Goal: Task Accomplishment & Management: Use online tool/utility

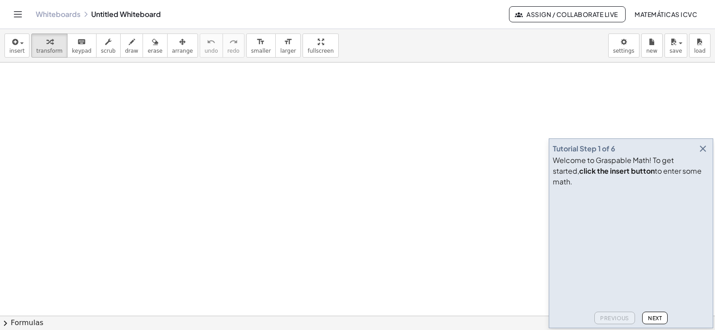
click at [702, 154] on icon "button" at bounding box center [703, 149] width 11 height 11
click at [705, 154] on icon "button" at bounding box center [703, 149] width 11 height 11
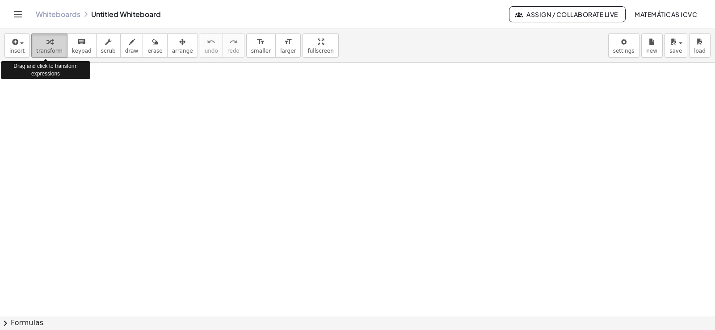
click at [48, 53] on span "transform" at bounding box center [49, 51] width 26 height 6
click at [47, 48] on span "transform" at bounding box center [49, 51] width 26 height 6
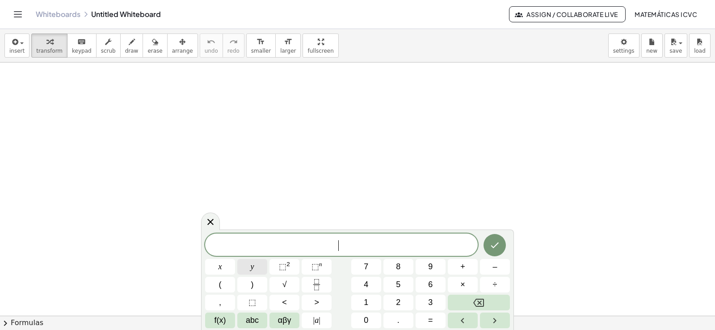
click at [259, 268] on button "y" at bounding box center [252, 267] width 30 height 16
click at [463, 265] on span "+" at bounding box center [462, 267] width 5 height 12
click at [400, 300] on span "2" at bounding box center [398, 303] width 4 height 12
click at [220, 268] on span "x" at bounding box center [221, 267] width 4 height 12
click at [428, 321] on span "=" at bounding box center [430, 321] width 5 height 12
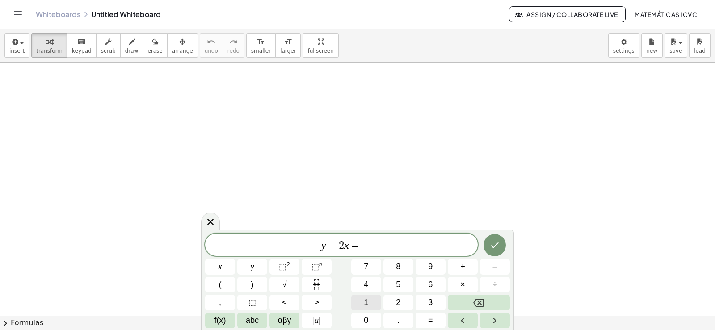
click at [371, 300] on button "1" at bounding box center [366, 303] width 30 height 16
click at [367, 316] on span "0" at bounding box center [366, 321] width 4 height 12
click at [488, 248] on button "Done" at bounding box center [495, 245] width 22 height 22
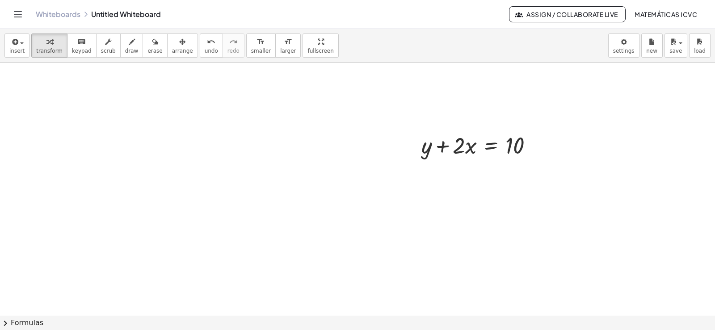
scroll to position [45, 0]
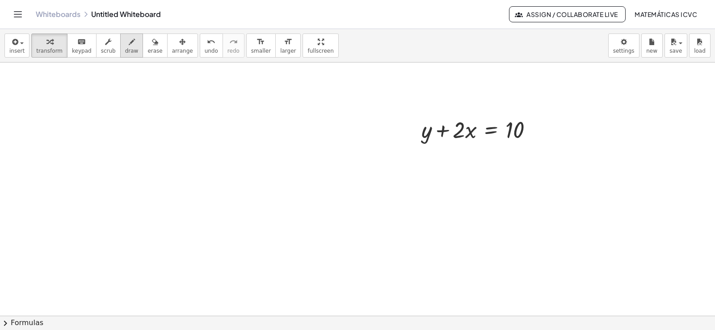
click at [125, 49] on span "draw" at bounding box center [131, 51] width 13 height 6
drag, startPoint x: 406, startPoint y: 149, endPoint x: 475, endPoint y: 147, distance: 68.9
click at [475, 147] on div at bounding box center [357, 300] width 715 height 565
drag, startPoint x: 506, startPoint y: 141, endPoint x: 535, endPoint y: 141, distance: 29.1
click at [535, 141] on div at bounding box center [357, 300] width 715 height 565
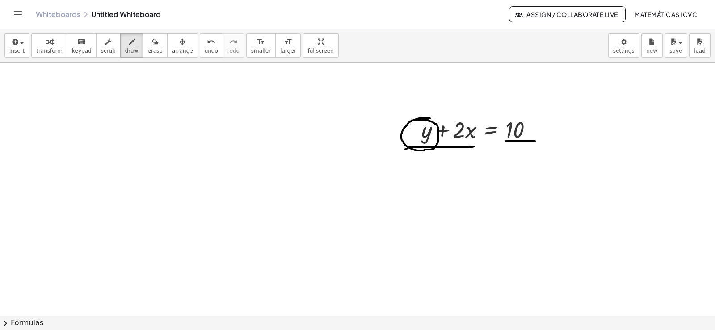
drag, startPoint x: 429, startPoint y: 118, endPoint x: 414, endPoint y: 120, distance: 14.9
click at [414, 120] on div at bounding box center [357, 300] width 715 height 565
click at [54, 49] on span "transform" at bounding box center [49, 51] width 26 height 6
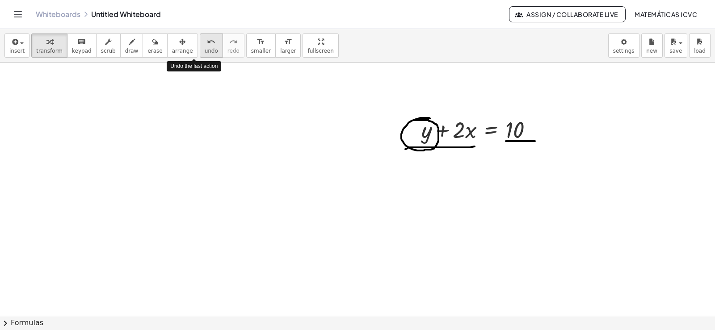
click at [207, 46] on icon "undo" at bounding box center [211, 42] width 8 height 11
click at [205, 45] on div "undo" at bounding box center [211, 41] width 13 height 11
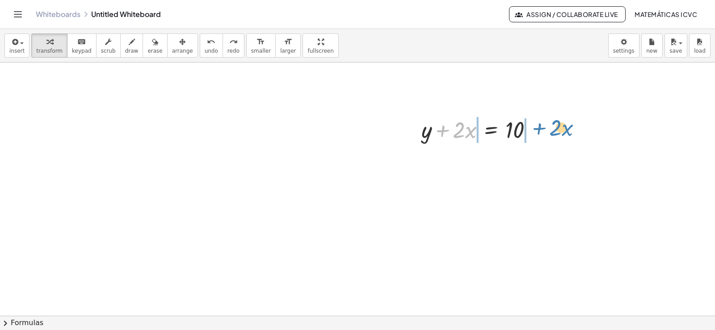
drag, startPoint x: 443, startPoint y: 130, endPoint x: 540, endPoint y: 127, distance: 97.0
click at [540, 127] on div at bounding box center [480, 129] width 127 height 30
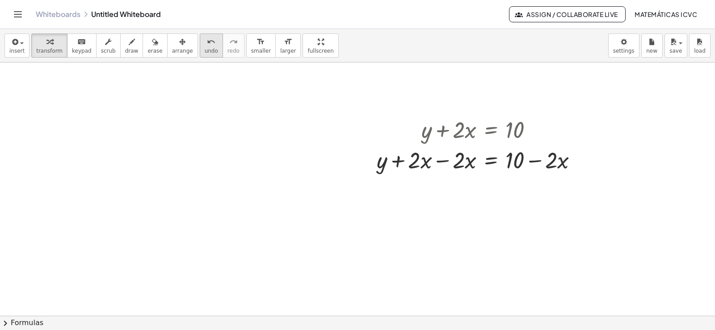
click at [205, 50] on span "undo" at bounding box center [211, 51] width 13 height 6
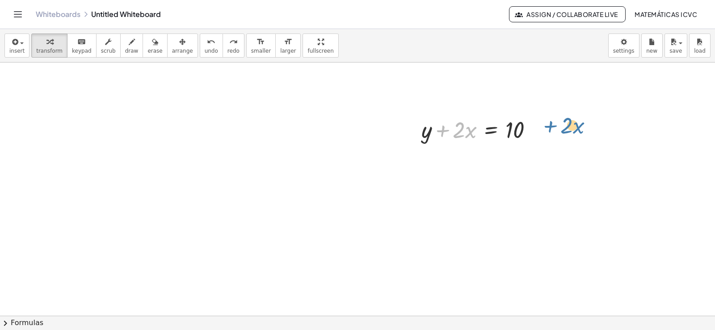
drag, startPoint x: 442, startPoint y: 134, endPoint x: 550, endPoint y: 129, distance: 108.3
click at [550, 129] on div "+ · 2 · x + y + · 2 · x = 10" at bounding box center [357, 300] width 715 height 565
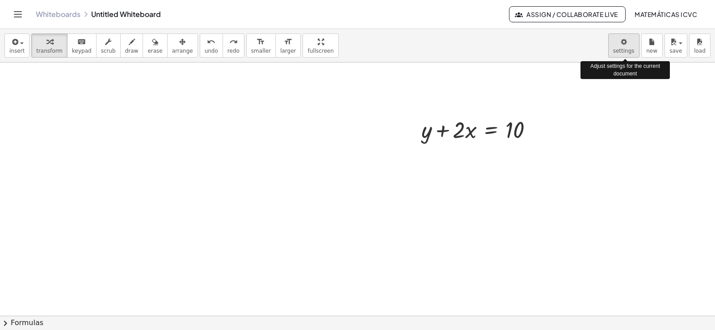
click at [625, 49] on body "Graspable Math Activities Get Started Activity Bank Assigned Work Classes White…" at bounding box center [357, 165] width 715 height 330
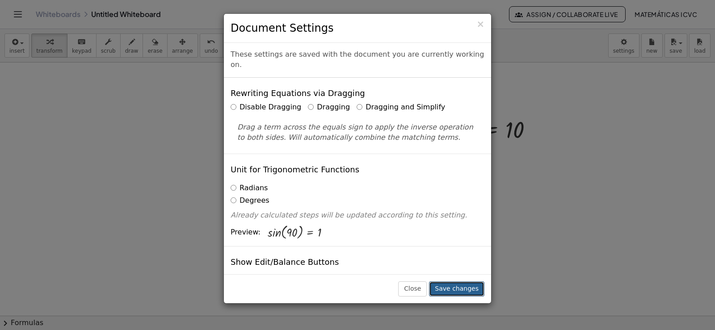
click at [460, 292] on button "Save changes" at bounding box center [456, 289] width 55 height 15
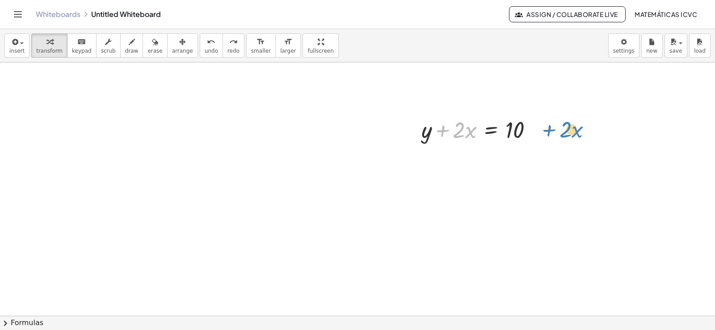
drag, startPoint x: 444, startPoint y: 130, endPoint x: 551, endPoint y: 130, distance: 106.8
click at [551, 130] on div "+ · 2 · x + y + · 2 · x = 10" at bounding box center [357, 300] width 715 height 565
drag, startPoint x: 443, startPoint y: 131, endPoint x: 543, endPoint y: 131, distance: 99.7
click at [548, 128] on div "+ · 2 · x + y + · 2 · x = 10" at bounding box center [357, 300] width 715 height 565
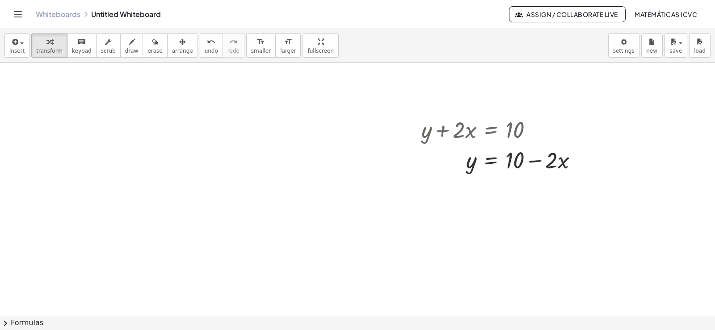
drag, startPoint x: 122, startPoint y: 51, endPoint x: 214, endPoint y: 88, distance: 99.9
click at [125, 51] on span "draw" at bounding box center [131, 51] width 13 height 6
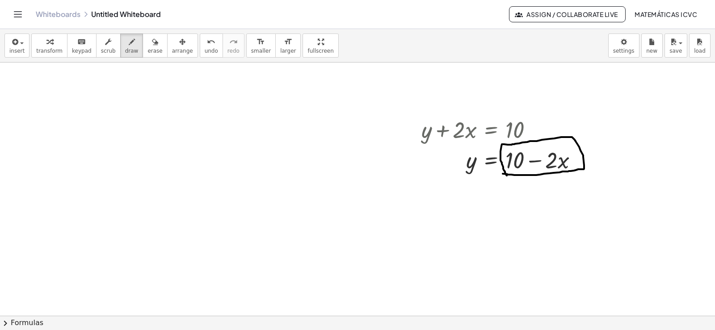
drag, startPoint x: 527, startPoint y: 175, endPoint x: 507, endPoint y: 176, distance: 20.1
click at [507, 176] on div at bounding box center [357, 300] width 715 height 565
click at [51, 46] on div "button" at bounding box center [49, 41] width 26 height 11
click at [205, 54] on span "undo" at bounding box center [211, 51] width 13 height 6
click at [125, 50] on span "draw" at bounding box center [131, 51] width 13 height 6
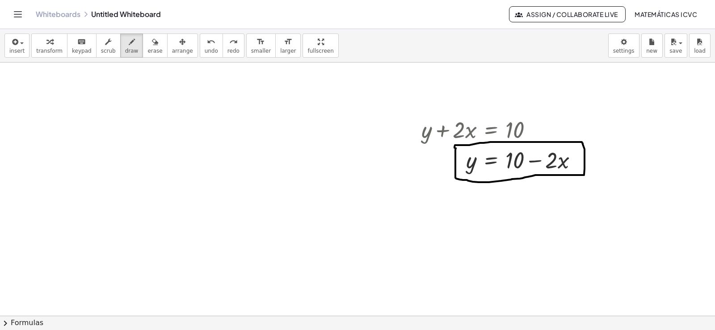
click at [455, 148] on div at bounding box center [357, 300] width 715 height 565
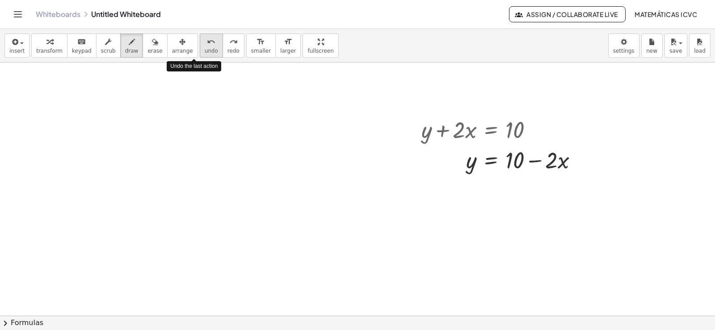
click at [205, 50] on span "undo" at bounding box center [211, 51] width 13 height 6
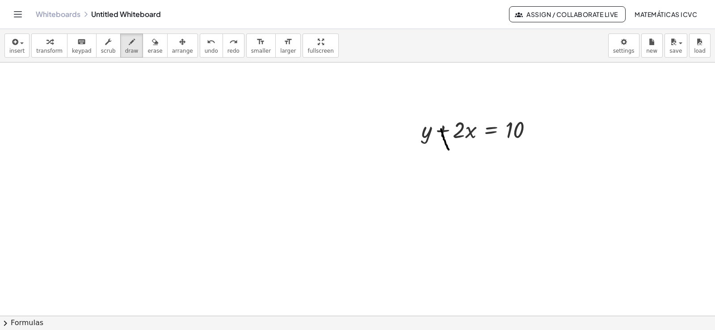
drag, startPoint x: 441, startPoint y: 129, endPoint x: 449, endPoint y: 150, distance: 21.9
click at [449, 150] on div at bounding box center [357, 300] width 715 height 565
click at [205, 53] on span "undo" at bounding box center [211, 51] width 13 height 6
drag, startPoint x: 41, startPoint y: 46, endPoint x: 179, endPoint y: 86, distance: 144.2
click at [41, 46] on div "button" at bounding box center [49, 41] width 26 height 11
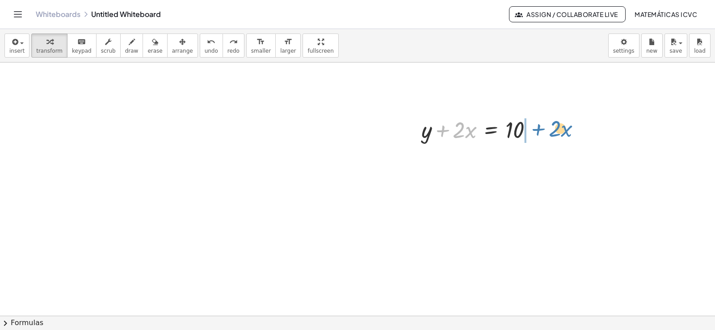
drag, startPoint x: 440, startPoint y: 128, endPoint x: 536, endPoint y: 127, distance: 96.1
click at [536, 127] on div at bounding box center [480, 129] width 127 height 30
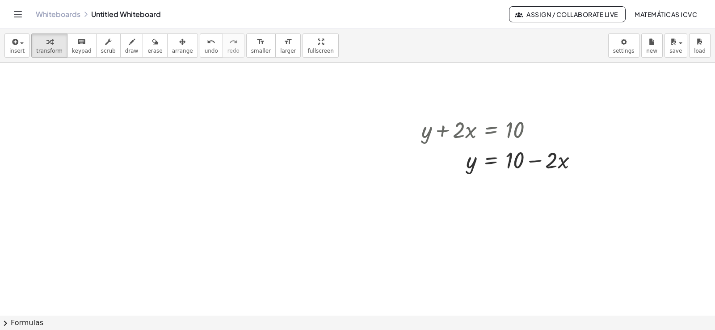
click at [312, 198] on div at bounding box center [357, 300] width 715 height 565
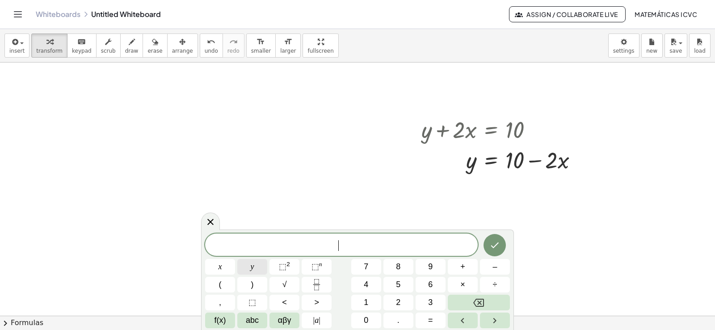
click at [256, 269] on button "y" at bounding box center [252, 267] width 30 height 16
click at [471, 269] on button "+" at bounding box center [463, 267] width 30 height 16
click at [401, 303] on button "2" at bounding box center [399, 303] width 30 height 16
click at [223, 268] on button "x" at bounding box center [220, 267] width 30 height 16
click at [431, 321] on span "=" at bounding box center [430, 321] width 5 height 12
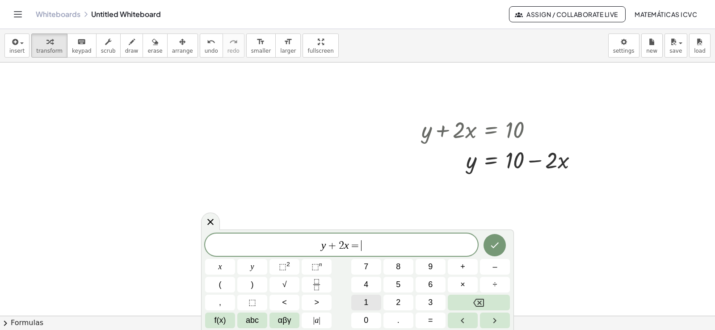
click at [373, 304] on button "1" at bounding box center [366, 303] width 30 height 16
click at [369, 319] on button "0" at bounding box center [366, 321] width 30 height 16
click at [495, 251] on button "Done" at bounding box center [495, 245] width 22 height 22
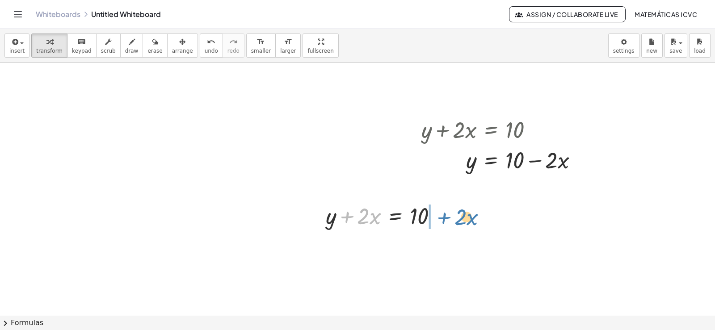
drag, startPoint x: 346, startPoint y: 216, endPoint x: 443, endPoint y: 217, distance: 97.5
click at [443, 217] on div at bounding box center [384, 215] width 127 height 30
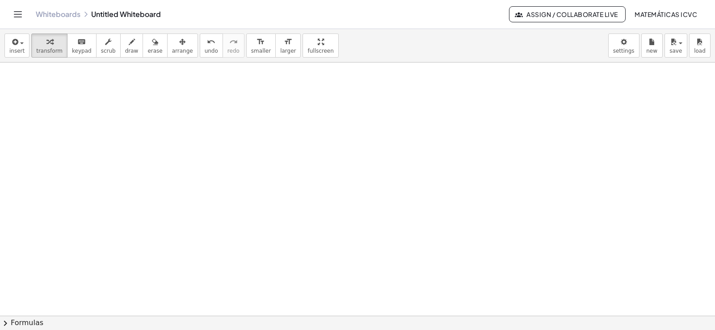
scroll to position [268, 0]
click at [257, 181] on div at bounding box center [357, 76] width 715 height 565
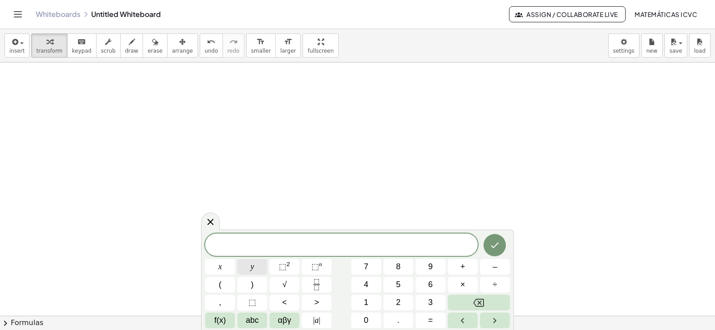
click at [253, 270] on span "y" at bounding box center [253, 267] width 4 height 12
click at [498, 268] on button "–" at bounding box center [495, 267] width 30 height 16
click at [402, 284] on button "5" at bounding box center [399, 285] width 30 height 16
click at [222, 271] on span "x" at bounding box center [221, 267] width 4 height 12
click at [427, 322] on button "=" at bounding box center [431, 321] width 30 height 16
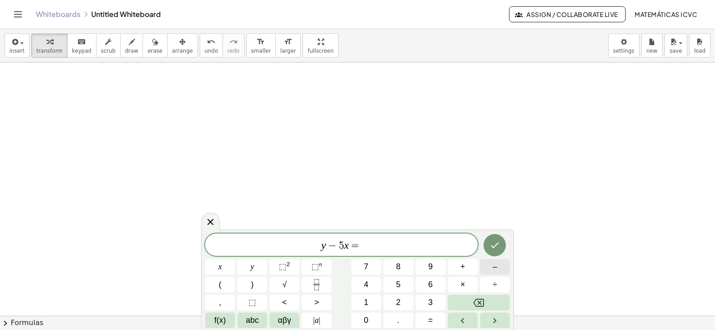
click at [494, 268] on span "–" at bounding box center [495, 267] width 4 height 12
click at [405, 305] on button "2" at bounding box center [399, 303] width 30 height 16
click at [499, 246] on icon "Done" at bounding box center [495, 245] width 11 height 11
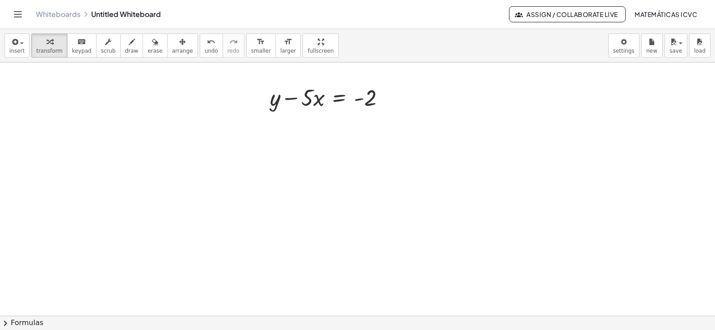
scroll to position [356, 0]
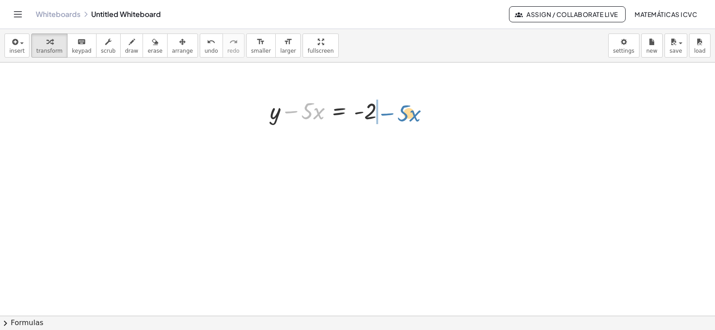
drag, startPoint x: 290, startPoint y: 111, endPoint x: 386, endPoint y: 114, distance: 96.1
click at [386, 114] on div at bounding box center [331, 110] width 131 height 30
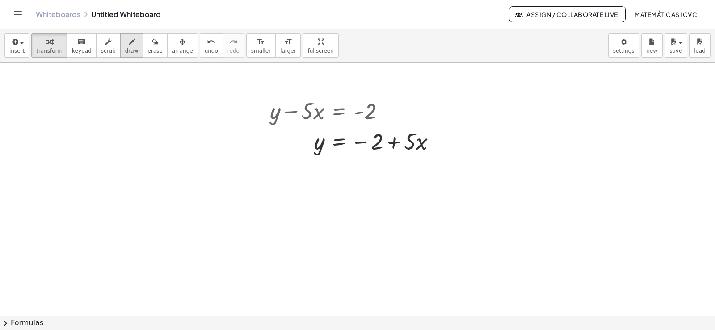
click at [126, 55] on button "draw" at bounding box center [131, 46] width 23 height 24
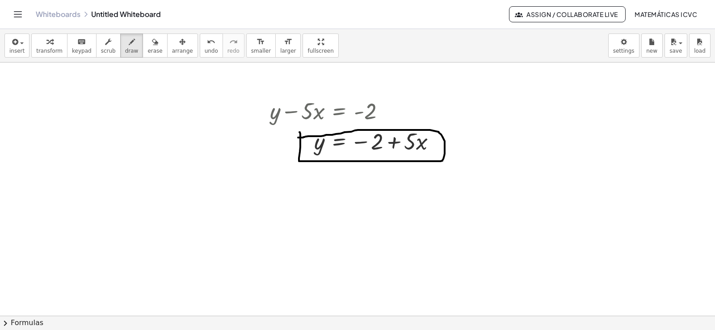
drag, startPoint x: 300, startPoint y: 132, endPoint x: 295, endPoint y: 138, distance: 7.0
click at [295, 138] on div at bounding box center [357, 86] width 715 height 760
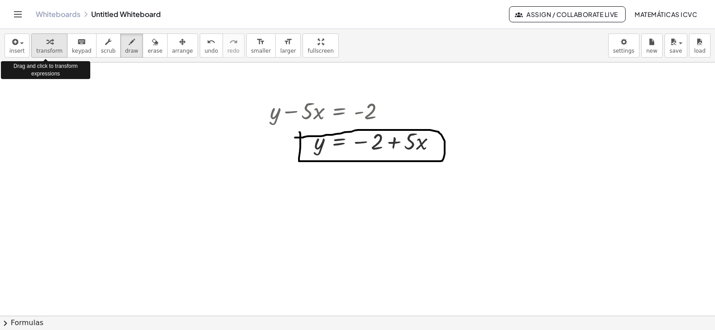
click at [48, 49] on span "transform" at bounding box center [49, 51] width 26 height 6
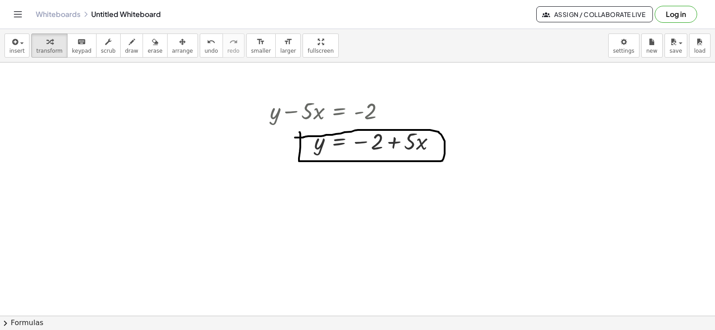
scroll to position [375, 0]
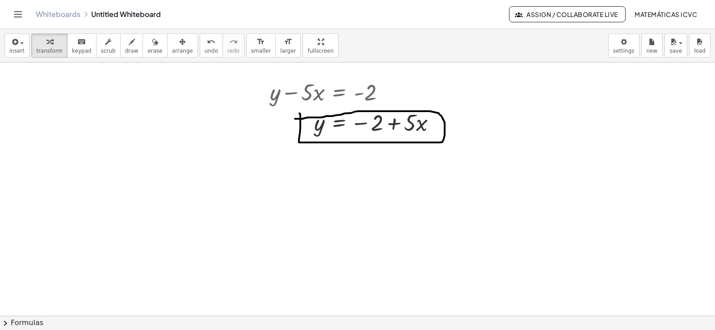
click at [363, 172] on div at bounding box center [357, 68] width 715 height 760
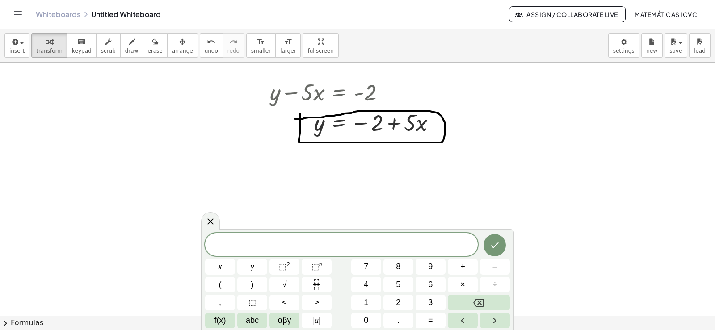
scroll to position [490, 0]
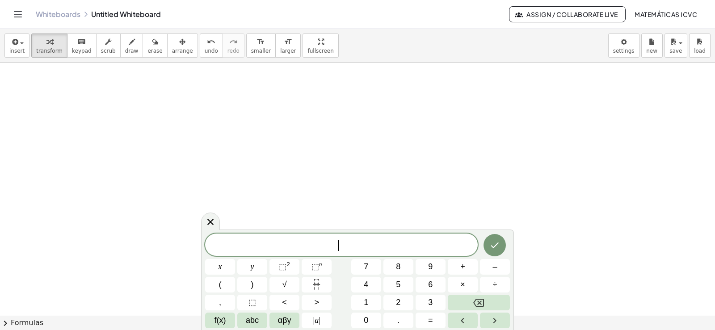
click at [366, 253] on div "​" at bounding box center [341, 245] width 273 height 22
click at [253, 270] on span "y" at bounding box center [253, 267] width 4 height 12
click at [458, 269] on button "+" at bounding box center [463, 267] width 30 height 16
click at [431, 304] on span "3" at bounding box center [430, 303] width 4 height 12
click at [222, 265] on button "x" at bounding box center [220, 267] width 30 height 16
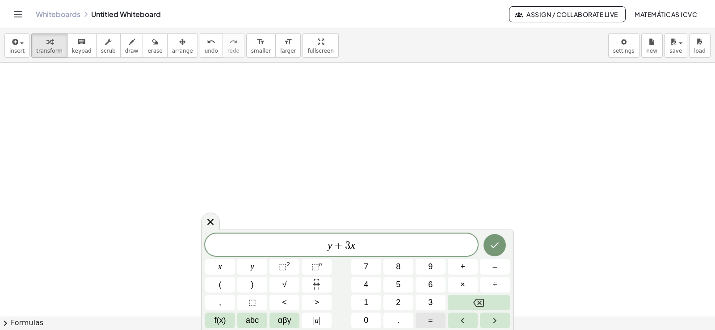
click at [438, 319] on button "=" at bounding box center [431, 321] width 30 height 16
click at [363, 263] on button "7" at bounding box center [366, 267] width 30 height 16
click at [495, 250] on icon "Done" at bounding box center [495, 245] width 11 height 11
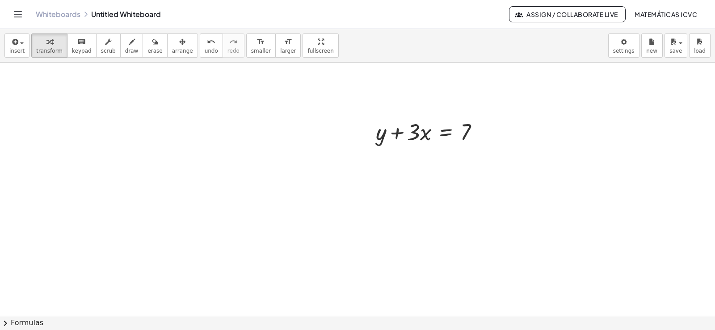
scroll to position [507, 0]
drag, startPoint x: 400, startPoint y: 130, endPoint x: 495, endPoint y: 127, distance: 95.7
click at [495, 127] on div "+ y + · 2 · x = 10 y · 2 · x = 10 + − + y + · 2 · x = 10 y · 2 · x = 10 + − + y…" at bounding box center [357, 63] width 715 height 1014
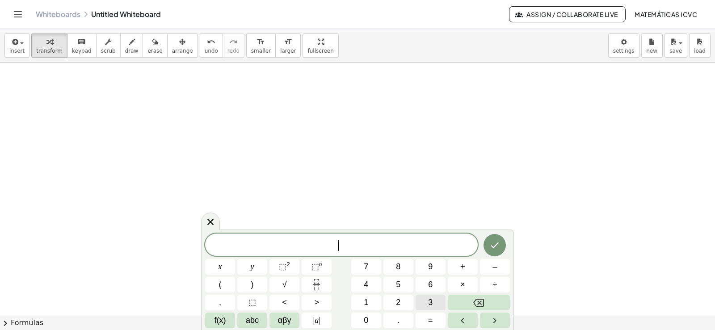
click at [430, 302] on span "3" at bounding box center [430, 303] width 4 height 12
click at [253, 270] on span "y" at bounding box center [253, 267] width 4 height 12
click at [467, 268] on button "+" at bounding box center [463, 267] width 30 height 16
click at [368, 300] on span "1" at bounding box center [366, 303] width 4 height 12
click at [400, 300] on span "2" at bounding box center [398, 303] width 4 height 12
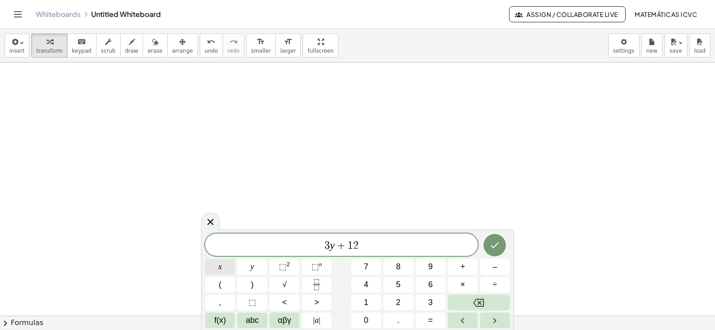
click at [219, 269] on span "x" at bounding box center [221, 267] width 4 height 12
click at [432, 320] on span "=" at bounding box center [430, 321] width 5 height 12
click at [371, 306] on button "1" at bounding box center [366, 303] width 30 height 16
click at [396, 285] on span "5" at bounding box center [398, 285] width 4 height 12
click at [499, 249] on icon "Done" at bounding box center [495, 245] width 11 height 11
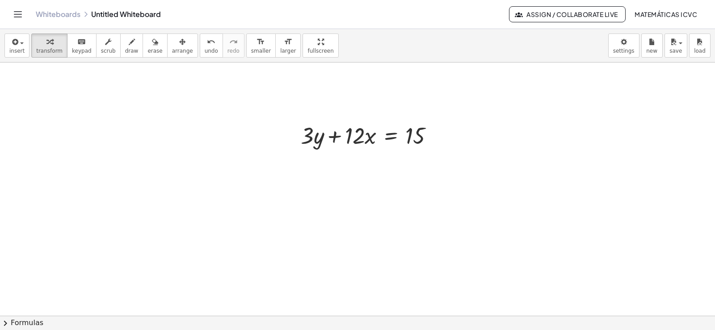
scroll to position [730, 0]
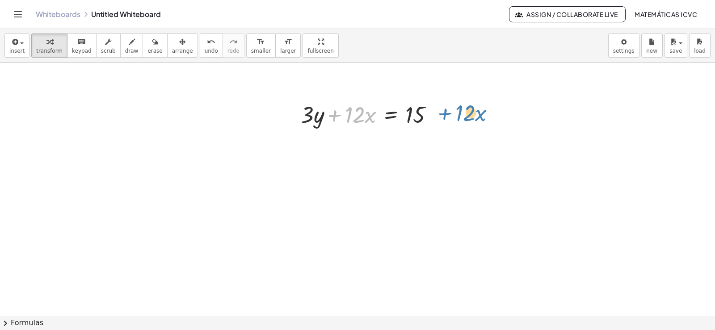
drag, startPoint x: 336, startPoint y: 118, endPoint x: 446, endPoint y: 116, distance: 110.4
click at [446, 116] on div "+ · 12 · x + · 3 · y + · 12 · x = 15" at bounding box center [367, 114] width 160 height 35
drag, startPoint x: 335, startPoint y: 118, endPoint x: 437, endPoint y: 115, distance: 102.0
click at [437, 115] on div at bounding box center [370, 114] width 149 height 30
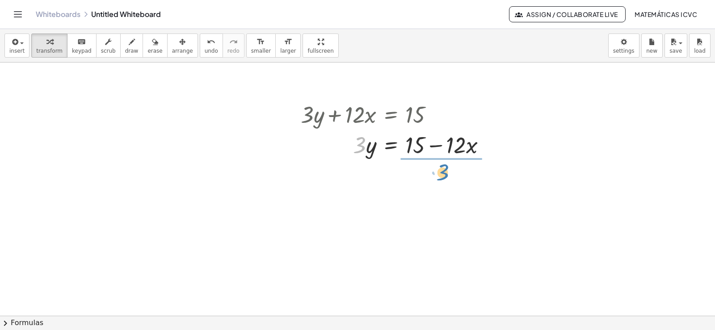
drag, startPoint x: 360, startPoint y: 150, endPoint x: 443, endPoint y: 177, distance: 87.5
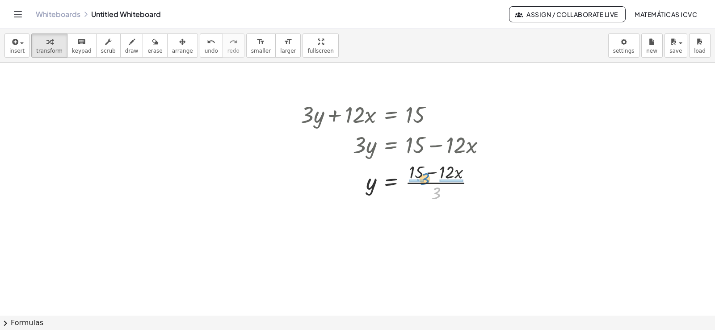
drag, startPoint x: 436, startPoint y: 196, endPoint x: 425, endPoint y: 182, distance: 18.2
click at [425, 182] on div at bounding box center [396, 182] width 201 height 45
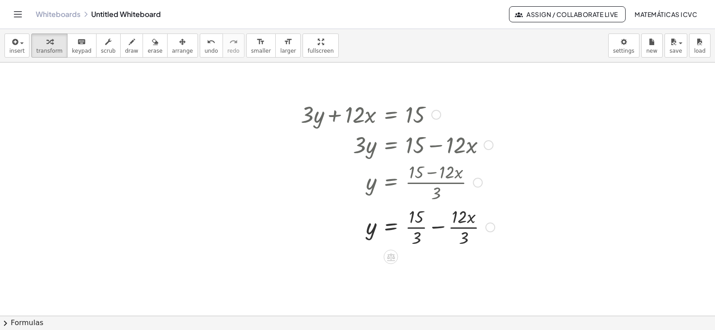
click at [418, 228] on div at bounding box center [397, 226] width 203 height 45
click at [465, 272] on div at bounding box center [397, 271] width 203 height 45
click at [125, 49] on span "draw" at bounding box center [131, 51] width 13 height 6
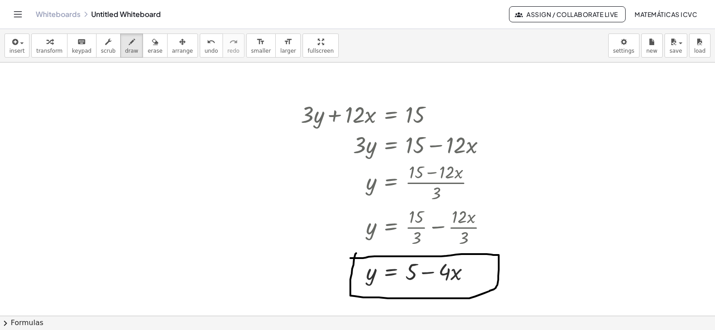
drag, startPoint x: 356, startPoint y: 253, endPoint x: 350, endPoint y: 258, distance: 7.6
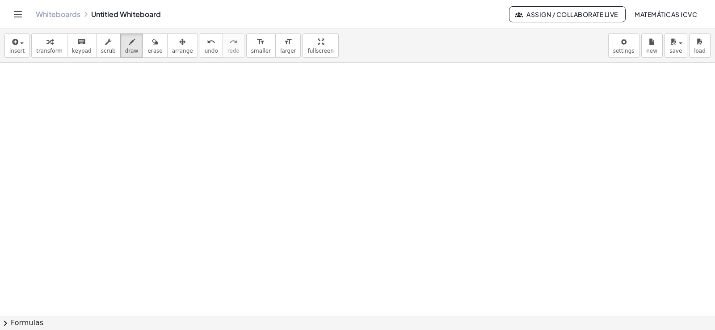
scroll to position [1014, 0]
click at [52, 48] on span "transform" at bounding box center [49, 51] width 26 height 6
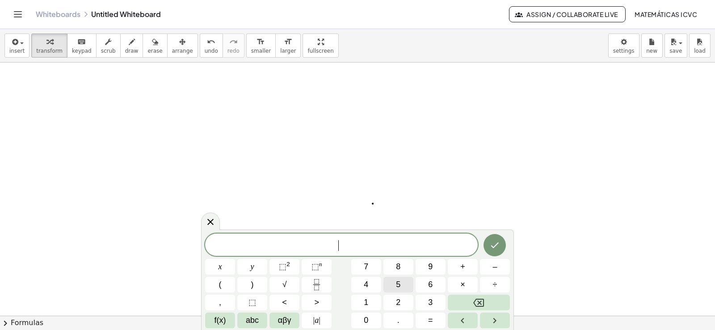
click at [403, 287] on button "5" at bounding box center [399, 285] width 30 height 16
click at [251, 264] on span "y" at bounding box center [253, 267] width 4 height 12
click at [499, 268] on button "–" at bounding box center [495, 267] width 30 height 16
click at [401, 287] on button "5" at bounding box center [399, 285] width 30 height 16
click at [219, 266] on span "x" at bounding box center [221, 267] width 4 height 12
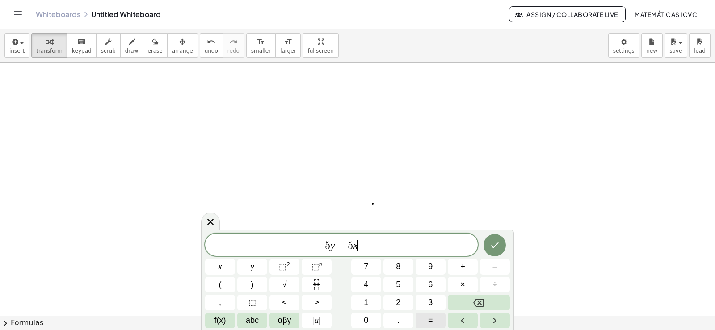
click at [438, 319] on button "=" at bounding box center [431, 321] width 30 height 16
click at [497, 264] on span "–" at bounding box center [495, 267] width 4 height 12
click at [395, 303] on button "2" at bounding box center [399, 303] width 30 height 16
click at [366, 319] on span "0" at bounding box center [366, 321] width 4 height 12
click at [490, 242] on icon "Done" at bounding box center [495, 245] width 11 height 11
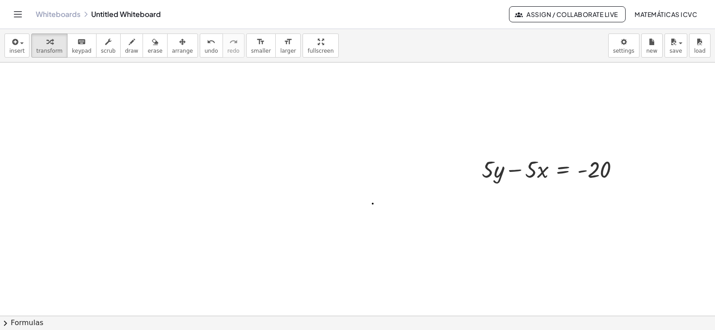
scroll to position [1103, 0]
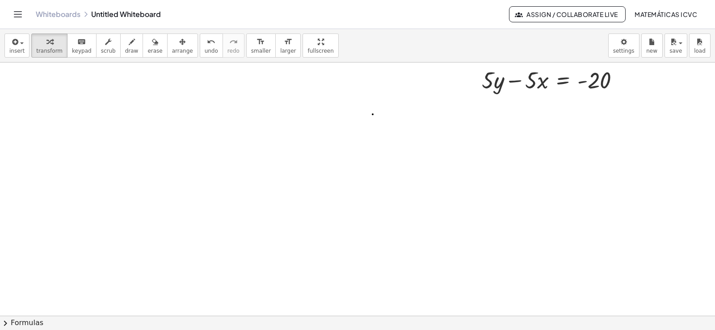
click at [172, 48] on span "arrange" at bounding box center [182, 51] width 21 height 6
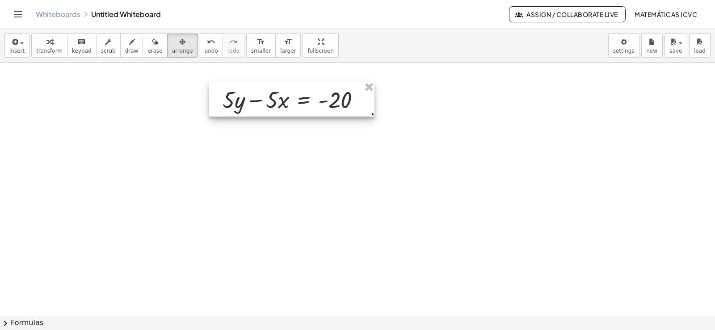
drag, startPoint x: 552, startPoint y: 84, endPoint x: 300, endPoint y: 104, distance: 252.9
click at [300, 104] on div at bounding box center [291, 99] width 165 height 35
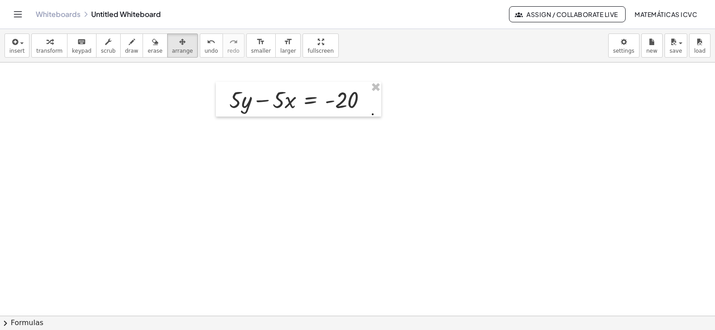
click at [38, 51] on span "transform" at bounding box center [49, 51] width 26 height 6
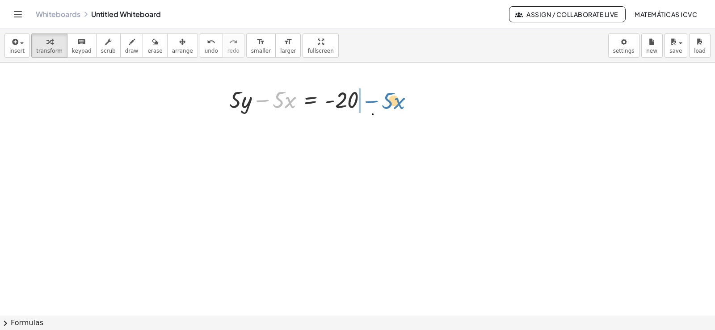
drag, startPoint x: 264, startPoint y: 102, endPoint x: 371, endPoint y: 103, distance: 107.7
click at [371, 103] on div at bounding box center [302, 99] width 154 height 30
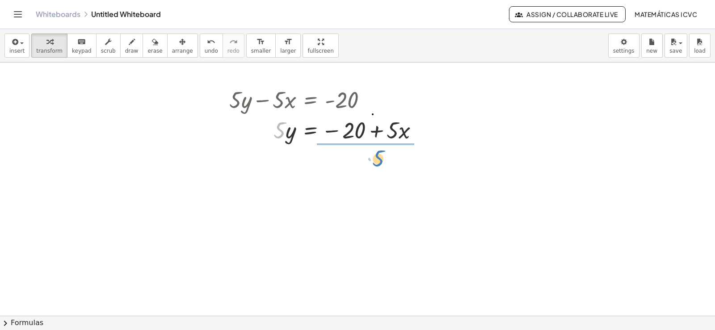
drag, startPoint x: 280, startPoint y: 137, endPoint x: 379, endPoint y: 165, distance: 102.7
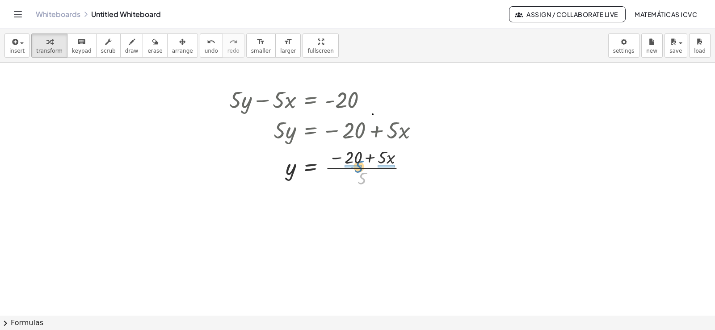
drag, startPoint x: 364, startPoint y: 182, endPoint x: 361, endPoint y: 171, distance: 12.0
click at [361, 171] on div at bounding box center [327, 167] width 205 height 45
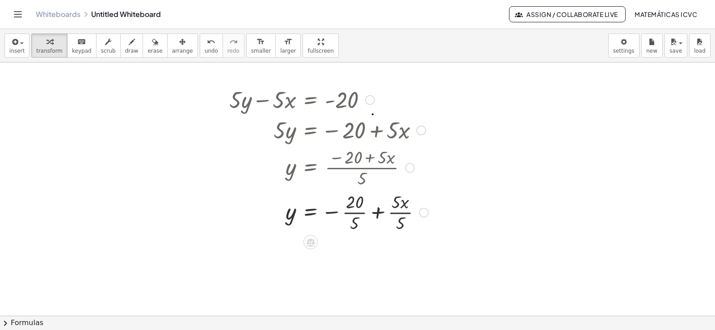
click at [354, 213] on div at bounding box center [329, 212] width 208 height 45
click at [395, 258] on div at bounding box center [329, 256] width 208 height 45
click at [126, 51] on span "draw" at bounding box center [131, 51] width 13 height 6
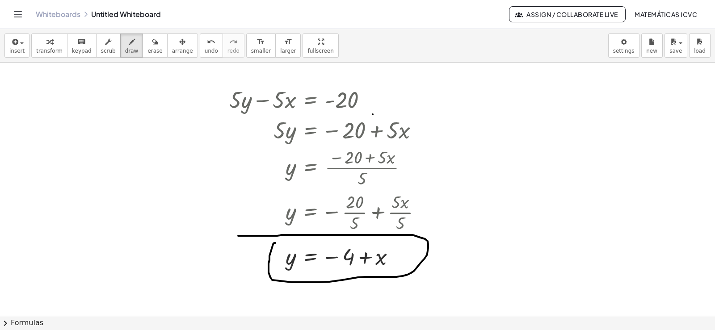
drag, startPoint x: 275, startPoint y: 243, endPoint x: 225, endPoint y: 247, distance: 50.6
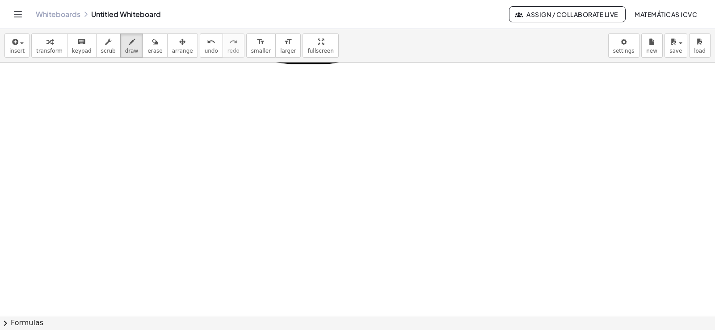
scroll to position [1357, 0]
click at [38, 44] on div "button" at bounding box center [49, 41] width 26 height 11
click at [54, 52] on span "transform" at bounding box center [49, 51] width 26 height 6
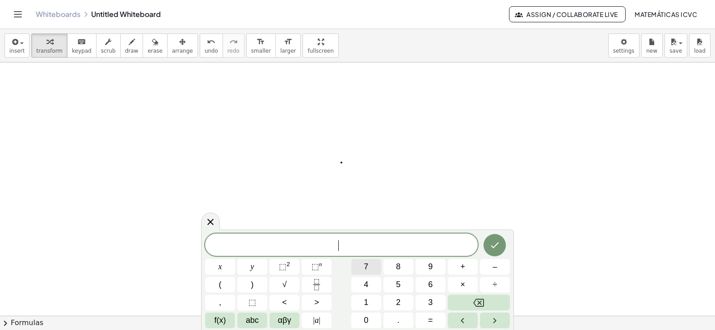
click at [355, 268] on button "7" at bounding box center [366, 267] width 30 height 16
click at [255, 267] on button "y" at bounding box center [252, 267] width 30 height 16
click at [494, 264] on span "–" at bounding box center [495, 267] width 4 height 12
click at [406, 301] on button "2" at bounding box center [399, 303] width 30 height 16
click at [367, 302] on span "1" at bounding box center [366, 303] width 4 height 12
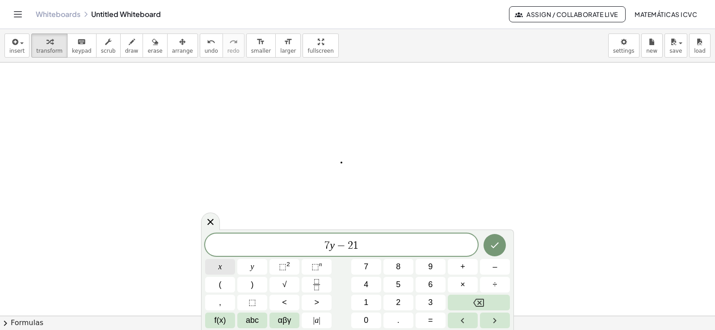
click at [225, 266] on button "x" at bounding box center [220, 267] width 30 height 16
click at [433, 320] on span "=" at bounding box center [430, 321] width 5 height 12
click at [369, 264] on button "7" at bounding box center [366, 267] width 30 height 16
click at [502, 249] on button "Done" at bounding box center [495, 245] width 22 height 22
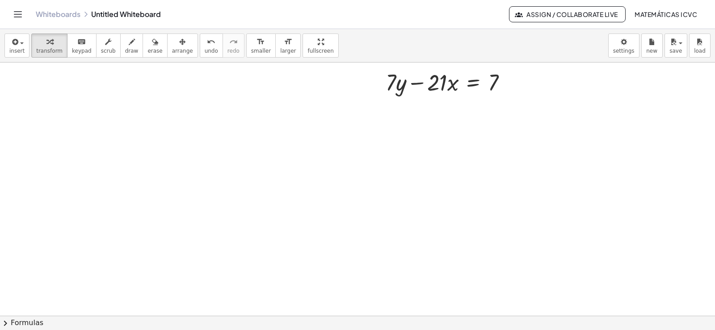
scroll to position [1446, 0]
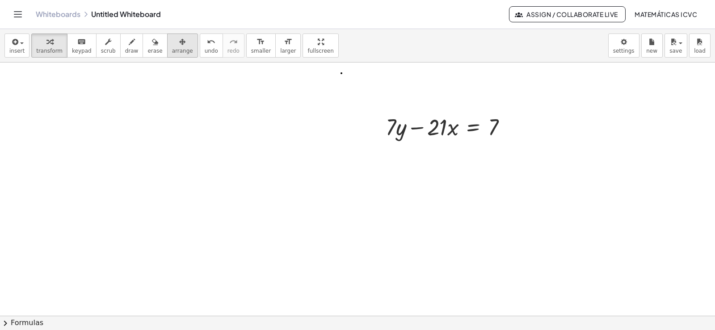
click at [179, 43] on icon "button" at bounding box center [182, 42] width 6 height 11
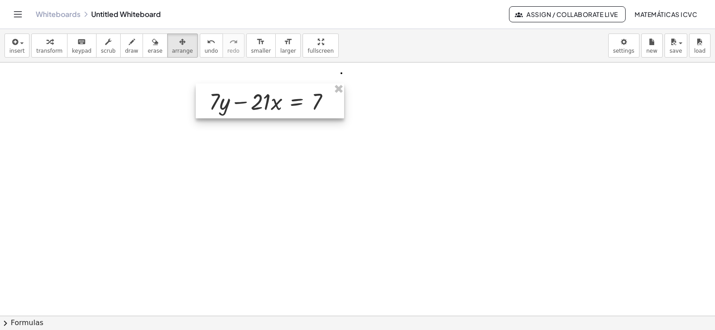
drag, startPoint x: 446, startPoint y: 130, endPoint x: 266, endPoint y: 105, distance: 182.3
click at [266, 105] on div at bounding box center [270, 101] width 148 height 35
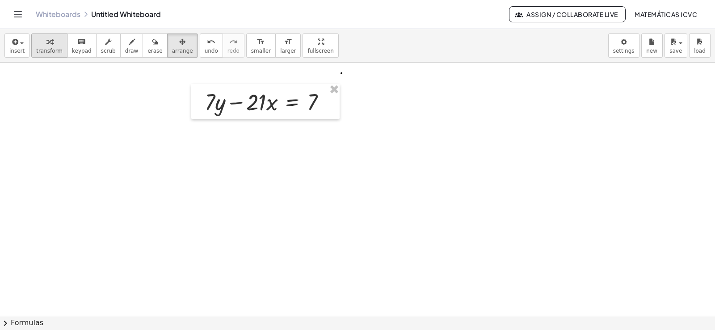
click at [54, 49] on span "transform" at bounding box center [49, 51] width 26 height 6
drag, startPoint x: 239, startPoint y: 103, endPoint x: 339, endPoint y: 100, distance: 100.2
click at [339, 100] on div "− · 21 · x + · 7 · y − · 21 · x = 7" at bounding box center [265, 101] width 148 height 35
drag, startPoint x: 244, startPoint y: 103, endPoint x: 342, endPoint y: 103, distance: 98.4
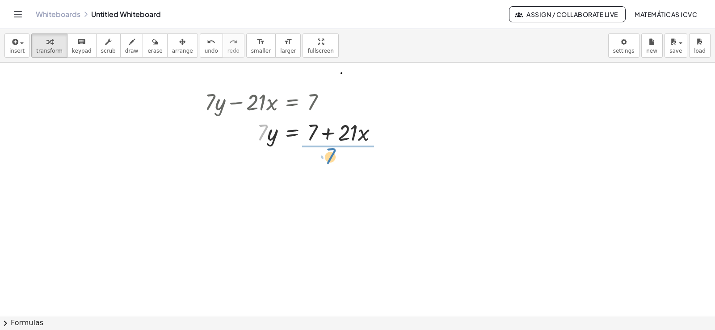
drag, startPoint x: 262, startPoint y: 135, endPoint x: 330, endPoint y: 158, distance: 71.8
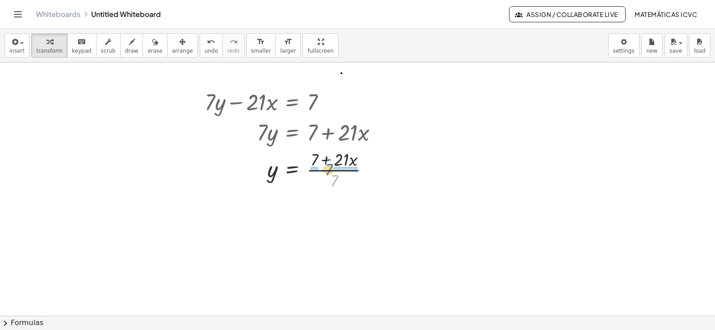
drag, startPoint x: 335, startPoint y: 179, endPoint x: 542, endPoint y: 229, distance: 212.5
click at [330, 168] on div at bounding box center [295, 169] width 190 height 45
click at [313, 216] on div at bounding box center [297, 214] width 194 height 45
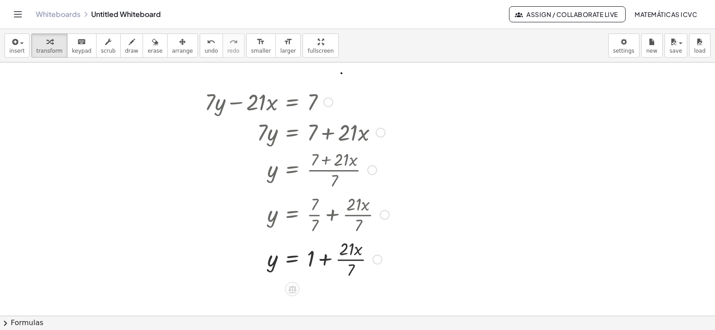
drag, startPoint x: 359, startPoint y: 261, endPoint x: 690, endPoint y: 279, distance: 330.9
click at [359, 261] on div at bounding box center [297, 258] width 194 height 45
click at [125, 51] on span "draw" at bounding box center [131, 51] width 13 height 6
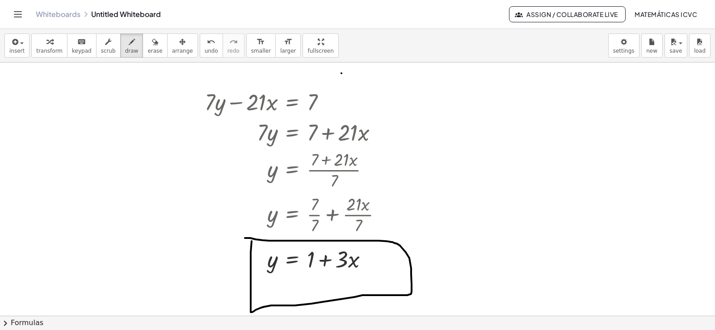
drag, startPoint x: 252, startPoint y: 241, endPoint x: 225, endPoint y: 238, distance: 27.0
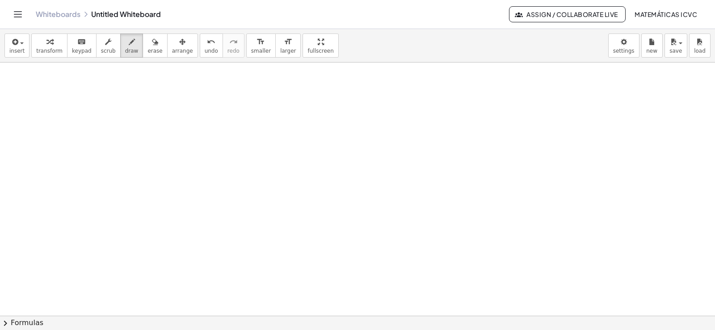
scroll to position [1774, 0]
click at [42, 49] on span "transform" at bounding box center [49, 51] width 26 height 6
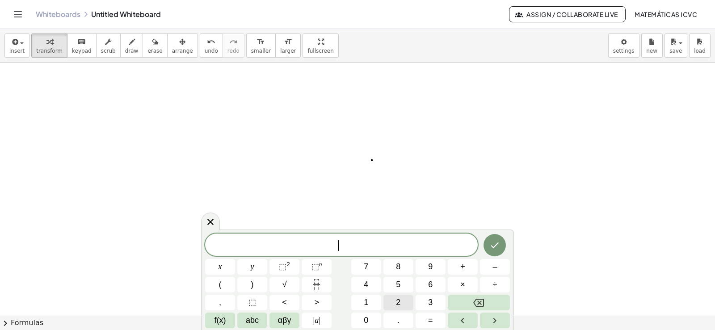
click at [405, 303] on button "2" at bounding box center [399, 303] width 30 height 16
click at [252, 263] on span "y" at bounding box center [253, 267] width 4 height 12
click at [471, 267] on button "+" at bounding box center [463, 267] width 30 height 16
click at [219, 268] on span "x" at bounding box center [221, 267] width 4 height 12
click at [437, 318] on button "=" at bounding box center [431, 321] width 30 height 16
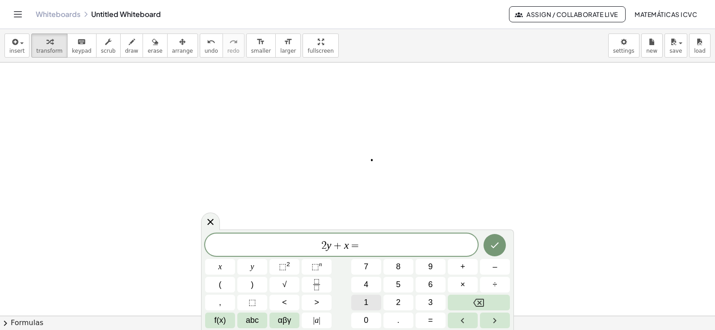
click at [365, 302] on span "1" at bounding box center [366, 303] width 4 height 12
click at [371, 317] on button "0" at bounding box center [366, 321] width 30 height 16
click at [496, 241] on icon "Done" at bounding box center [495, 245] width 11 height 11
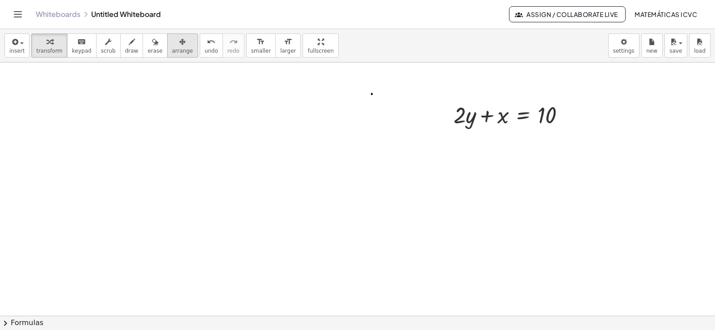
scroll to position [1864, 0]
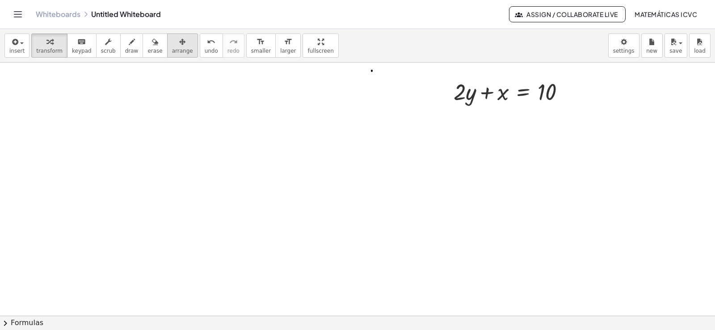
click at [179, 45] on icon "button" at bounding box center [182, 42] width 6 height 11
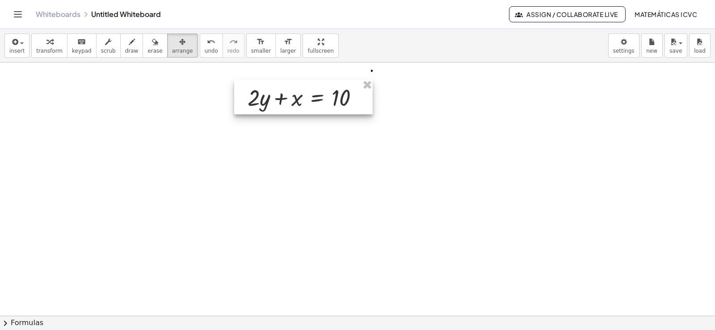
drag, startPoint x: 496, startPoint y: 100, endPoint x: 215, endPoint y: 87, distance: 281.0
click at [281, 106] on div at bounding box center [303, 97] width 139 height 35
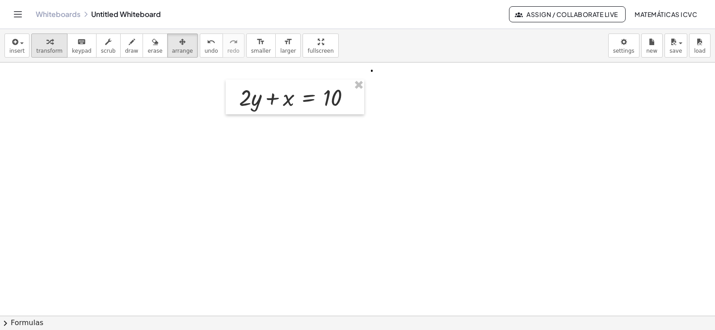
click at [56, 48] on span "transform" at bounding box center [49, 51] width 26 height 6
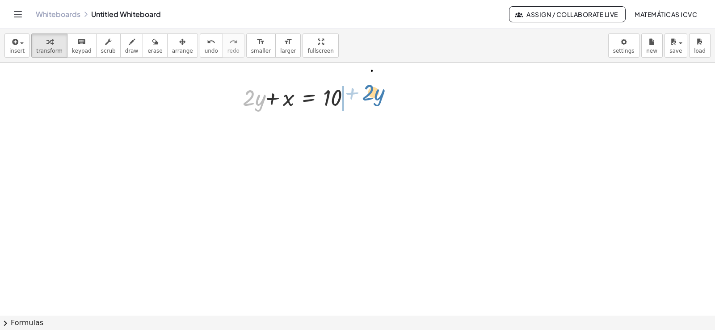
drag, startPoint x: 245, startPoint y: 100, endPoint x: 365, endPoint y: 94, distance: 119.5
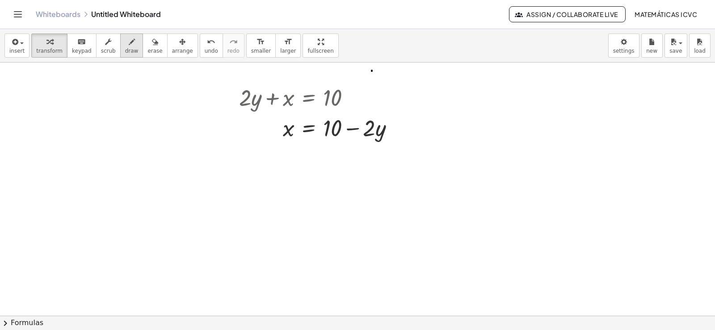
click at [129, 45] on icon "button" at bounding box center [132, 42] width 6 height 11
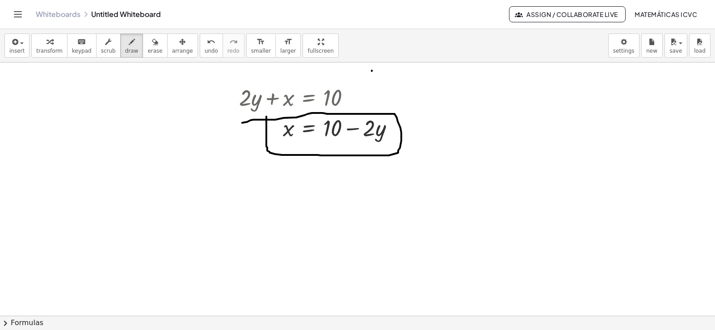
drag, startPoint x: 266, startPoint y: 117, endPoint x: 242, endPoint y: 123, distance: 24.9
click at [46, 46] on icon "button" at bounding box center [49, 42] width 6 height 11
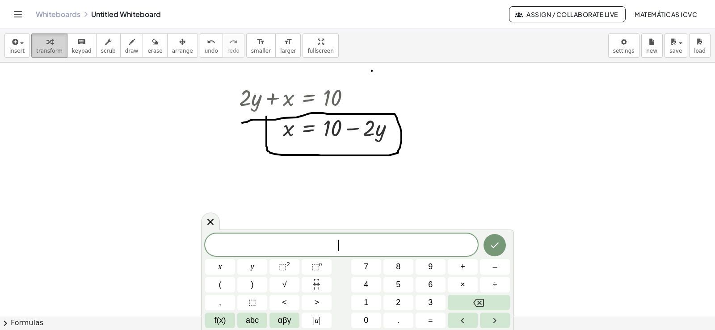
click at [54, 42] on div "button" at bounding box center [49, 41] width 26 height 11
click at [370, 303] on button "1" at bounding box center [366, 303] width 30 height 16
click at [369, 321] on button "0" at bounding box center [366, 321] width 30 height 16
click at [253, 269] on span "y" at bounding box center [253, 267] width 4 height 12
click at [464, 266] on span "+" at bounding box center [462, 267] width 5 height 12
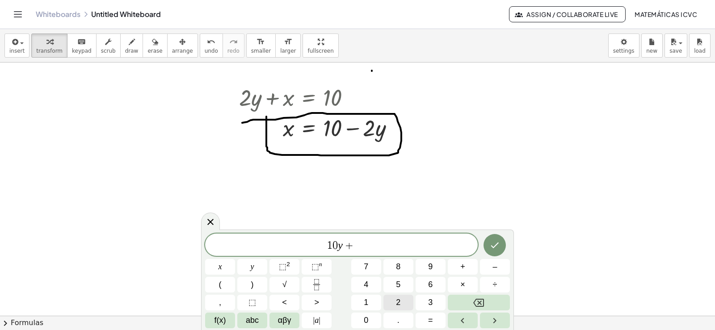
click at [405, 300] on button "2" at bounding box center [399, 303] width 30 height 16
click at [224, 270] on button "x" at bounding box center [220, 267] width 30 height 16
click at [434, 320] on button "=" at bounding box center [431, 321] width 30 height 16
click at [371, 303] on button "1" at bounding box center [366, 303] width 30 height 16
click at [371, 320] on button "0" at bounding box center [366, 321] width 30 height 16
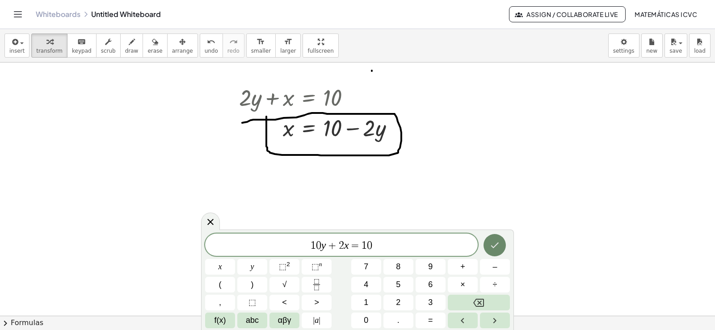
click at [496, 244] on icon "Done" at bounding box center [495, 245] width 11 height 11
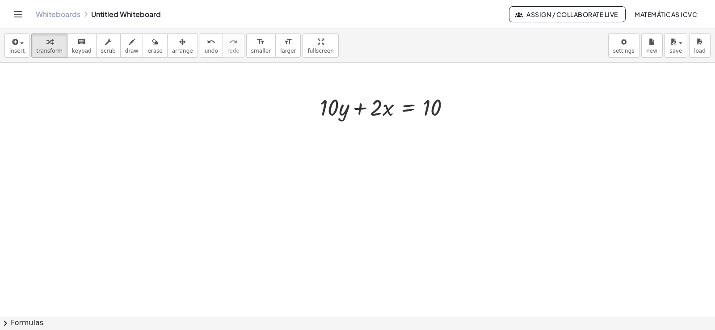
scroll to position [1998, 0]
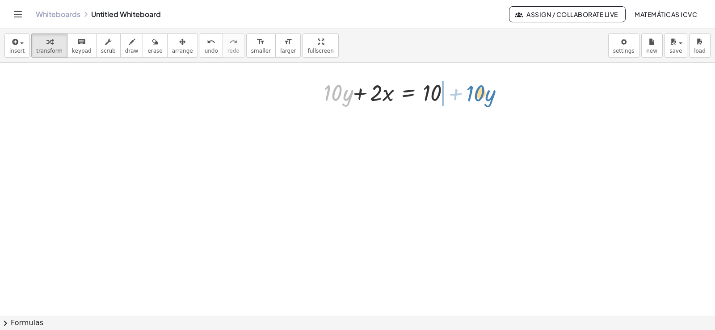
drag, startPoint x: 328, startPoint y: 94, endPoint x: 470, endPoint y: 95, distance: 142.2
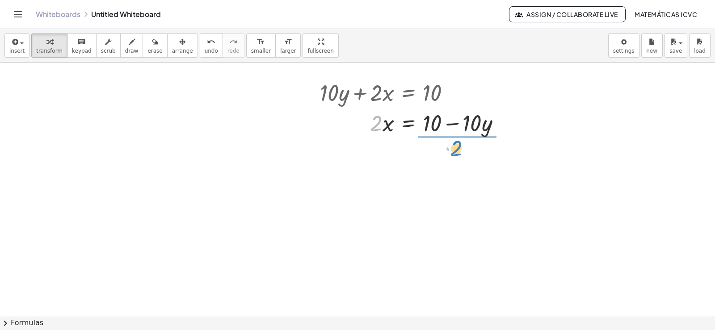
drag, startPoint x: 376, startPoint y: 128, endPoint x: 456, endPoint y: 153, distance: 83.8
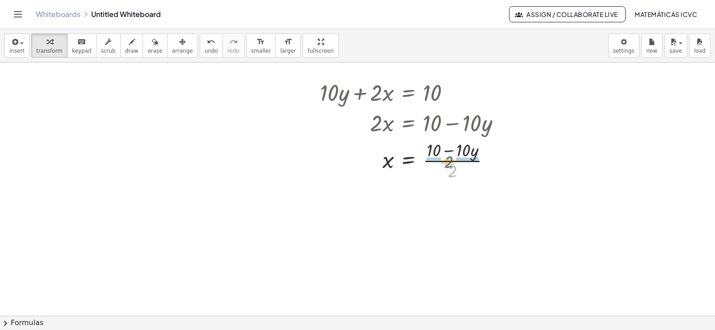
drag, startPoint x: 452, startPoint y: 175, endPoint x: 448, endPoint y: 165, distance: 10.0
click at [448, 165] on div at bounding box center [414, 160] width 197 height 45
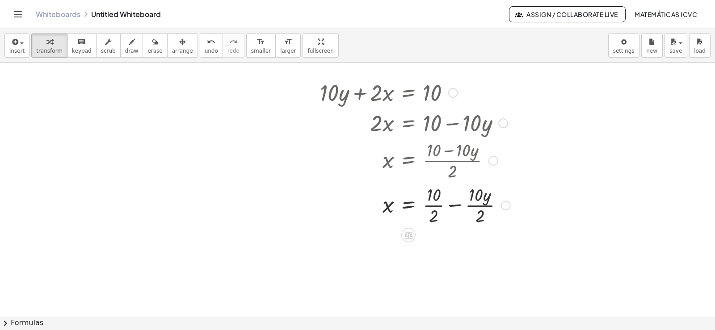
click at [437, 205] on div at bounding box center [415, 204] width 199 height 45
click at [469, 250] on div at bounding box center [415, 249] width 199 height 45
click at [125, 53] on span "draw" at bounding box center [131, 51] width 13 height 6
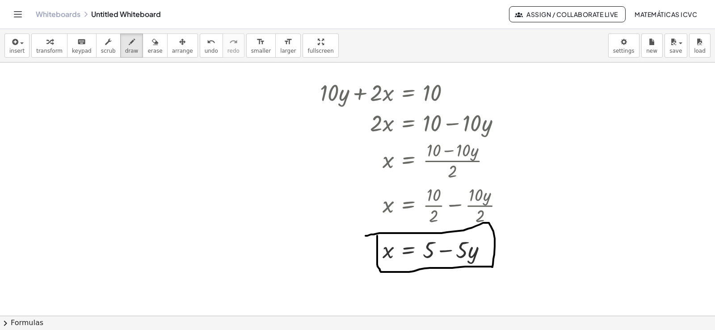
drag, startPoint x: 377, startPoint y: 236, endPoint x: 366, endPoint y: 236, distance: 11.6
click at [48, 43] on icon "button" at bounding box center [49, 42] width 6 height 11
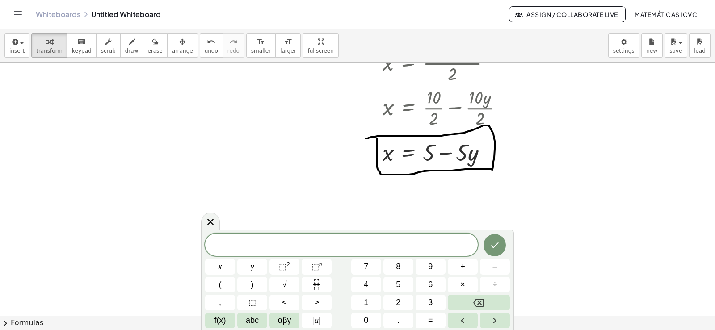
scroll to position [2117, 0]
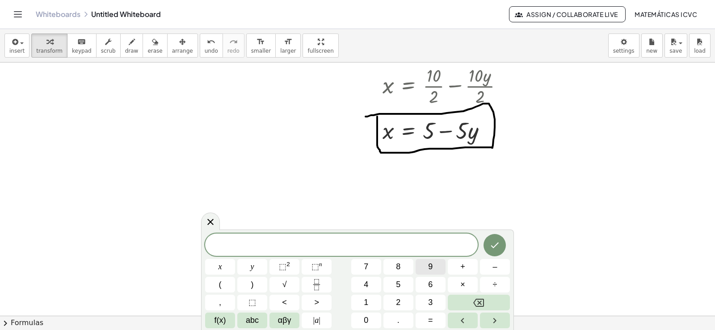
click at [440, 270] on button "9" at bounding box center [431, 267] width 30 height 16
click at [258, 264] on button "y" at bounding box center [252, 267] width 30 height 16
click at [462, 267] on span "+" at bounding box center [462, 267] width 5 height 12
click at [436, 300] on button "3" at bounding box center [431, 303] width 30 height 16
click at [224, 268] on button "x" at bounding box center [220, 267] width 30 height 16
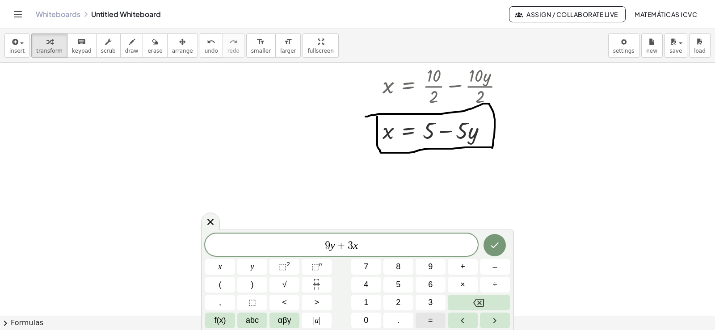
click at [433, 321] on span "=" at bounding box center [430, 321] width 5 height 12
click at [374, 306] on button "1" at bounding box center [366, 303] width 30 height 16
click at [398, 286] on span "5" at bounding box center [398, 285] width 4 height 12
click at [496, 245] on icon "Done" at bounding box center [495, 245] width 11 height 11
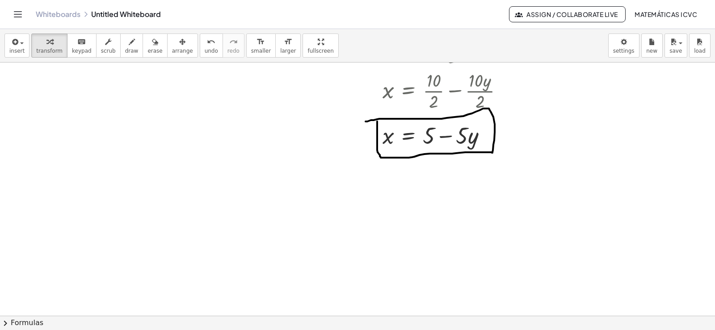
scroll to position [2028, 0]
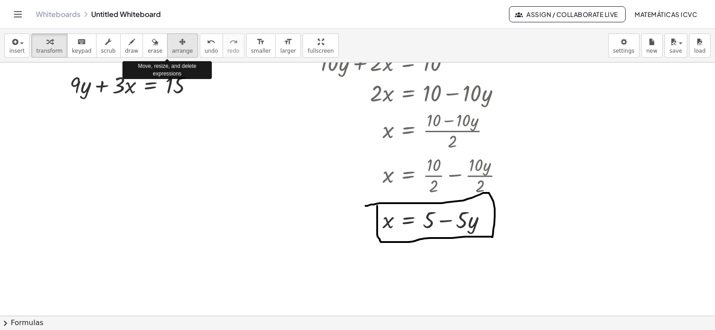
click at [172, 44] on div "button" at bounding box center [182, 41] width 21 height 11
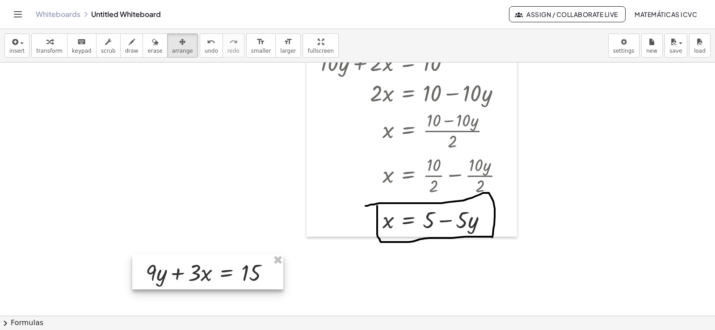
drag, startPoint x: 145, startPoint y: 89, endPoint x: 221, endPoint y: 277, distance: 202.6
click at [221, 277] on div at bounding box center [207, 272] width 151 height 35
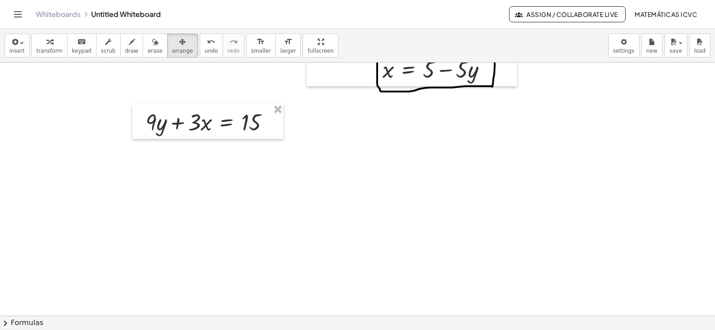
scroll to position [2207, 0]
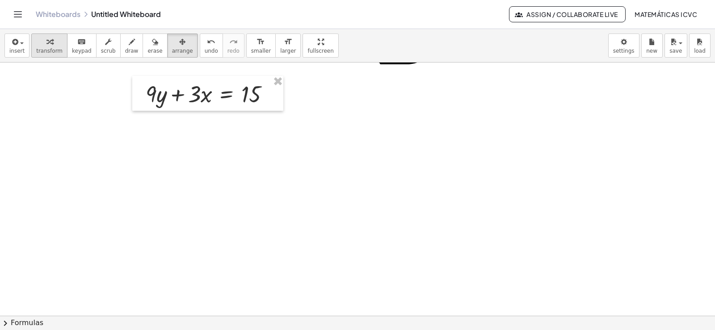
click at [46, 40] on icon "button" at bounding box center [49, 42] width 6 height 11
drag, startPoint x: 154, startPoint y: 93, endPoint x: 291, endPoint y: 94, distance: 137.2
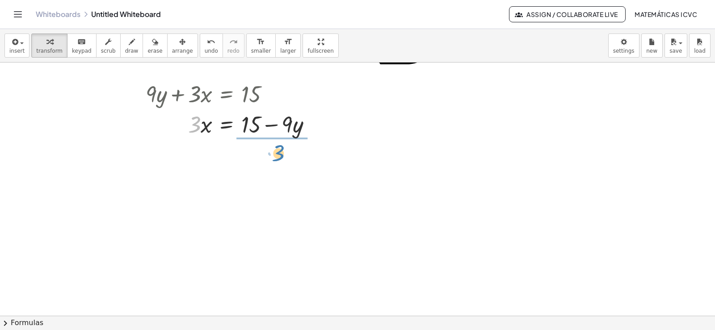
drag, startPoint x: 196, startPoint y: 130, endPoint x: 279, endPoint y: 157, distance: 87.9
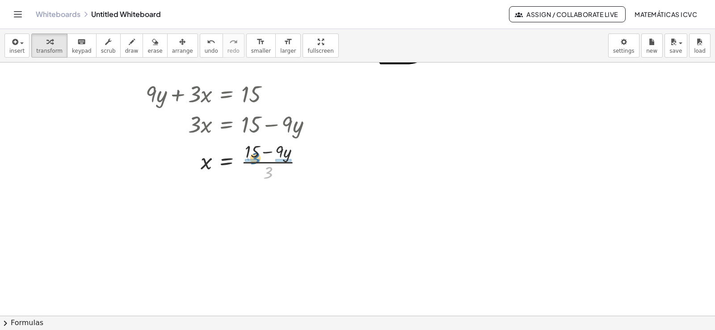
drag, startPoint x: 269, startPoint y: 177, endPoint x: 256, endPoint y: 163, distance: 19.3
click at [256, 163] on div at bounding box center [232, 161] width 182 height 45
click at [254, 207] on div at bounding box center [234, 206] width 186 height 45
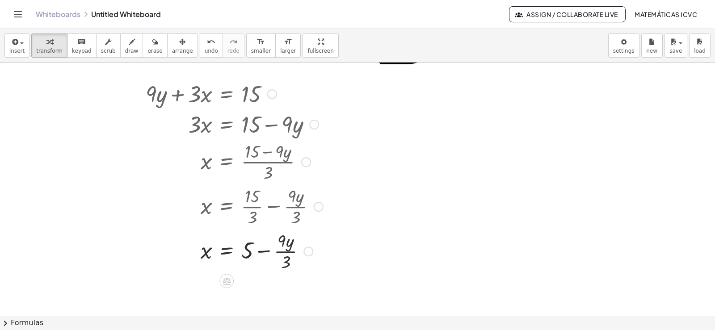
click at [292, 252] on div at bounding box center [234, 250] width 186 height 45
click at [129, 42] on icon "button" at bounding box center [132, 42] width 6 height 11
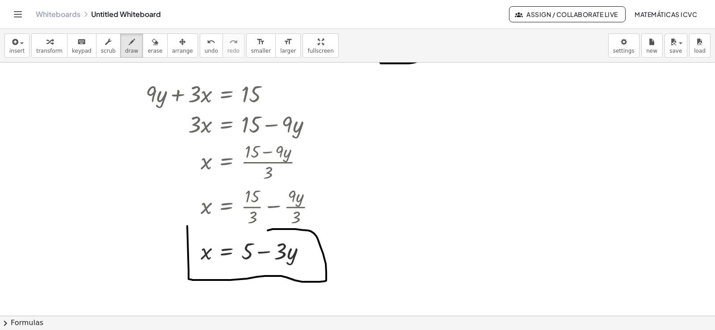
drag, startPoint x: 189, startPoint y: 271, endPoint x: 183, endPoint y: 234, distance: 37.6
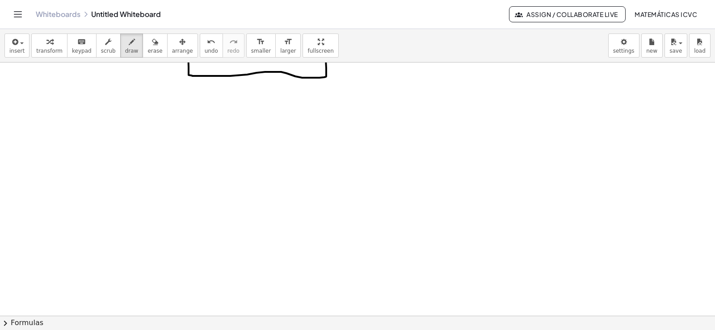
scroll to position [2460, 0]
drag, startPoint x: 43, startPoint y: 47, endPoint x: 377, endPoint y: 294, distance: 415.3
click at [43, 47] on button "transform" at bounding box center [49, 46] width 36 height 24
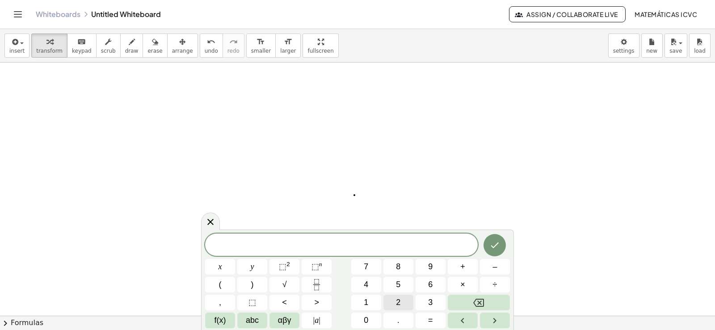
click at [405, 303] on button "2" at bounding box center [399, 303] width 30 height 16
click at [253, 266] on span "y" at bounding box center [253, 267] width 4 height 12
click at [469, 268] on button "+" at bounding box center [463, 267] width 30 height 16
click at [223, 266] on button "x" at bounding box center [220, 267] width 30 height 16
click at [499, 247] on icon "Done" at bounding box center [495, 245] width 11 height 11
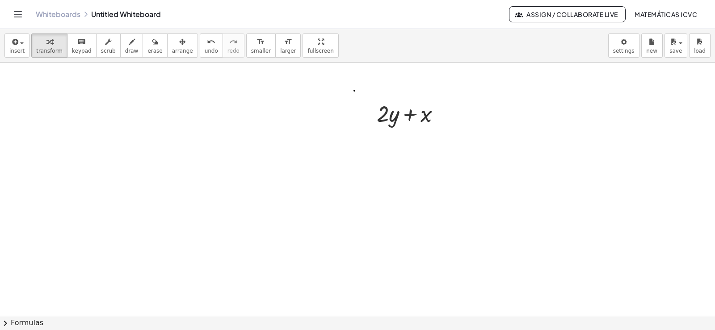
scroll to position [2579, 0]
click at [46, 50] on span "transform" at bounding box center [49, 51] width 26 height 6
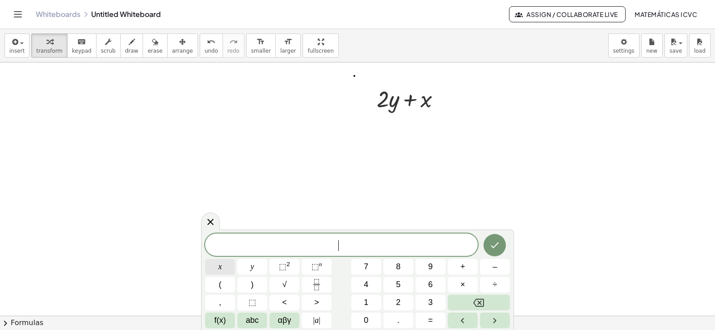
click at [228, 268] on button "x" at bounding box center [220, 267] width 30 height 16
click at [431, 318] on span "=" at bounding box center [430, 321] width 5 height 12
click at [403, 283] on button "5" at bounding box center [399, 285] width 30 height 16
click at [492, 243] on icon "Done" at bounding box center [495, 245] width 11 height 11
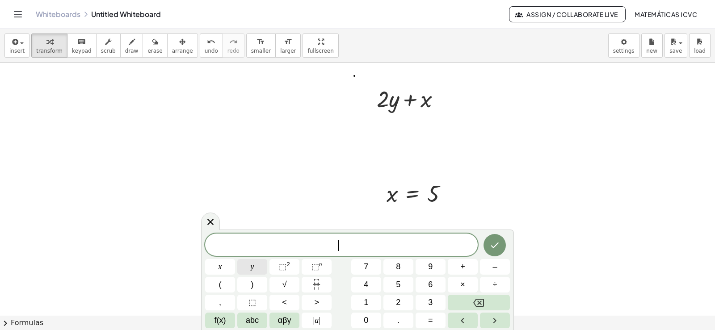
click at [254, 269] on button "y" at bounding box center [252, 267] width 30 height 16
click at [435, 319] on button "=" at bounding box center [431, 321] width 30 height 16
click at [433, 302] on span "3" at bounding box center [430, 303] width 4 height 12
click at [497, 245] on icon "Done" at bounding box center [495, 245] width 11 height 11
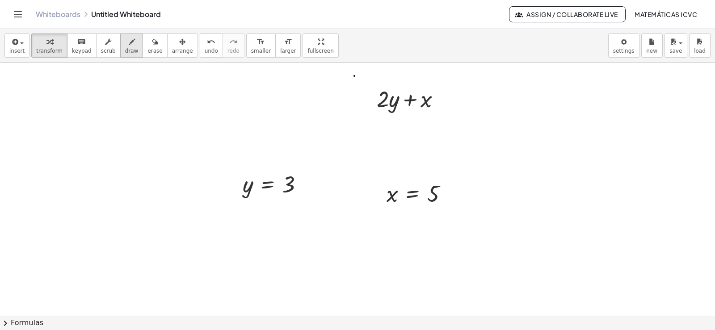
click at [125, 52] on span "draw" at bounding box center [131, 51] width 13 height 6
drag, startPoint x: 270, startPoint y: 173, endPoint x: 382, endPoint y: 111, distance: 127.7
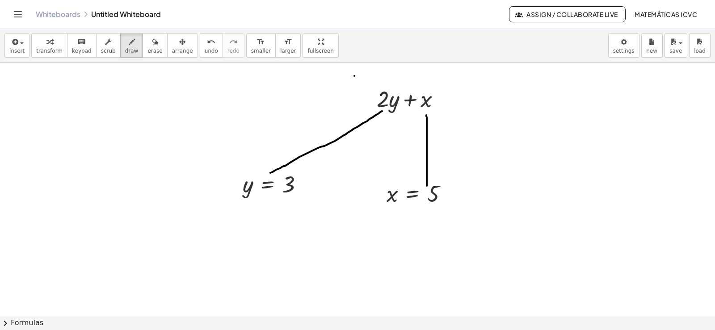
drag, startPoint x: 427, startPoint y: 186, endPoint x: 426, endPoint y: 115, distance: 70.6
click at [43, 49] on span "transform" at bounding box center [49, 51] width 26 height 6
drag, startPoint x: 245, startPoint y: 190, endPoint x: 395, endPoint y: 102, distance: 174.1
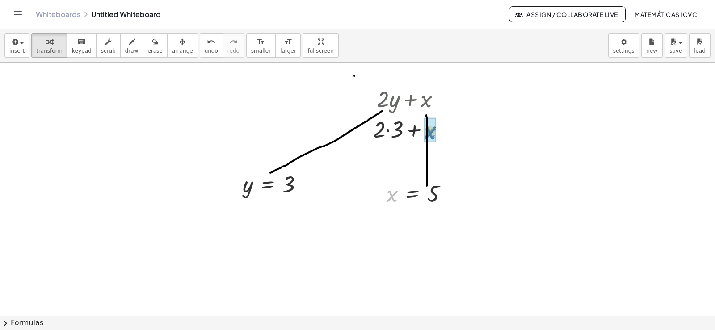
drag, startPoint x: 393, startPoint y: 195, endPoint x: 655, endPoint y: 257, distance: 269.6
drag, startPoint x: 152, startPoint y: 49, endPoint x: 352, endPoint y: 131, distance: 216.5
click at [152, 48] on button "erase" at bounding box center [155, 46] width 25 height 24
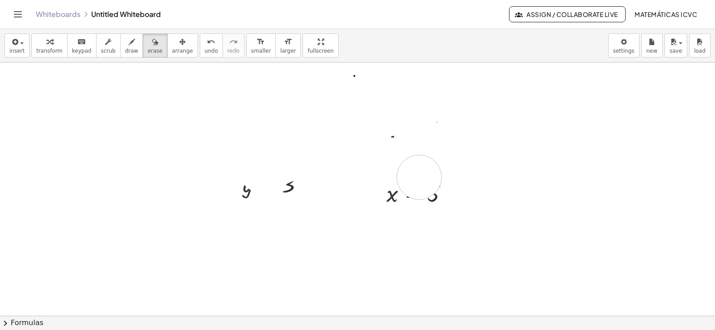
drag, startPoint x: 352, startPoint y: 131, endPoint x: 577, endPoint y: 230, distance: 245.8
drag, startPoint x: 46, startPoint y: 43, endPoint x: 386, endPoint y: 133, distance: 351.4
click at [48, 43] on icon "button" at bounding box center [49, 42] width 6 height 11
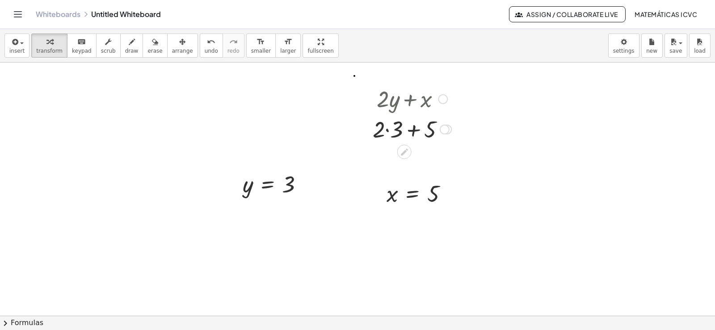
click at [388, 131] on div at bounding box center [412, 129] width 88 height 30
drag, startPoint x: 405, startPoint y: 164, endPoint x: 425, endPoint y: 261, distance: 99.0
click at [405, 164] on div at bounding box center [412, 159] width 88 height 30
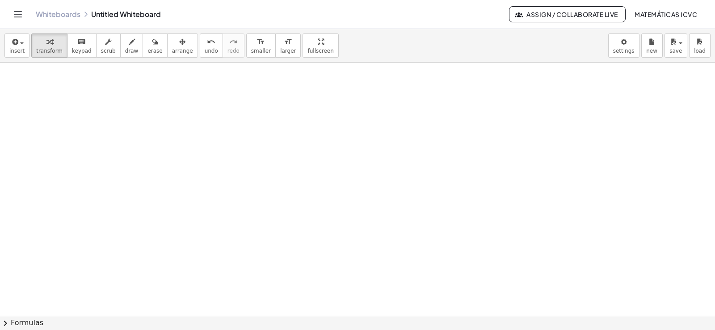
scroll to position [2788, 0]
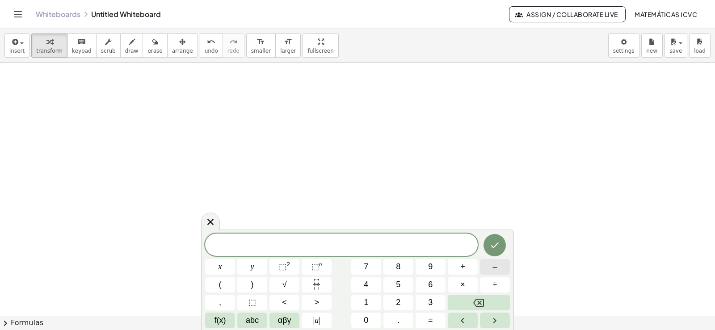
click at [492, 266] on button "–" at bounding box center [495, 267] width 30 height 16
click at [407, 300] on button "2" at bounding box center [399, 303] width 30 height 16
click at [257, 268] on button "y" at bounding box center [252, 267] width 30 height 16
click at [464, 267] on span "+" at bounding box center [462, 267] width 5 height 12
click at [367, 263] on span "7" at bounding box center [366, 267] width 4 height 12
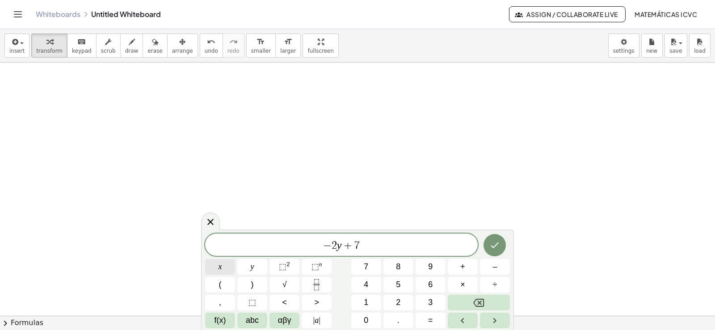
click at [219, 264] on span "x" at bounding box center [221, 267] width 4 height 12
click at [487, 245] on button "Done" at bounding box center [495, 245] width 22 height 22
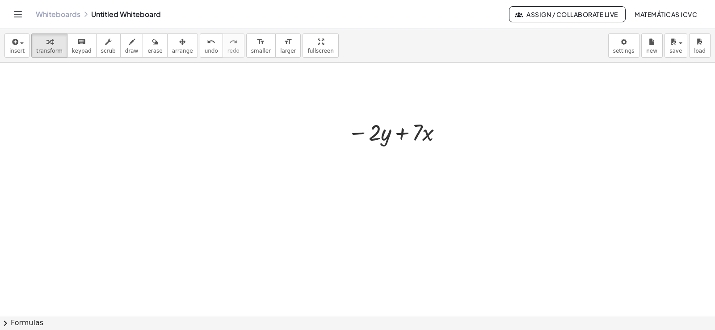
scroll to position [2878, 0]
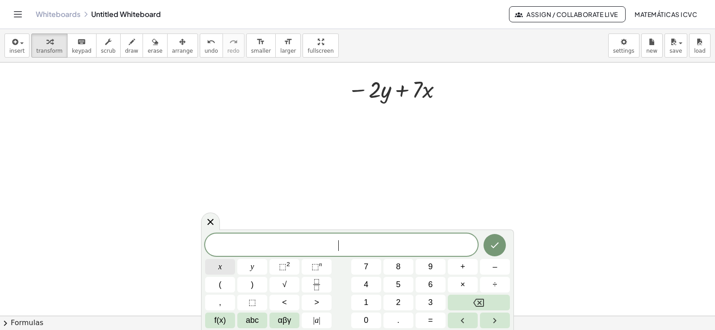
click at [224, 265] on button "x" at bounding box center [220, 267] width 30 height 16
click at [430, 316] on span "=" at bounding box center [430, 321] width 5 height 12
click at [494, 266] on span "–" at bounding box center [495, 267] width 4 height 12
click at [396, 299] on button "2" at bounding box center [399, 303] width 30 height 16
click at [503, 244] on button "Done" at bounding box center [495, 245] width 22 height 22
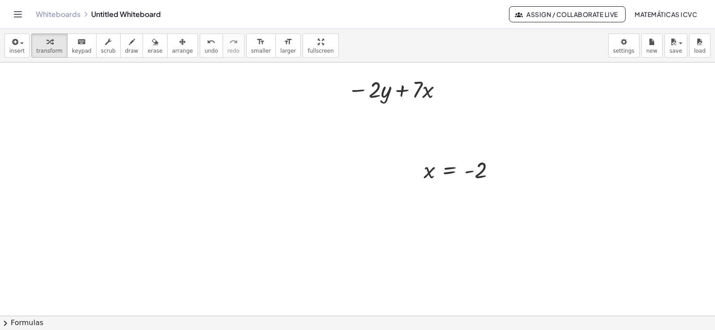
click at [0, 0] on div at bounding box center [0, 0] width 0 height 0
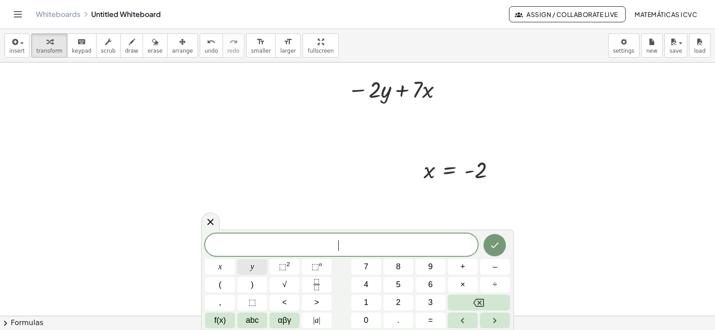
click at [247, 269] on button "y" at bounding box center [252, 267] width 30 height 16
click at [435, 322] on button "=" at bounding box center [431, 321] width 30 height 16
click at [434, 282] on button "6" at bounding box center [431, 285] width 30 height 16
click at [500, 250] on icon "Done" at bounding box center [495, 245] width 11 height 11
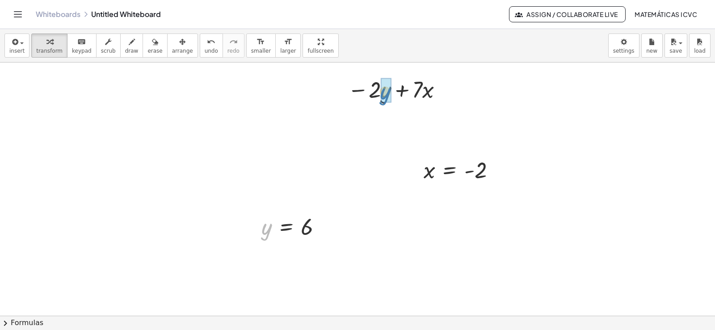
drag, startPoint x: 266, startPoint y: 232, endPoint x: 384, endPoint y: 96, distance: 180.6
drag, startPoint x: 429, startPoint y: 175, endPoint x: 431, endPoint y: 121, distance: 54.1
click at [371, 122] on div at bounding box center [397, 119] width 131 height 30
click at [415, 121] on div at bounding box center [397, 119] width 121 height 30
click at [397, 122] on div at bounding box center [397, 120] width 113 height 30
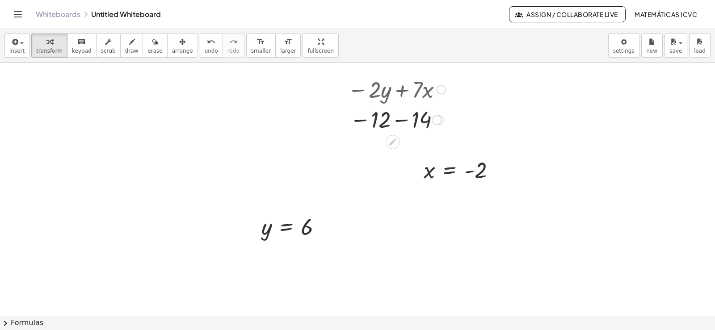
click at [399, 121] on div at bounding box center [396, 120] width 107 height 30
click at [417, 117] on div at bounding box center [419, 120] width 10 height 10
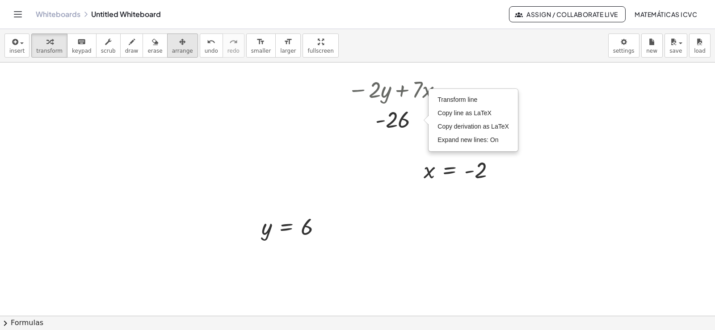
click at [179, 42] on icon "button" at bounding box center [182, 42] width 6 height 11
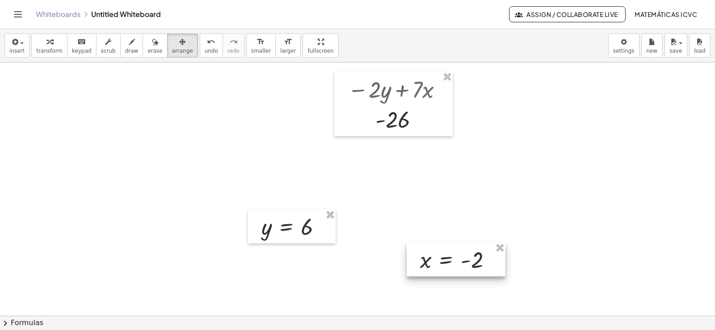
click at [443, 262] on div at bounding box center [456, 260] width 99 height 34
click at [438, 114] on div at bounding box center [393, 104] width 118 height 65
click at [52, 45] on div "button" at bounding box center [49, 41] width 26 height 11
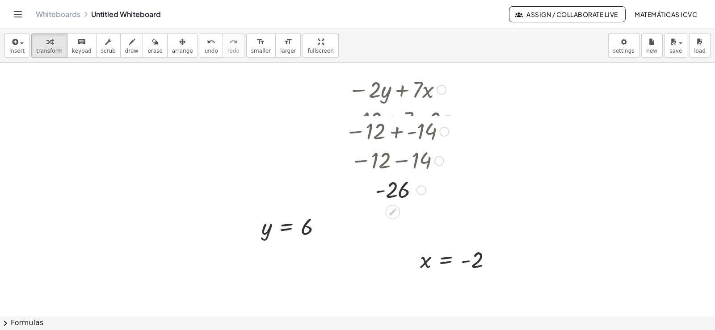
drag, startPoint x: 416, startPoint y: 171, endPoint x: 416, endPoint y: 201, distance: 29.5
click at [393, 190] on div "- 26 Transform line Copy line as LaTeX Copy derivation as LaTeX Expand new line…" at bounding box center [393, 190] width 0 height 0
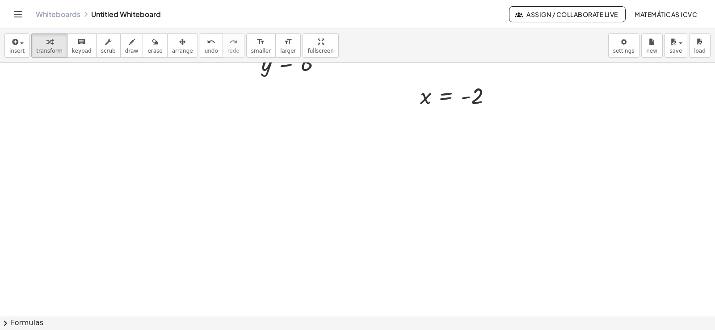
scroll to position [3131, 0]
click at [49, 50] on span "transform" at bounding box center [49, 51] width 26 height 6
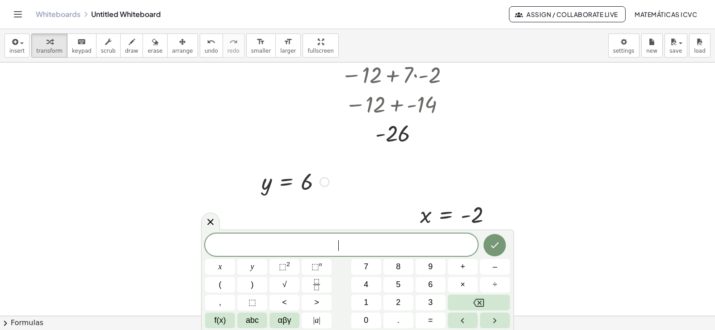
scroll to position [2908, 0]
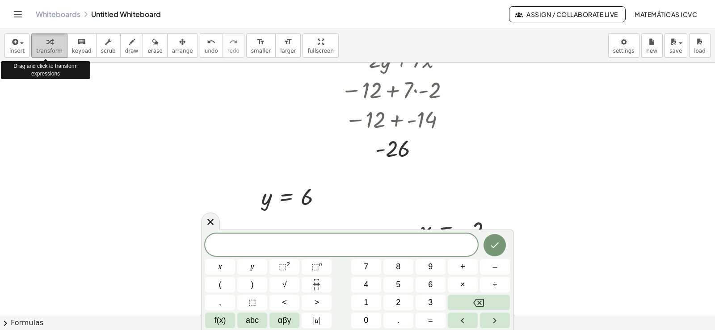
click at [45, 49] on span "transform" at bounding box center [49, 51] width 26 height 6
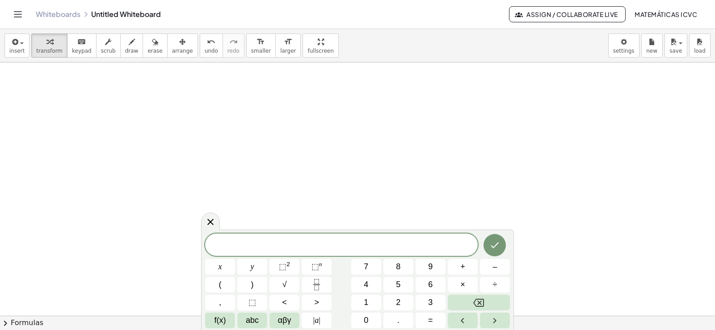
scroll to position [3221, 0]
click at [398, 304] on span "2" at bounding box center [398, 303] width 4 height 12
click at [217, 266] on button "x" at bounding box center [220, 267] width 30 height 16
click at [471, 266] on button "+" at bounding box center [463, 267] width 30 height 16
click at [249, 270] on button "y" at bounding box center [252, 267] width 30 height 16
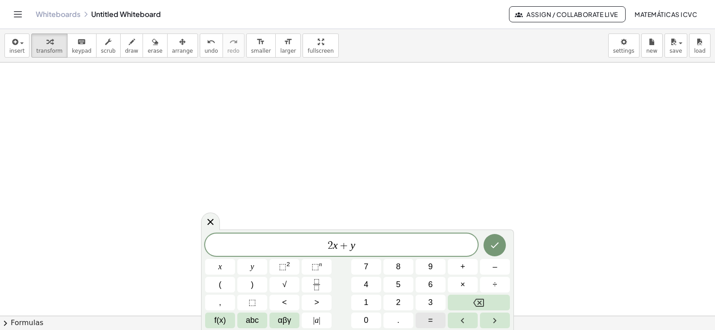
click at [433, 322] on span "=" at bounding box center [430, 321] width 5 height 12
click at [371, 298] on button "1" at bounding box center [366, 303] width 30 height 16
click at [367, 283] on span "4" at bounding box center [366, 285] width 4 height 12
click at [501, 246] on button "Done" at bounding box center [495, 245] width 22 height 22
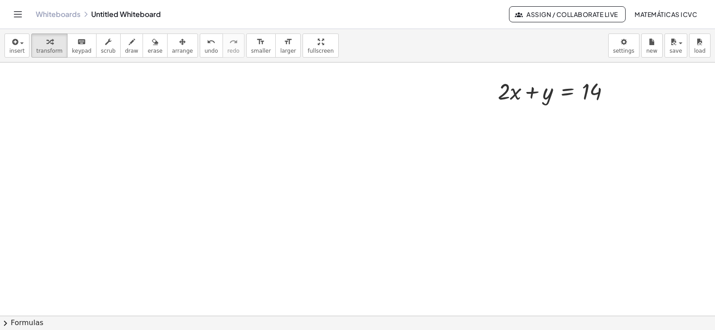
scroll to position [3176, 0]
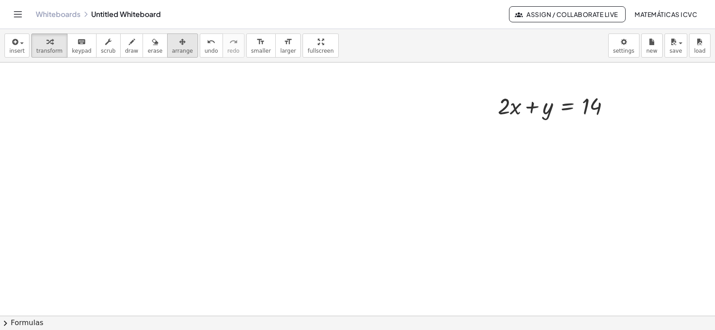
click at [179, 41] on icon "button" at bounding box center [182, 42] width 6 height 11
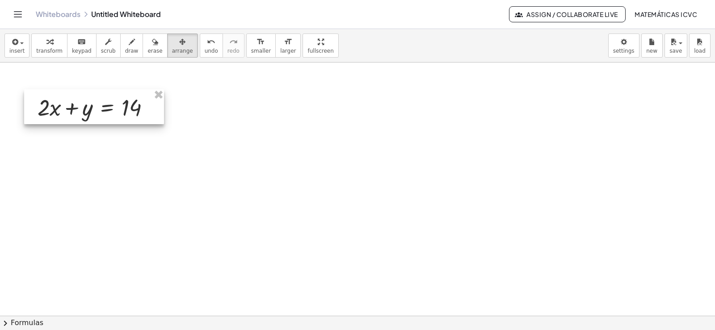
click at [65, 116] on div at bounding box center [94, 106] width 140 height 35
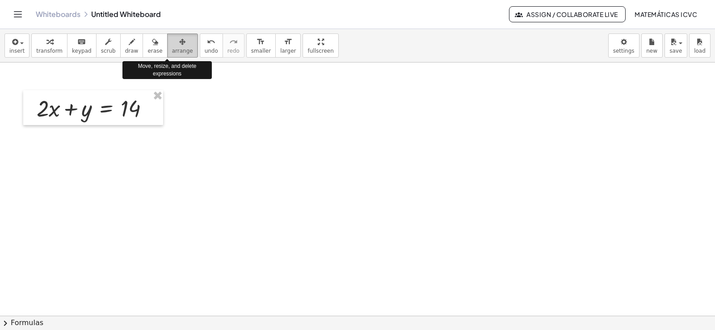
click at [172, 50] on span "arrange" at bounding box center [182, 51] width 21 height 6
click at [179, 46] on icon "button" at bounding box center [182, 42] width 6 height 11
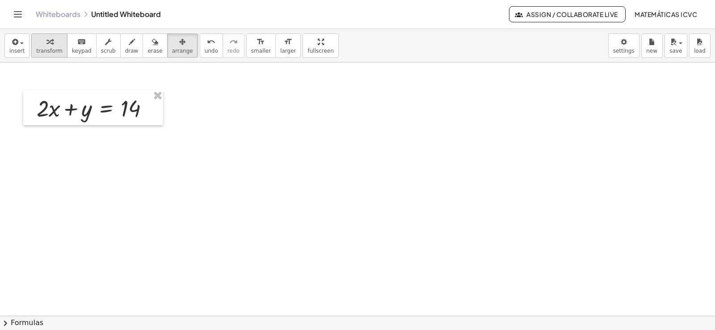
click at [48, 44] on icon "button" at bounding box center [49, 42] width 6 height 11
click at [172, 51] on span "arrange" at bounding box center [182, 51] width 21 height 6
click at [46, 45] on icon "button" at bounding box center [49, 42] width 6 height 11
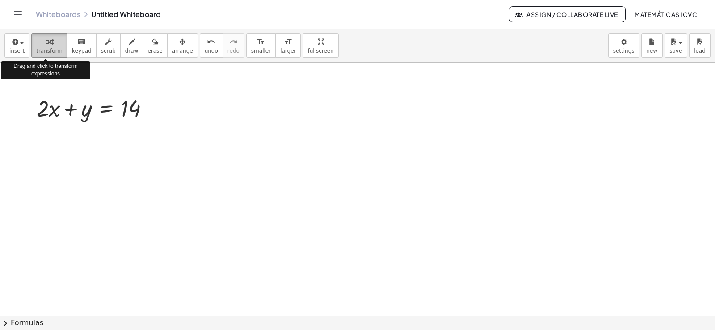
click at [44, 49] on span "transform" at bounding box center [49, 51] width 26 height 6
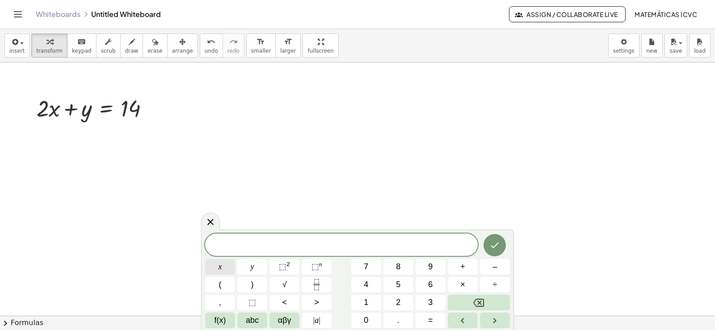
click at [224, 269] on button "x" at bounding box center [220, 267] width 30 height 16
click at [495, 265] on span "–" at bounding box center [495, 267] width 4 height 12
click at [260, 266] on button "y" at bounding box center [252, 267] width 30 height 16
click at [434, 321] on button "=" at bounding box center [431, 321] width 30 height 16
click at [372, 287] on button "4" at bounding box center [366, 285] width 30 height 16
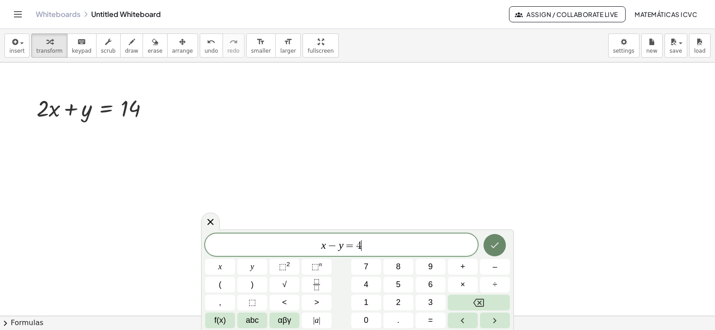
click at [494, 243] on icon "Done" at bounding box center [495, 245] width 11 height 11
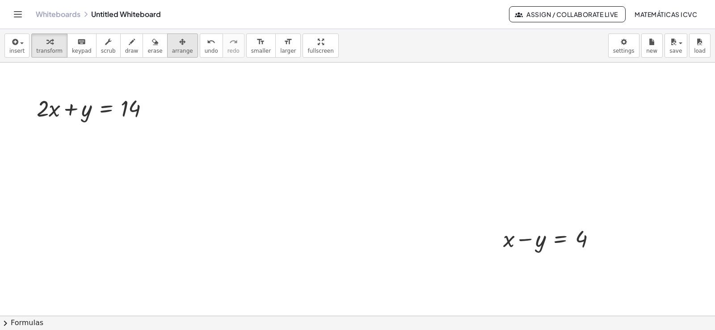
click at [172, 48] on span "arrange" at bounding box center [182, 51] width 21 height 6
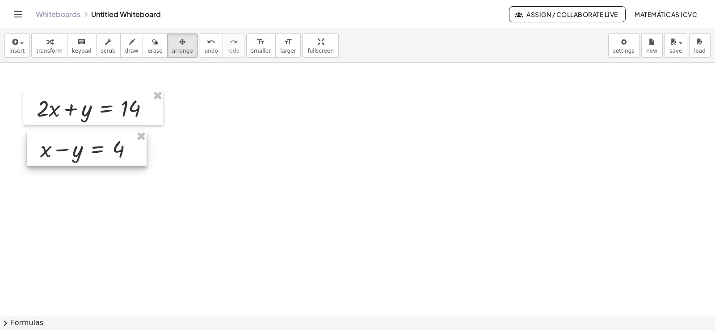
click at [85, 147] on div at bounding box center [87, 148] width 120 height 35
click at [53, 44] on div "button" at bounding box center [49, 41] width 26 height 11
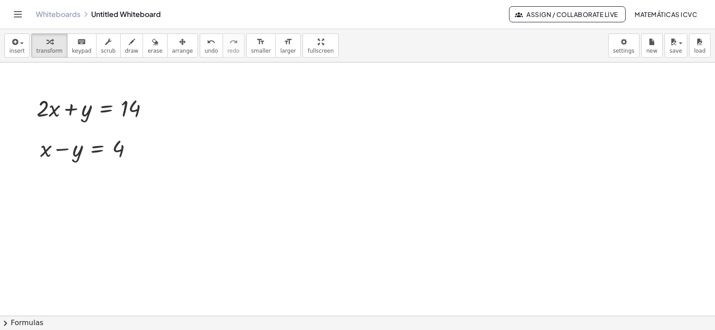
click at [125, 48] on span "draw" at bounding box center [131, 51] width 13 height 6
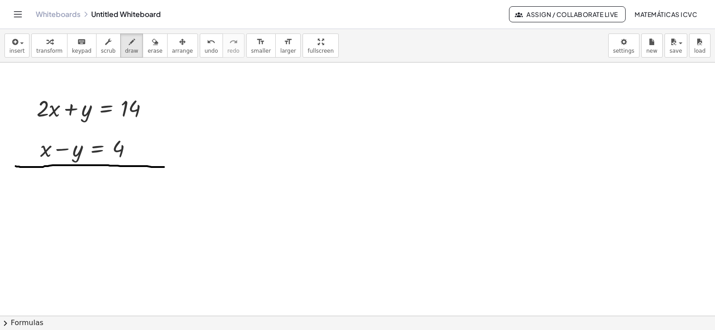
drag, startPoint x: 16, startPoint y: 166, endPoint x: 164, endPoint y: 167, distance: 148.4
drag, startPoint x: 36, startPoint y: 147, endPoint x: 40, endPoint y: 152, distance: 7.0
drag, startPoint x: 25, startPoint y: 183, endPoint x: 24, endPoint y: 199, distance: 16.1
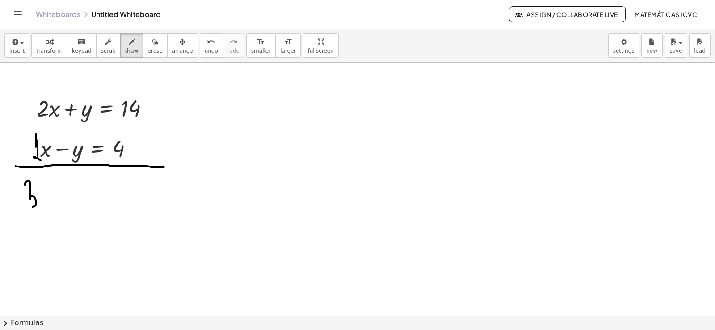
drag, startPoint x: 44, startPoint y: 189, endPoint x: 66, endPoint y: 193, distance: 21.9
drag, startPoint x: 59, startPoint y: 190, endPoint x: 48, endPoint y: 214, distance: 25.8
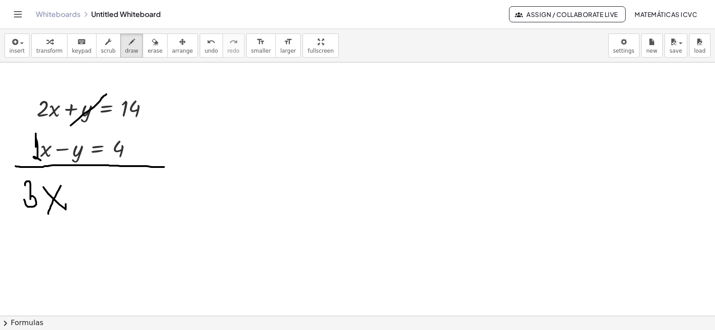
drag, startPoint x: 79, startPoint y: 118, endPoint x: 51, endPoint y: 165, distance: 54.1
drag, startPoint x: 64, startPoint y: 162, endPoint x: 96, endPoint y: 134, distance: 42.7
drag, startPoint x: 93, startPoint y: 190, endPoint x: 108, endPoint y: 190, distance: 14.3
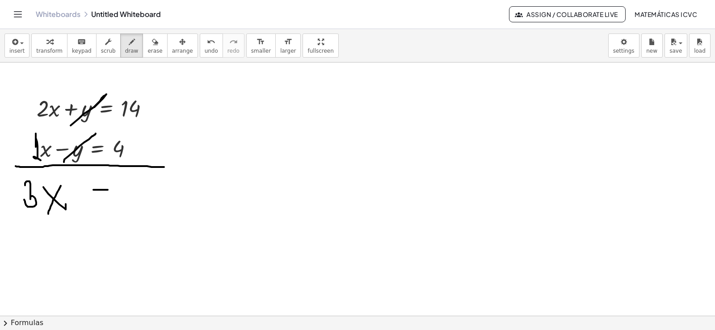
drag, startPoint x: 89, startPoint y: 198, endPoint x: 114, endPoint y: 198, distance: 25.1
drag, startPoint x: 122, startPoint y: 183, endPoint x: 122, endPoint y: 202, distance: 18.3
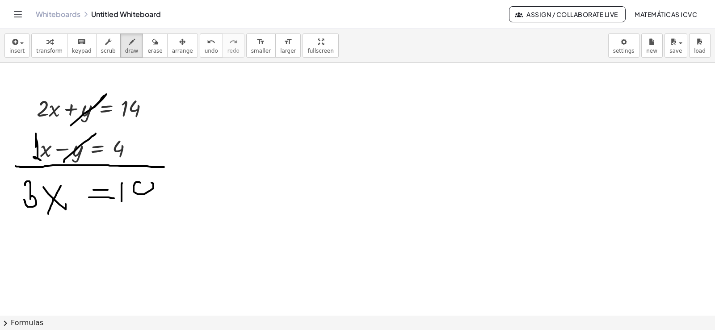
drag, startPoint x: 139, startPoint y: 182, endPoint x: 128, endPoint y: 197, distance: 18.2
drag, startPoint x: 146, startPoint y: 193, endPoint x: 138, endPoint y: 196, distance: 9.1
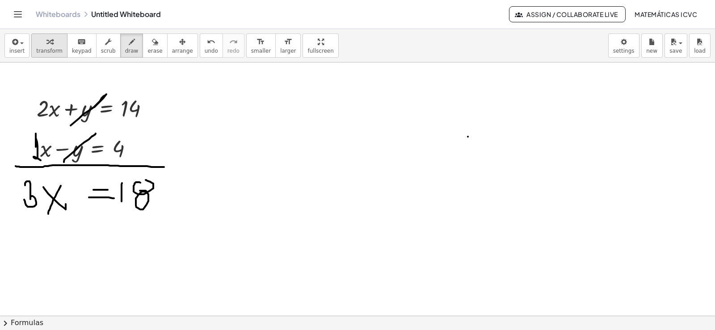
click at [46, 45] on icon "button" at bounding box center [49, 42] width 6 height 11
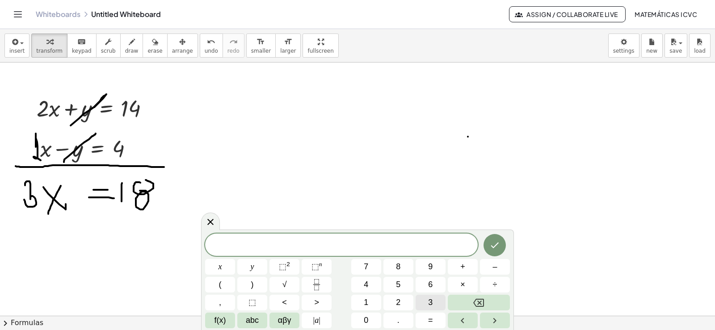
click at [434, 302] on button "3" at bounding box center [431, 303] width 30 height 16
click at [228, 267] on button "x" at bounding box center [220, 267] width 30 height 16
click at [424, 321] on button "=" at bounding box center [431, 321] width 30 height 16
click at [360, 303] on button "1" at bounding box center [366, 303] width 30 height 16
click at [395, 264] on button "8" at bounding box center [399, 267] width 30 height 16
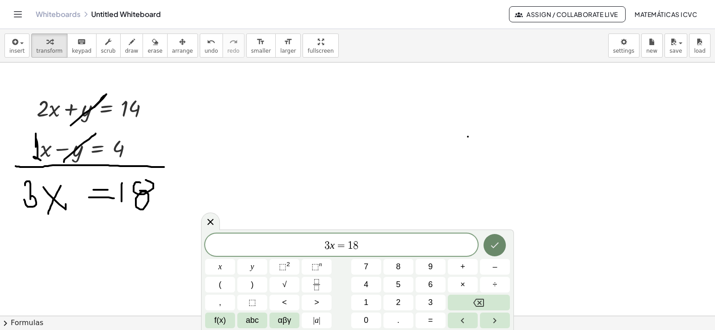
click at [497, 245] on icon "Done" at bounding box center [495, 245] width 11 height 11
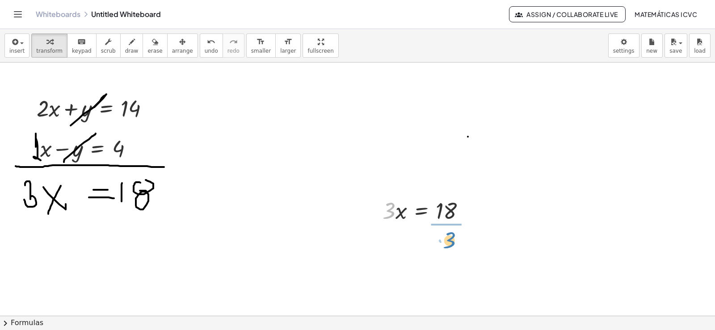
drag, startPoint x: 389, startPoint y: 216, endPoint x: 450, endPoint y: 244, distance: 66.6
click at [454, 249] on div at bounding box center [428, 247] width 101 height 45
drag, startPoint x: 151, startPoint y: 107, endPoint x: 376, endPoint y: 110, distance: 224.9
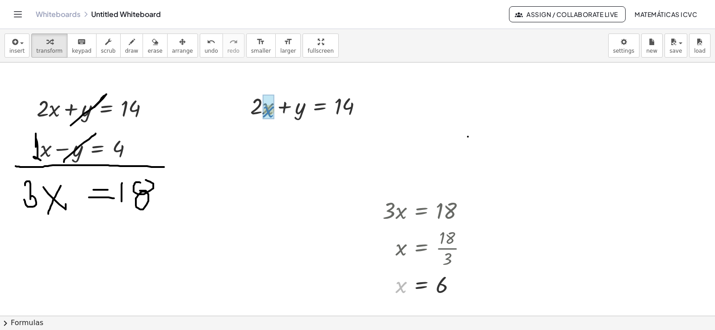
drag, startPoint x: 405, startPoint y: 288, endPoint x: 273, endPoint y: 114, distance: 218.5
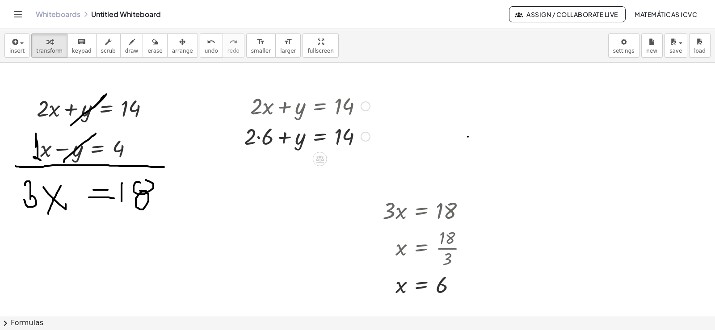
click at [258, 137] on div at bounding box center [307, 136] width 135 height 30
drag, startPoint x: 260, startPoint y: 170, endPoint x: 201, endPoint y: 311, distance: 152.7
click at [363, 166] on div at bounding box center [328, 166] width 176 height 30
drag, startPoint x: 359, startPoint y: 169, endPoint x: 346, endPoint y: 234, distance: 66.4
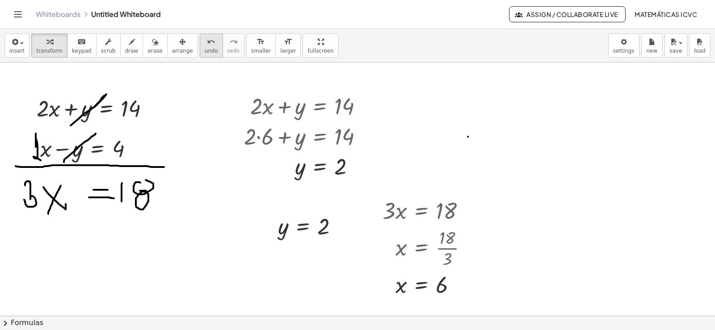
click at [207, 43] on icon "undo" at bounding box center [211, 42] width 8 height 11
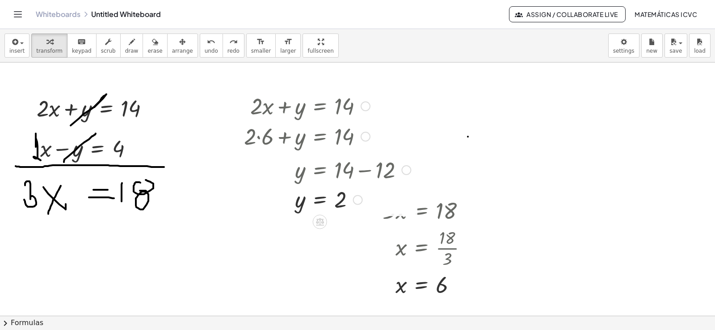
drag, startPoint x: 355, startPoint y: 169, endPoint x: 355, endPoint y: 206, distance: 37.6
click at [320, 200] on div "y = 2" at bounding box center [320, 200] width 0 height 0
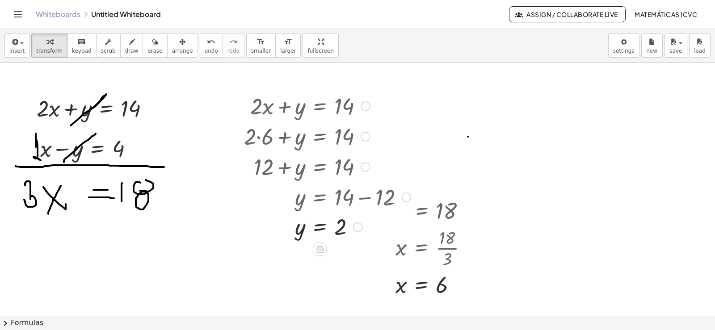
drag, startPoint x: 355, startPoint y: 232, endPoint x: 357, endPoint y: 274, distance: 42.1
click at [179, 42] on icon "button" at bounding box center [182, 42] width 6 height 11
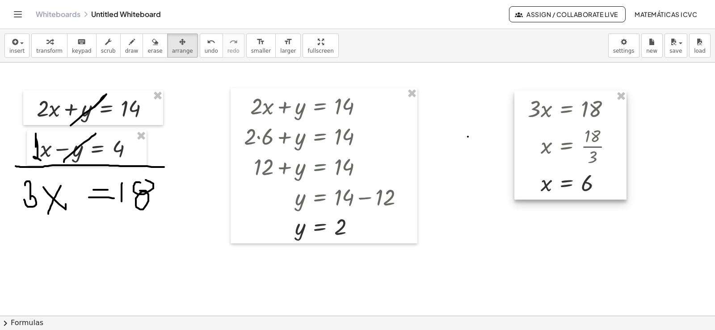
drag, startPoint x: 169, startPoint y: 42, endPoint x: 566, endPoint y: 155, distance: 413.1
click at [566, 155] on div at bounding box center [571, 145] width 112 height 109
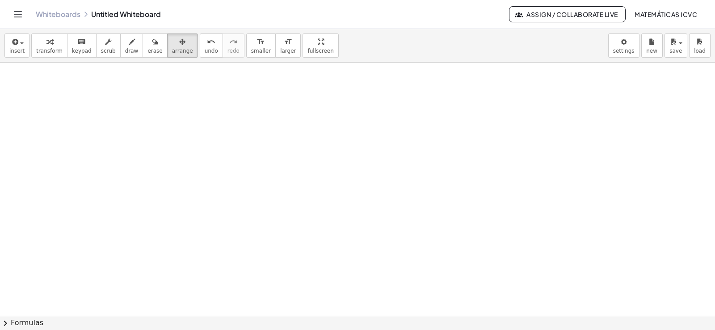
scroll to position [3429, 0]
click at [50, 48] on span "transform" at bounding box center [49, 51] width 26 height 6
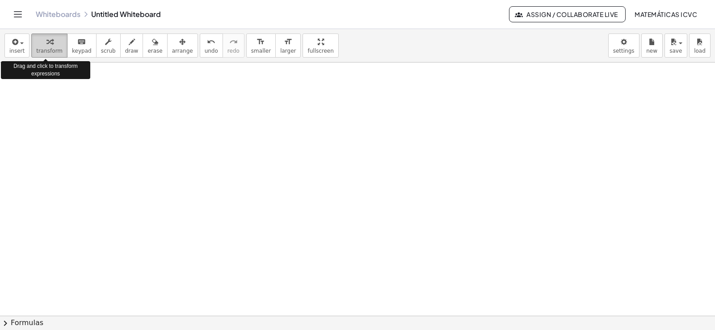
click at [50, 49] on span "transform" at bounding box center [49, 51] width 26 height 6
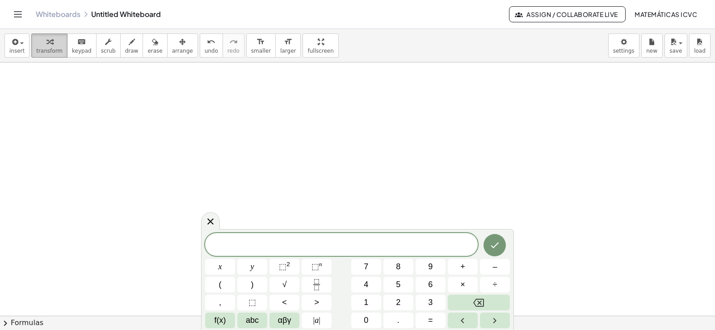
click at [50, 43] on div "button" at bounding box center [49, 41] width 26 height 11
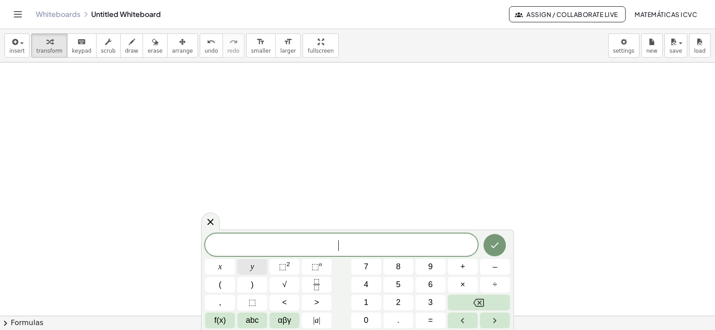
click at [253, 269] on span "y" at bounding box center [253, 267] width 4 height 12
click at [459, 266] on button "+" at bounding box center [463, 267] width 30 height 16
click at [392, 304] on button "2" at bounding box center [399, 303] width 30 height 16
click at [228, 264] on button "x" at bounding box center [220, 267] width 30 height 16
click at [433, 322] on span "=" at bounding box center [430, 321] width 5 height 12
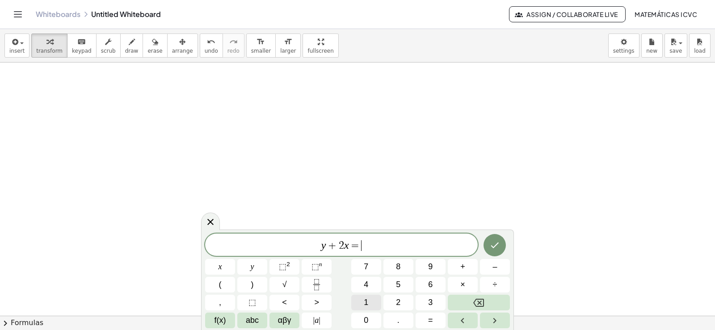
click at [373, 302] on button "1" at bounding box center [366, 303] width 30 height 16
click at [363, 321] on button "0" at bounding box center [366, 321] width 30 height 16
click at [497, 249] on icon "Done" at bounding box center [495, 245] width 11 height 11
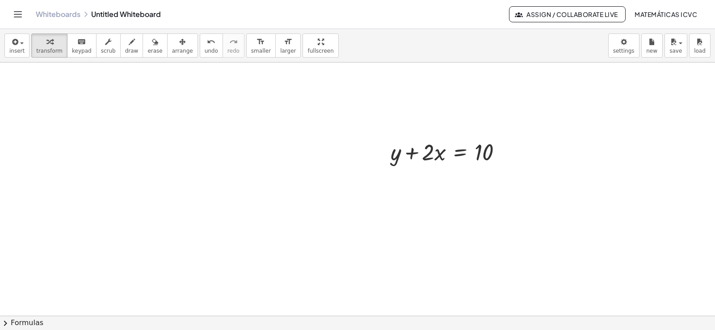
scroll to position [3549, 0]
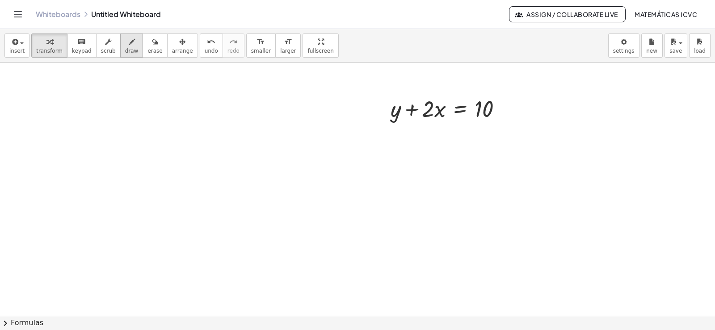
click at [127, 54] on button "draw" at bounding box center [131, 46] width 23 height 24
drag, startPoint x: 384, startPoint y: 131, endPoint x: 447, endPoint y: 126, distance: 62.7
drag, startPoint x: 469, startPoint y: 122, endPoint x: 513, endPoint y: 122, distance: 44.7
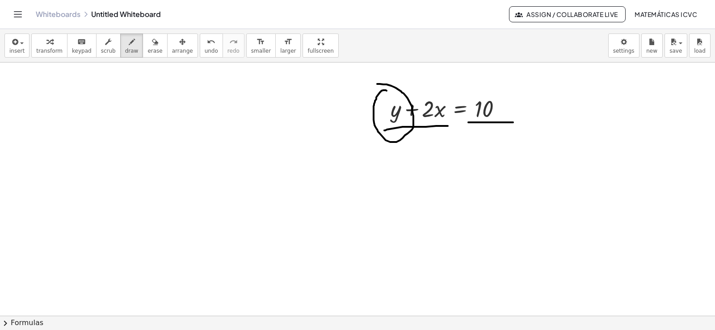
drag, startPoint x: 381, startPoint y: 92, endPoint x: 367, endPoint y: 94, distance: 14.1
click at [50, 39] on div "button" at bounding box center [49, 41] width 26 height 11
click at [207, 41] on icon "undo" at bounding box center [211, 42] width 8 height 11
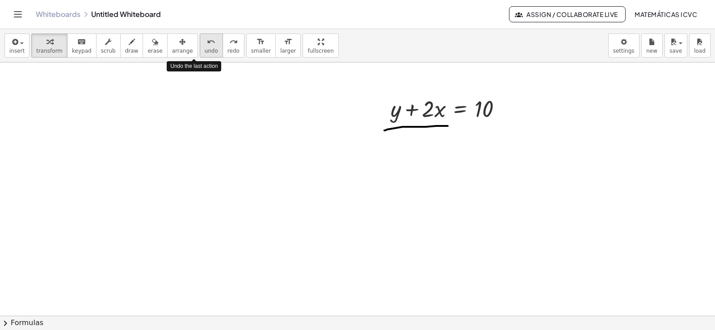
click at [207, 41] on icon "undo" at bounding box center [211, 42] width 8 height 11
click at [207, 40] on icon "undo" at bounding box center [211, 42] width 8 height 11
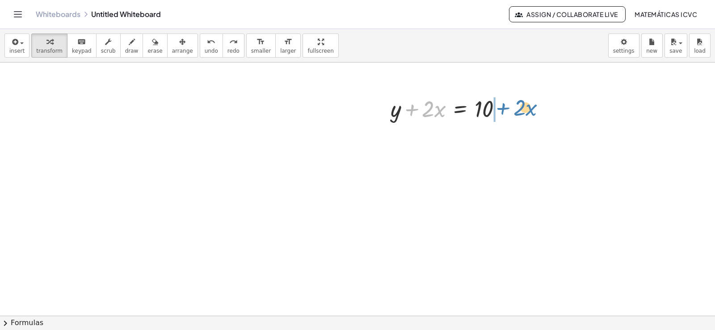
drag, startPoint x: 411, startPoint y: 110, endPoint x: 258, endPoint y: 202, distance: 177.6
click at [503, 109] on div at bounding box center [449, 108] width 127 height 30
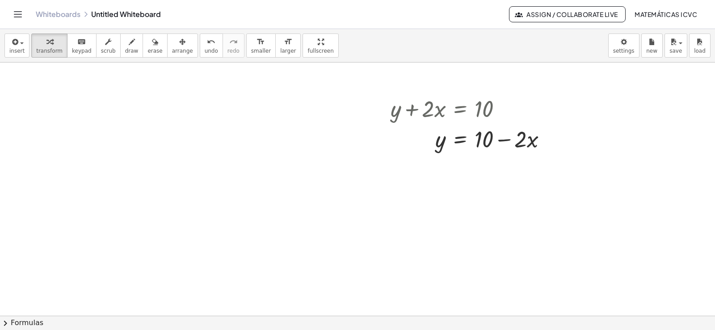
click at [125, 50] on span "draw" at bounding box center [131, 51] width 13 height 6
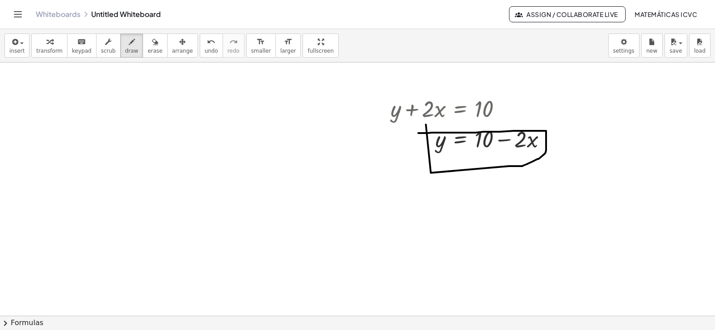
drag, startPoint x: 431, startPoint y: 173, endPoint x: 416, endPoint y: 133, distance: 42.6
click at [42, 49] on span "transform" at bounding box center [49, 51] width 26 height 6
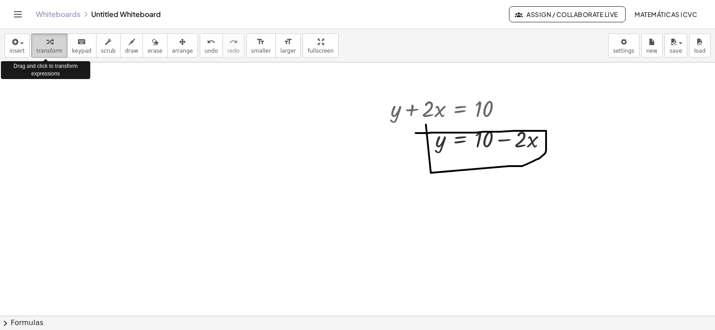
click at [40, 47] on button "transform" at bounding box center [49, 46] width 36 height 24
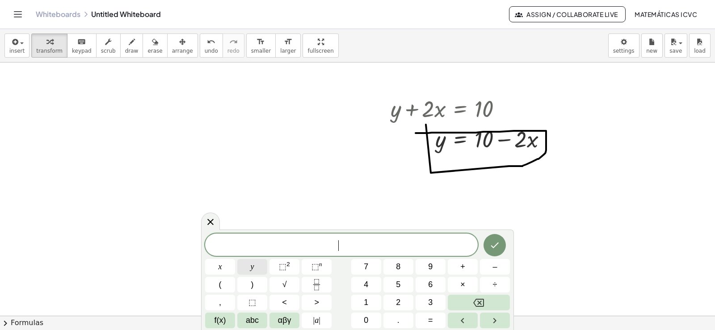
click at [253, 271] on span "y" at bounding box center [253, 267] width 4 height 12
click at [494, 269] on span "–" at bounding box center [495, 267] width 4 height 12
click at [409, 285] on button "5" at bounding box center [399, 285] width 30 height 16
click at [225, 264] on button "x" at bounding box center [220, 267] width 30 height 16
click at [437, 321] on button "=" at bounding box center [431, 321] width 30 height 16
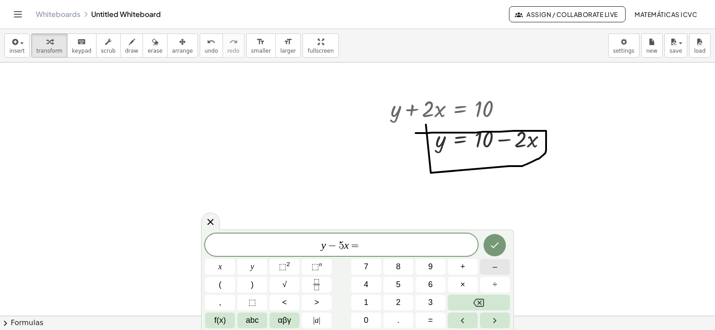
click at [497, 267] on span "–" at bounding box center [495, 267] width 4 height 12
click at [404, 298] on button "2" at bounding box center [399, 303] width 30 height 16
click at [498, 252] on button "Done" at bounding box center [495, 245] width 22 height 22
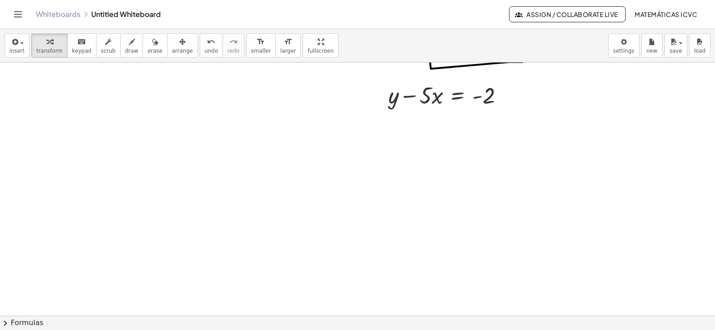
scroll to position [3638, 0]
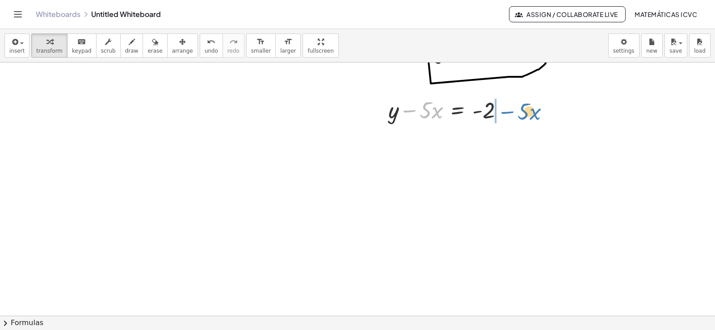
drag, startPoint x: 409, startPoint y: 112, endPoint x: 507, endPoint y: 113, distance: 97.9
click at [507, 113] on div at bounding box center [449, 109] width 131 height 30
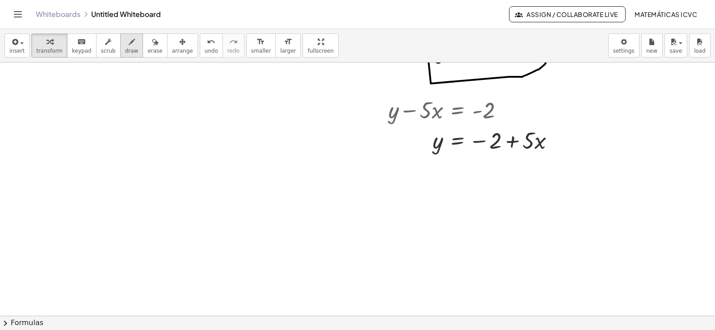
click at [127, 51] on button "draw" at bounding box center [131, 46] width 23 height 24
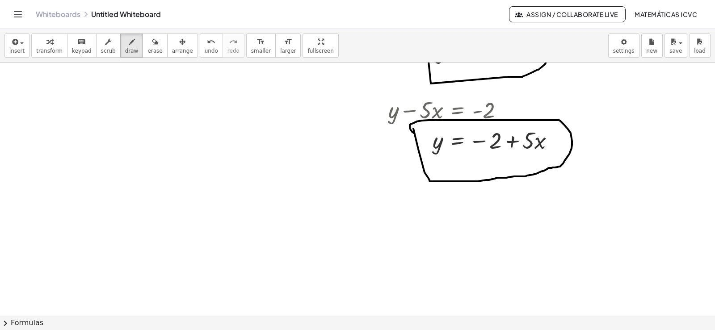
drag, startPoint x: 425, startPoint y: 173, endPoint x: 412, endPoint y: 145, distance: 30.0
click at [41, 43] on div "button" at bounding box center [49, 41] width 26 height 11
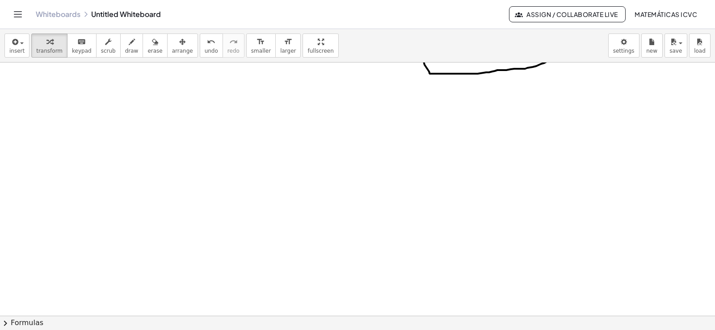
scroll to position [3772, 0]
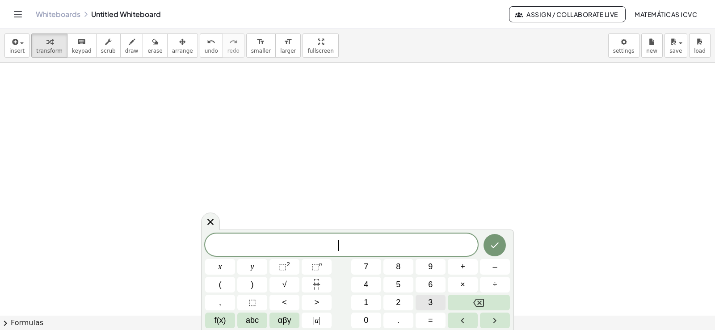
click at [435, 303] on button "3" at bounding box center [431, 303] width 30 height 16
click at [253, 262] on span "y" at bounding box center [253, 267] width 4 height 12
click at [461, 267] on span "+" at bounding box center [462, 267] width 5 height 12
click at [374, 300] on button "1" at bounding box center [366, 303] width 30 height 16
click at [397, 299] on button "2" at bounding box center [399, 303] width 30 height 16
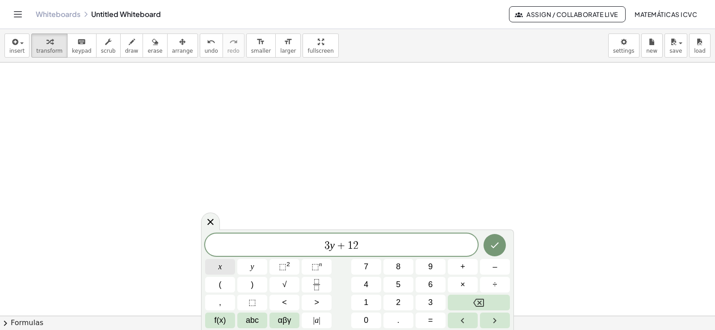
click at [222, 269] on span "x" at bounding box center [221, 267] width 4 height 12
click at [431, 323] on span "=" at bounding box center [430, 321] width 5 height 12
click at [372, 303] on button "1" at bounding box center [366, 303] width 30 height 16
click at [400, 282] on span "5" at bounding box center [398, 285] width 4 height 12
click at [496, 245] on icon "Done" at bounding box center [495, 245] width 11 height 11
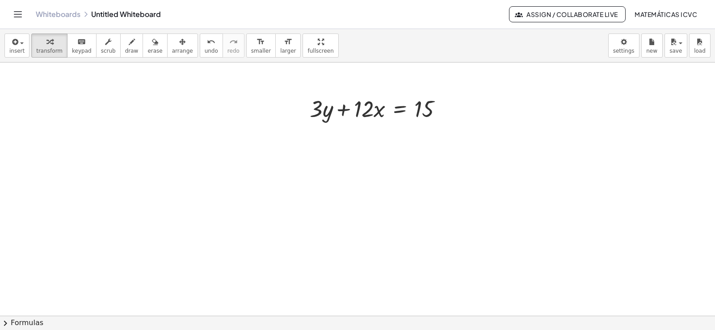
scroll to position [3847, 0]
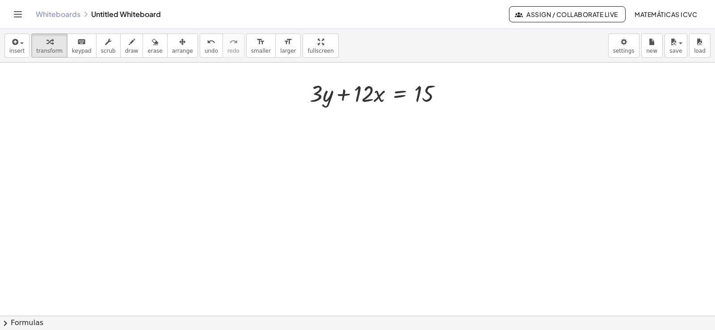
drag, startPoint x: 123, startPoint y: 48, endPoint x: 321, endPoint y: 95, distance: 203.5
click at [127, 48] on button "draw" at bounding box center [131, 46] width 23 height 24
drag, startPoint x: 321, startPoint y: 95, endPoint x: 314, endPoint y: 82, distance: 15.0
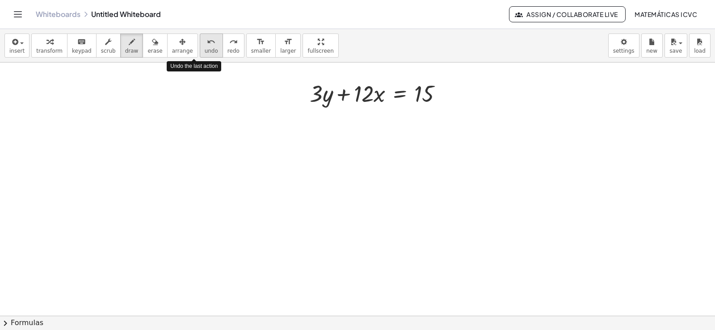
click at [205, 51] on span "undo" at bounding box center [211, 51] width 13 height 6
click at [50, 42] on div "button" at bounding box center [49, 41] width 26 height 11
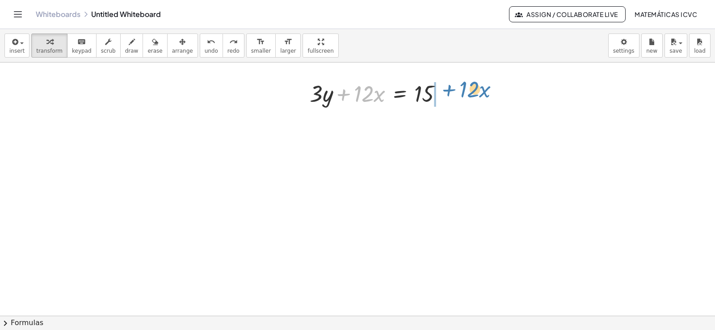
drag, startPoint x: 343, startPoint y: 95, endPoint x: 449, endPoint y: 90, distance: 105.6
click at [449, 90] on div at bounding box center [379, 93] width 149 height 30
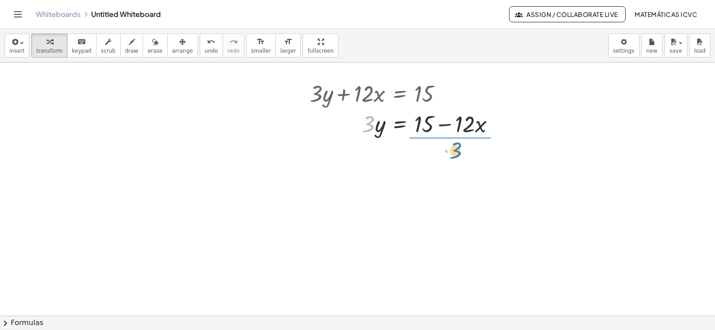
drag, startPoint x: 370, startPoint y: 127, endPoint x: 455, endPoint y: 153, distance: 89.2
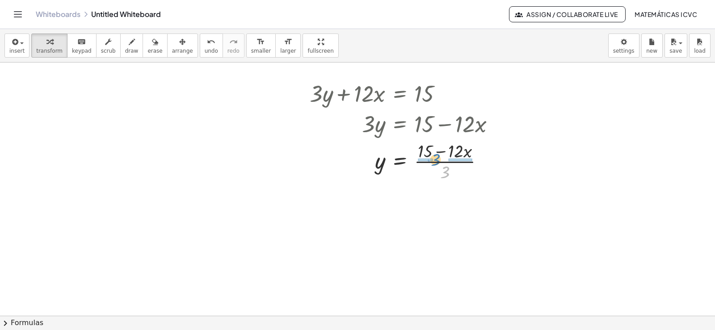
drag, startPoint x: 446, startPoint y: 176, endPoint x: 437, endPoint y: 163, distance: 15.6
click at [437, 163] on div at bounding box center [405, 161] width 201 height 45
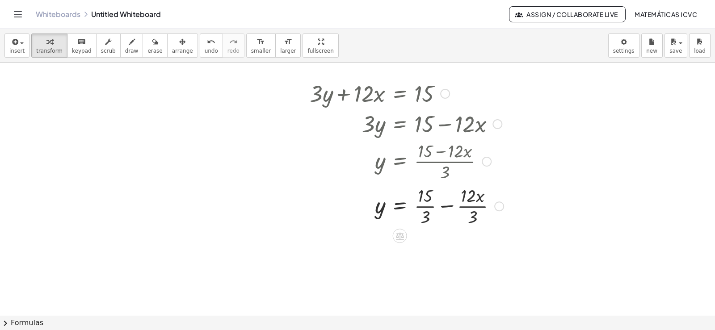
click at [427, 206] on div at bounding box center [406, 205] width 203 height 45
click at [472, 252] on div at bounding box center [406, 250] width 203 height 45
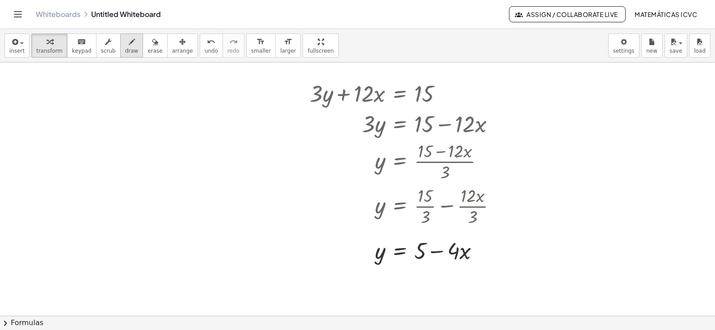
click at [125, 48] on span "draw" at bounding box center [131, 51] width 13 height 6
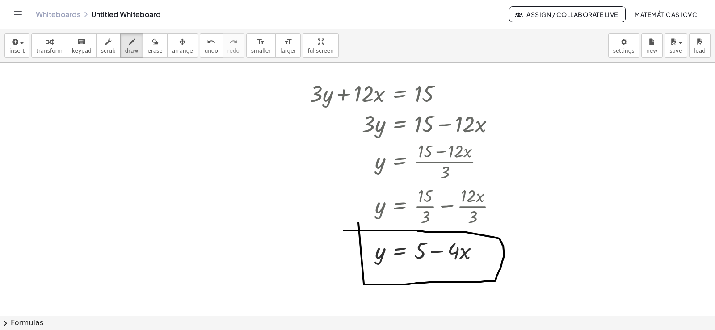
drag, startPoint x: 364, startPoint y: 284, endPoint x: 338, endPoint y: 232, distance: 58.4
click at [38, 50] on span "transform" at bounding box center [49, 51] width 26 height 6
click at [39, 48] on span "transform" at bounding box center [49, 51] width 26 height 6
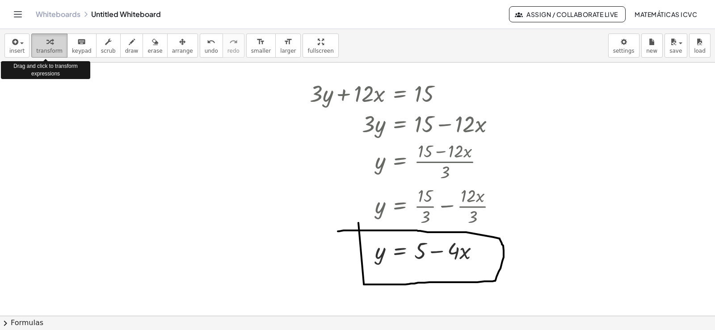
click at [48, 46] on icon "button" at bounding box center [49, 42] width 6 height 11
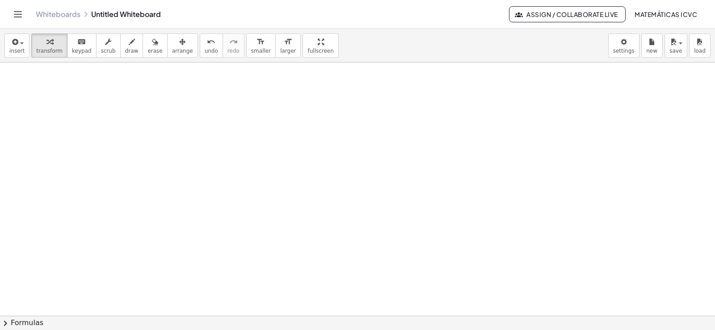
scroll to position [4234, 0]
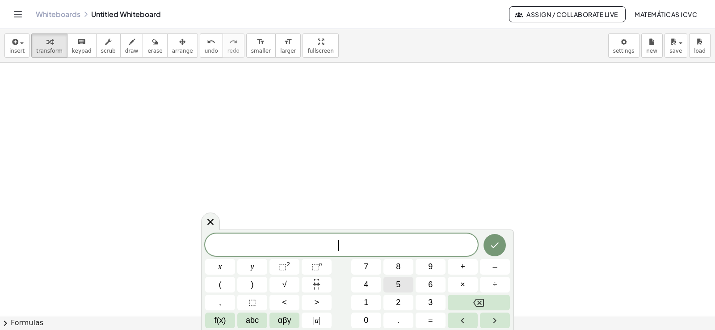
click at [403, 285] on button "5" at bounding box center [399, 285] width 30 height 16
click at [254, 266] on button "y" at bounding box center [252, 267] width 30 height 16
click at [495, 268] on span "–" at bounding box center [495, 267] width 4 height 12
click at [402, 283] on button "5" at bounding box center [399, 285] width 30 height 16
click at [219, 264] on span "x" at bounding box center [221, 267] width 4 height 12
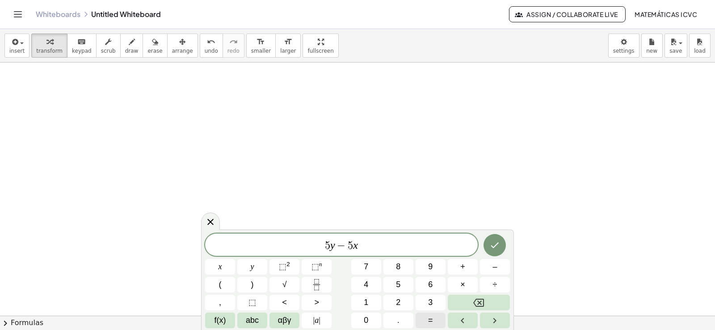
click at [432, 321] on span "=" at bounding box center [430, 321] width 5 height 12
click at [488, 268] on button "–" at bounding box center [495, 267] width 30 height 16
click at [399, 301] on span "2" at bounding box center [398, 303] width 4 height 12
click at [368, 317] on span "0" at bounding box center [366, 321] width 4 height 12
click at [497, 246] on icon "Done" at bounding box center [495, 245] width 11 height 11
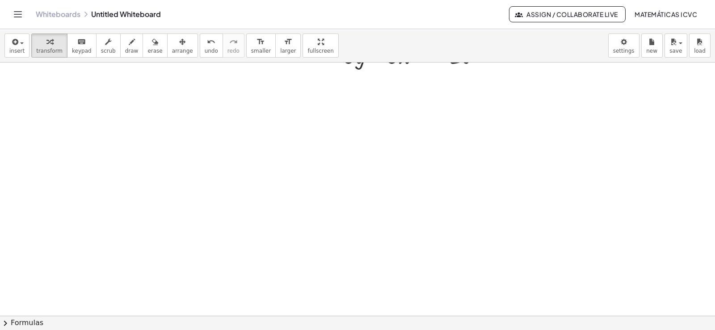
scroll to position [4264, 0]
drag, startPoint x: 377, startPoint y: 100, endPoint x: 482, endPoint y: 99, distance: 105.1
click at [482, 99] on div at bounding box center [416, 99] width 154 height 30
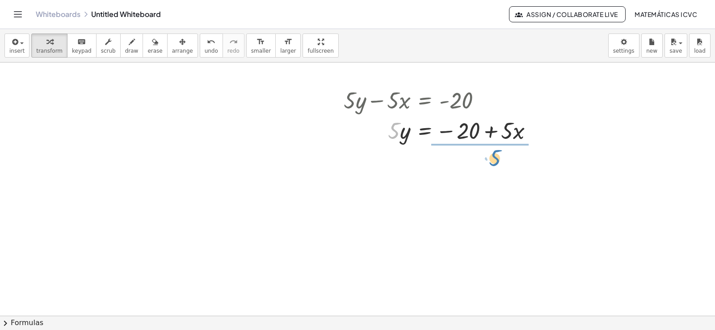
drag, startPoint x: 394, startPoint y: 133, endPoint x: 494, endPoint y: 159, distance: 103.9
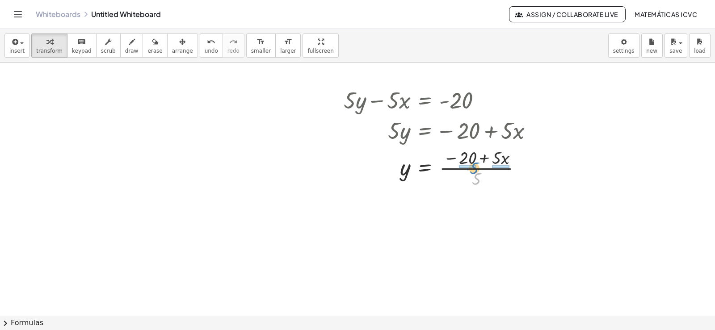
drag, startPoint x: 476, startPoint y: 182, endPoint x: 473, endPoint y: 171, distance: 11.0
click at [473, 171] on div at bounding box center [441, 167] width 205 height 45
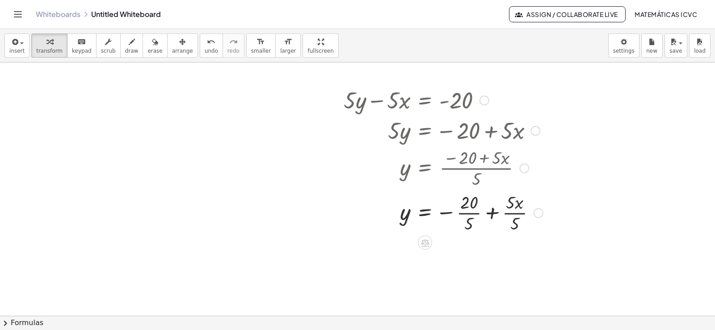
click at [472, 213] on div at bounding box center [443, 212] width 208 height 45
click at [508, 257] on div at bounding box center [443, 257] width 208 height 45
click at [125, 51] on span "draw" at bounding box center [131, 51] width 13 height 6
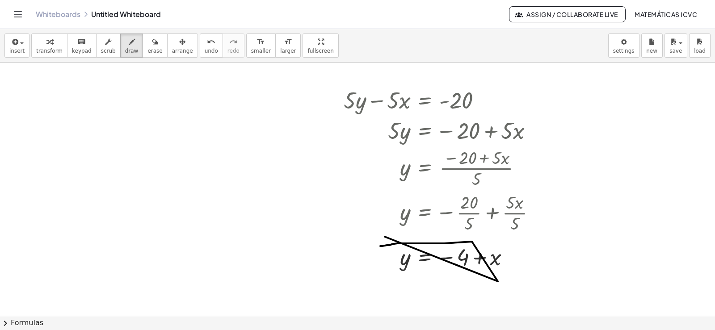
drag, startPoint x: 472, startPoint y: 242, endPoint x: 380, endPoint y: 246, distance: 91.8
click at [205, 45] on div "undo" at bounding box center [211, 41] width 13 height 11
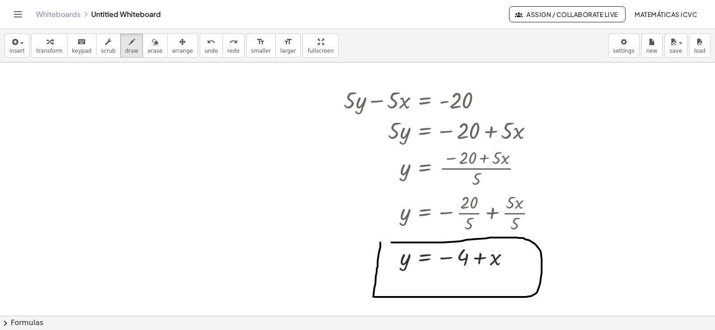
drag, startPoint x: 380, startPoint y: 248, endPoint x: 378, endPoint y: 243, distance: 5.6
click at [50, 55] on button "transform" at bounding box center [49, 46] width 36 height 24
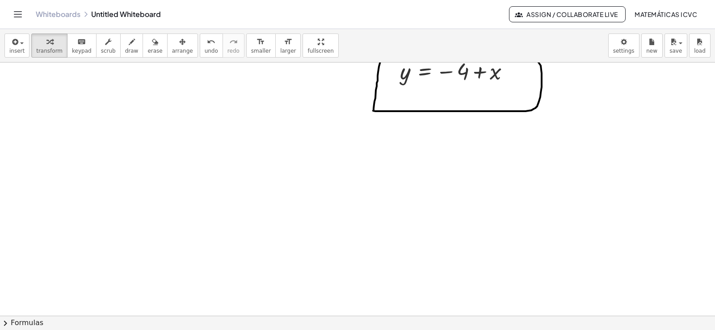
scroll to position [4533, 0]
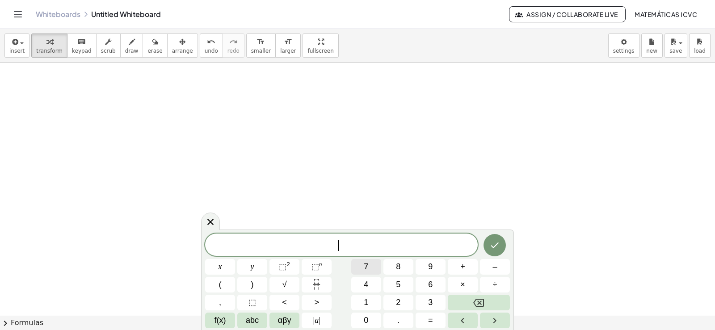
click at [361, 266] on button "7" at bounding box center [366, 267] width 30 height 16
click at [258, 266] on button "y" at bounding box center [252, 267] width 30 height 16
click at [500, 269] on button "–" at bounding box center [495, 267] width 30 height 16
click at [396, 302] on span "2" at bounding box center [398, 303] width 4 height 12
click at [372, 302] on button "1" at bounding box center [366, 303] width 30 height 16
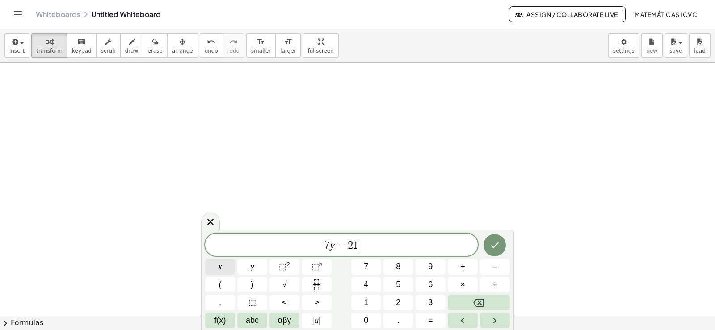
click at [221, 266] on span "x" at bounding box center [221, 267] width 4 height 12
click at [431, 322] on span "=" at bounding box center [430, 321] width 5 height 12
click at [369, 266] on button "7" at bounding box center [366, 267] width 30 height 16
click at [497, 245] on icon "Done" at bounding box center [495, 246] width 8 height 6
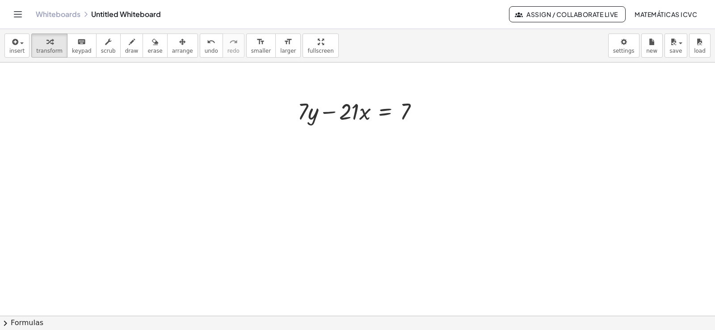
scroll to position [4607, 0]
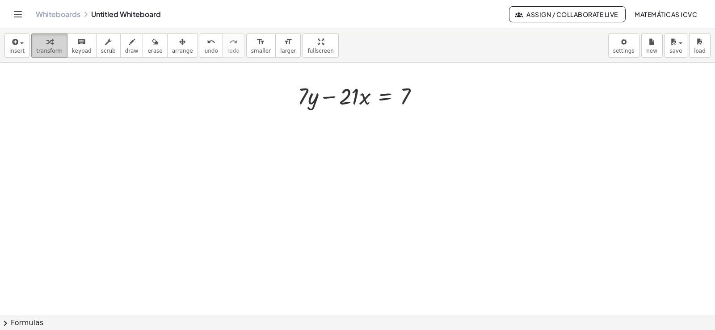
click at [49, 45] on div "button" at bounding box center [49, 41] width 26 height 11
drag, startPoint x: 329, startPoint y: 97, endPoint x: 420, endPoint y: 95, distance: 91.2
click at [420, 95] on div at bounding box center [361, 95] width 137 height 30
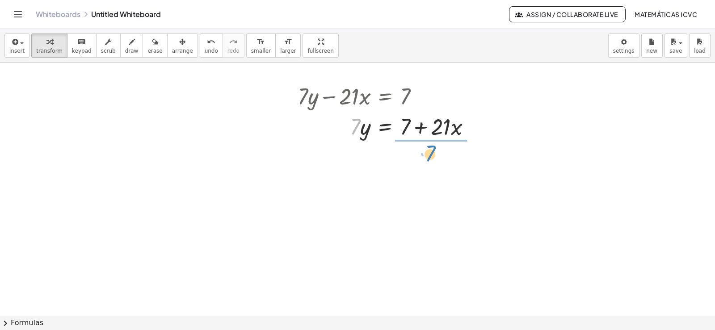
drag, startPoint x: 355, startPoint y: 130, endPoint x: 430, endPoint y: 156, distance: 79.2
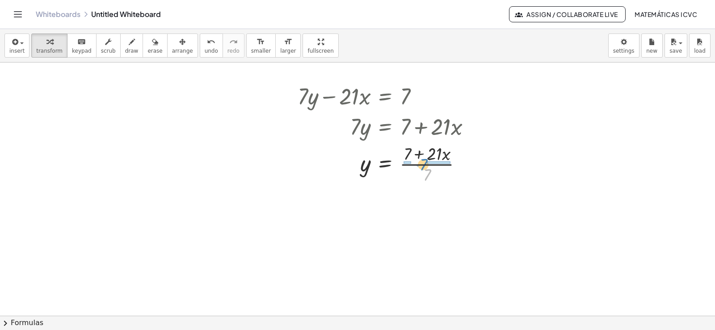
drag, startPoint x: 426, startPoint y: 177, endPoint x: 422, endPoint y: 166, distance: 10.9
click at [422, 166] on div at bounding box center [388, 163] width 190 height 45
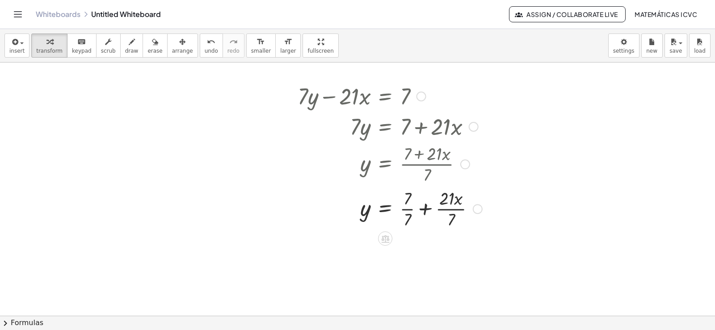
click at [409, 208] on div at bounding box center [390, 208] width 194 height 45
click at [447, 253] on div at bounding box center [390, 253] width 194 height 45
click at [125, 43] on div "button" at bounding box center [131, 41] width 13 height 11
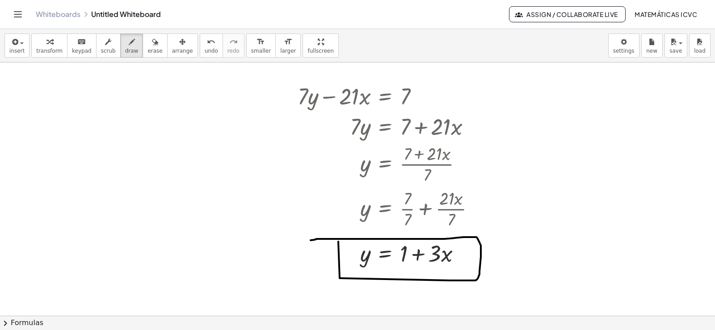
drag, startPoint x: 450, startPoint y: 281, endPoint x: 308, endPoint y: 242, distance: 147.8
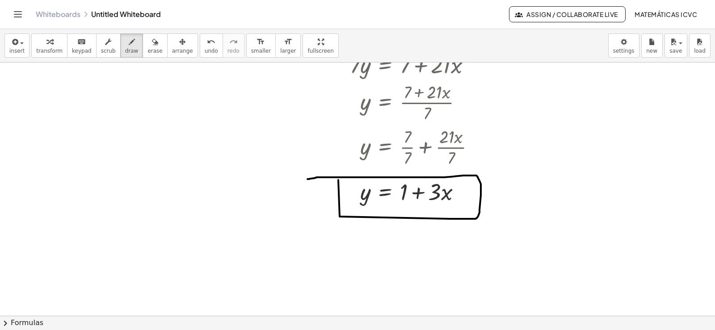
scroll to position [4816, 0]
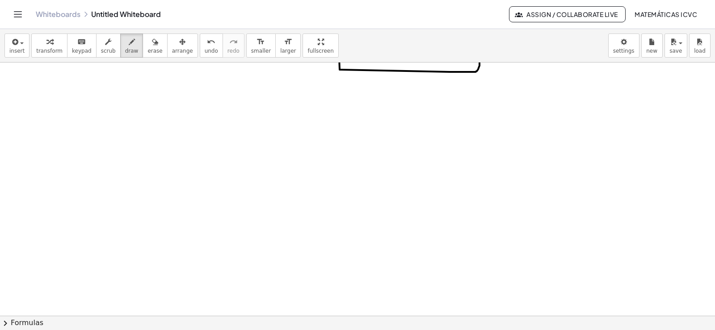
click at [41, 50] on span "transform" at bounding box center [49, 51] width 26 height 6
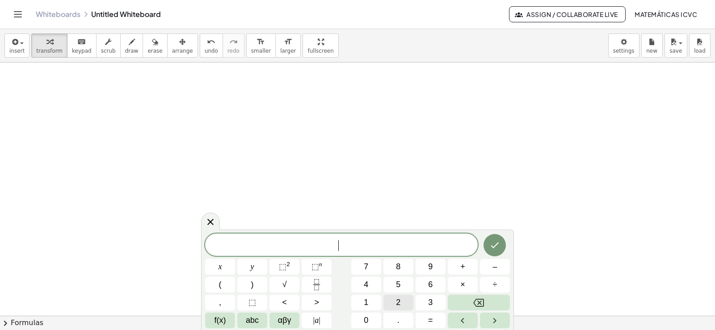
click at [403, 304] on button "2" at bounding box center [399, 303] width 30 height 16
click at [256, 270] on button "y" at bounding box center [252, 267] width 30 height 16
click at [454, 266] on button "+" at bounding box center [463, 267] width 30 height 16
click at [226, 267] on button "x" at bounding box center [220, 267] width 30 height 16
click at [435, 320] on button "=" at bounding box center [431, 321] width 30 height 16
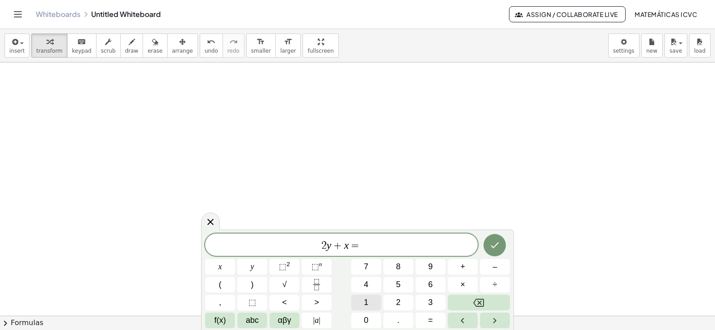
click at [366, 303] on span "1" at bounding box center [366, 303] width 4 height 12
click at [368, 321] on span "0" at bounding box center [366, 321] width 4 height 12
click at [497, 246] on icon "Done" at bounding box center [495, 245] width 11 height 11
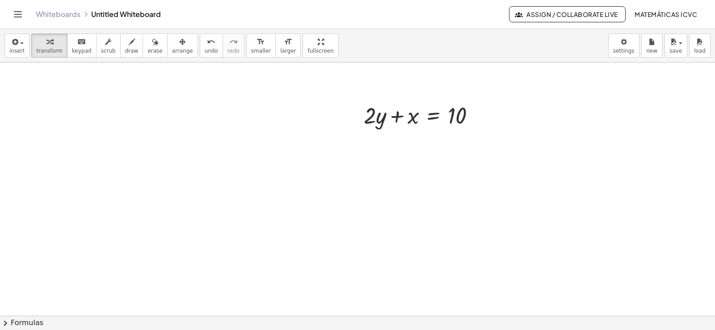
scroll to position [4995, 0]
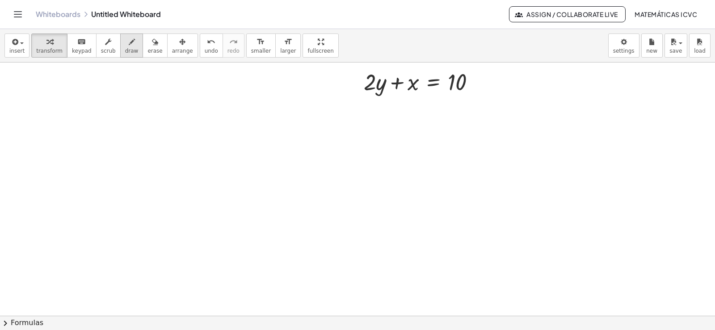
click at [125, 53] on span "draw" at bounding box center [131, 51] width 13 height 6
drag, startPoint x: 427, startPoint y: 78, endPoint x: 409, endPoint y: 71, distance: 19.3
click at [205, 50] on span "undo" at bounding box center [211, 51] width 13 height 6
drag, startPoint x: 367, startPoint y: 85, endPoint x: 322, endPoint y: 80, distance: 45.5
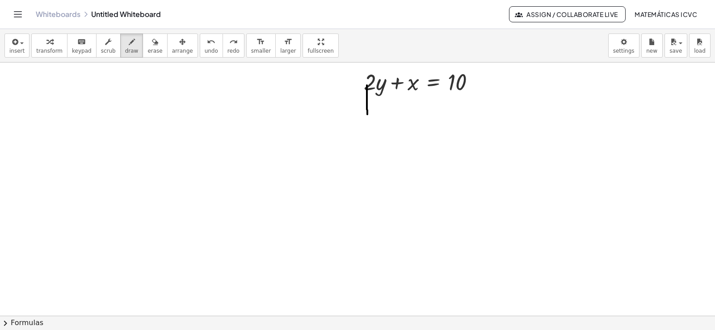
click at [205, 50] on span "undo" at bounding box center [211, 51] width 13 height 6
click at [44, 48] on span "transform" at bounding box center [49, 51] width 26 height 6
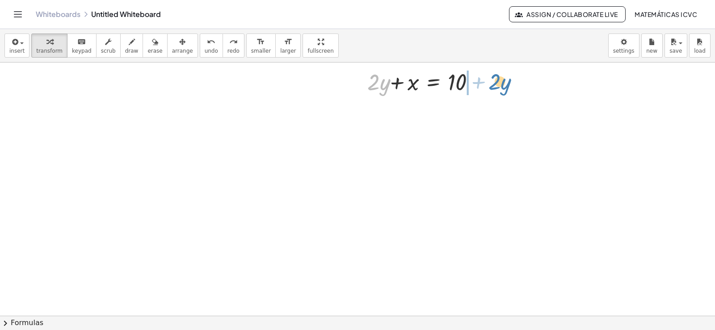
drag, startPoint x: 372, startPoint y: 88, endPoint x: 493, endPoint y: 88, distance: 121.2
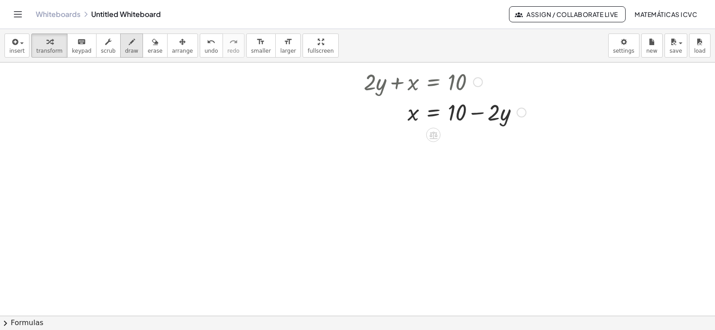
click at [125, 53] on span "draw" at bounding box center [131, 51] width 13 height 6
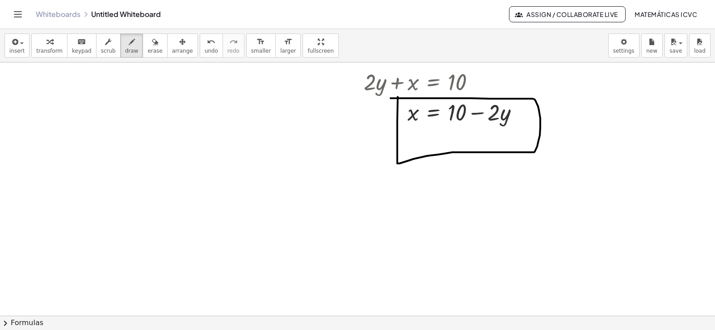
drag, startPoint x: 397, startPoint y: 132, endPoint x: 387, endPoint y: 98, distance: 35.6
click at [46, 45] on icon "button" at bounding box center [49, 42] width 6 height 11
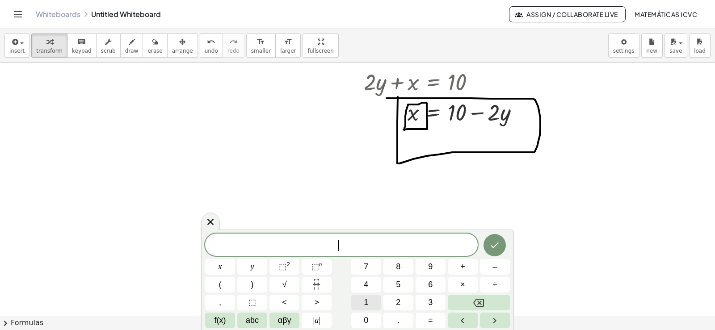
click at [364, 305] on span "1" at bounding box center [366, 303] width 4 height 12
click at [260, 267] on button "y" at bounding box center [252, 267] width 30 height 16
click at [477, 301] on icon "Backspace" at bounding box center [478, 303] width 11 height 11
click at [395, 283] on button "5" at bounding box center [399, 285] width 30 height 16
click at [251, 264] on span "y" at bounding box center [253, 267] width 4 height 12
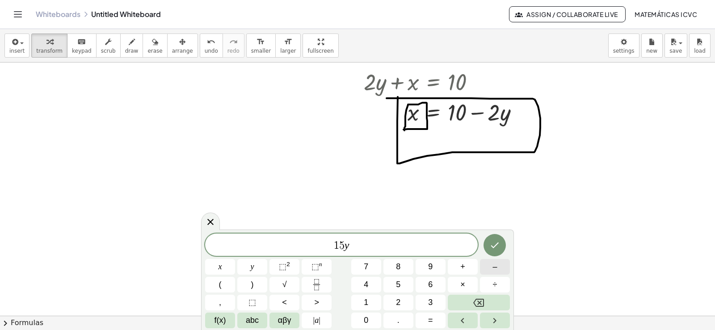
click at [490, 265] on button "–" at bounding box center [495, 267] width 30 height 16
click at [478, 306] on icon "Backspace" at bounding box center [478, 303] width 11 height 11
click at [463, 266] on span "+" at bounding box center [462, 267] width 5 height 12
click at [394, 282] on button "5" at bounding box center [399, 285] width 30 height 16
click at [222, 268] on button "x" at bounding box center [220, 267] width 30 height 16
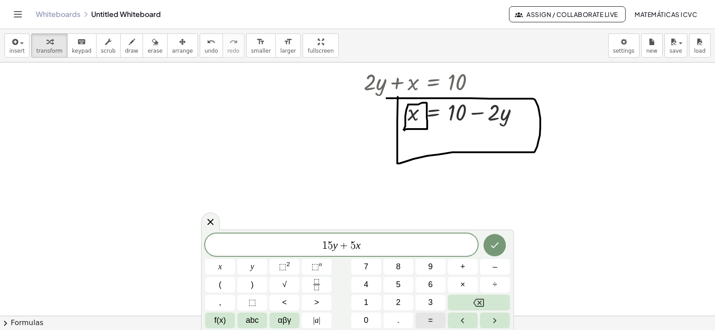
click at [431, 327] on button "=" at bounding box center [431, 321] width 30 height 16
click at [493, 265] on span "–" at bounding box center [495, 267] width 4 height 12
click at [405, 303] on button "2" at bounding box center [399, 303] width 30 height 16
click at [369, 322] on button "0" at bounding box center [366, 321] width 30 height 16
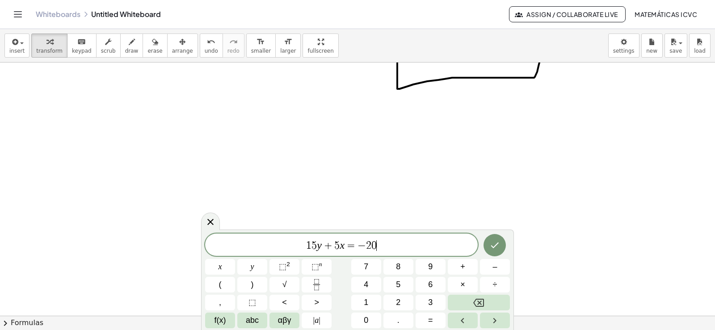
scroll to position [5114, 0]
click at [498, 248] on icon "Done" at bounding box center [495, 245] width 11 height 11
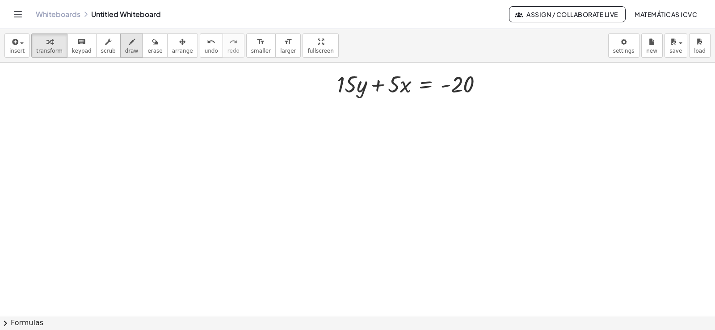
click at [129, 45] on icon "button" at bounding box center [132, 42] width 6 height 11
drag, startPoint x: 407, startPoint y: 76, endPoint x: 397, endPoint y: 76, distance: 9.8
click at [205, 49] on span "undo" at bounding box center [211, 51] width 13 height 6
click at [51, 40] on div "button" at bounding box center [49, 41] width 26 height 11
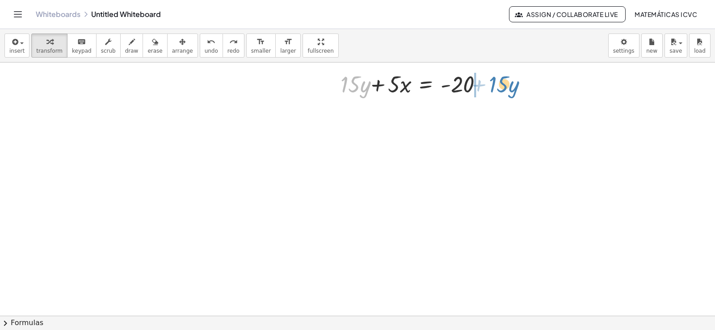
drag, startPoint x: 347, startPoint y: 89, endPoint x: 496, endPoint y: 89, distance: 148.9
click at [496, 89] on div "· 15 + · y + · 15 · y + · 5 · x = - 20" at bounding box center [410, 83] width 173 height 35
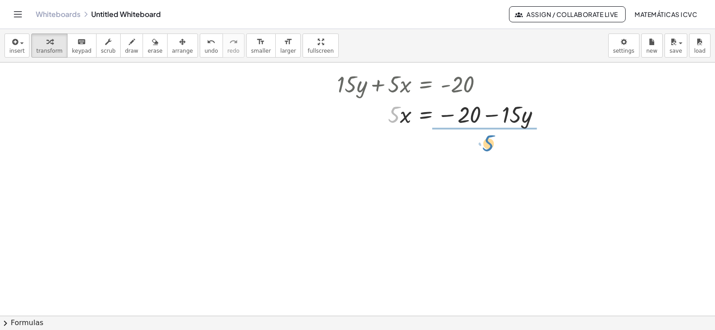
drag, startPoint x: 395, startPoint y: 119, endPoint x: 489, endPoint y: 148, distance: 98.6
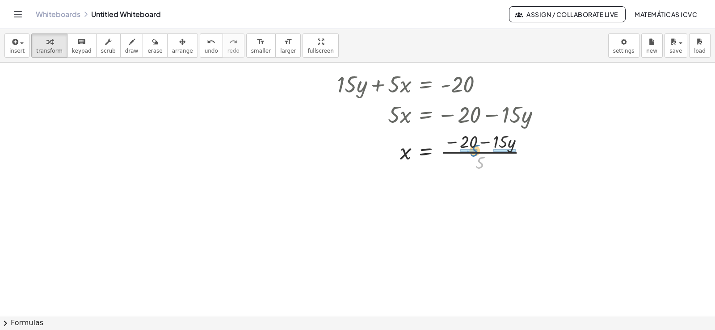
drag, startPoint x: 480, startPoint y: 167, endPoint x: 474, endPoint y: 155, distance: 13.2
click at [474, 155] on div at bounding box center [443, 151] width 220 height 45
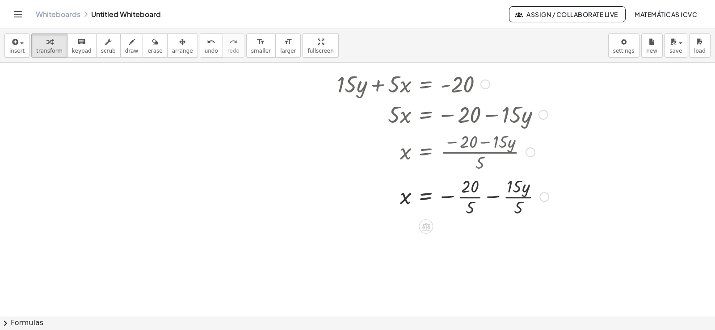
click at [477, 196] on div at bounding box center [443, 196] width 221 height 45
click at [501, 243] on div at bounding box center [443, 241] width 221 height 45
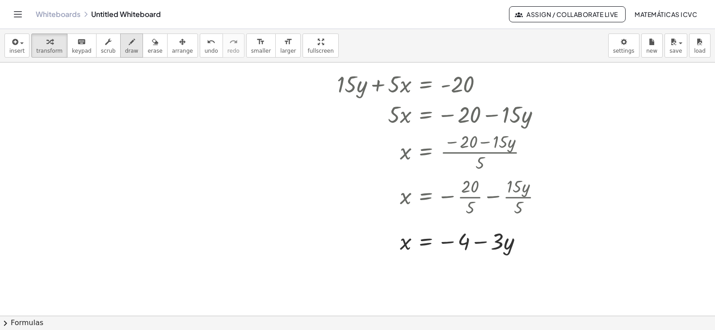
click at [125, 48] on span "draw" at bounding box center [131, 51] width 13 height 6
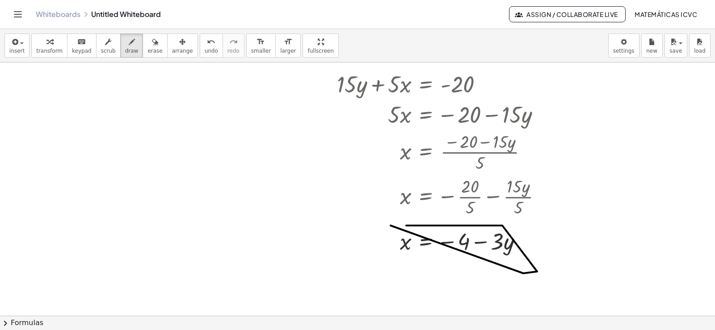
drag, startPoint x: 391, startPoint y: 226, endPoint x: 385, endPoint y: 226, distance: 5.4
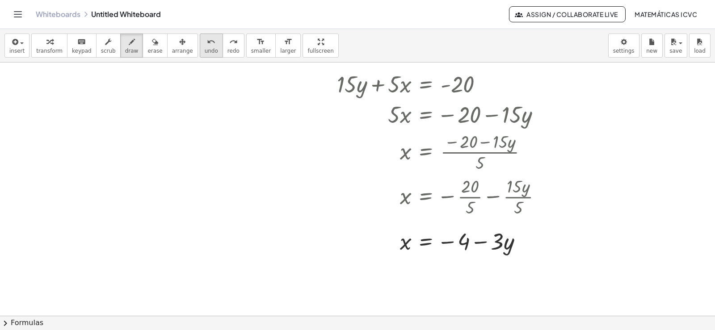
click at [205, 48] on span "undo" at bounding box center [211, 51] width 13 height 6
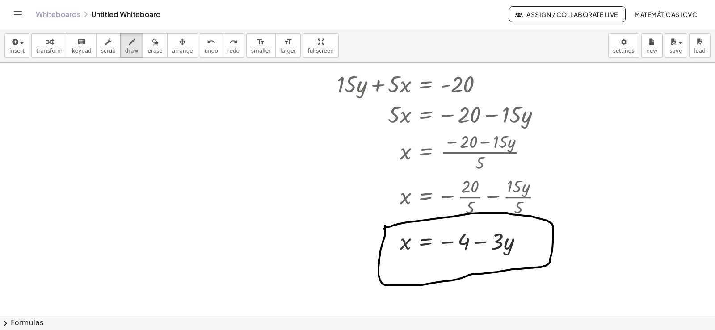
drag, startPoint x: 385, startPoint y: 226, endPoint x: 380, endPoint y: 230, distance: 6.0
click at [46, 48] on span "transform" at bounding box center [49, 51] width 26 height 6
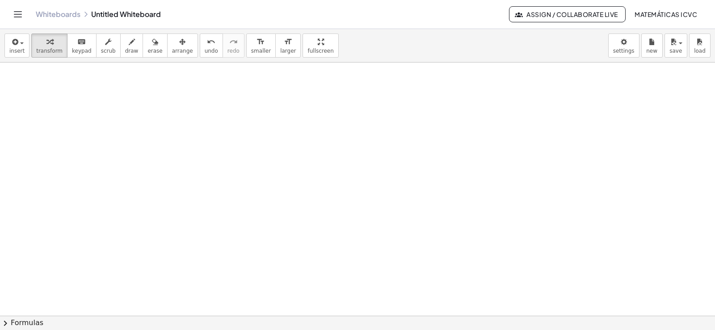
scroll to position [5412, 0]
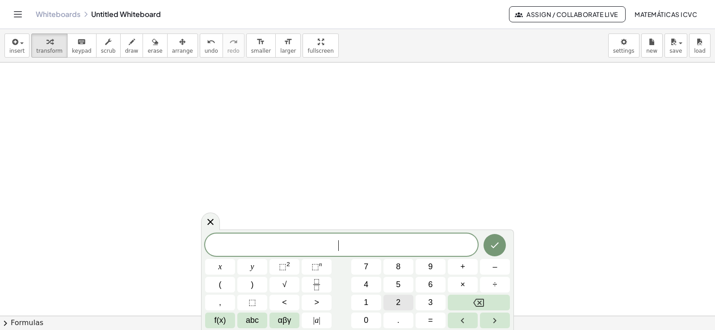
click at [403, 306] on button "2" at bounding box center [399, 303] width 30 height 16
click at [250, 269] on button "y" at bounding box center [252, 267] width 30 height 16
click at [464, 269] on span "+" at bounding box center [462, 267] width 5 height 12
click at [218, 264] on button "x" at bounding box center [220, 267] width 30 height 16
click at [500, 242] on icon "Done" at bounding box center [495, 245] width 11 height 11
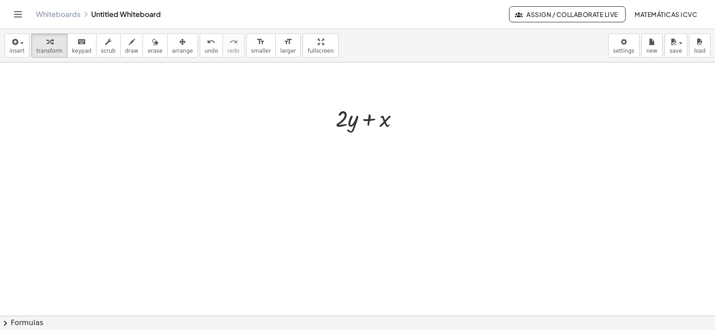
scroll to position [5502, 0]
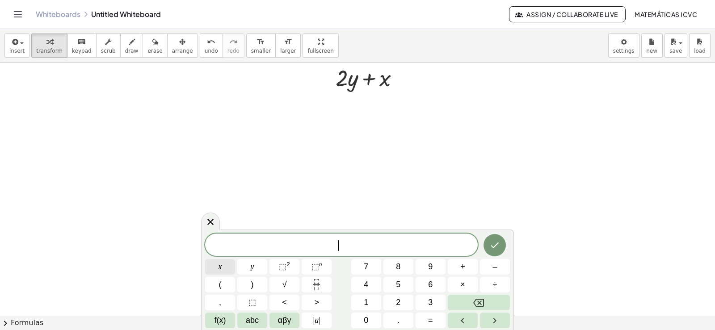
click at [225, 266] on button "x" at bounding box center [220, 267] width 30 height 16
click at [428, 322] on span "=" at bounding box center [430, 321] width 5 height 12
click at [393, 284] on button "5" at bounding box center [399, 285] width 30 height 16
click at [489, 246] on button "Done" at bounding box center [495, 245] width 22 height 22
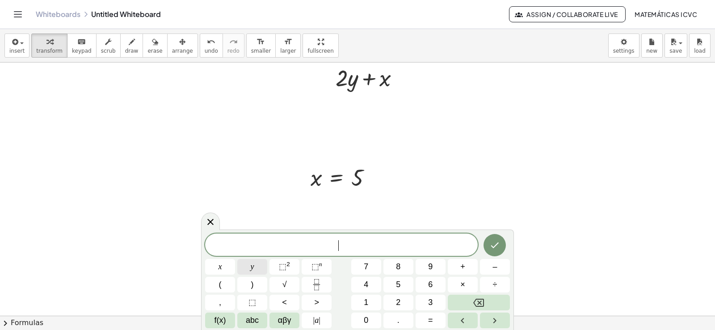
click at [265, 266] on button "y" at bounding box center [252, 267] width 30 height 16
click at [437, 324] on button "=" at bounding box center [431, 321] width 30 height 16
click at [434, 305] on button "3" at bounding box center [431, 303] width 30 height 16
click at [494, 248] on icon "Done" at bounding box center [495, 246] width 8 height 6
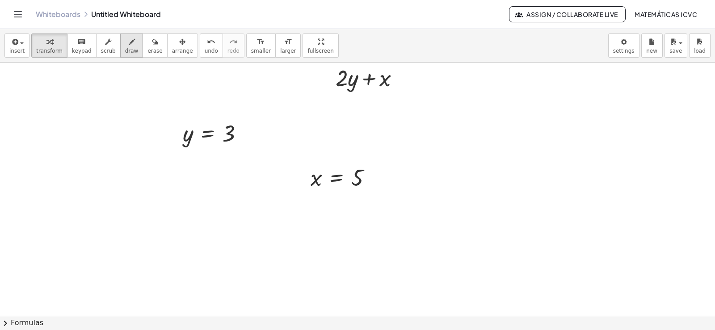
click at [126, 49] on span "draw" at bounding box center [131, 51] width 13 height 6
drag, startPoint x: 227, startPoint y: 108, endPoint x: 348, endPoint y: 84, distance: 123.4
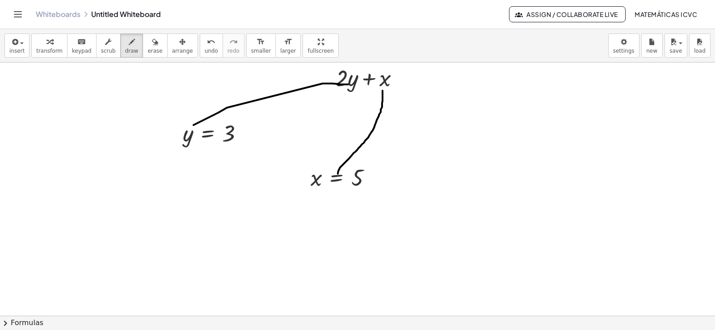
drag, startPoint x: 338, startPoint y: 174, endPoint x: 383, endPoint y: 89, distance: 95.6
click at [205, 48] on span "undo" at bounding box center [211, 51] width 13 height 6
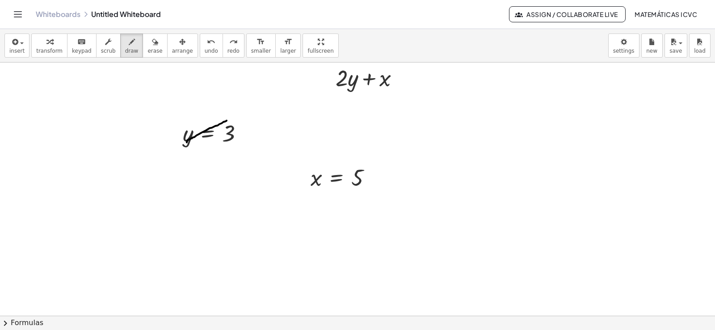
drag, startPoint x: 187, startPoint y: 143, endPoint x: 182, endPoint y: 66, distance: 77.0
click at [205, 49] on span "undo" at bounding box center [211, 51] width 13 height 6
drag, startPoint x: 42, startPoint y: 54, endPoint x: 189, endPoint y: 136, distance: 167.9
click at [44, 52] on span "transform" at bounding box center [49, 51] width 26 height 6
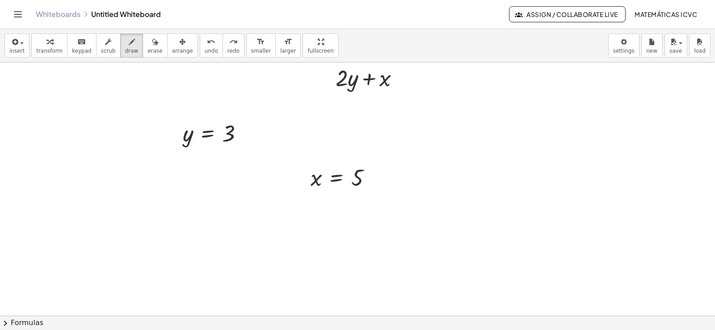
click at [189, 136] on div at bounding box center [216, 133] width 77 height 30
drag, startPoint x: 191, startPoint y: 138, endPoint x: 359, endPoint y: 81, distance: 177.3
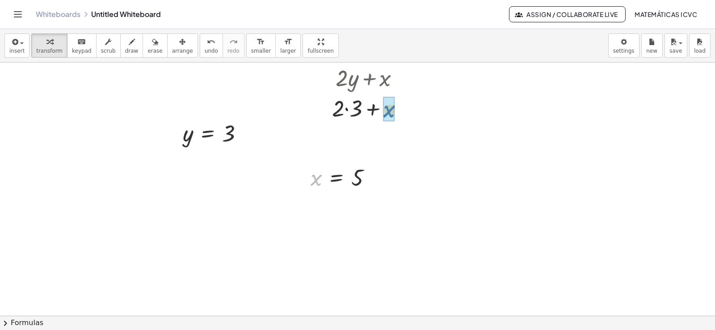
drag, startPoint x: 317, startPoint y: 184, endPoint x: 390, endPoint y: 115, distance: 100.3
click at [346, 110] on div at bounding box center [371, 108] width 88 height 30
click at [368, 139] on div at bounding box center [371, 138] width 88 height 30
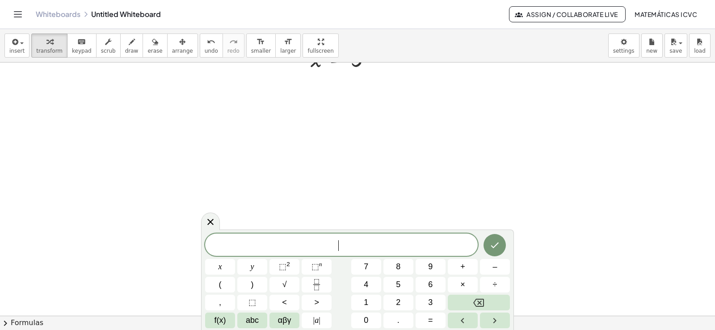
scroll to position [5666, 0]
click at [46, 44] on icon "button" at bounding box center [49, 42] width 6 height 11
click at [402, 303] on button "2" at bounding box center [399, 303] width 30 height 16
click at [250, 269] on button "y" at bounding box center [252, 267] width 30 height 16
click at [467, 261] on button "+" at bounding box center [463, 267] width 30 height 16
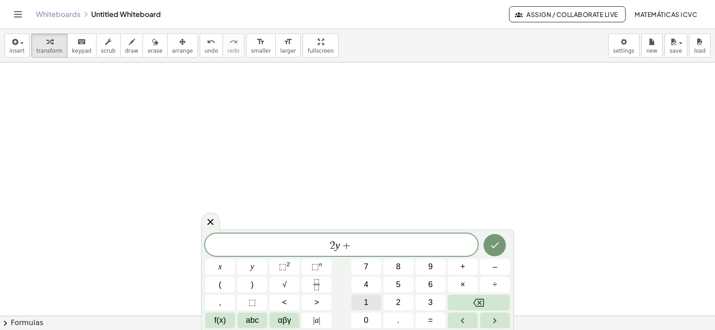
click at [367, 304] on span "1" at bounding box center [366, 303] width 4 height 12
click at [364, 321] on span "0" at bounding box center [366, 321] width 4 height 12
click at [225, 268] on button "x" at bounding box center [220, 267] width 30 height 16
click at [502, 246] on button "Done" at bounding box center [495, 245] width 22 height 22
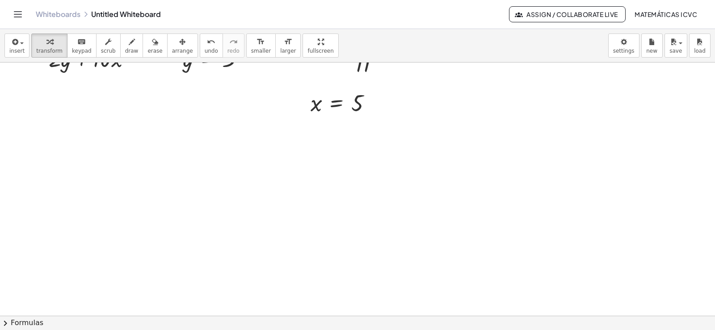
scroll to position [5487, 0]
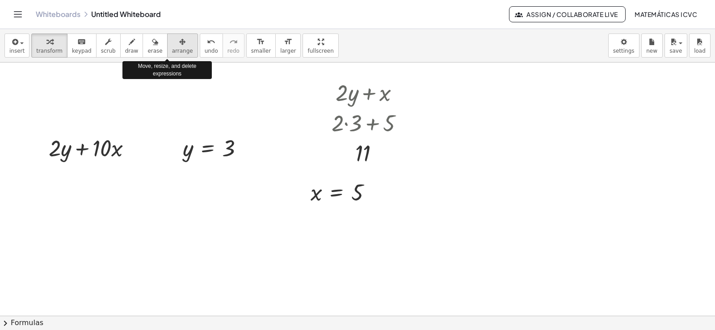
click at [172, 51] on span "arrange" at bounding box center [182, 51] width 21 height 6
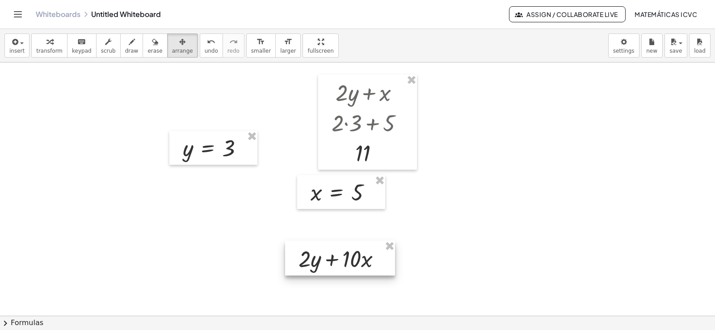
drag, startPoint x: 168, startPoint y: 51, endPoint x: 345, endPoint y: 260, distance: 273.4
click at [345, 260] on div at bounding box center [340, 258] width 110 height 35
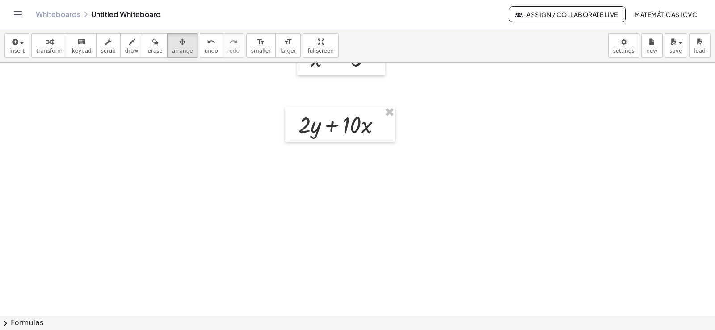
scroll to position [5666, 0]
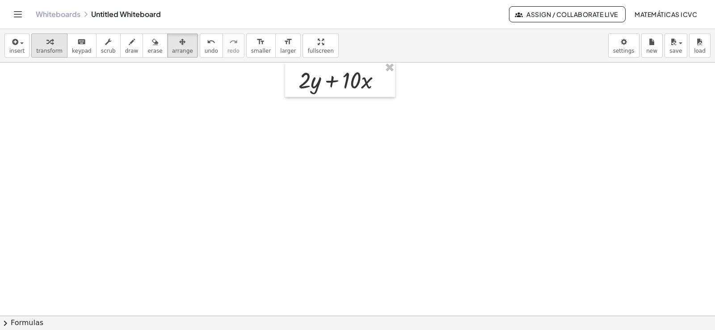
click at [39, 44] on div "button" at bounding box center [49, 41] width 26 height 11
click at [50, 44] on div "button" at bounding box center [49, 41] width 26 height 11
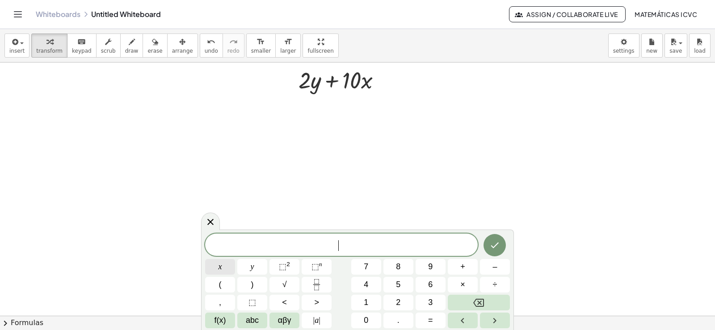
click at [223, 264] on button "x" at bounding box center [220, 267] width 30 height 16
click at [435, 324] on button "=" at bounding box center [431, 321] width 30 height 16
click at [494, 267] on span "–" at bounding box center [495, 267] width 4 height 12
click at [378, 264] on button "7" at bounding box center [366, 267] width 30 height 16
click at [482, 300] on icon "Backspace" at bounding box center [478, 303] width 11 height 8
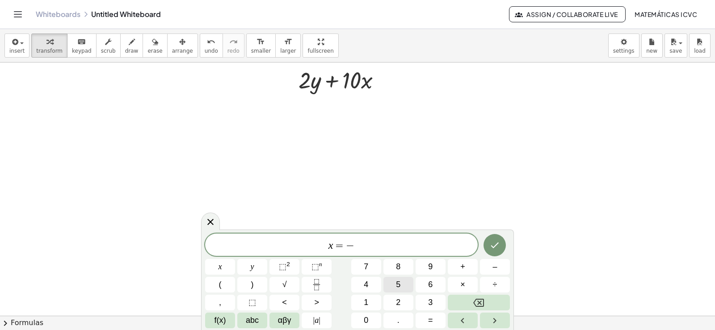
click at [393, 283] on button "5" at bounding box center [399, 285] width 30 height 16
click at [489, 249] on button "Done" at bounding box center [495, 245] width 22 height 22
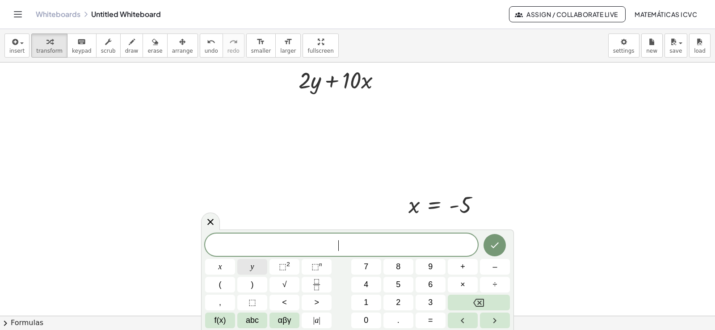
click at [255, 270] on button "y" at bounding box center [252, 267] width 30 height 16
click at [429, 317] on span "=" at bounding box center [430, 321] width 5 height 12
click at [372, 265] on button "7" at bounding box center [366, 267] width 30 height 16
click at [498, 241] on icon "Done" at bounding box center [495, 245] width 11 height 11
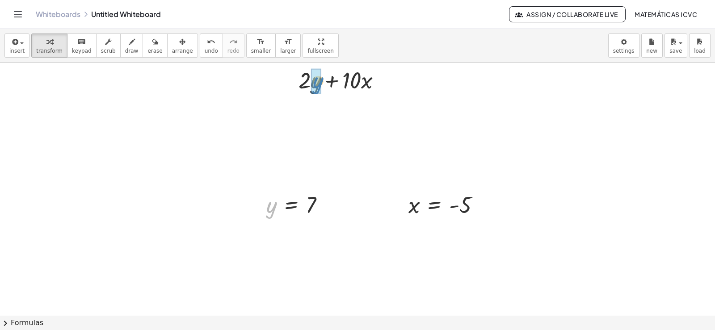
drag, startPoint x: 273, startPoint y: 208, endPoint x: 319, endPoint y: 83, distance: 133.1
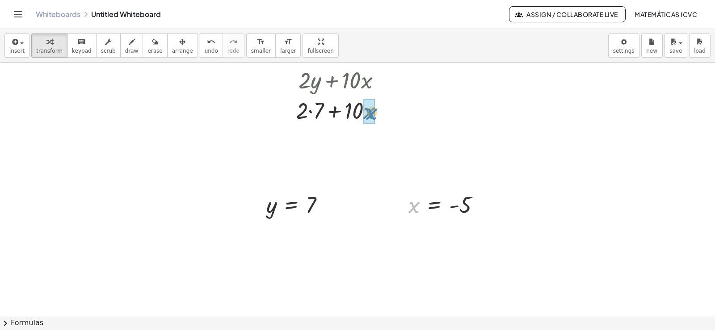
drag, startPoint x: 414, startPoint y: 204, endPoint x: 371, endPoint y: 110, distance: 102.6
click at [303, 112] on div at bounding box center [343, 110] width 120 height 30
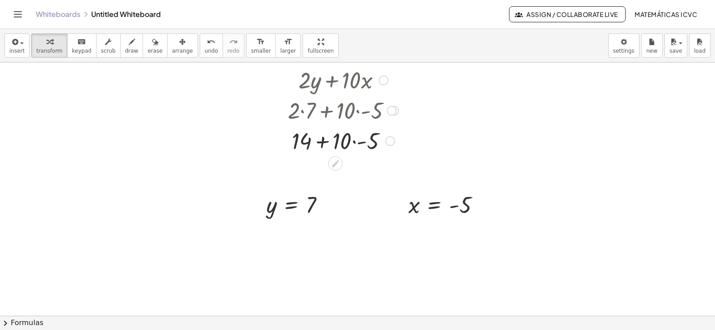
click at [355, 141] on div at bounding box center [343, 140] width 120 height 30
click at [329, 143] on div at bounding box center [343, 140] width 120 height 30
drag, startPoint x: 331, startPoint y: 174, endPoint x: 400, endPoint y: 326, distance: 167.3
click at [331, 173] on div at bounding box center [343, 171] width 120 height 30
click at [125, 48] on span "draw" at bounding box center [131, 51] width 13 height 6
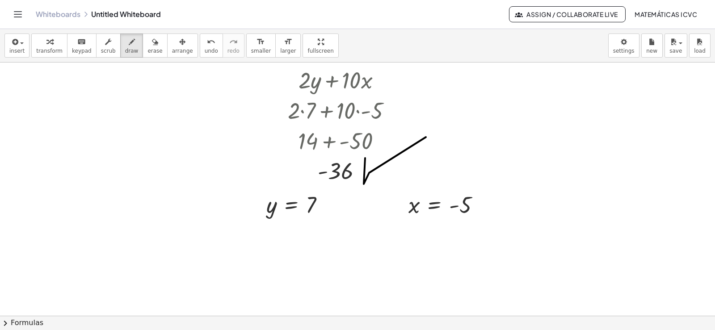
drag, startPoint x: 369, startPoint y: 173, endPoint x: 426, endPoint y: 137, distance: 67.1
drag, startPoint x: 50, startPoint y: 51, endPoint x: 83, endPoint y: 241, distance: 192.9
click at [50, 51] on span "transform" at bounding box center [49, 51] width 26 height 6
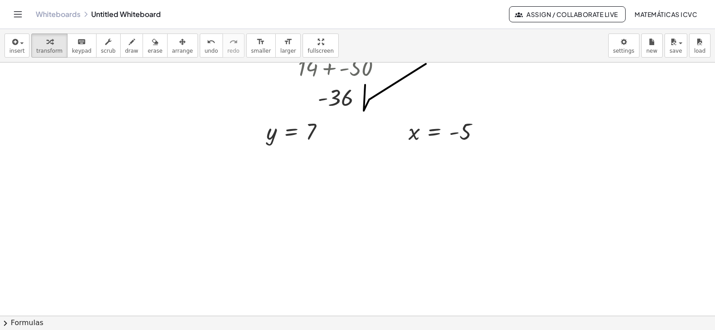
scroll to position [5696, 0]
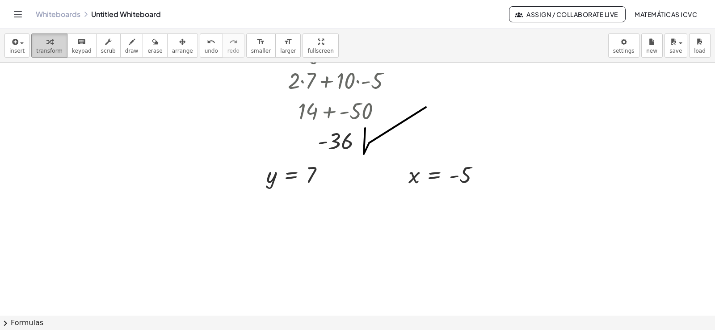
click at [43, 57] on button "transform" at bounding box center [49, 46] width 36 height 24
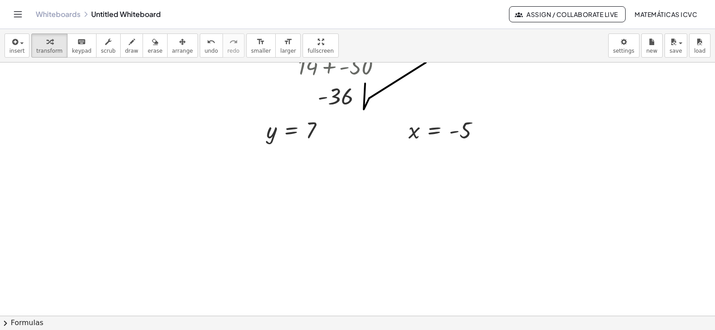
scroll to position [5830, 0]
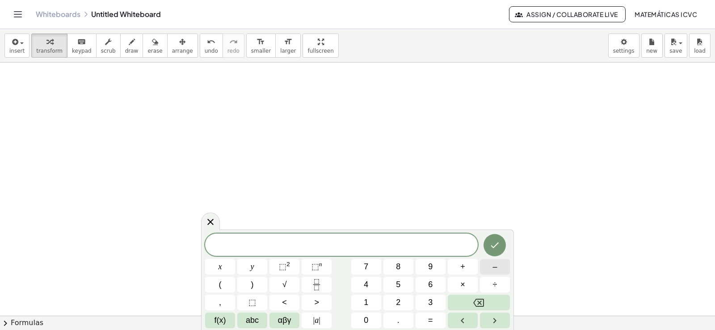
click at [493, 263] on span "–" at bounding box center [495, 267] width 4 height 12
click at [396, 299] on button "2" at bounding box center [399, 303] width 30 height 16
click at [245, 269] on button "y" at bounding box center [252, 267] width 30 height 16
click at [460, 268] on span "+" at bounding box center [462, 267] width 5 height 12
click at [358, 265] on button "7" at bounding box center [366, 267] width 30 height 16
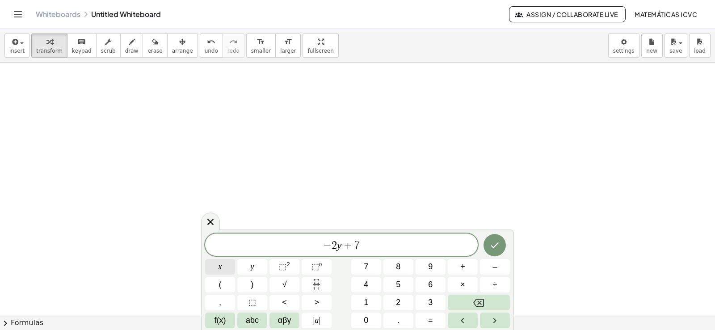
click at [224, 266] on button "x" at bounding box center [220, 267] width 30 height 16
click at [487, 249] on button "Done" at bounding box center [495, 245] width 22 height 22
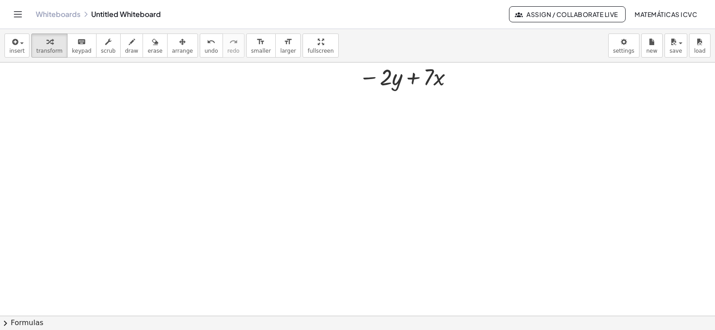
scroll to position [5875, 0]
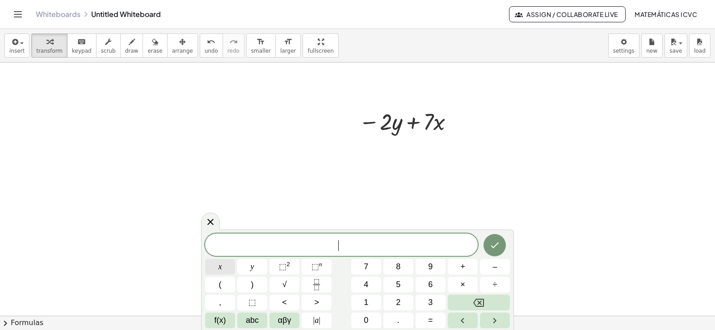
click at [228, 268] on button "x" at bounding box center [220, 267] width 30 height 16
click at [434, 321] on button "=" at bounding box center [431, 321] width 30 height 16
click at [497, 269] on span "–" at bounding box center [495, 267] width 4 height 12
click at [409, 305] on button "2" at bounding box center [399, 303] width 30 height 16
click at [493, 248] on icon "Done" at bounding box center [495, 245] width 11 height 11
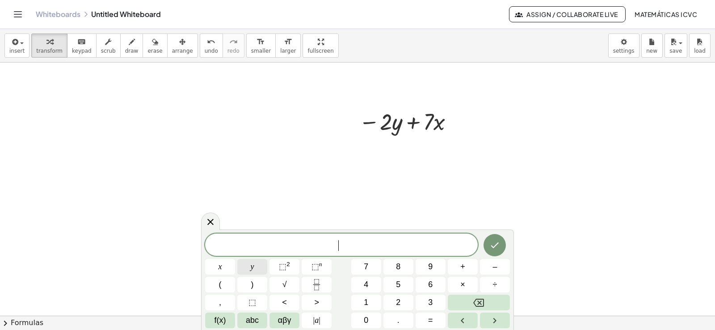
click at [253, 269] on span "y" at bounding box center [253, 267] width 4 height 12
click at [433, 319] on button "=" at bounding box center [431, 321] width 30 height 16
click at [426, 281] on button "6" at bounding box center [431, 285] width 30 height 16
click at [496, 243] on icon "Done" at bounding box center [495, 245] width 11 height 11
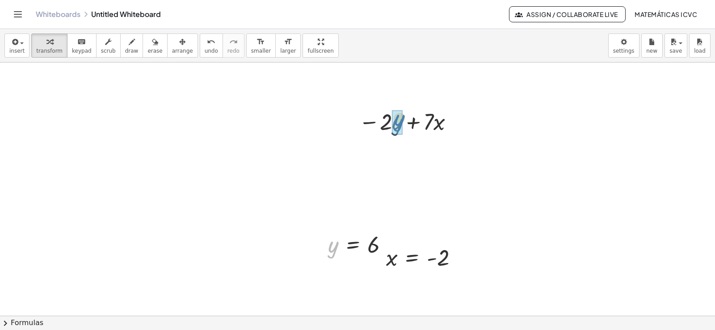
drag, startPoint x: 330, startPoint y: 245, endPoint x: 396, endPoint y: 118, distance: 142.8
drag, startPoint x: 389, startPoint y: 260, endPoint x: 442, endPoint y: 169, distance: 105.4
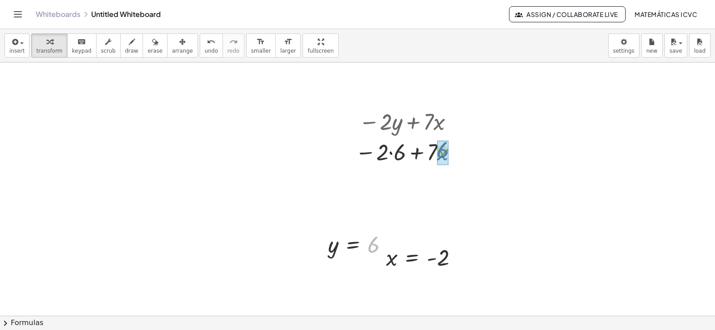
drag, startPoint x: 389, startPoint y: 259, endPoint x: 458, endPoint y: 164, distance: 117.4
click at [205, 51] on span "undo" at bounding box center [211, 51] width 13 height 6
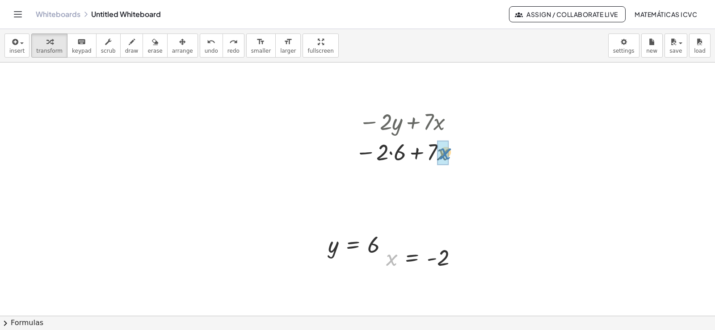
drag, startPoint x: 394, startPoint y: 263, endPoint x: 447, endPoint y: 157, distance: 118.8
click at [384, 154] on div at bounding box center [408, 151] width 131 height 30
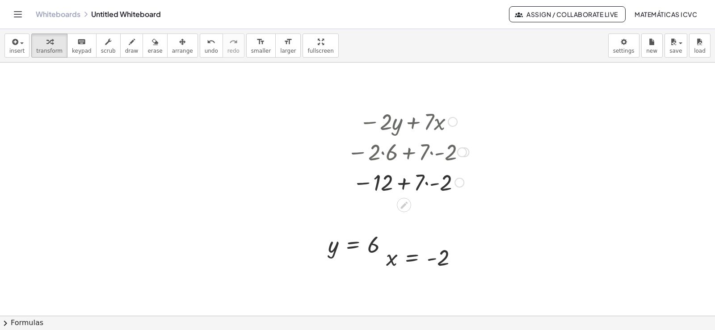
click at [426, 183] on div at bounding box center [408, 182] width 131 height 30
click at [407, 185] on div at bounding box center [408, 182] width 131 height 30
click at [409, 213] on div at bounding box center [408, 212] width 131 height 30
click at [46, 39] on icon "button" at bounding box center [49, 42] width 6 height 11
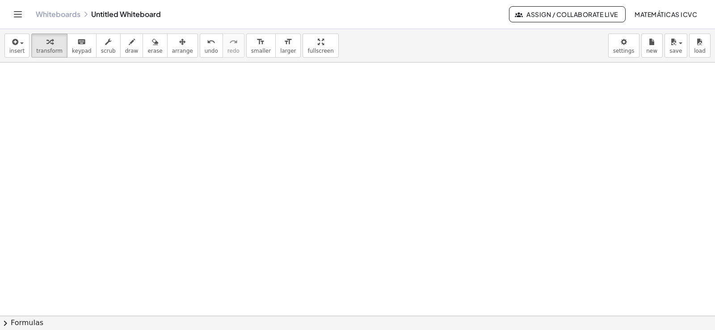
scroll to position [6173, 0]
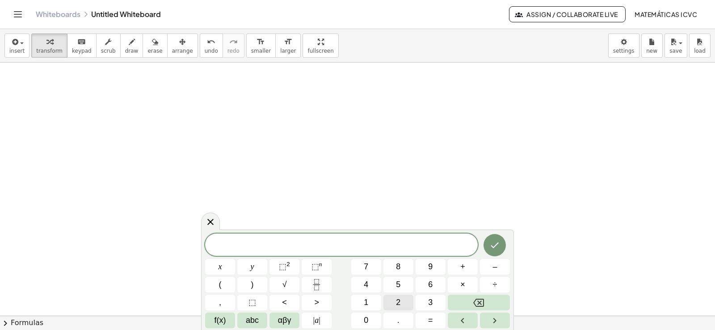
click at [397, 301] on span "2" at bounding box center [398, 303] width 4 height 12
click at [229, 267] on button "x" at bounding box center [220, 267] width 30 height 16
click at [464, 263] on button "+" at bounding box center [463, 267] width 30 height 16
click at [249, 265] on button "y" at bounding box center [252, 267] width 30 height 16
click at [430, 318] on span "=" at bounding box center [430, 321] width 5 height 12
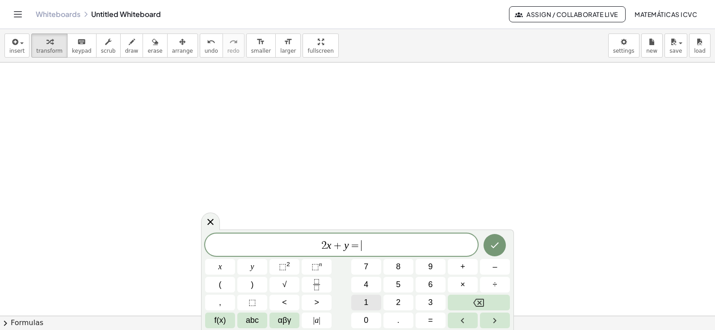
click at [365, 303] on span "1" at bounding box center [366, 303] width 4 height 12
click at [367, 287] on span "4" at bounding box center [366, 285] width 4 height 12
click at [497, 249] on icon "Done" at bounding box center [495, 245] width 11 height 11
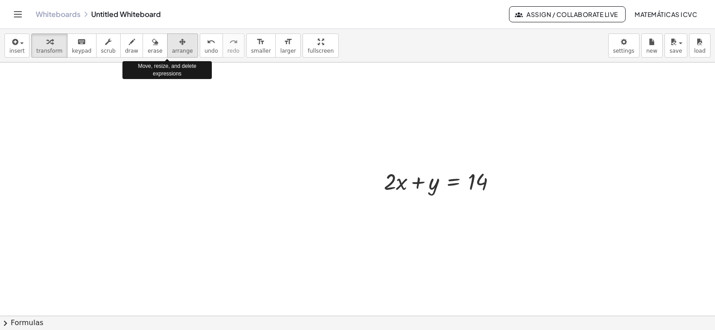
click at [172, 50] on span "arrange" at bounding box center [182, 51] width 21 height 6
click at [179, 44] on icon "button" at bounding box center [182, 42] width 6 height 11
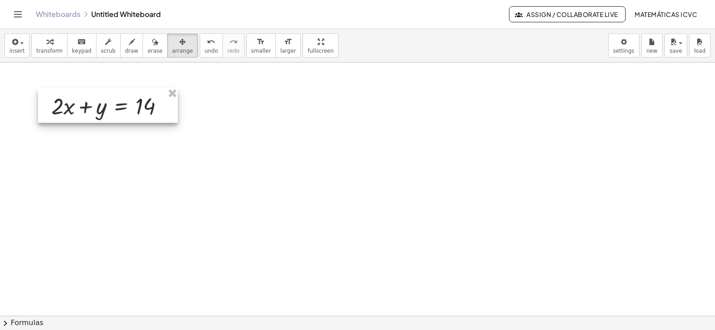
drag, startPoint x: 431, startPoint y: 183, endPoint x: 97, endPoint y: 109, distance: 342.4
click at [97, 109] on div at bounding box center [108, 105] width 140 height 35
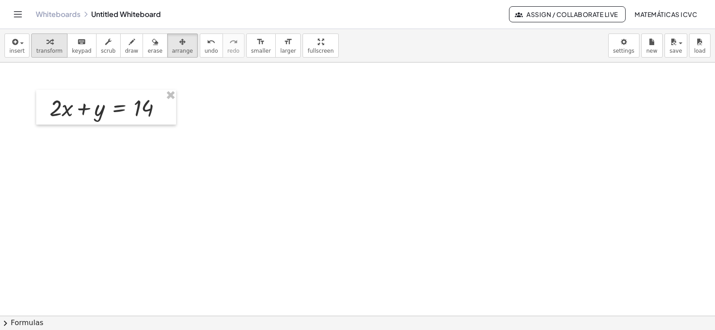
click at [51, 53] on span "transform" at bounding box center [49, 51] width 26 height 6
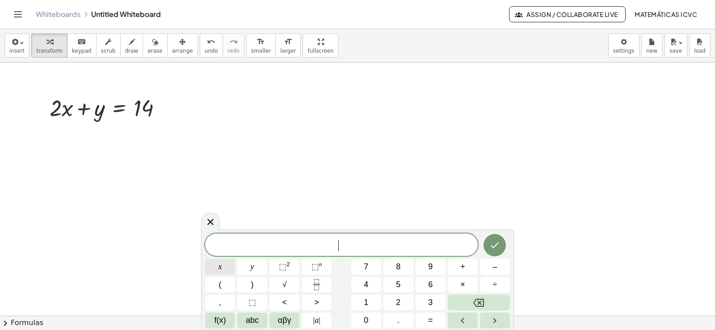
click at [223, 266] on button "x" at bounding box center [220, 267] width 30 height 16
click at [496, 266] on span "–" at bounding box center [495, 267] width 4 height 12
click at [255, 264] on button "y" at bounding box center [252, 267] width 30 height 16
click at [437, 321] on button "=" at bounding box center [431, 321] width 30 height 16
click at [369, 279] on button "4" at bounding box center [366, 285] width 30 height 16
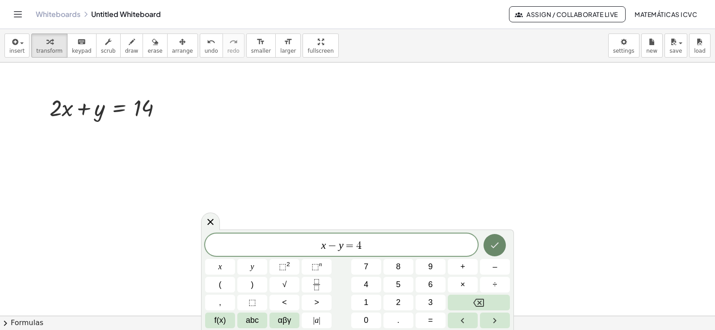
click at [496, 247] on icon "Done" at bounding box center [495, 245] width 11 height 11
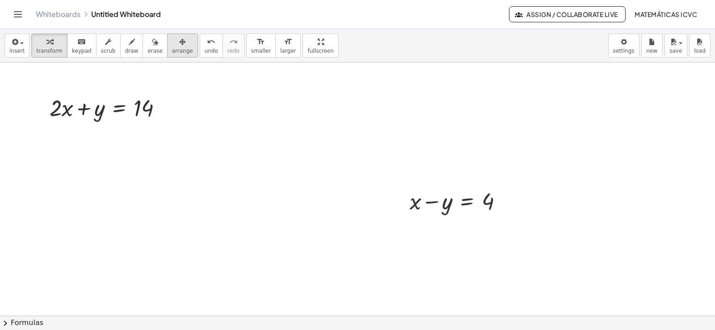
click at [179, 46] on icon "button" at bounding box center [182, 42] width 6 height 11
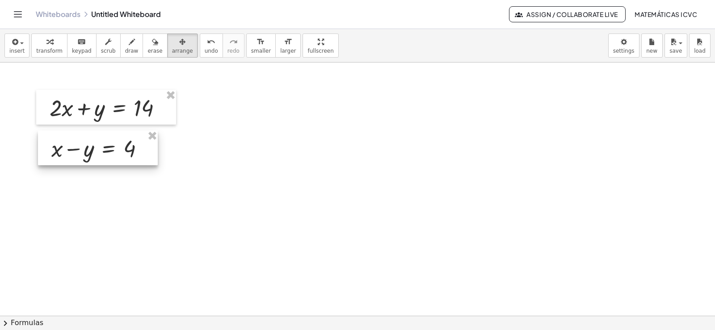
drag, startPoint x: 169, startPoint y: 46, endPoint x: 113, endPoint y: 156, distance: 123.0
click at [113, 156] on div at bounding box center [98, 148] width 120 height 35
click at [50, 48] on span "transform" at bounding box center [49, 51] width 26 height 6
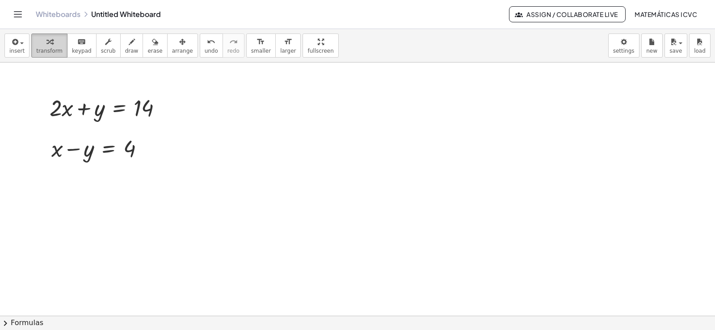
click at [50, 48] on span "transform" at bounding box center [49, 51] width 26 height 6
click at [125, 53] on span "draw" at bounding box center [131, 51] width 13 height 6
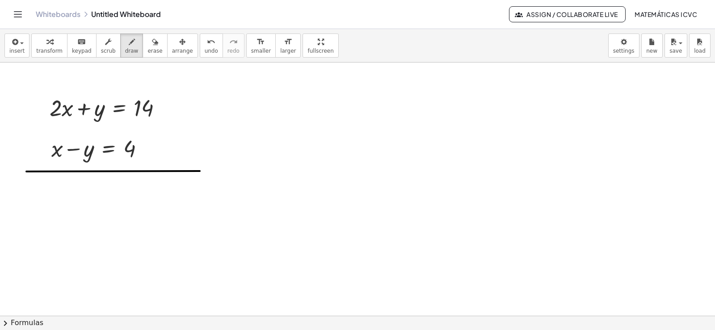
drag, startPoint x: 41, startPoint y: 146, endPoint x: 45, endPoint y: 160, distance: 14.4
drag, startPoint x: 32, startPoint y: 185, endPoint x: 83, endPoint y: 198, distance: 53.0
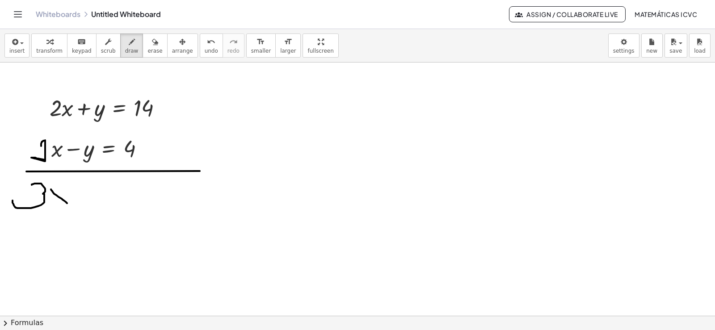
drag, startPoint x: 51, startPoint y: 190, endPoint x: 66, endPoint y: 191, distance: 15.3
drag, startPoint x: 56, startPoint y: 200, endPoint x: 108, endPoint y: 160, distance: 65.4
drag, startPoint x: 81, startPoint y: 112, endPoint x: 128, endPoint y: 93, distance: 51.1
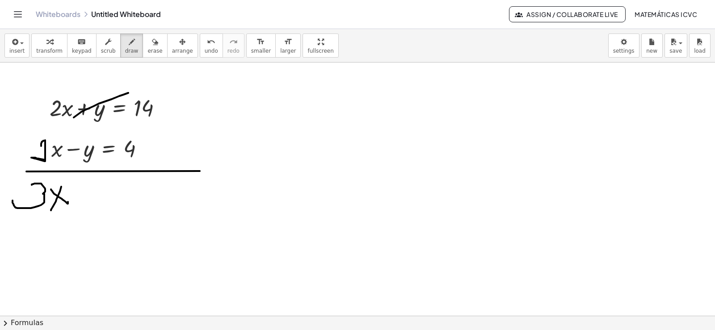
drag, startPoint x: 104, startPoint y: 144, endPoint x: 117, endPoint y: 136, distance: 15.0
drag, startPoint x: 99, startPoint y: 190, endPoint x: 115, endPoint y: 192, distance: 16.6
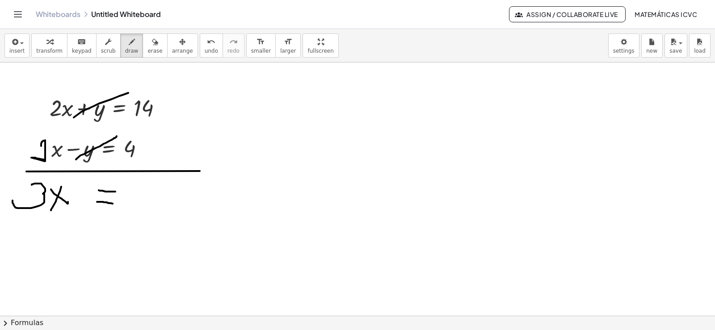
drag, startPoint x: 97, startPoint y: 202, endPoint x: 113, endPoint y: 204, distance: 15.7
drag, startPoint x: 126, startPoint y: 188, endPoint x: 125, endPoint y: 207, distance: 19.7
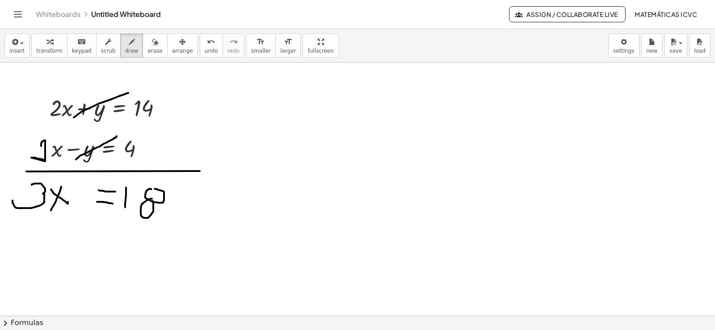
click at [46, 46] on icon "button" at bounding box center [49, 42] width 6 height 11
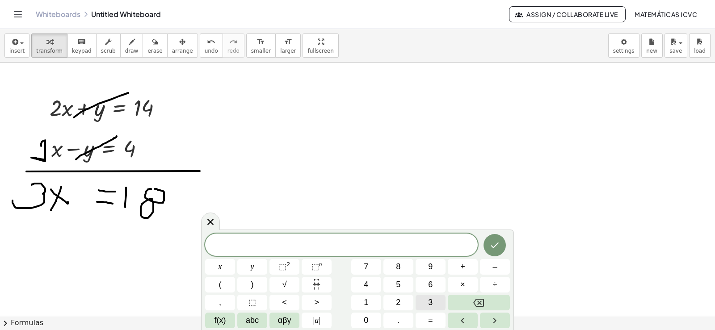
click at [433, 301] on button "3" at bounding box center [431, 303] width 30 height 16
click at [228, 266] on button "x" at bounding box center [220, 267] width 30 height 16
click at [434, 325] on button "=" at bounding box center [431, 321] width 30 height 16
click at [365, 301] on span "1" at bounding box center [366, 303] width 4 height 12
click at [404, 265] on button "8" at bounding box center [399, 267] width 30 height 16
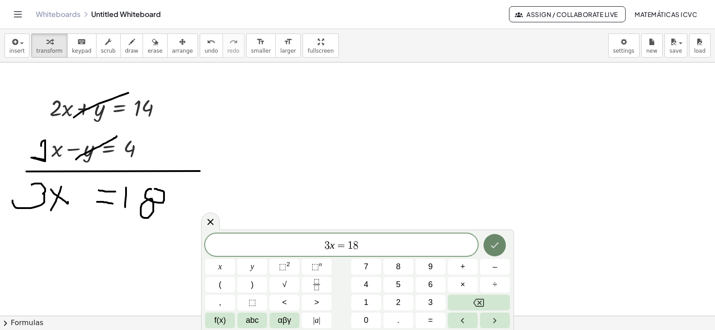
click at [502, 244] on button "Done" at bounding box center [495, 245] width 22 height 22
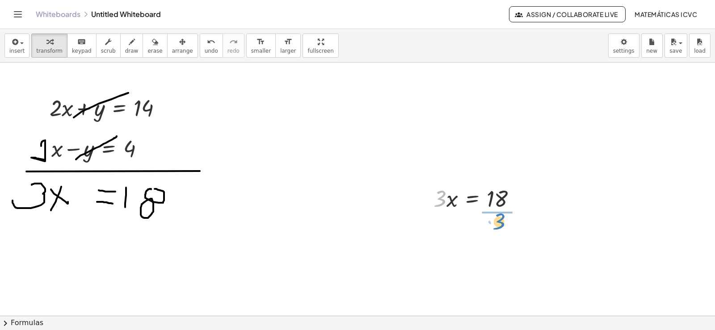
drag, startPoint x: 441, startPoint y: 203, endPoint x: 500, endPoint y: 226, distance: 63.3
click at [494, 236] on div at bounding box center [479, 235] width 101 height 45
drag, startPoint x: 163, startPoint y: 108, endPoint x: 411, endPoint y: 109, distance: 248.1
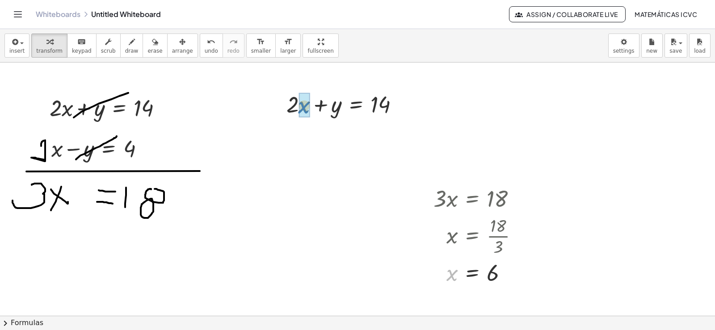
drag, startPoint x: 451, startPoint y: 274, endPoint x: 303, endPoint y: 107, distance: 223.6
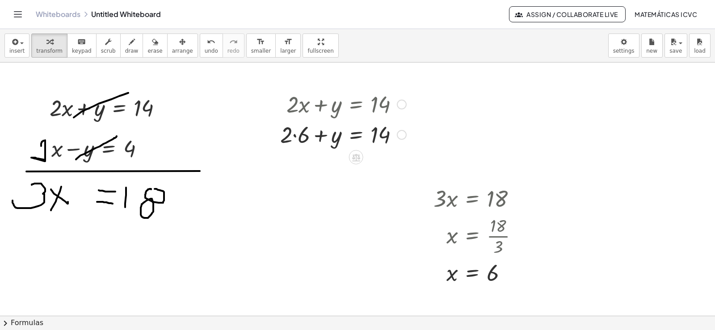
click at [295, 136] on div at bounding box center [343, 134] width 135 height 30
drag, startPoint x: 295, startPoint y: 168, endPoint x: 200, endPoint y: 285, distance: 151.2
click at [398, 165] on div at bounding box center [364, 164] width 176 height 30
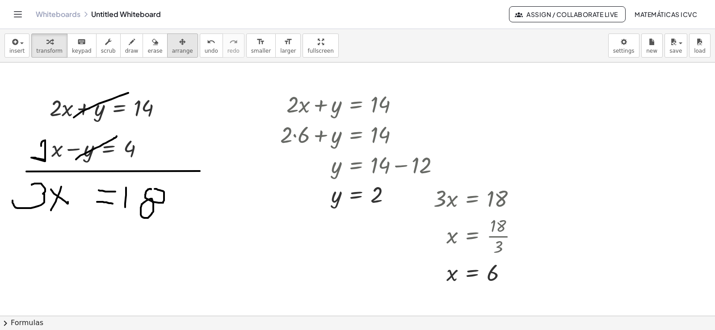
click at [174, 49] on span "arrange" at bounding box center [182, 51] width 21 height 6
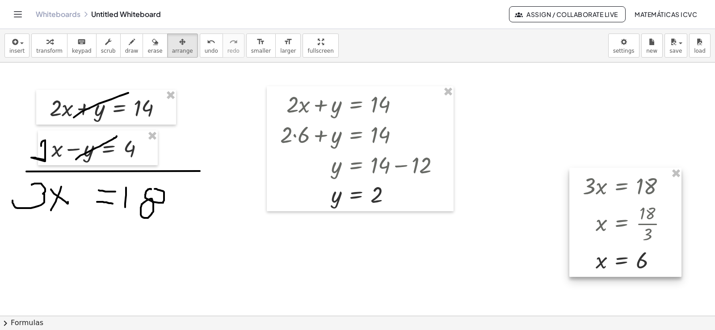
click at [610, 225] on div at bounding box center [626, 222] width 112 height 109
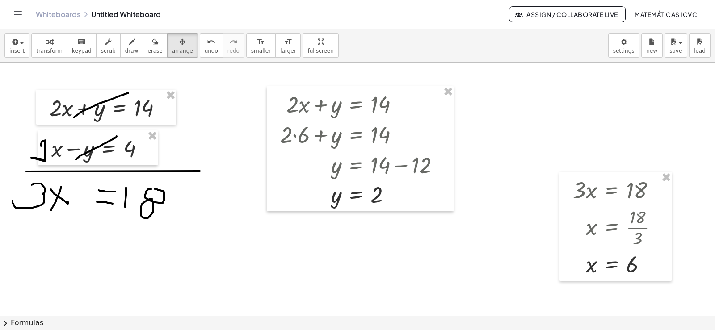
click at [52, 45] on div "button" at bounding box center [49, 41] width 26 height 11
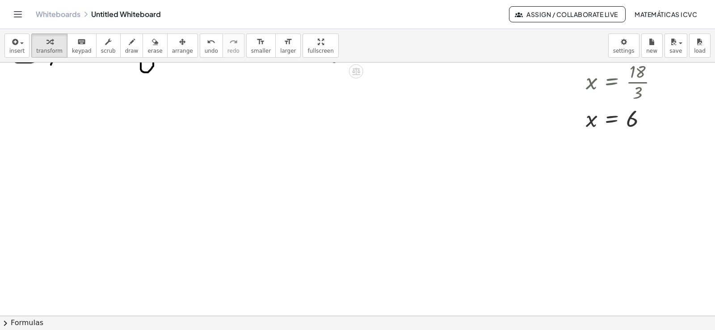
scroll to position [6337, 0]
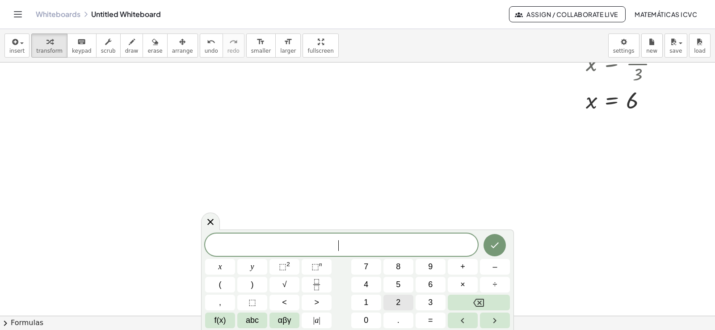
click at [403, 301] on button "2" at bounding box center [399, 303] width 30 height 16
click at [224, 265] on button "x" at bounding box center [220, 267] width 30 height 16
click at [460, 265] on span "+" at bounding box center [462, 267] width 5 height 12
click at [252, 267] on span "y" at bounding box center [253, 267] width 4 height 12
click at [439, 324] on button "=" at bounding box center [431, 321] width 30 height 16
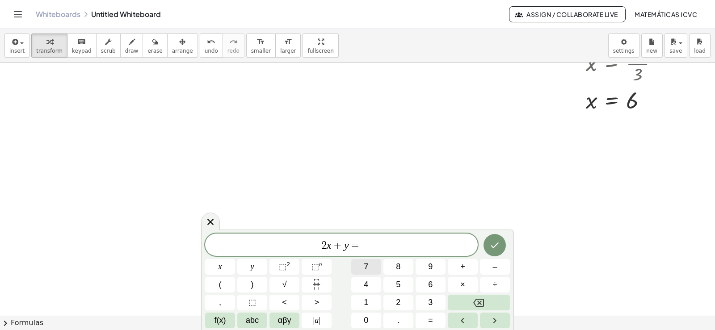
click at [363, 269] on button "7" at bounding box center [366, 267] width 30 height 16
click at [501, 245] on button "Done" at bounding box center [495, 245] width 22 height 22
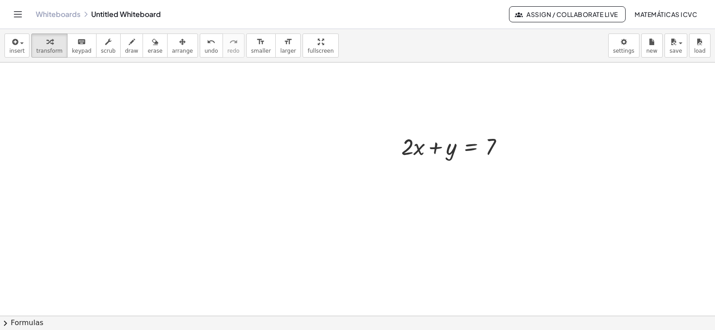
scroll to position [6426, 0]
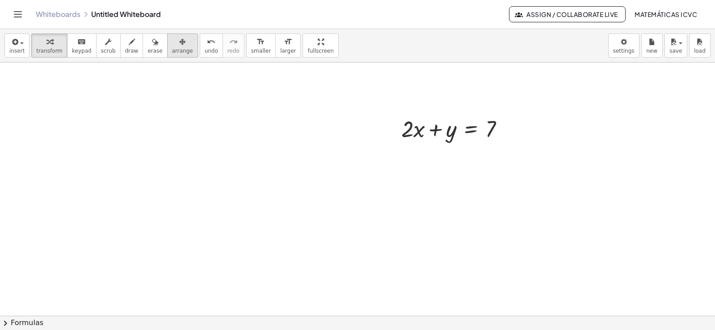
click at [172, 49] on span "arrange" at bounding box center [182, 51] width 21 height 6
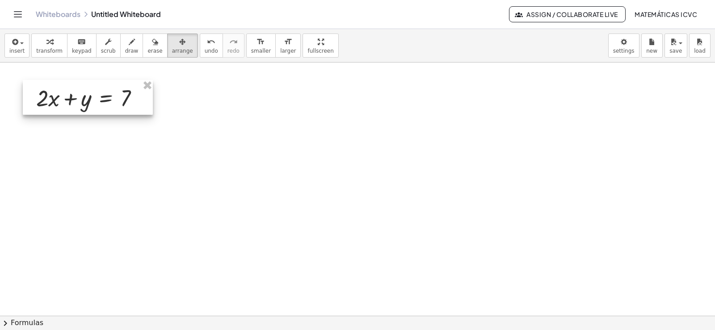
drag, startPoint x: 171, startPoint y: 49, endPoint x: 53, endPoint y: 65, distance: 119.6
click at [77, 98] on div at bounding box center [88, 97] width 130 height 35
click at [51, 47] on button "transform" at bounding box center [49, 46] width 36 height 24
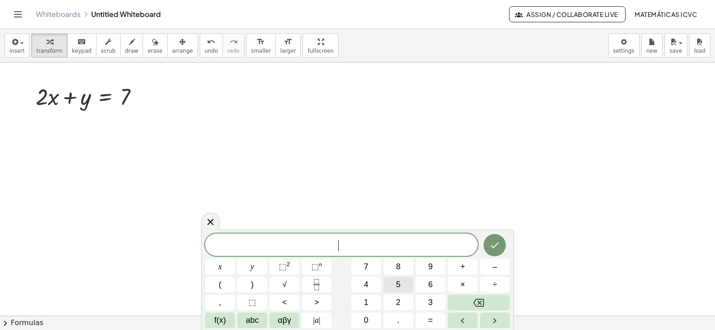
click at [396, 285] on span "5" at bounding box center [398, 285] width 4 height 12
click at [225, 266] on button "x" at bounding box center [220, 267] width 30 height 16
click at [496, 268] on span "–" at bounding box center [495, 267] width 4 height 12
click at [254, 266] on span "y" at bounding box center [253, 267] width 4 height 12
click at [434, 323] on button "=" at bounding box center [431, 321] width 30 height 16
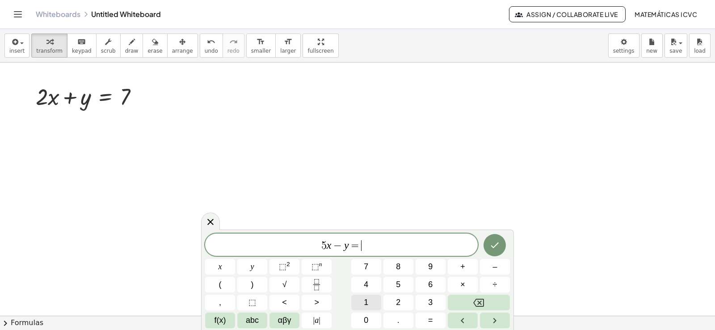
click at [368, 303] on span "1" at bounding box center [366, 303] width 4 height 12
click at [369, 286] on button "4" at bounding box center [366, 285] width 30 height 16
click at [493, 242] on icon "Done" at bounding box center [495, 245] width 11 height 11
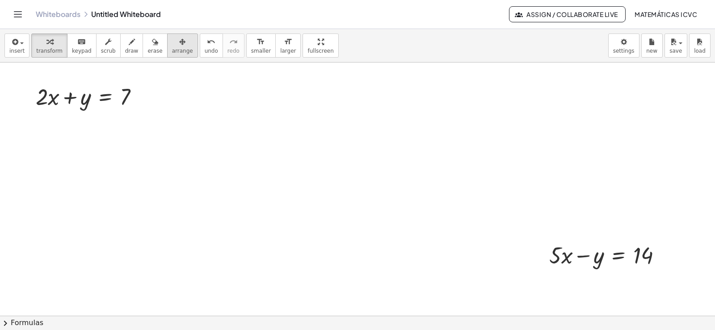
click at [173, 50] on span "arrange" at bounding box center [182, 51] width 21 height 6
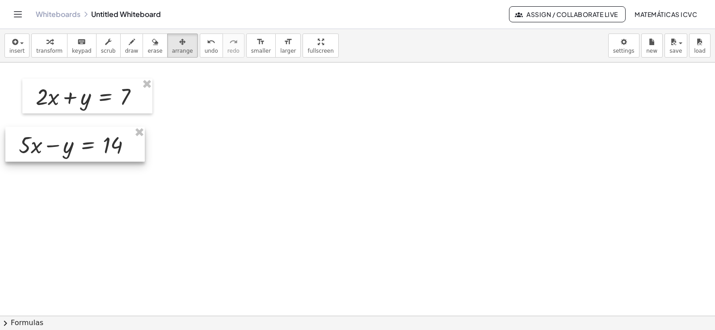
drag, startPoint x: 173, startPoint y: 50, endPoint x: 65, endPoint y: 152, distance: 148.9
click at [65, 152] on div at bounding box center [74, 144] width 139 height 35
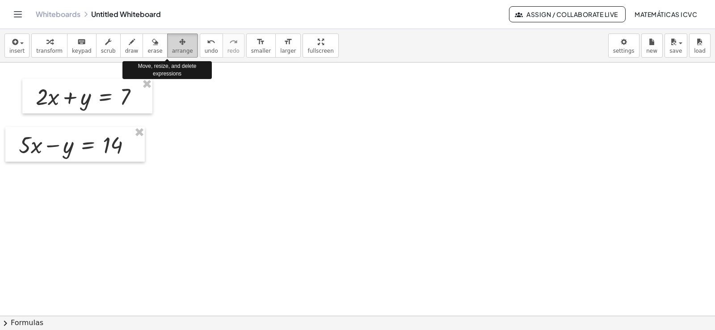
click at [172, 48] on span "arrange" at bounding box center [182, 51] width 21 height 6
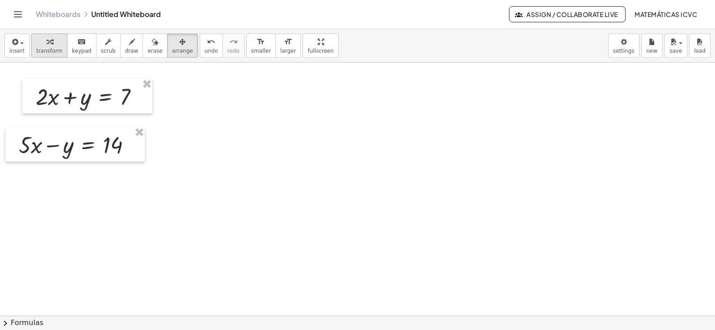
click at [54, 46] on div "button" at bounding box center [49, 41] width 26 height 11
click at [125, 50] on span "draw" at bounding box center [131, 51] width 13 height 6
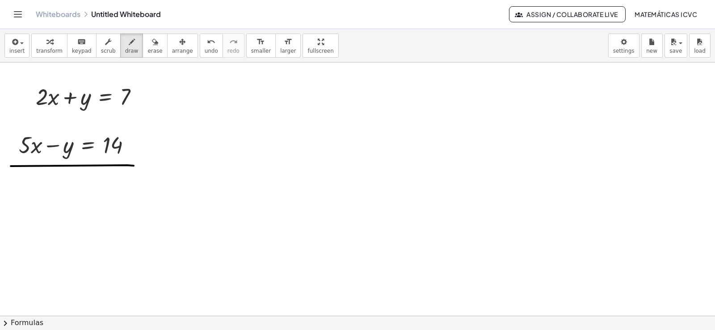
drag, startPoint x: 127, startPoint y: 165, endPoint x: 175, endPoint y: 163, distance: 47.5
drag, startPoint x: 23, startPoint y: 177, endPoint x: 23, endPoint y: 192, distance: 14.3
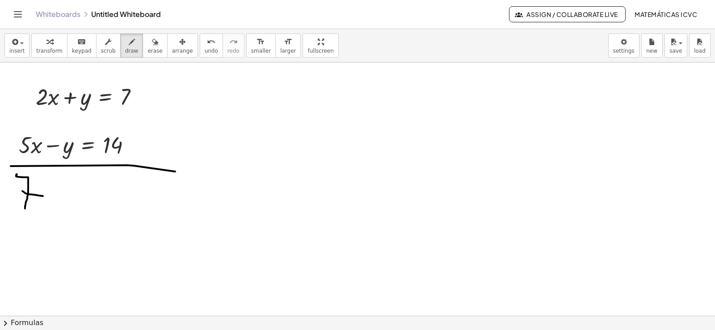
drag, startPoint x: 22, startPoint y: 191, endPoint x: 43, endPoint y: 196, distance: 21.1
drag, startPoint x: 51, startPoint y: 195, endPoint x: 56, endPoint y: 204, distance: 11.0
drag, startPoint x: 58, startPoint y: 184, endPoint x: 44, endPoint y: 182, distance: 14.5
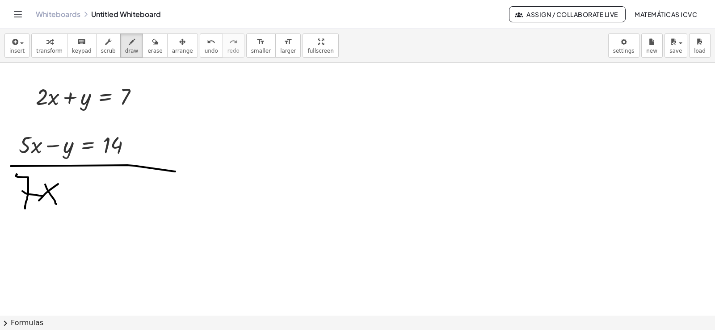
drag, startPoint x: 69, startPoint y: 108, endPoint x: 67, endPoint y: 139, distance: 30.9
drag, startPoint x: 59, startPoint y: 152, endPoint x: 95, endPoint y: 131, distance: 42.3
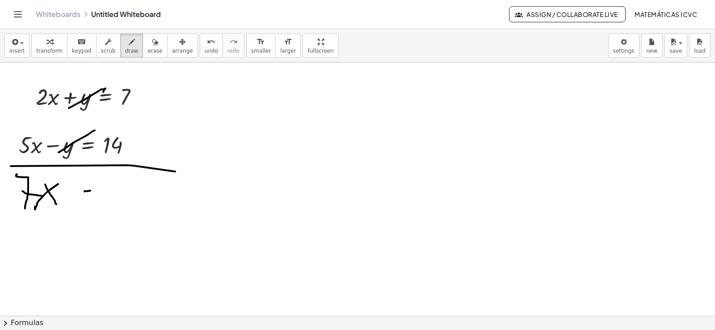
drag, startPoint x: 84, startPoint y: 192, endPoint x: 90, endPoint y: 191, distance: 5.9
drag, startPoint x: 84, startPoint y: 199, endPoint x: 93, endPoint y: 199, distance: 9.8
drag, startPoint x: 105, startPoint y: 182, endPoint x: 131, endPoint y: 200, distance: 32.7
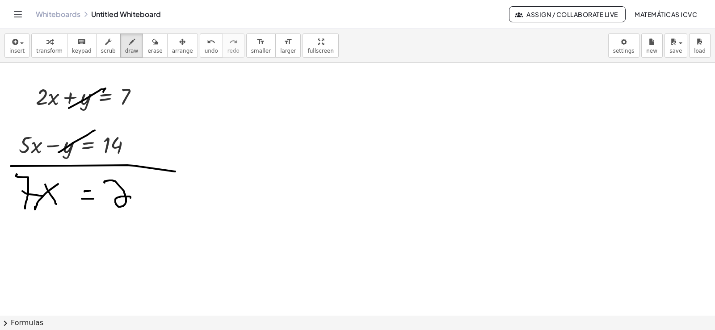
drag, startPoint x: 140, startPoint y: 177, endPoint x: 140, endPoint y: 209, distance: 31.7
click at [46, 49] on span "transform" at bounding box center [49, 51] width 26 height 6
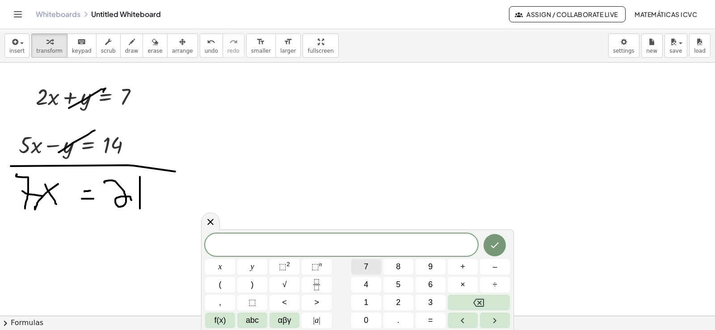
click at [369, 270] on button "7" at bounding box center [366, 267] width 30 height 16
click at [216, 266] on button "x" at bounding box center [220, 267] width 30 height 16
click at [427, 320] on button "=" at bounding box center [431, 321] width 30 height 16
click at [393, 301] on button "2" at bounding box center [399, 303] width 30 height 16
click at [364, 300] on button "1" at bounding box center [366, 303] width 30 height 16
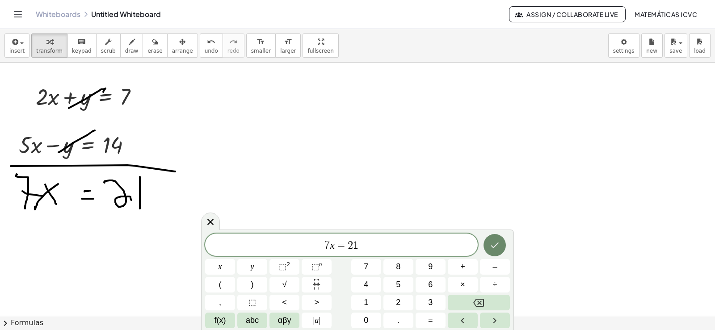
click at [503, 243] on button "Done" at bounding box center [495, 245] width 22 height 22
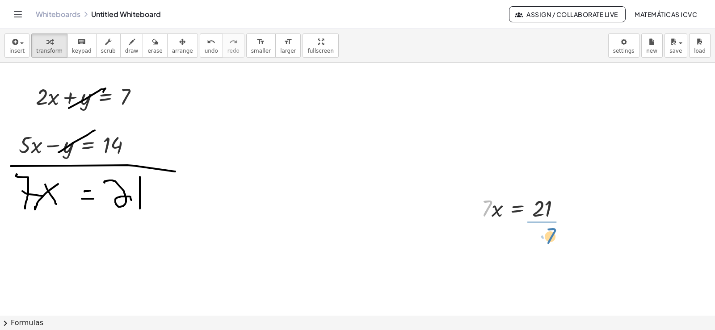
drag, startPoint x: 486, startPoint y: 215, endPoint x: 374, endPoint y: 279, distance: 129.6
click at [551, 247] on div at bounding box center [525, 245] width 97 height 45
drag, startPoint x: 143, startPoint y: 96, endPoint x: 339, endPoint y: 97, distance: 196.3
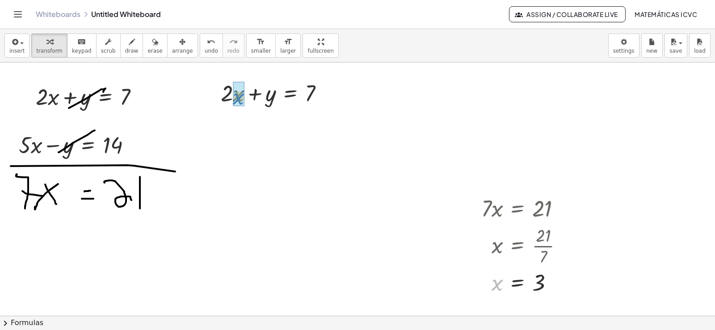
drag, startPoint x: 495, startPoint y: 287, endPoint x: 236, endPoint y: 100, distance: 319.6
click at [231, 126] on div at bounding box center [273, 123] width 126 height 30
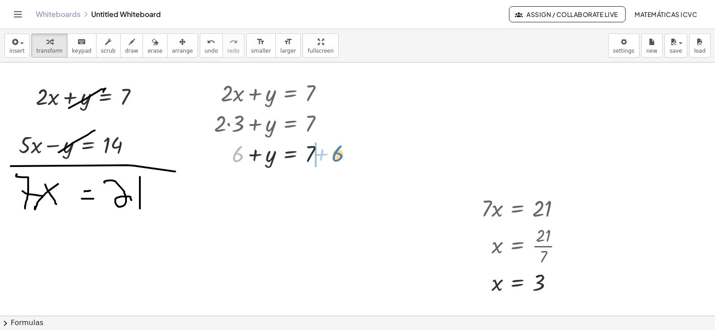
drag, startPoint x: 239, startPoint y: 158, endPoint x: 337, endPoint y: 159, distance: 97.5
drag, startPoint x: 325, startPoint y: 186, endPoint x: 317, endPoint y: 329, distance: 144.2
click at [324, 186] on div at bounding box center [289, 184] width 159 height 30
drag, startPoint x: 122, startPoint y: 55, endPoint x: 484, endPoint y: 267, distance: 419.9
click at [122, 55] on button "draw" at bounding box center [131, 46] width 23 height 24
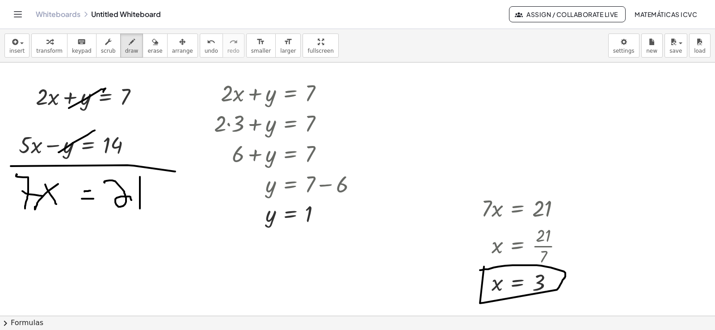
drag, startPoint x: 484, startPoint y: 267, endPoint x: 328, endPoint y: 235, distance: 159.7
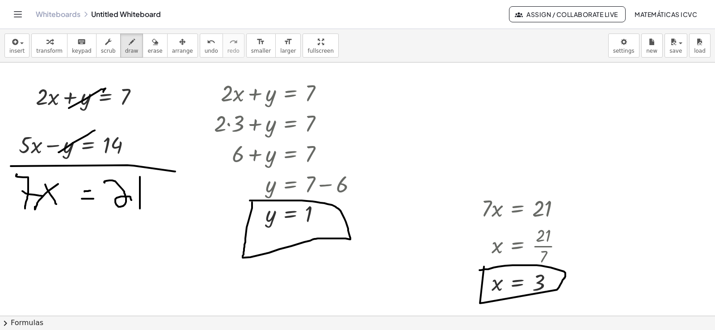
drag, startPoint x: 252, startPoint y: 203, endPoint x: 240, endPoint y: 206, distance: 12.5
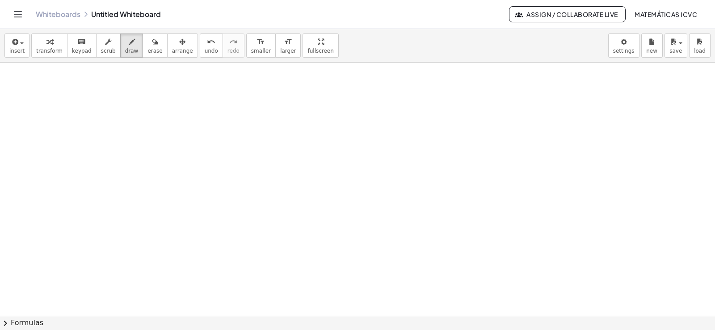
scroll to position [6814, 0]
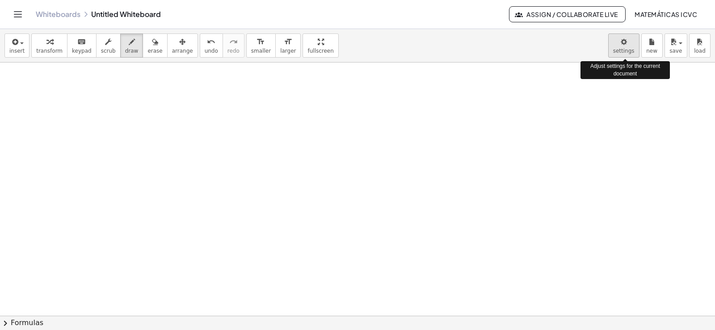
click at [622, 52] on body "Graspable Math Activities Get Started Activity Bank Assigned Work Classes White…" at bounding box center [357, 165] width 715 height 330
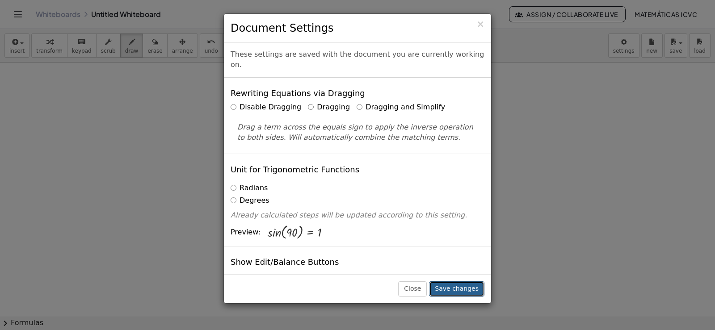
click at [457, 291] on button "Save changes" at bounding box center [456, 289] width 55 height 15
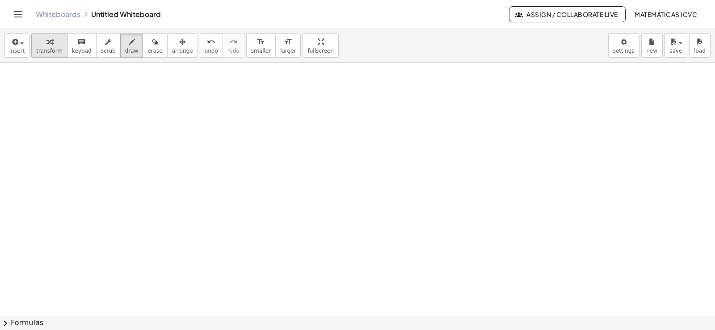
click at [46, 46] on icon "button" at bounding box center [49, 42] width 6 height 11
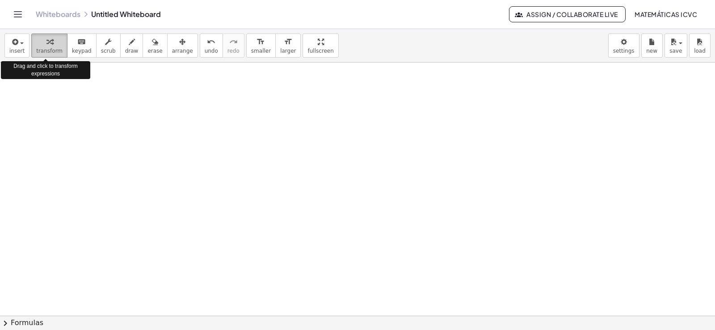
click at [46, 44] on icon "button" at bounding box center [49, 42] width 6 height 11
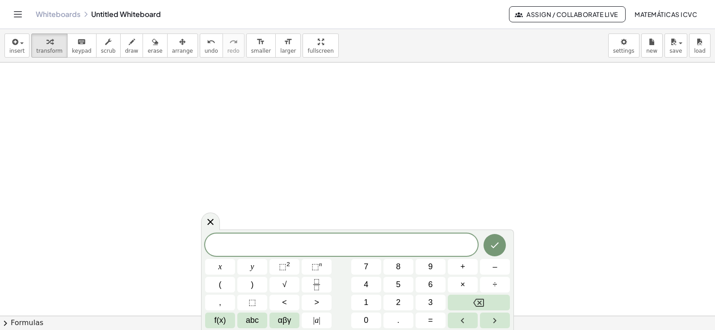
click at [338, 243] on span "​" at bounding box center [341, 246] width 273 height 13
click at [252, 269] on span "y" at bounding box center [253, 267] width 4 height 12
click at [472, 263] on button "+" at bounding box center [463, 267] width 30 height 16
click at [402, 303] on button "2" at bounding box center [399, 303] width 30 height 16
click at [225, 269] on button "x" at bounding box center [220, 267] width 30 height 16
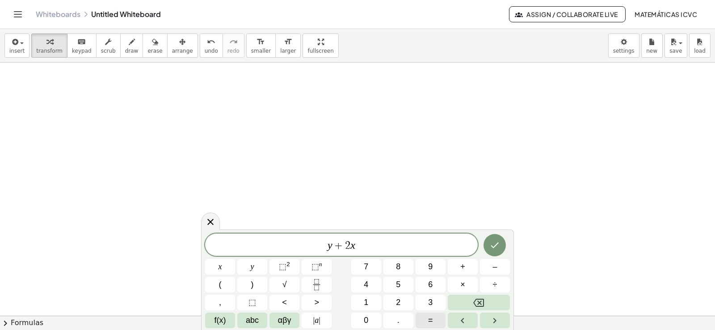
click at [431, 322] on span "=" at bounding box center [430, 321] width 5 height 12
click at [371, 305] on button "1" at bounding box center [366, 303] width 30 height 16
click at [367, 321] on span "0" at bounding box center [366, 321] width 4 height 12
click at [495, 250] on button "Done" at bounding box center [495, 245] width 22 height 22
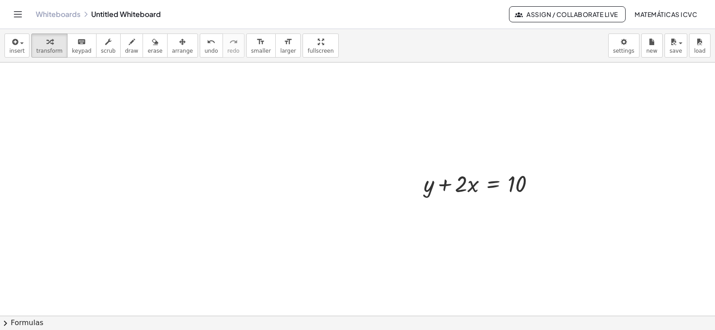
scroll to position [6933, 0]
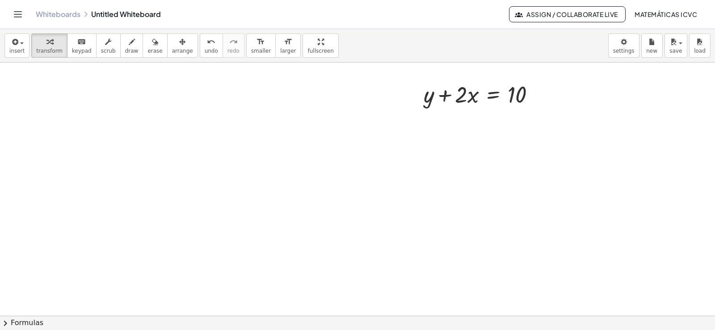
click at [127, 51] on button "draw" at bounding box center [131, 46] width 23 height 24
drag, startPoint x: 416, startPoint y: 115, endPoint x: 476, endPoint y: 110, distance: 60.1
drag, startPoint x: 512, startPoint y: 111, endPoint x: 540, endPoint y: 109, distance: 28.7
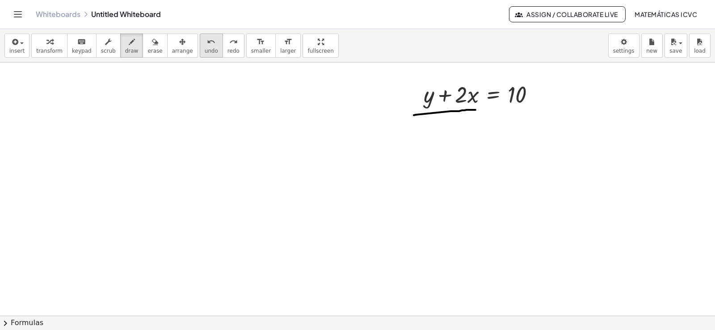
click at [205, 49] on span "undo" at bounding box center [211, 51] width 13 height 6
click at [205, 48] on span "undo" at bounding box center [211, 51] width 13 height 6
click at [120, 54] on button "draw" at bounding box center [131, 46] width 23 height 24
drag, startPoint x: 407, startPoint y: 82, endPoint x: 397, endPoint y: 91, distance: 13.3
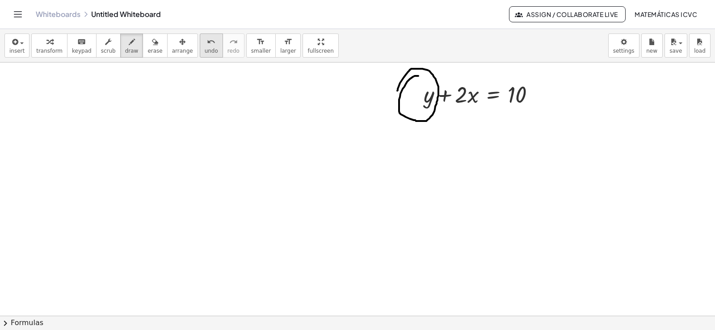
click at [205, 48] on span "undo" at bounding box center [211, 51] width 13 height 6
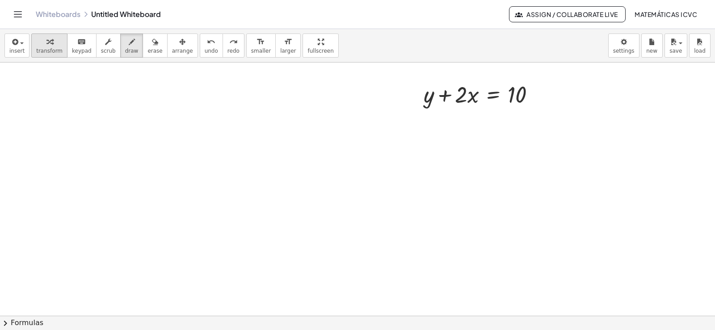
click at [51, 48] on span "transform" at bounding box center [49, 51] width 26 height 6
drag, startPoint x: 444, startPoint y: 94, endPoint x: 536, endPoint y: 92, distance: 92.1
click at [536, 92] on div at bounding box center [482, 94] width 127 height 30
drag, startPoint x: 123, startPoint y: 47, endPoint x: 455, endPoint y: 118, distance: 339.5
click at [125, 48] on span "draw" at bounding box center [131, 51] width 13 height 6
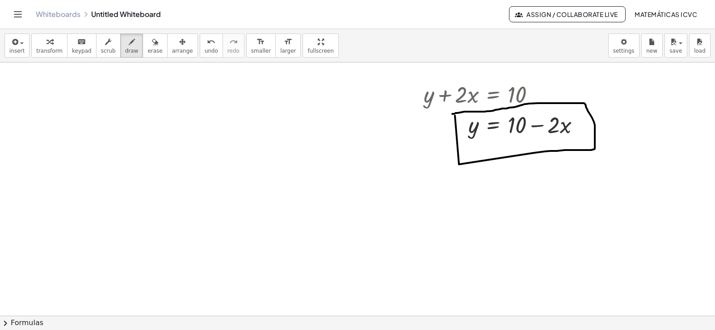
drag, startPoint x: 459, startPoint y: 165, endPoint x: 371, endPoint y: 142, distance: 90.9
click at [43, 49] on span "transform" at bounding box center [49, 51] width 26 height 6
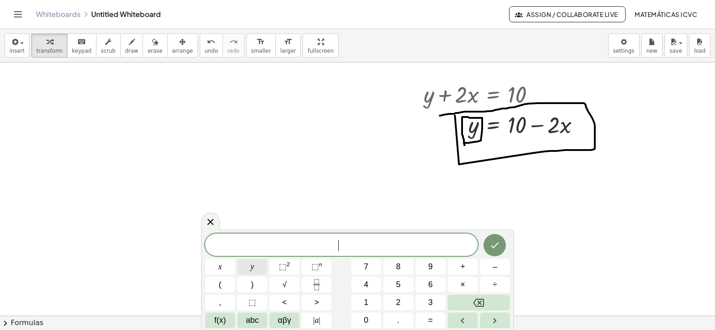
click at [249, 270] on button "y" at bounding box center [252, 267] width 30 height 16
click at [490, 267] on button "–" at bounding box center [495, 267] width 30 height 16
click at [396, 286] on span "5" at bounding box center [398, 285] width 4 height 12
click at [229, 269] on button "x" at bounding box center [220, 267] width 30 height 16
click at [437, 321] on button "=" at bounding box center [431, 321] width 30 height 16
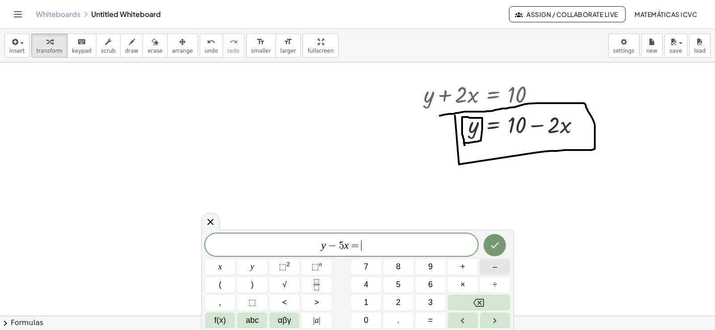
click at [494, 269] on span "–" at bounding box center [495, 267] width 4 height 12
click at [401, 302] on button "2" at bounding box center [399, 303] width 30 height 16
click at [497, 249] on icon "Done" at bounding box center [495, 245] width 11 height 11
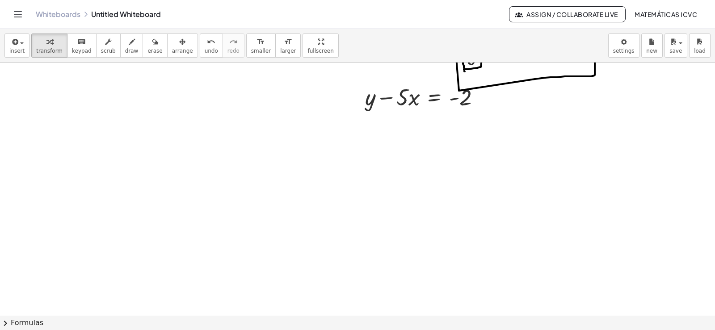
scroll to position [7023, 0]
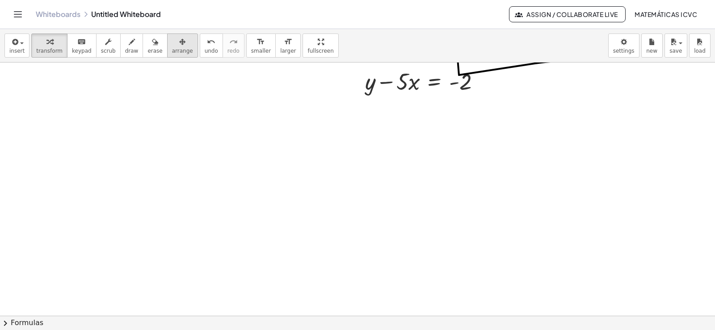
click at [179, 42] on icon "button" at bounding box center [182, 42] width 6 height 11
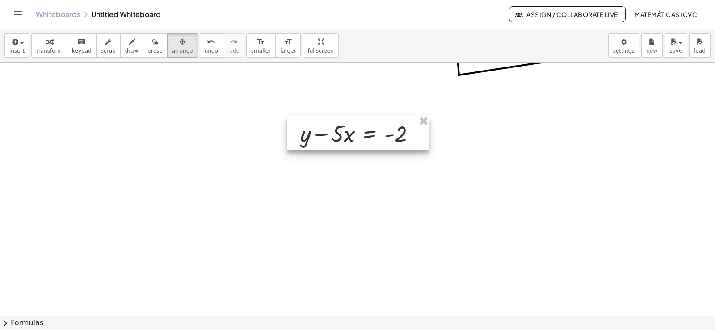
drag, startPoint x: 167, startPoint y: 42, endPoint x: 350, endPoint y: 136, distance: 205.3
click at [350, 136] on div at bounding box center [358, 133] width 142 height 35
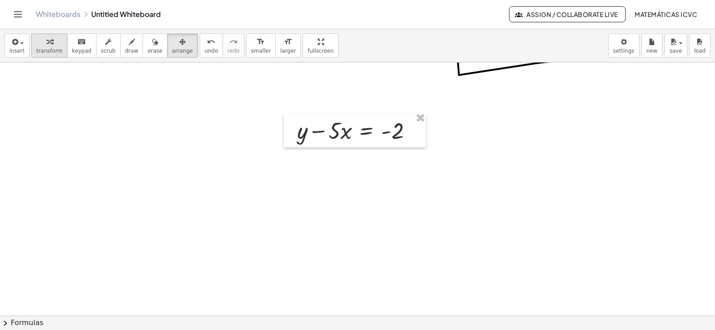
click at [41, 40] on div "button" at bounding box center [49, 41] width 26 height 11
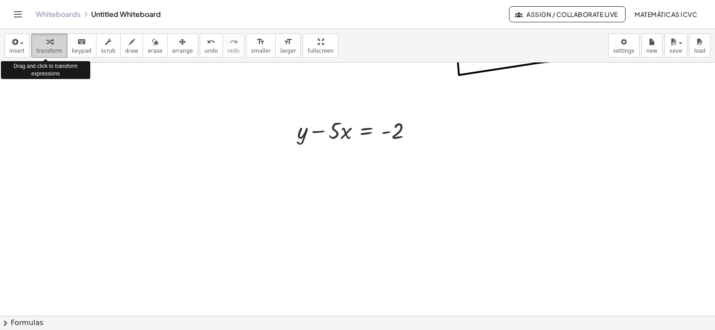
click at [41, 40] on div "button" at bounding box center [49, 41] width 26 height 11
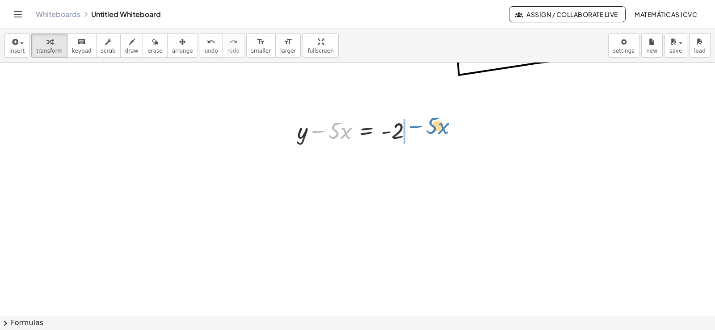
drag, startPoint x: 321, startPoint y: 132, endPoint x: 418, endPoint y: 127, distance: 97.6
click at [418, 127] on div at bounding box center [358, 130] width 131 height 30
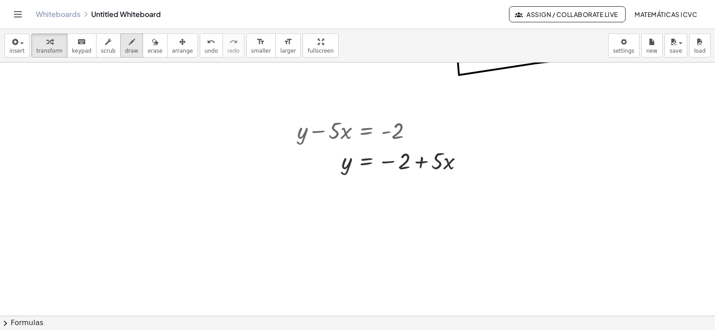
click at [128, 52] on button "draw" at bounding box center [131, 46] width 23 height 24
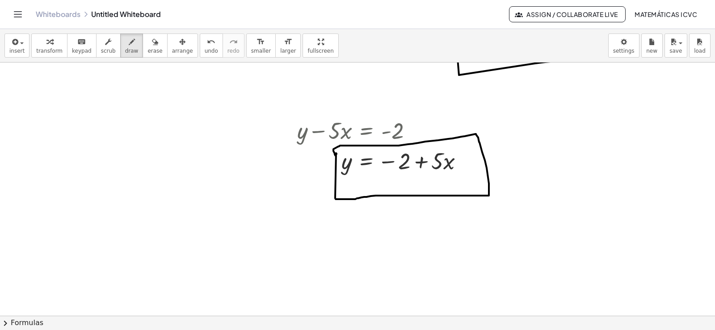
click at [44, 53] on span "transform" at bounding box center [49, 51] width 26 height 6
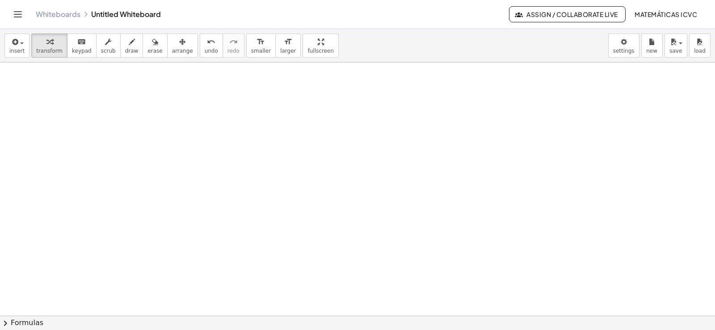
scroll to position [7351, 0]
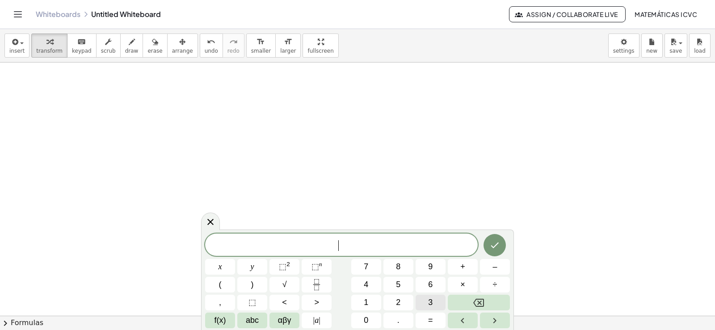
click at [432, 304] on span "3" at bounding box center [430, 303] width 4 height 12
click at [252, 268] on span "y" at bounding box center [253, 267] width 4 height 12
click at [461, 268] on span "+" at bounding box center [462, 267] width 5 height 12
click at [367, 304] on span "1" at bounding box center [366, 303] width 4 height 12
click at [397, 304] on span "2" at bounding box center [398, 303] width 4 height 12
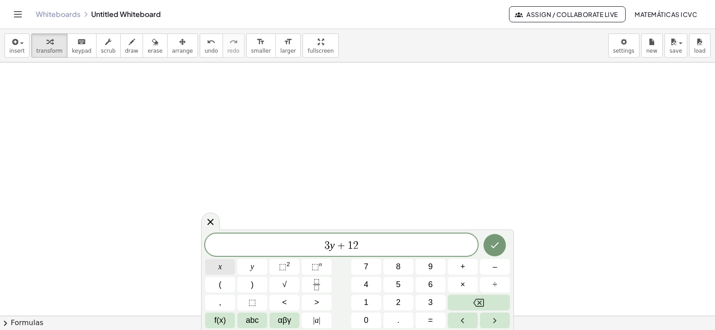
click at [227, 267] on button "x" at bounding box center [220, 267] width 30 height 16
click at [433, 323] on button "=" at bounding box center [431, 321] width 30 height 16
click at [364, 303] on span "1" at bounding box center [366, 303] width 4 height 12
click at [397, 286] on span "5" at bounding box center [398, 285] width 4 height 12
click at [489, 246] on button "Done" at bounding box center [495, 245] width 22 height 22
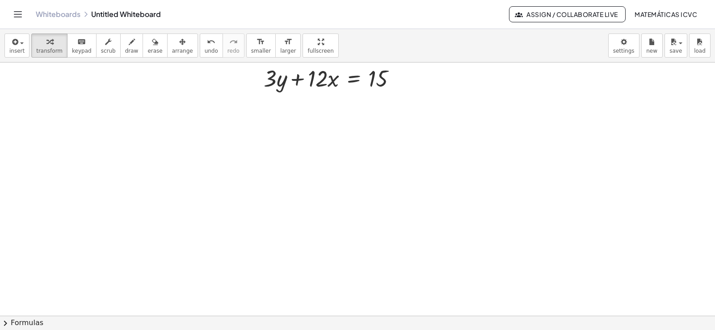
scroll to position [7396, 0]
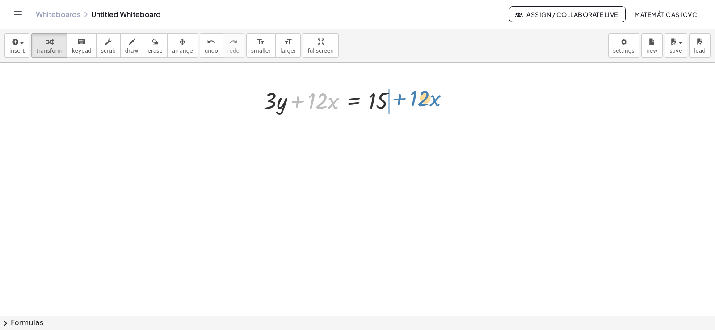
drag, startPoint x: 297, startPoint y: 102, endPoint x: 417, endPoint y: 178, distance: 142.3
click at [399, 99] on div at bounding box center [333, 100] width 149 height 30
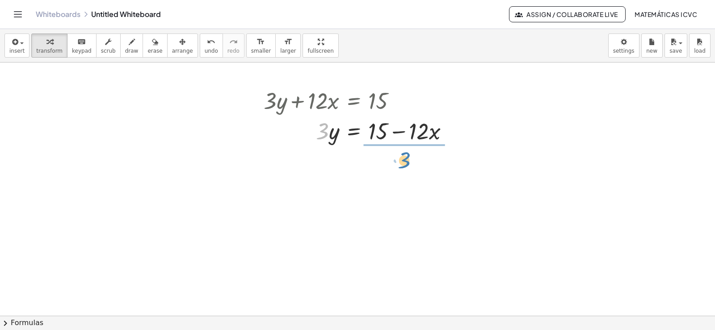
drag, startPoint x: 322, startPoint y: 137, endPoint x: 404, endPoint y: 166, distance: 86.8
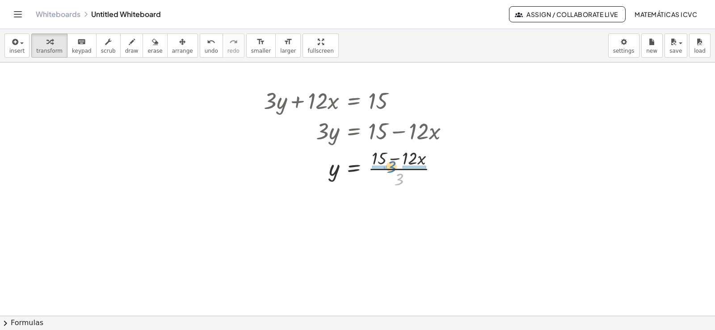
drag, startPoint x: 400, startPoint y: 183, endPoint x: 393, endPoint y: 170, distance: 14.6
click at [393, 170] on div at bounding box center [359, 168] width 201 height 45
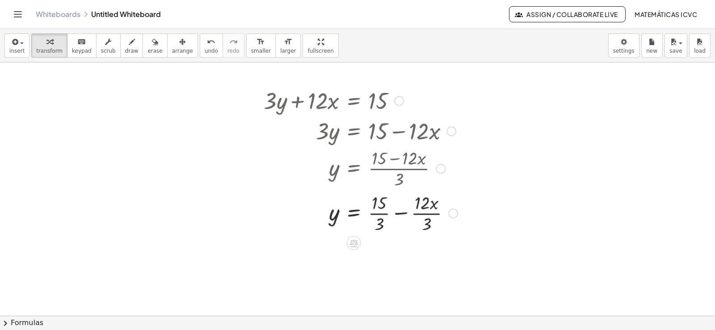
click at [384, 214] on div at bounding box center [360, 212] width 203 height 45
click at [426, 260] on div at bounding box center [360, 257] width 203 height 45
click at [125, 52] on span "draw" at bounding box center [131, 51] width 13 height 6
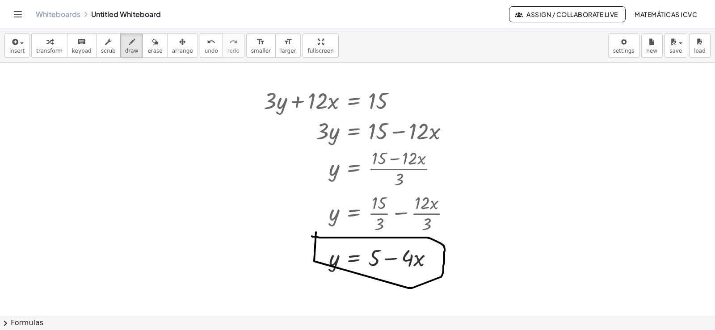
drag, startPoint x: 409, startPoint y: 288, endPoint x: 312, endPoint y: 236, distance: 109.6
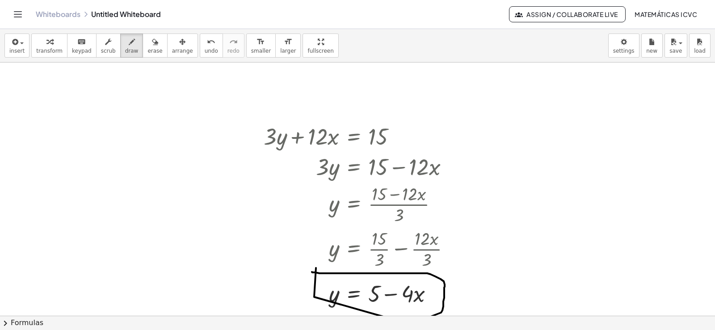
scroll to position [7351, 0]
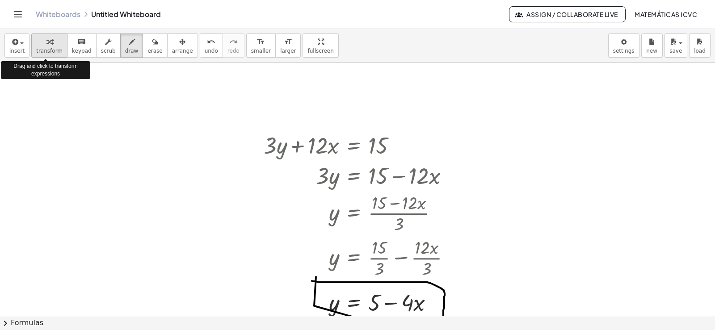
click at [48, 49] on span "transform" at bounding box center [49, 51] width 26 height 6
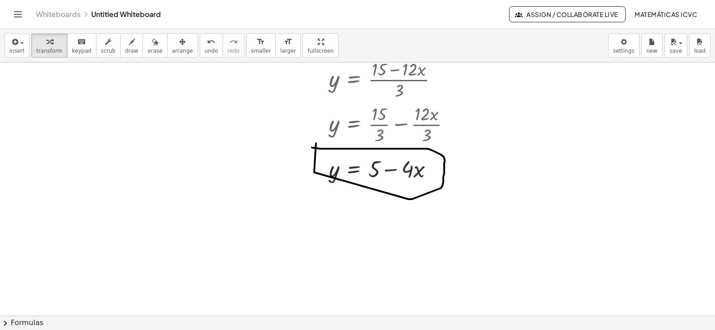
scroll to position [7485, 0]
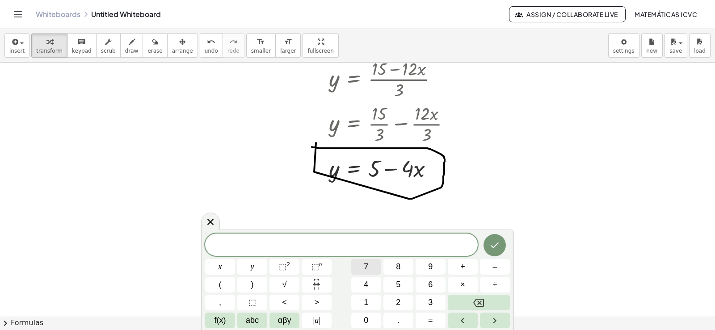
click at [376, 269] on button "7" at bounding box center [366, 267] width 30 height 16
click at [260, 262] on button "y" at bounding box center [252, 267] width 30 height 16
click at [495, 266] on span "–" at bounding box center [495, 267] width 4 height 12
click at [397, 302] on span "2" at bounding box center [398, 303] width 4 height 12
click at [374, 301] on button "1" at bounding box center [366, 303] width 30 height 16
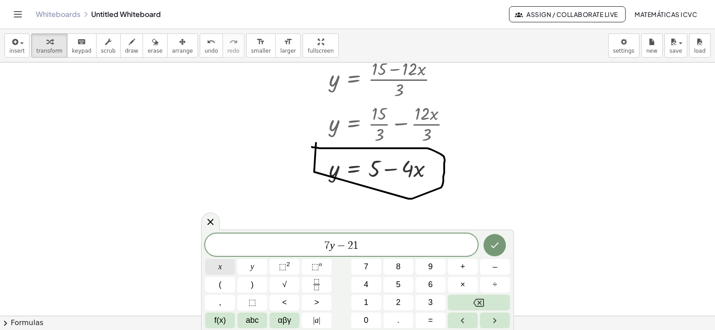
click at [226, 263] on button "x" at bounding box center [220, 267] width 30 height 16
click at [431, 324] on span "=" at bounding box center [430, 321] width 5 height 12
click at [367, 265] on span "7" at bounding box center [366, 267] width 4 height 12
click at [501, 250] on button "Done" at bounding box center [495, 245] width 22 height 22
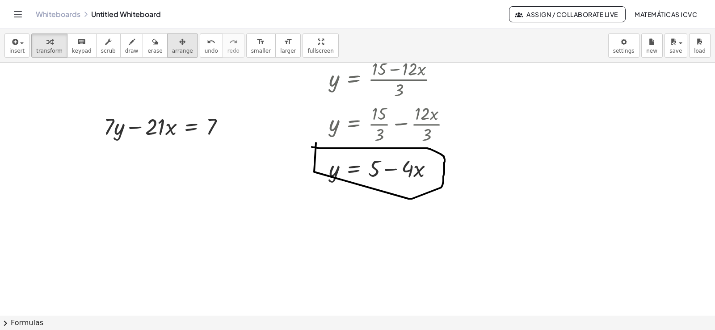
click at [179, 47] on icon "button" at bounding box center [182, 42] width 6 height 11
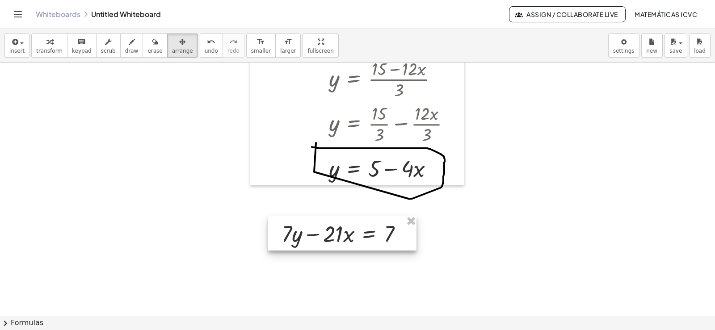
drag, startPoint x: 167, startPoint y: 130, endPoint x: 344, endPoint y: 237, distance: 207.4
click at [344, 237] on div at bounding box center [342, 233] width 148 height 35
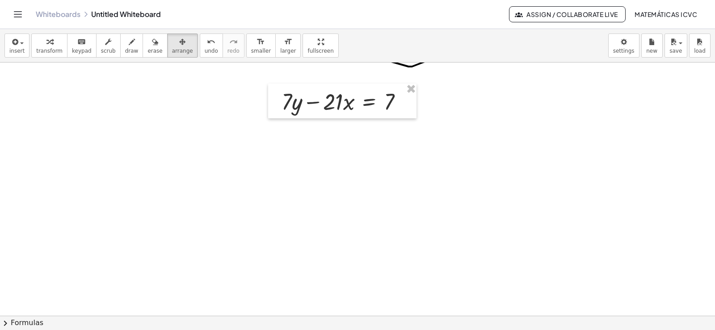
scroll to position [7622, 0]
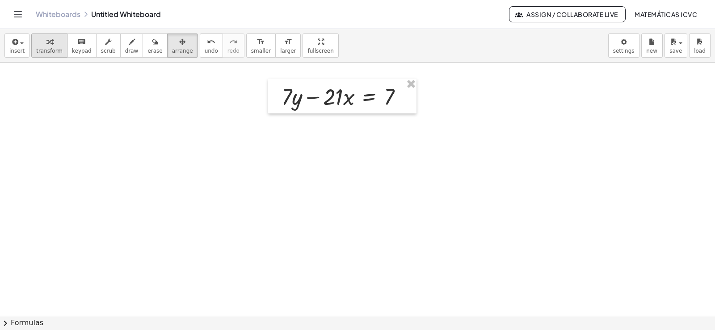
click at [40, 46] on div "button" at bounding box center [49, 41] width 26 height 11
drag, startPoint x: 315, startPoint y: 99, endPoint x: 412, endPoint y: 98, distance: 96.6
click at [412, 98] on div at bounding box center [345, 96] width 137 height 30
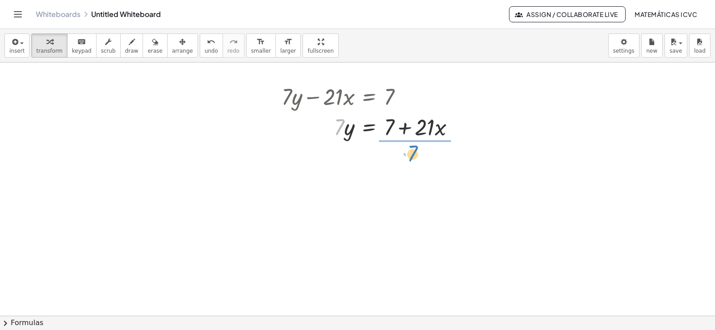
drag, startPoint x: 338, startPoint y: 132, endPoint x: 409, endPoint y: 158, distance: 76.7
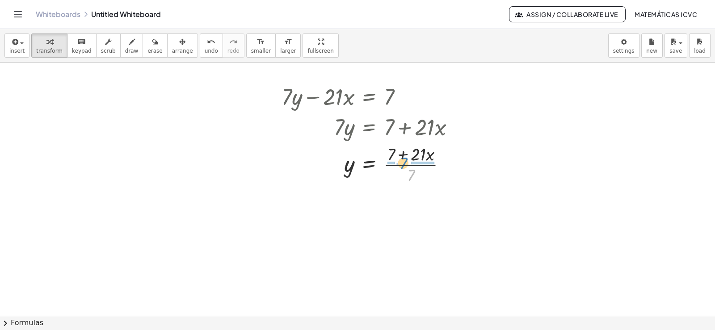
drag, startPoint x: 410, startPoint y: 177, endPoint x: 403, endPoint y: 165, distance: 14.3
click at [403, 165] on div at bounding box center [372, 164] width 190 height 45
click at [280, 48] on span "larger" at bounding box center [288, 51] width 16 height 6
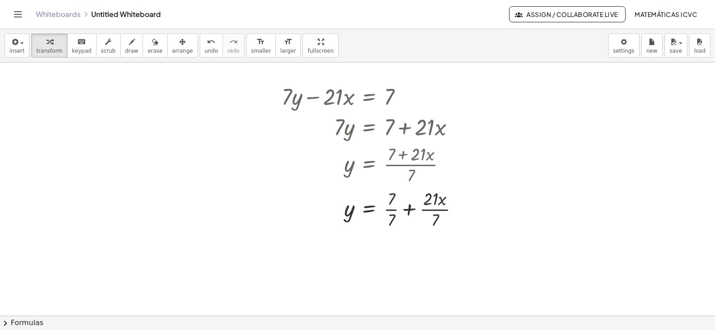
click at [393, 186] on div at bounding box center [374, 164] width 194 height 45
click at [407, 231] on div at bounding box center [374, 208] width 194 height 45
click at [57, 49] on button "transform" at bounding box center [49, 46] width 36 height 24
click at [49, 49] on span "transform" at bounding box center [49, 51] width 26 height 6
click at [47, 48] on span "transform" at bounding box center [49, 51] width 26 height 6
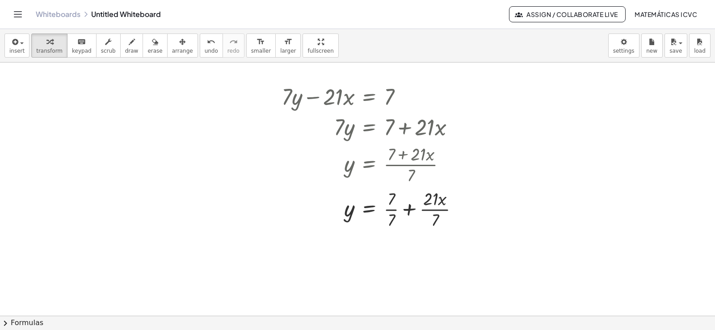
click at [403, 231] on div at bounding box center [374, 208] width 194 height 45
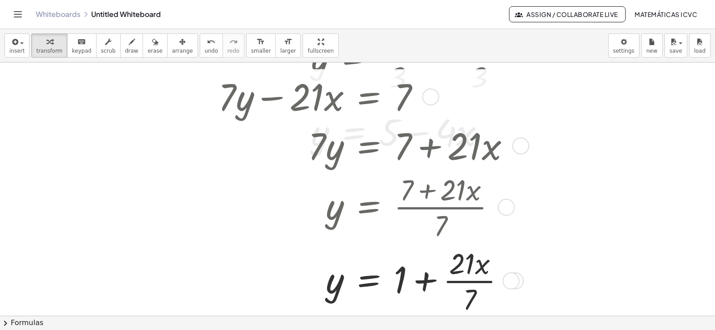
click at [481, 281] on div at bounding box center [368, 281] width 308 height 74
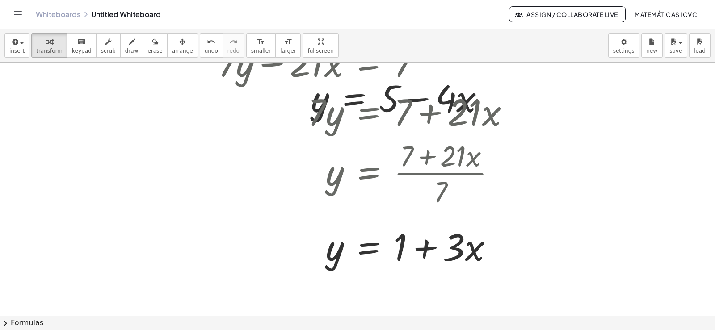
scroll to position [7658, 0]
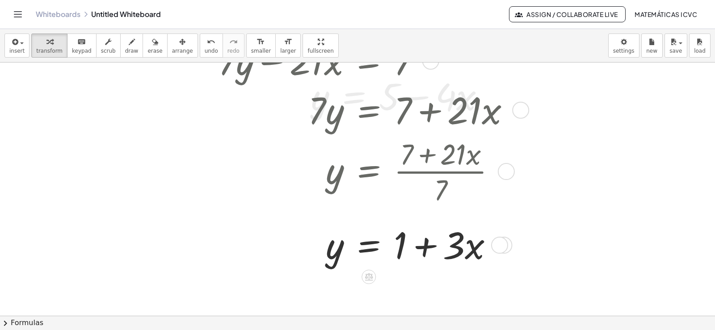
click at [380, 100] on div at bounding box center [368, 109] width 308 height 49
click at [179, 44] on icon "button" at bounding box center [182, 42] width 6 height 11
click at [251, 52] on span "smaller" at bounding box center [261, 51] width 20 height 6
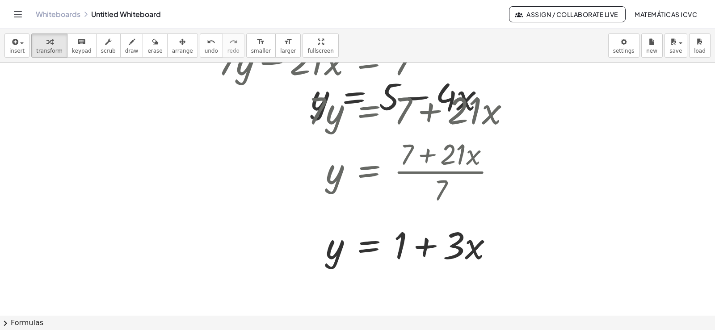
click at [46, 48] on span "transform" at bounding box center [49, 51] width 26 height 6
click at [172, 48] on span "arrange" at bounding box center [182, 51] width 21 height 6
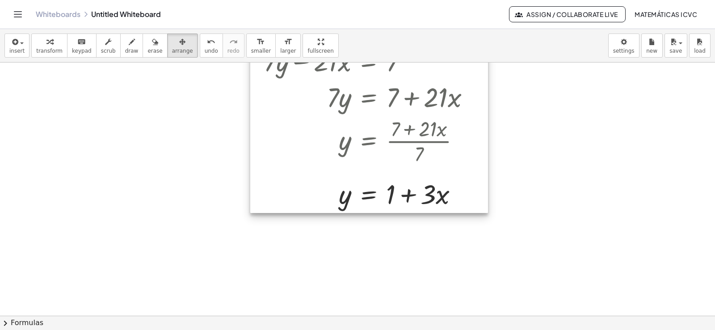
scroll to position [7613, 0]
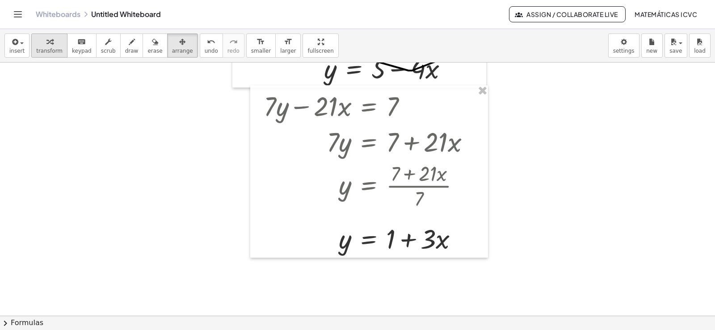
click at [48, 46] on icon "button" at bounding box center [49, 42] width 6 height 11
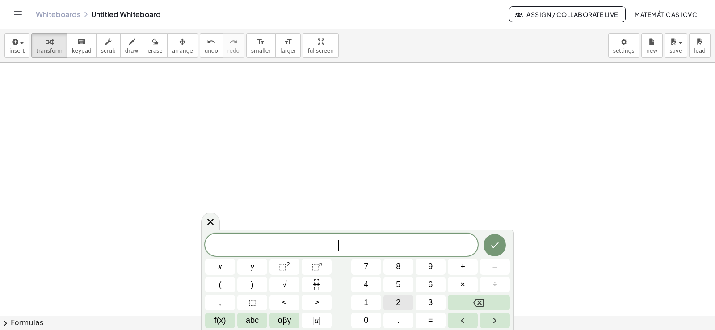
click at [400, 301] on span "2" at bounding box center [398, 303] width 4 height 12
click at [257, 272] on button "y" at bounding box center [252, 267] width 30 height 16
click at [464, 266] on span "+" at bounding box center [462, 267] width 5 height 12
click at [227, 266] on button "x" at bounding box center [220, 267] width 30 height 16
click at [435, 321] on button "=" at bounding box center [431, 321] width 30 height 16
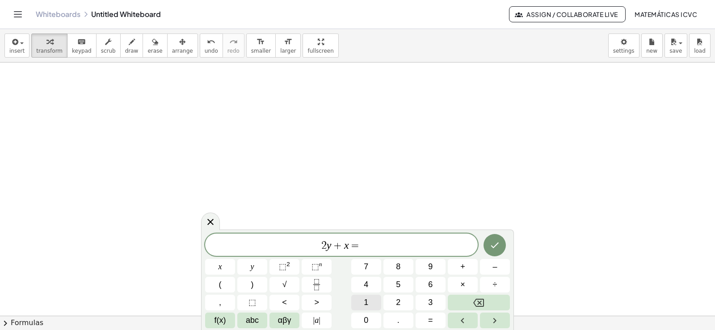
click at [367, 305] on span "1" at bounding box center [366, 303] width 4 height 12
click at [369, 321] on button "0" at bounding box center [366, 321] width 30 height 16
click at [498, 248] on icon "Done" at bounding box center [495, 245] width 11 height 11
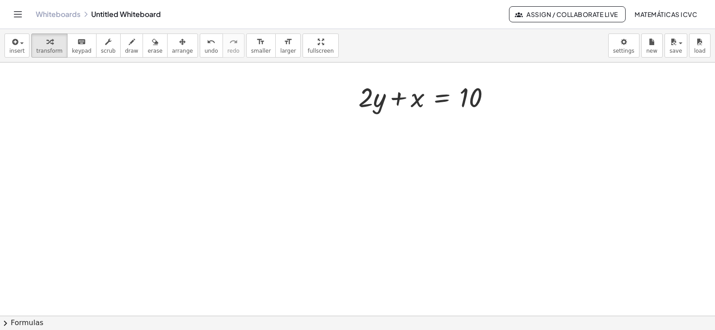
scroll to position [7947, 0]
click at [125, 50] on span "draw" at bounding box center [131, 51] width 13 height 6
drag, startPoint x: 422, startPoint y: 116, endPoint x: 418, endPoint y: 79, distance: 36.8
drag, startPoint x: 196, startPoint y: 50, endPoint x: 188, endPoint y: 50, distance: 8.0
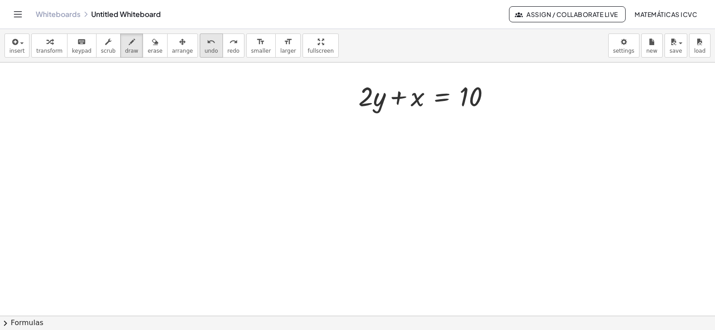
click at [205, 50] on span "undo" at bounding box center [211, 51] width 13 height 6
click at [46, 44] on icon "button" at bounding box center [49, 42] width 6 height 11
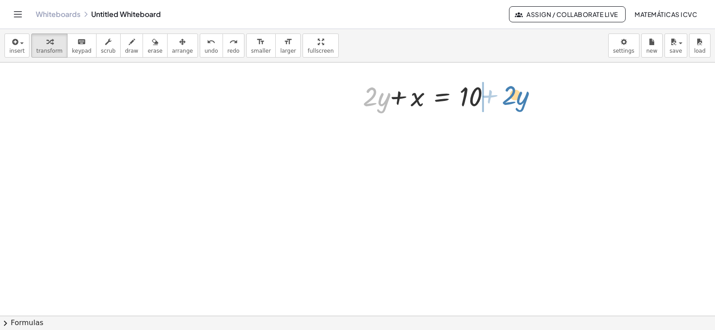
drag, startPoint x: 364, startPoint y: 102, endPoint x: 503, endPoint y: 101, distance: 138.6
click at [503, 101] on div "· 2 + · y + · 2 · y + x = 10" at bounding box center [427, 96] width 164 height 40
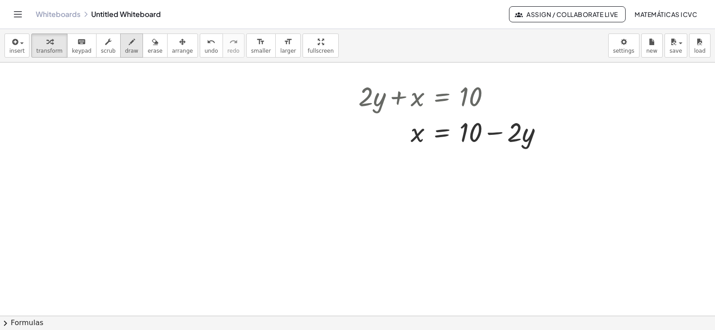
click at [125, 50] on span "draw" at bounding box center [131, 51] width 13 height 6
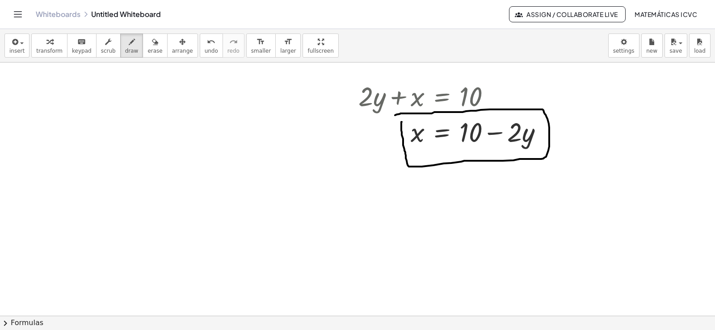
drag, startPoint x: 402, startPoint y: 122, endPoint x: 395, endPoint y: 115, distance: 9.5
click at [37, 46] on div "button" at bounding box center [49, 41] width 26 height 11
click at [41, 49] on span "transform" at bounding box center [49, 51] width 26 height 6
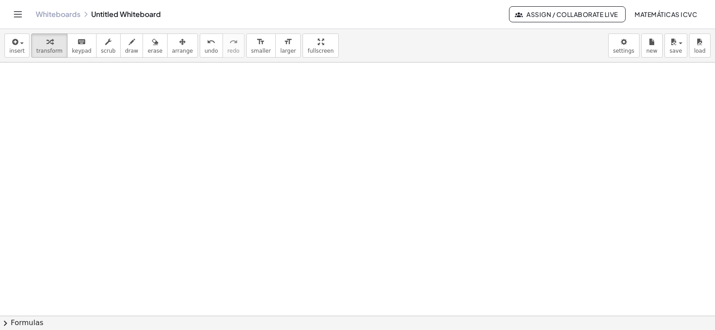
scroll to position [8111, 0]
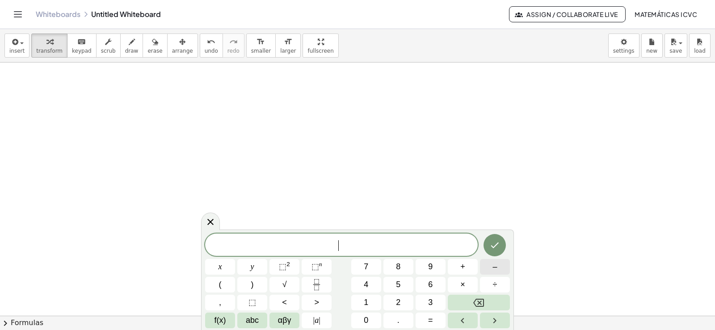
click at [493, 267] on span "–" at bounding box center [495, 267] width 4 height 12
click at [395, 283] on button "5" at bounding box center [399, 285] width 30 height 16
click at [249, 270] on button "y" at bounding box center [252, 267] width 30 height 16
click at [466, 268] on button "+" at bounding box center [463, 267] width 30 height 16
click at [219, 263] on span "x" at bounding box center [221, 267] width 4 height 12
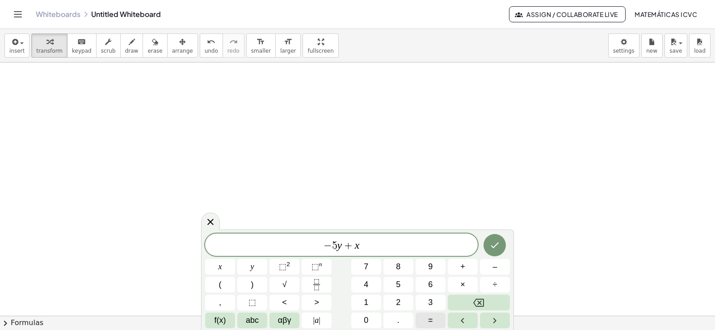
click at [438, 317] on button "=" at bounding box center [431, 321] width 30 height 16
click at [398, 300] on span "2" at bounding box center [398, 303] width 4 height 12
click at [503, 251] on button "Done" at bounding box center [495, 245] width 22 height 22
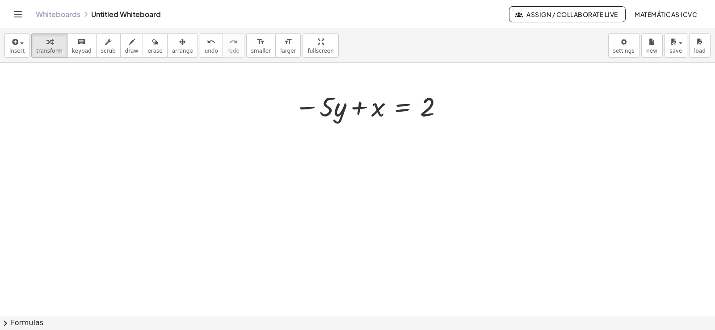
scroll to position [8156, 0]
drag, startPoint x: 309, startPoint y: 110, endPoint x: 447, endPoint y: 105, distance: 138.7
click at [447, 105] on div at bounding box center [370, 108] width 160 height 36
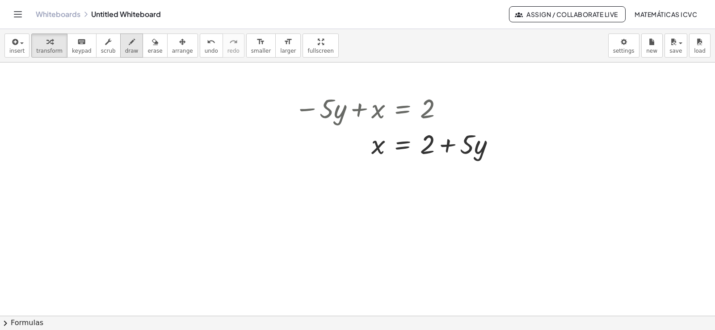
click at [129, 44] on icon "button" at bounding box center [132, 42] width 6 height 11
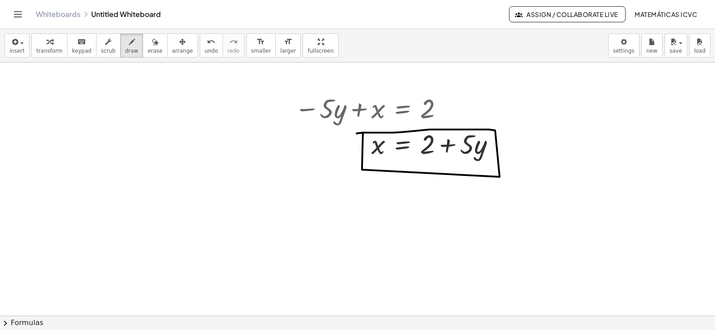
drag, startPoint x: 500, startPoint y: 177, endPoint x: 230, endPoint y: 260, distance: 282.4
click at [47, 46] on icon "button" at bounding box center [49, 42] width 6 height 11
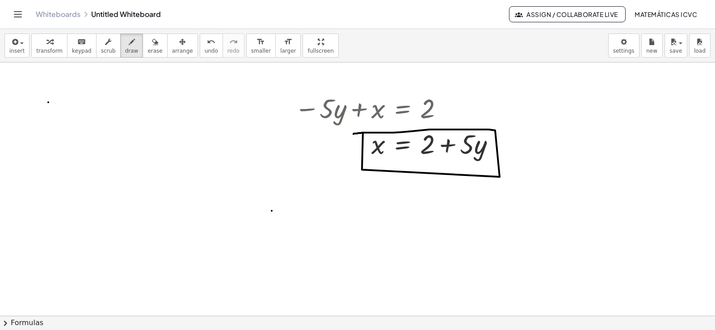
click at [363, 137] on div at bounding box center [398, 144] width 217 height 36
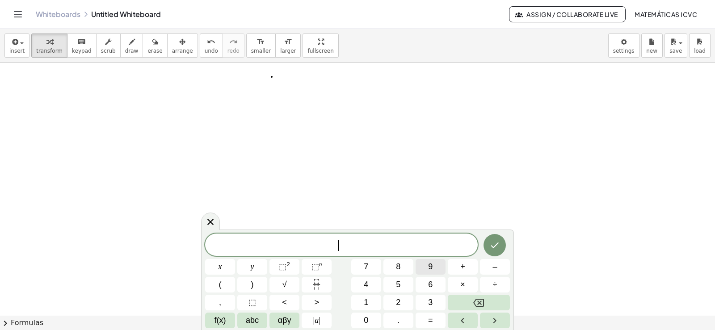
click at [432, 263] on span "9" at bounding box center [430, 267] width 4 height 12
click at [259, 266] on button "y" at bounding box center [252, 267] width 30 height 16
click at [469, 267] on button "+" at bounding box center [463, 267] width 30 height 16
click at [431, 304] on span "3" at bounding box center [430, 303] width 4 height 12
click at [222, 265] on span "x" at bounding box center [221, 267] width 4 height 12
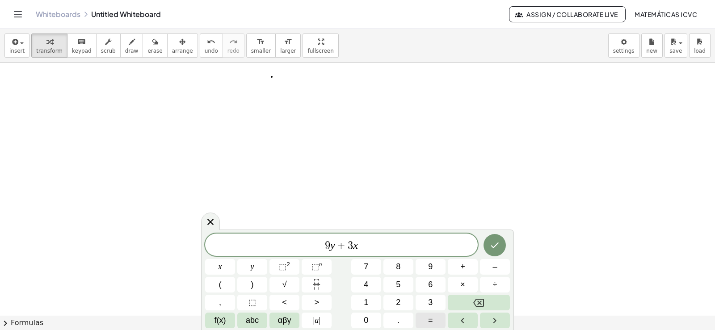
click at [435, 322] on button "=" at bounding box center [431, 321] width 30 height 16
click at [359, 303] on button "1" at bounding box center [366, 303] width 30 height 16
click at [397, 284] on span "5" at bounding box center [398, 285] width 4 height 12
click at [493, 244] on icon "Done" at bounding box center [495, 245] width 11 height 11
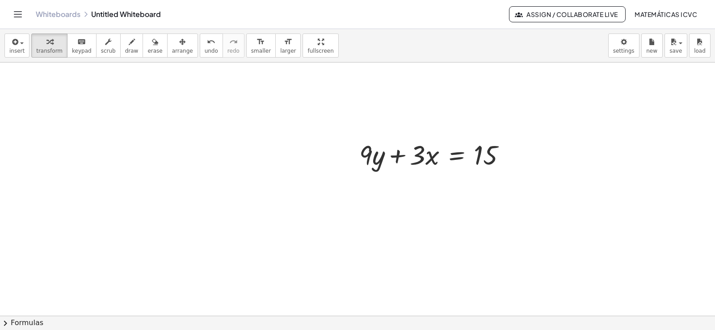
scroll to position [8365, 0]
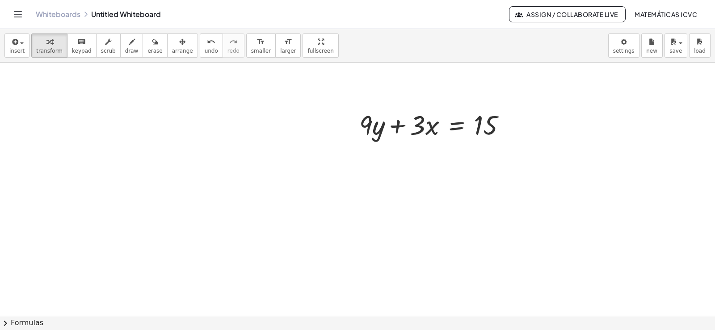
drag, startPoint x: 45, startPoint y: 45, endPoint x: 205, endPoint y: 166, distance: 200.7
click at [46, 45] on icon "button" at bounding box center [49, 42] width 6 height 11
drag, startPoint x: 367, startPoint y: 129, endPoint x: 528, endPoint y: 127, distance: 160.0
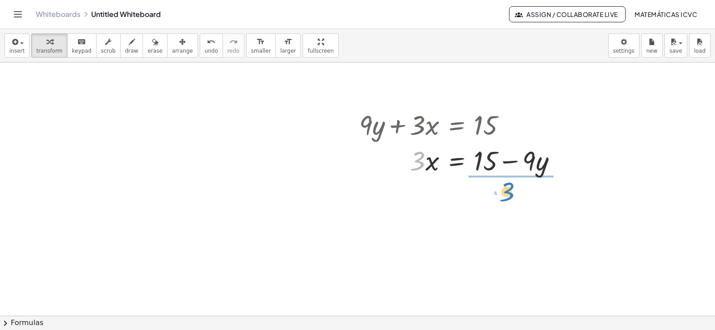
drag, startPoint x: 416, startPoint y: 167, endPoint x: 505, endPoint y: 198, distance: 94.0
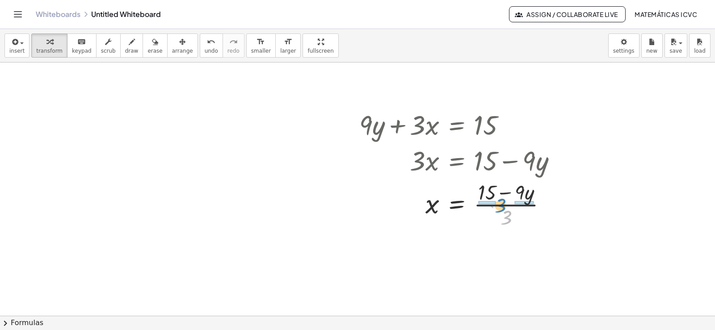
drag, startPoint x: 507, startPoint y: 223, endPoint x: 501, endPoint y: 211, distance: 13.4
click at [501, 211] on div at bounding box center [462, 203] width 214 height 53
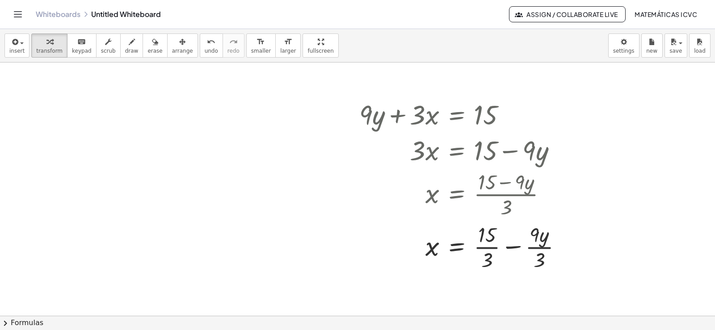
scroll to position [8383, 0]
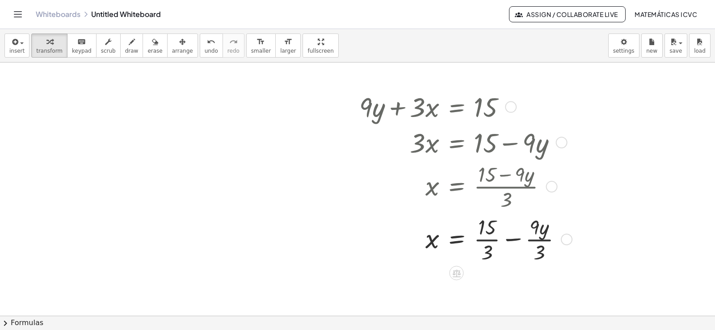
click at [494, 240] on div at bounding box center [464, 238] width 219 height 53
click at [528, 240] on div at bounding box center [462, 238] width 214 height 53
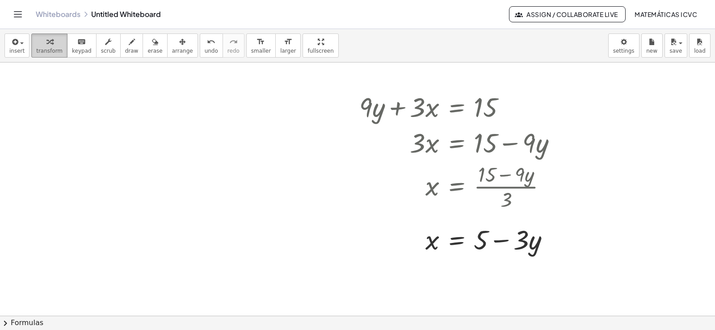
click at [52, 47] on button "transform" at bounding box center [49, 46] width 36 height 24
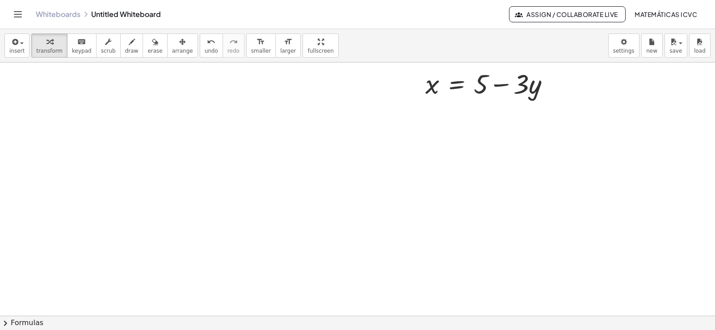
scroll to position [8517, 0]
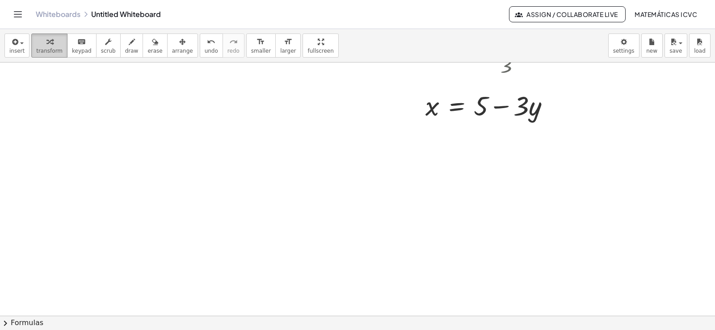
click at [49, 48] on span "transform" at bounding box center [49, 51] width 26 height 6
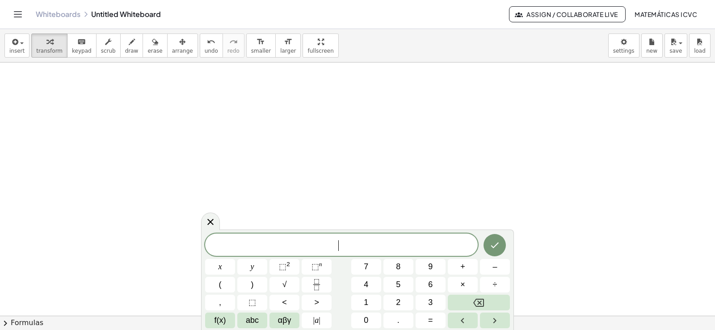
scroll to position [8618, 0]
click at [401, 300] on span "2" at bounding box center [398, 303] width 4 height 12
click at [259, 265] on button "y" at bounding box center [252, 267] width 30 height 16
click at [466, 269] on button "+" at bounding box center [463, 267] width 30 height 16
click at [223, 266] on button "x" at bounding box center [220, 267] width 30 height 16
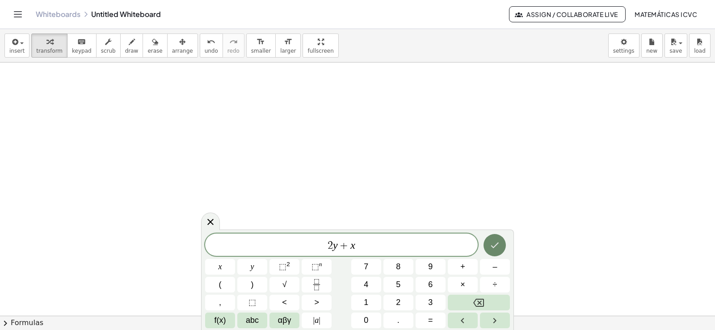
click at [496, 247] on icon "Done" at bounding box center [495, 245] width 11 height 11
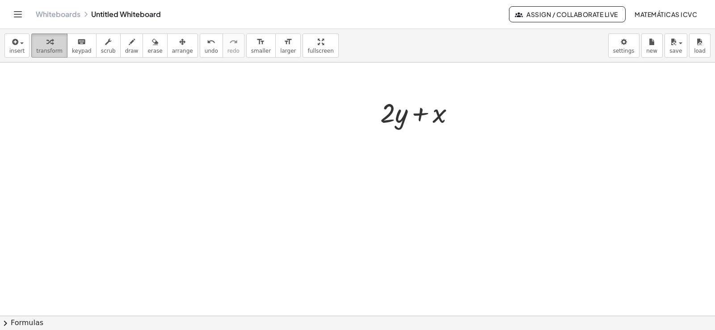
click at [41, 46] on div "button" at bounding box center [49, 41] width 26 height 11
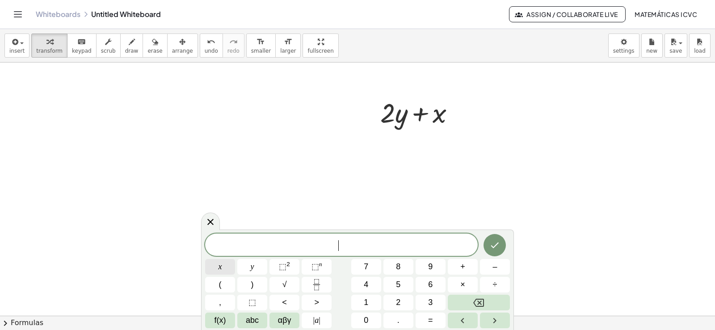
click at [225, 265] on button "x" at bounding box center [220, 267] width 30 height 16
click at [437, 316] on button "=" at bounding box center [431, 321] width 30 height 16
click at [395, 284] on button "5" at bounding box center [399, 285] width 30 height 16
click at [492, 247] on icon "Done" at bounding box center [495, 245] width 11 height 11
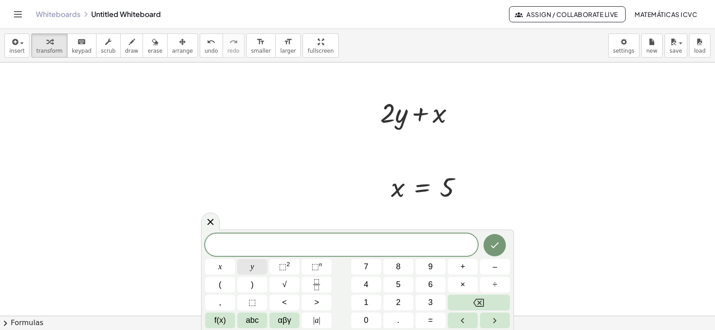
click at [259, 272] on button "y" at bounding box center [252, 267] width 30 height 16
click at [426, 323] on button "=" at bounding box center [431, 321] width 30 height 16
click at [431, 304] on span "3" at bounding box center [430, 303] width 4 height 12
click at [503, 241] on button "Done" at bounding box center [495, 245] width 22 height 22
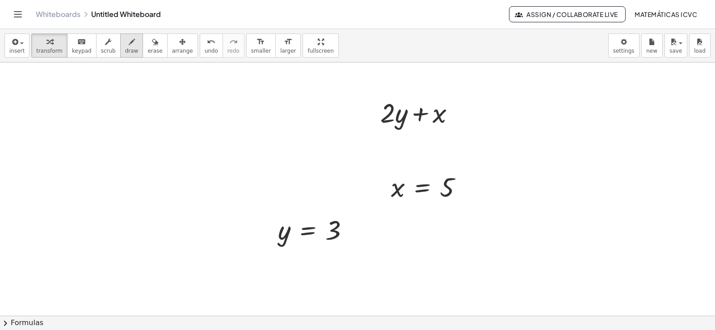
click at [125, 48] on span "draw" at bounding box center [131, 51] width 13 height 6
drag, startPoint x: 396, startPoint y: 130, endPoint x: 425, endPoint y: 181, distance: 59.1
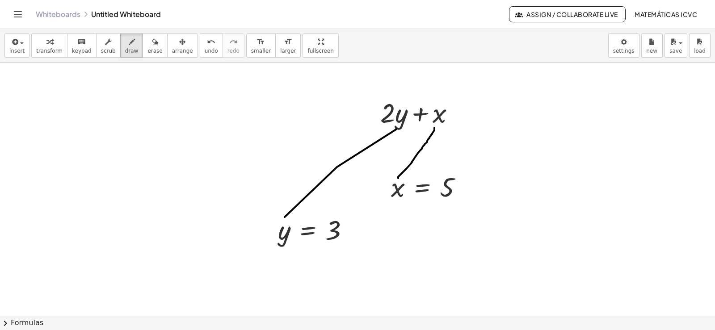
drag, startPoint x: 398, startPoint y: 178, endPoint x: 435, endPoint y: 128, distance: 62.2
click at [205, 49] on span "undo" at bounding box center [211, 51] width 13 height 6
drag, startPoint x: 280, startPoint y: 241, endPoint x: 295, endPoint y: 190, distance: 52.9
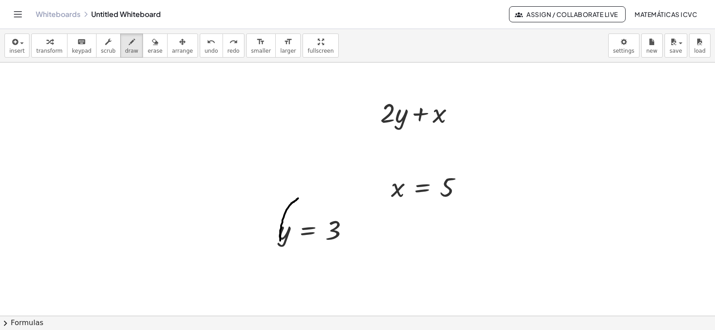
drag, startPoint x: 196, startPoint y: 49, endPoint x: 81, endPoint y: 63, distance: 116.3
click at [205, 49] on span "undo" at bounding box center [211, 51] width 13 height 6
click at [46, 45] on icon "button" at bounding box center [49, 42] width 6 height 11
drag, startPoint x: 283, startPoint y: 236, endPoint x: 405, endPoint y: 118, distance: 169.5
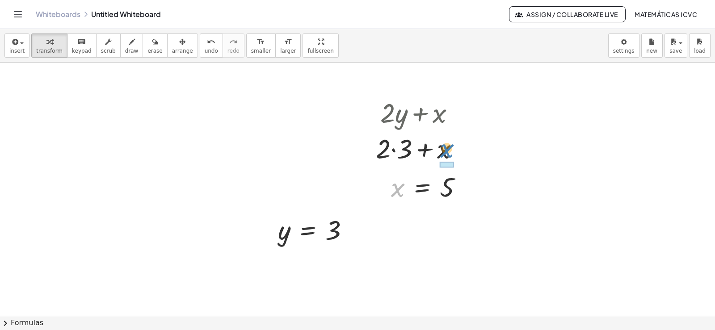
drag, startPoint x: 398, startPoint y: 191, endPoint x: 700, endPoint y: 276, distance: 313.5
click at [200, 47] on button "undo undo" at bounding box center [211, 46] width 23 height 24
click at [174, 41] on div "button" at bounding box center [182, 41] width 21 height 11
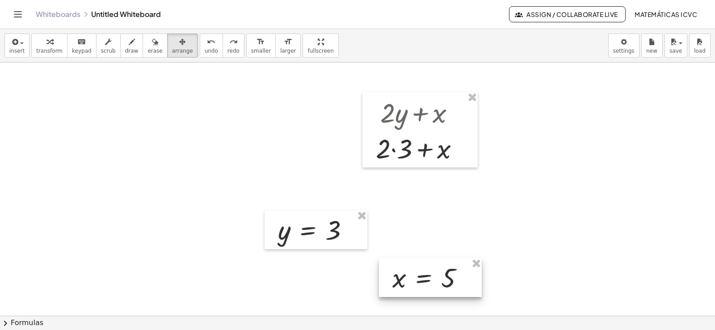
drag, startPoint x: 426, startPoint y: 294, endPoint x: 431, endPoint y: 280, distance: 14.4
click at [431, 280] on div at bounding box center [430, 277] width 103 height 39
click at [45, 48] on span "transform" at bounding box center [49, 51] width 26 height 6
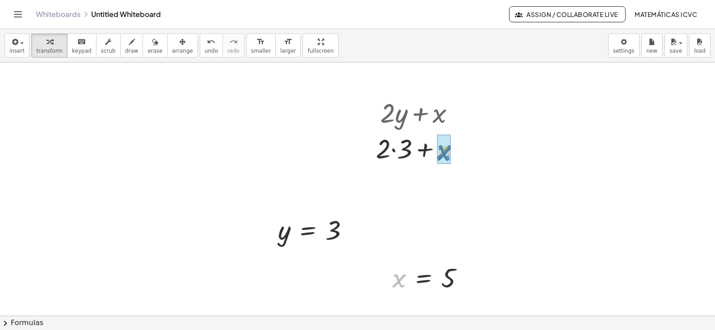
drag, startPoint x: 397, startPoint y: 282, endPoint x: 567, endPoint y: 222, distance: 180.7
drag, startPoint x: 392, startPoint y: 148, endPoint x: 340, endPoint y: 279, distance: 139.9
click at [392, 149] on div at bounding box center [421, 148] width 101 height 36
click at [419, 186] on div at bounding box center [421, 183] width 101 height 36
drag, startPoint x: 435, startPoint y: 187, endPoint x: 435, endPoint y: 221, distance: 34.0
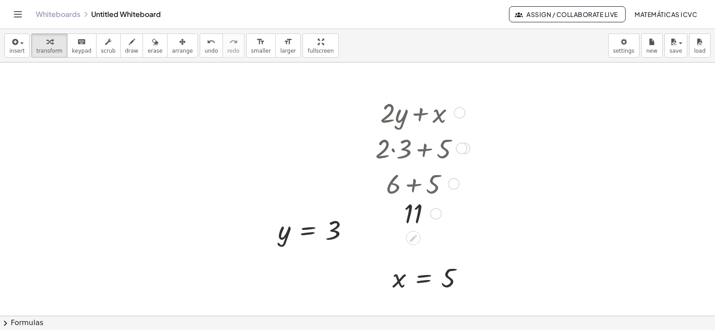
click at [414, 214] on div "11" at bounding box center [414, 214] width 0 height 0
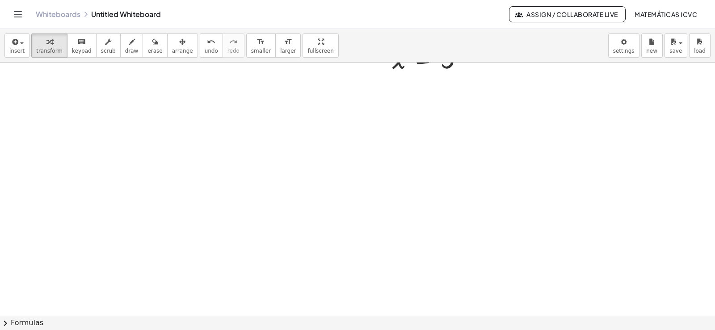
scroll to position [8842, 0]
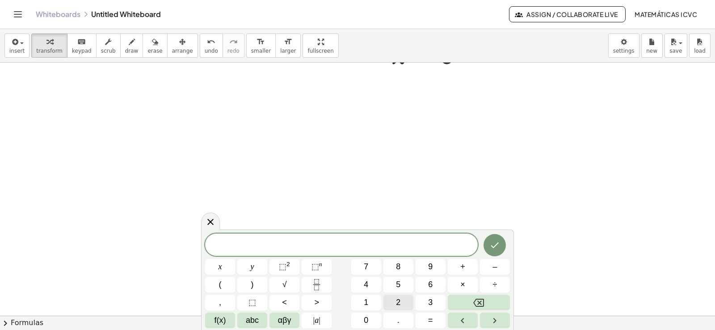
click at [401, 300] on button "2" at bounding box center [399, 303] width 30 height 16
click at [251, 269] on span "y" at bounding box center [253, 267] width 4 height 12
click at [467, 267] on button "+" at bounding box center [463, 267] width 30 height 16
click at [371, 305] on button "1" at bounding box center [366, 303] width 30 height 16
click at [361, 316] on button "0" at bounding box center [366, 321] width 30 height 16
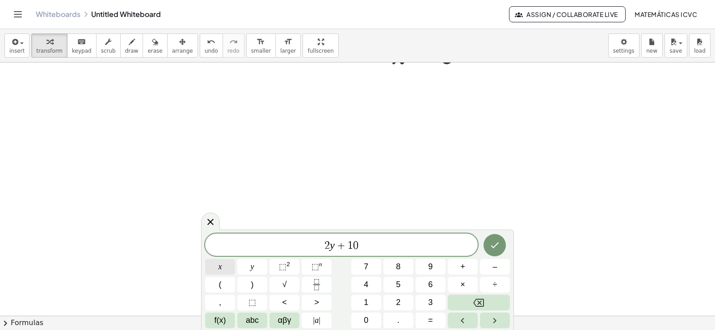
click at [226, 268] on button "x" at bounding box center [220, 267] width 30 height 16
click at [498, 249] on icon "Done" at bounding box center [495, 245] width 11 height 11
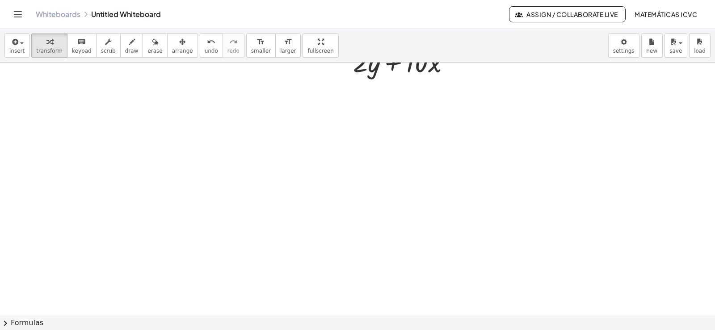
scroll to position [8943, 0]
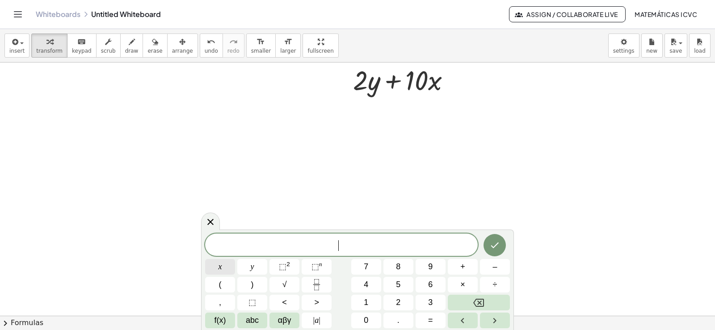
click at [223, 266] on button "x" at bounding box center [220, 267] width 30 height 16
click at [431, 322] on span "=" at bounding box center [430, 321] width 5 height 12
click at [497, 267] on button "–" at bounding box center [495, 267] width 30 height 16
click at [398, 281] on span "5" at bounding box center [398, 285] width 4 height 12
click at [491, 245] on icon "Done" at bounding box center [495, 245] width 11 height 11
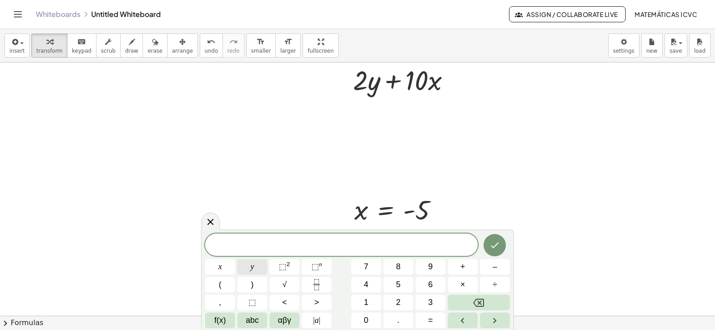
click at [253, 271] on span "y" at bounding box center [253, 267] width 4 height 12
click at [435, 319] on button "=" at bounding box center [431, 321] width 30 height 16
click at [371, 265] on button "7" at bounding box center [366, 267] width 30 height 16
click at [498, 250] on button "Done" at bounding box center [495, 245] width 22 height 22
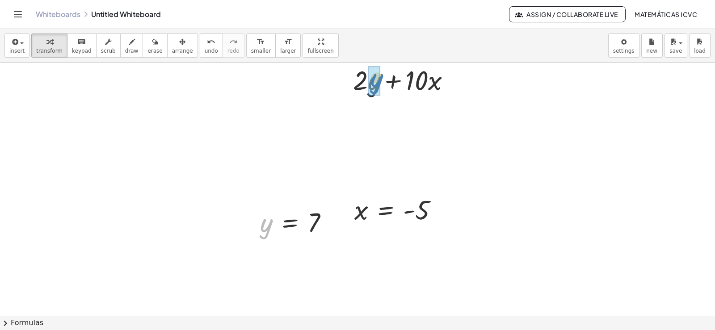
drag, startPoint x: 262, startPoint y: 226, endPoint x: 373, endPoint y: 80, distance: 183.5
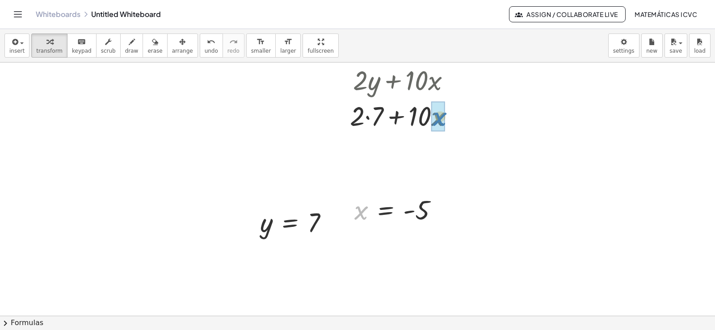
drag, startPoint x: 363, startPoint y: 217, endPoint x: 442, endPoint y: 123, distance: 122.5
click at [357, 117] on div at bounding box center [405, 115] width 139 height 36
click at [50, 46] on div "button" at bounding box center [49, 41] width 26 height 11
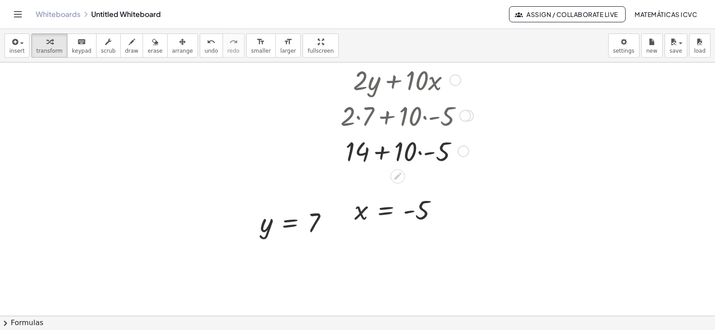
click at [420, 153] on div at bounding box center [405, 151] width 139 height 36
click at [388, 150] on div at bounding box center [405, 151] width 139 height 36
click at [397, 152] on div at bounding box center [405, 151] width 139 height 36
click at [172, 48] on span "arrange" at bounding box center [182, 51] width 21 height 6
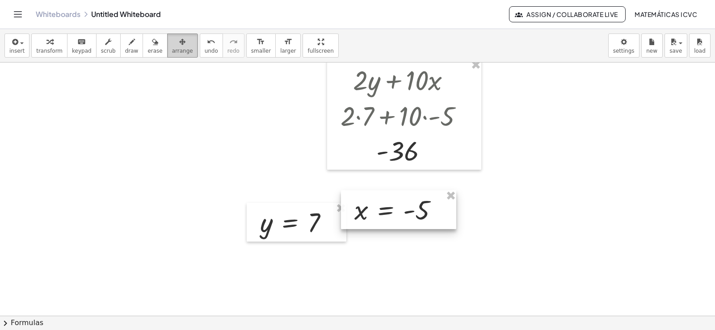
click at [399, 213] on div at bounding box center [398, 209] width 115 height 39
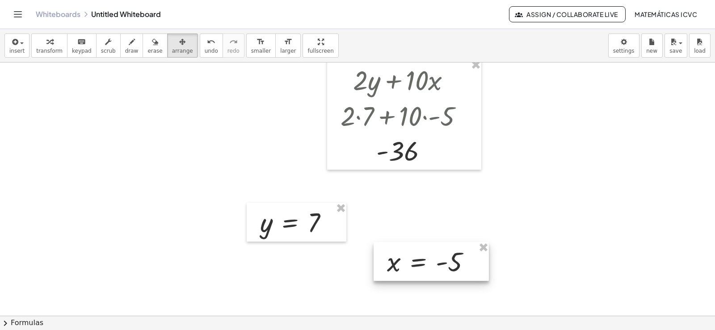
drag, startPoint x: 164, startPoint y: 47, endPoint x: 431, endPoint y: 265, distance: 344.5
click at [431, 265] on div at bounding box center [431, 261] width 115 height 39
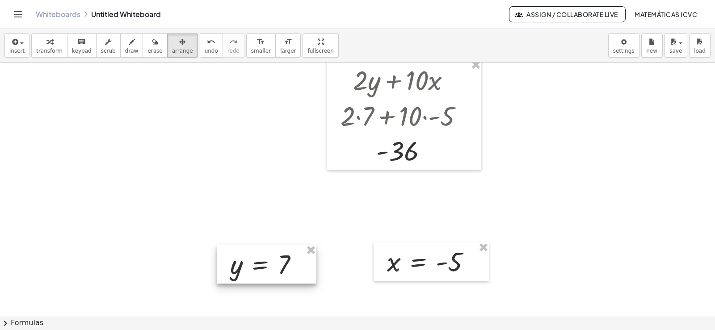
drag, startPoint x: 307, startPoint y: 225, endPoint x: 280, endPoint y: 274, distance: 55.6
click at [280, 274] on div at bounding box center [267, 264] width 100 height 39
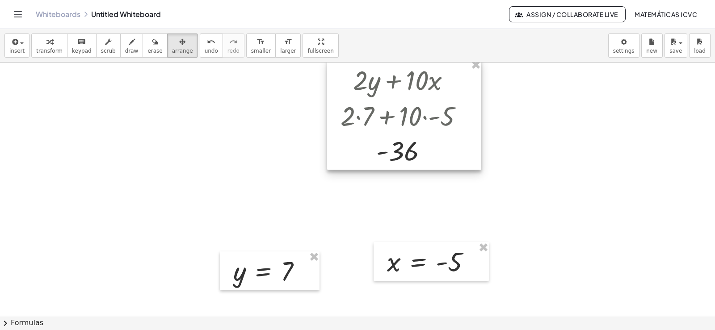
click at [442, 145] on div at bounding box center [404, 114] width 154 height 110
click at [37, 48] on span "transform" at bounding box center [49, 51] width 26 height 6
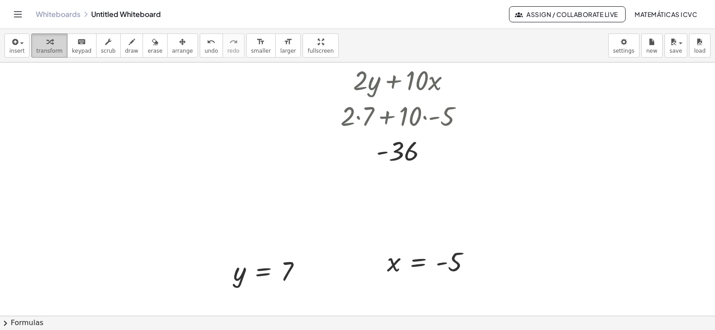
drag, startPoint x: 48, startPoint y: 42, endPoint x: 50, endPoint y: 52, distance: 10.4
click at [48, 42] on icon "button" at bounding box center [49, 42] width 6 height 11
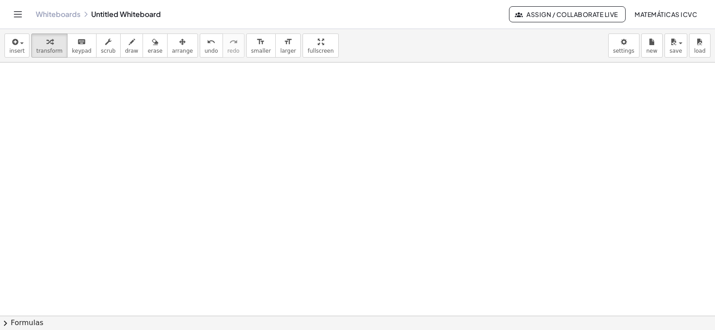
scroll to position [9215, 0]
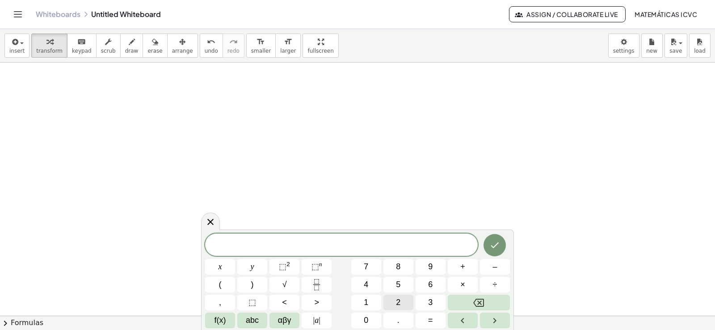
click at [401, 303] on span "2" at bounding box center [398, 303] width 4 height 12
click at [223, 268] on button "x" at bounding box center [220, 267] width 30 height 16
click at [469, 266] on button "+" at bounding box center [463, 267] width 30 height 16
click at [251, 265] on span "y" at bounding box center [253, 267] width 4 height 12
click at [435, 321] on button "=" at bounding box center [431, 321] width 30 height 16
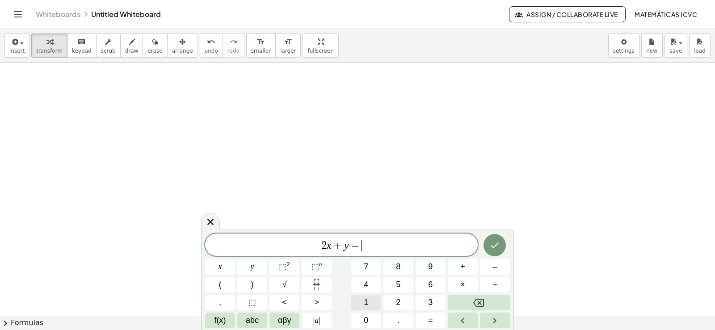
click at [371, 301] on button "1" at bounding box center [366, 303] width 30 height 16
click at [373, 284] on button "4" at bounding box center [366, 285] width 30 height 16
click at [502, 249] on button "Done" at bounding box center [495, 245] width 22 height 22
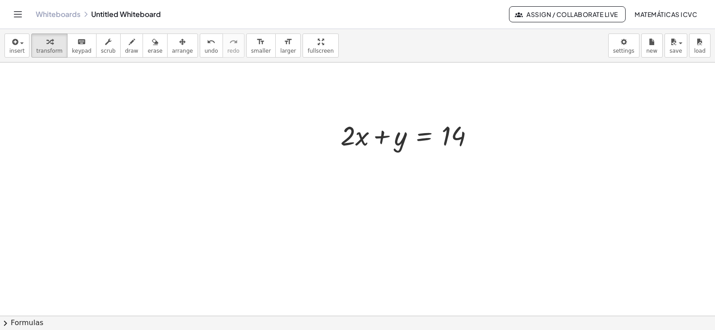
scroll to position [9304, 0]
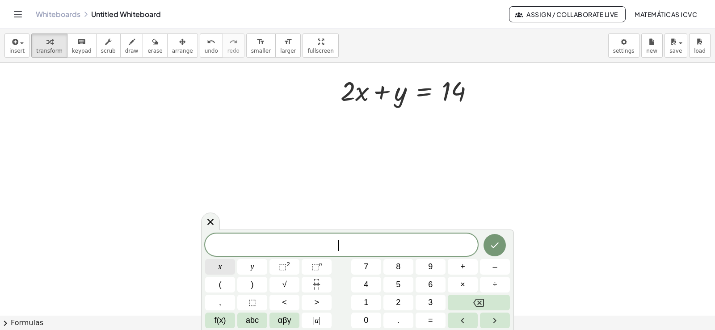
click at [227, 267] on button "x" at bounding box center [220, 267] width 30 height 16
click at [496, 266] on span "–" at bounding box center [495, 267] width 4 height 12
click at [245, 262] on button "y" at bounding box center [252, 267] width 30 height 16
click at [432, 320] on span "=" at bounding box center [430, 321] width 5 height 12
click at [365, 282] on span "4" at bounding box center [366, 285] width 4 height 12
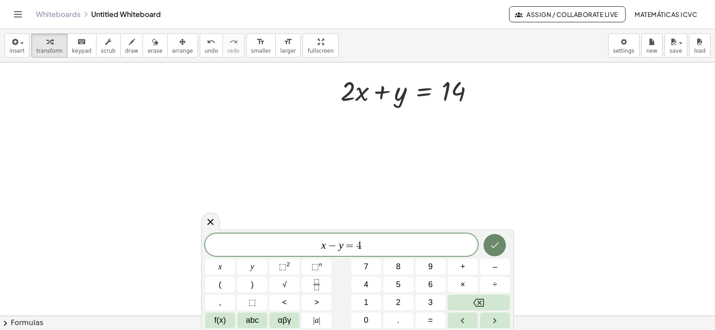
click at [493, 245] on icon "Done" at bounding box center [495, 245] width 11 height 11
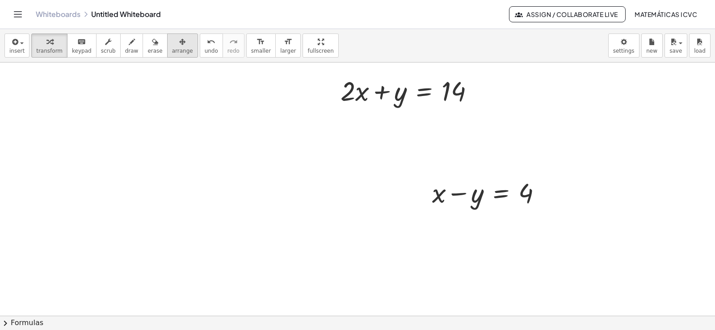
click at [179, 45] on icon "button" at bounding box center [182, 42] width 6 height 11
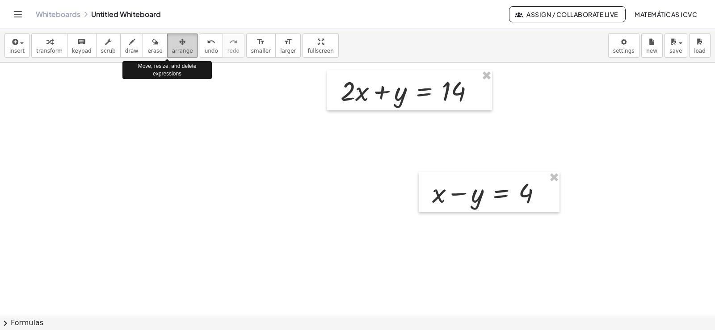
click at [179, 45] on icon "button" at bounding box center [182, 42] width 6 height 11
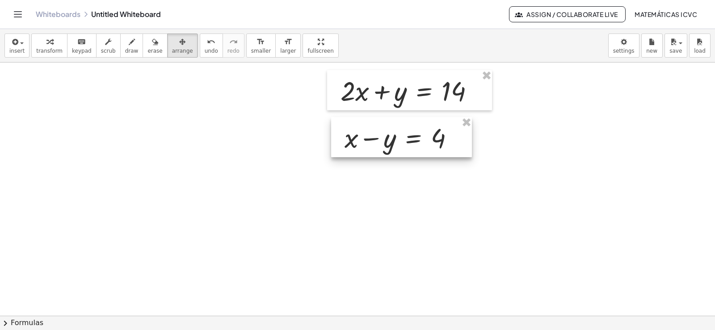
drag, startPoint x: 553, startPoint y: 198, endPoint x: 465, endPoint y: 143, distance: 103.4
click at [465, 143] on div at bounding box center [401, 137] width 141 height 40
click at [51, 46] on div "button" at bounding box center [49, 41] width 26 height 11
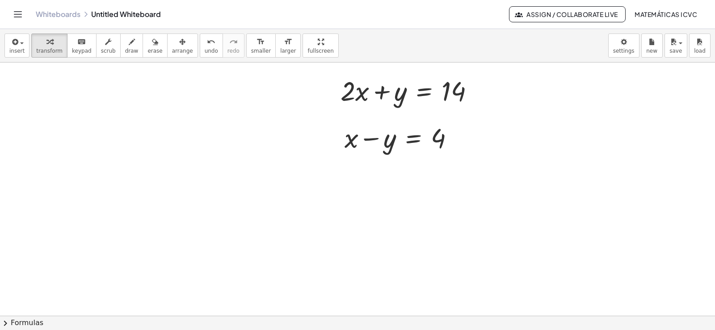
click at [125, 54] on span "draw" at bounding box center [131, 51] width 13 height 6
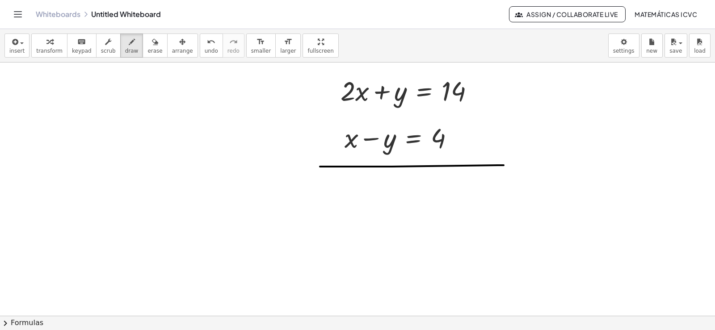
drag, startPoint x: 392, startPoint y: 167, endPoint x: 504, endPoint y: 165, distance: 111.8
drag, startPoint x: 335, startPoint y: 140, endPoint x: 342, endPoint y: 146, distance: 8.5
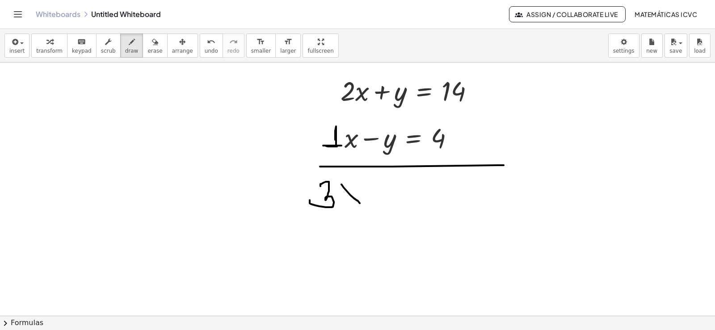
drag, startPoint x: 342, startPoint y: 185, endPoint x: 360, endPoint y: 203, distance: 26.2
drag, startPoint x: 356, startPoint y: 186, endPoint x: 339, endPoint y: 207, distance: 27.0
drag, startPoint x: 372, startPoint y: 110, endPoint x: 425, endPoint y: 76, distance: 62.7
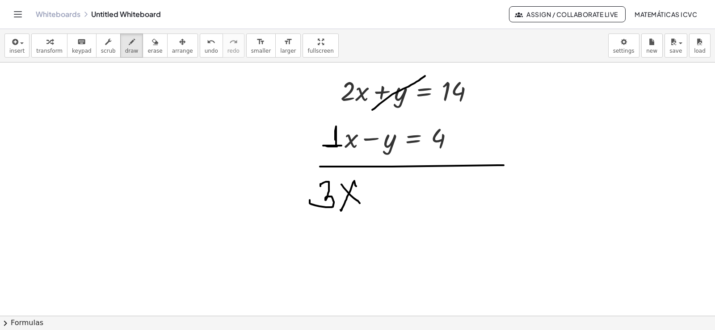
drag, startPoint x: 370, startPoint y: 148, endPoint x: 408, endPoint y: 120, distance: 47.3
drag, startPoint x: 402, startPoint y: 186, endPoint x: 423, endPoint y: 186, distance: 20.6
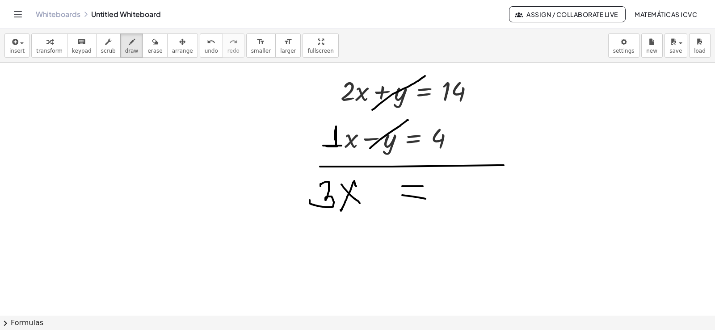
drag, startPoint x: 426, startPoint y: 199, endPoint x: 430, endPoint y: 199, distance: 4.5
drag, startPoint x: 438, startPoint y: 178, endPoint x: 438, endPoint y: 207, distance: 28.6
drag, startPoint x: 462, startPoint y: 175, endPoint x: 453, endPoint y: 177, distance: 9.0
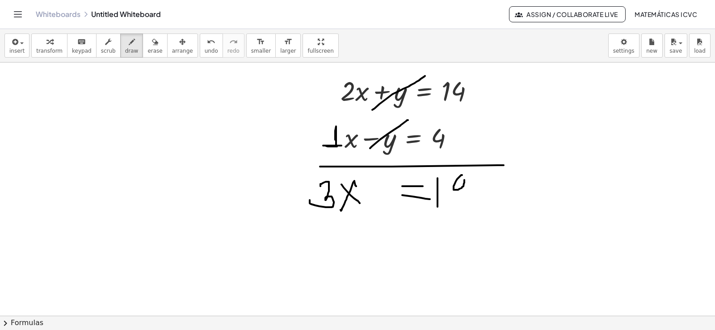
drag, startPoint x: 462, startPoint y: 187, endPoint x: 428, endPoint y: 213, distance: 42.4
drag, startPoint x: 38, startPoint y: 52, endPoint x: 371, endPoint y: 228, distance: 376.2
click at [38, 52] on span "transform" at bounding box center [49, 51] width 26 height 6
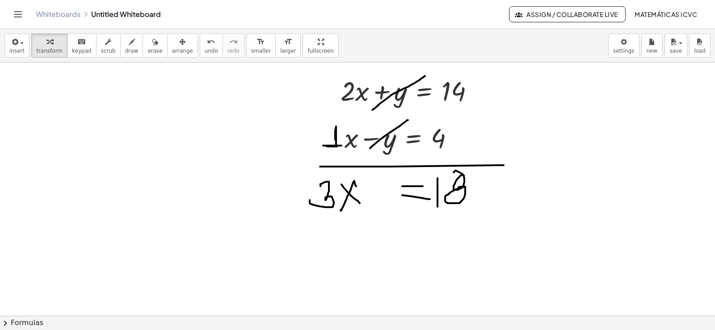
scroll to position [9259, 0]
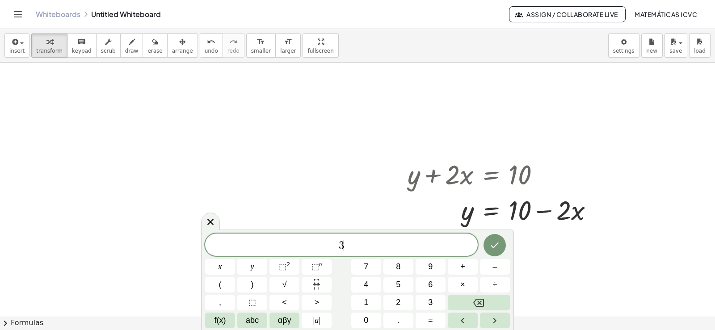
click at [221, 266] on span "x" at bounding box center [221, 267] width 4 height 12
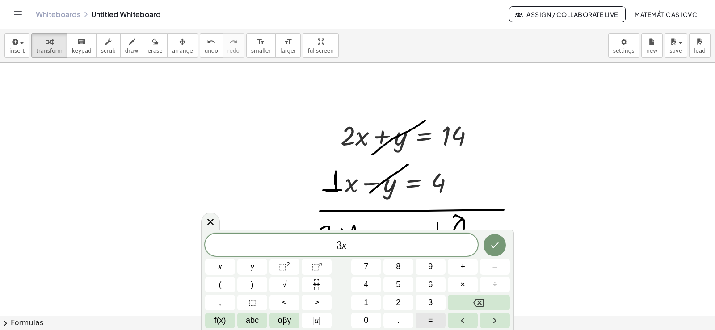
click at [433, 321] on span "=" at bounding box center [430, 321] width 5 height 12
click at [366, 296] on button "1" at bounding box center [366, 303] width 30 height 16
click at [399, 266] on span "8" at bounding box center [398, 267] width 4 height 12
click at [495, 245] on icon "Done" at bounding box center [495, 245] width 11 height 11
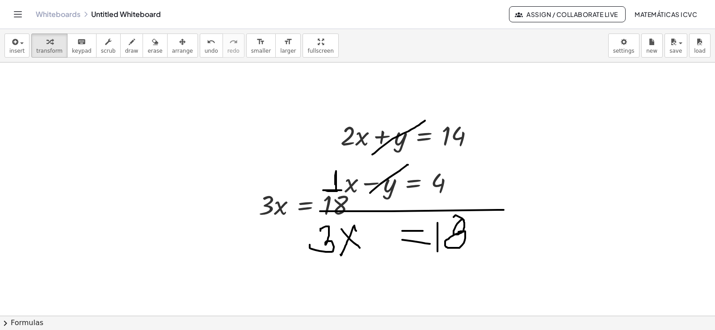
scroll to position [9349, 0]
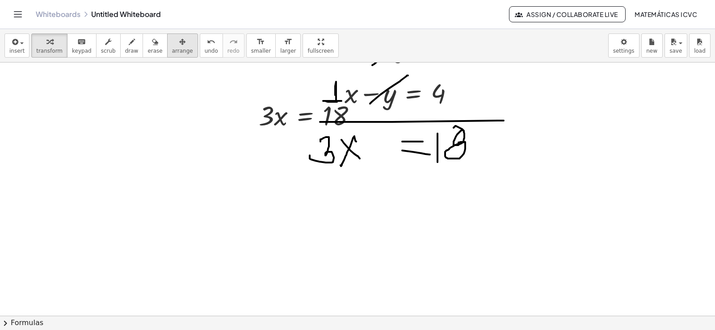
click at [179, 46] on icon "button" at bounding box center [182, 42] width 6 height 11
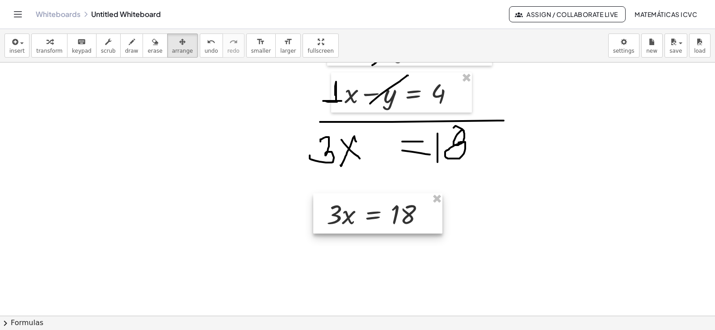
drag, startPoint x: 167, startPoint y: 46, endPoint x: 346, endPoint y: 215, distance: 246.1
click at [346, 215] on div at bounding box center [377, 214] width 129 height 40
click at [38, 41] on div "button" at bounding box center [49, 41] width 26 height 11
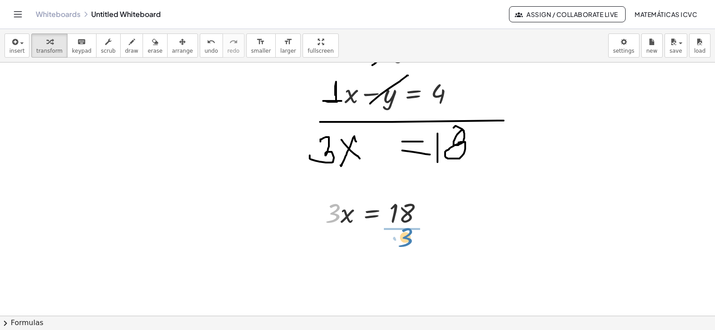
drag, startPoint x: 334, startPoint y: 218, endPoint x: 407, endPoint y: 241, distance: 76.2
click at [410, 258] on div at bounding box center [379, 256] width 116 height 53
click at [125, 50] on span "draw" at bounding box center [131, 51] width 13 height 6
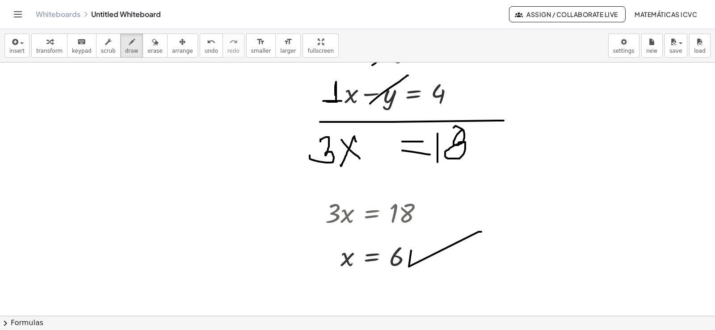
drag, startPoint x: 479, startPoint y: 232, endPoint x: 464, endPoint y: 258, distance: 30.2
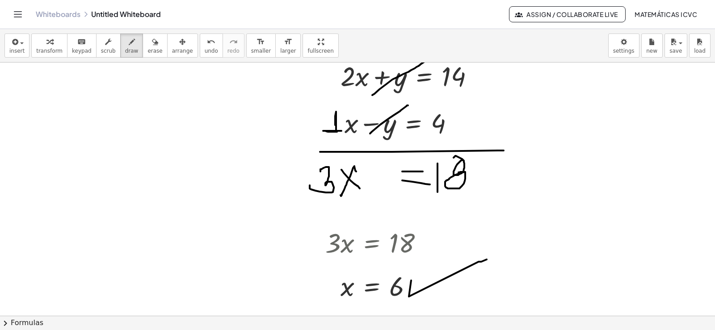
scroll to position [9304, 0]
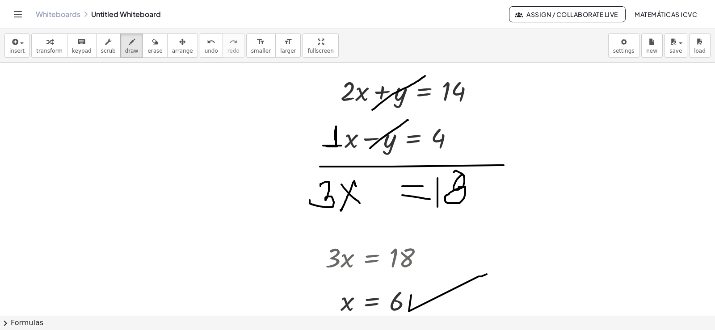
click at [36, 49] on span "transform" at bounding box center [49, 51] width 26 height 6
drag, startPoint x: 479, startPoint y: 92, endPoint x: 628, endPoint y: 92, distance: 148.4
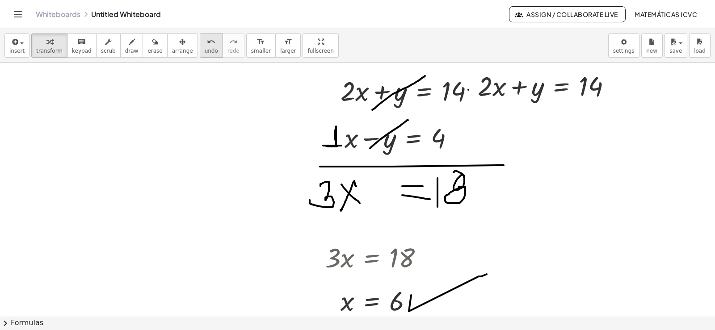
click at [205, 49] on span "undo" at bounding box center [211, 51] width 13 height 6
drag, startPoint x: 481, startPoint y: 91, endPoint x: 684, endPoint y: 89, distance: 203.0
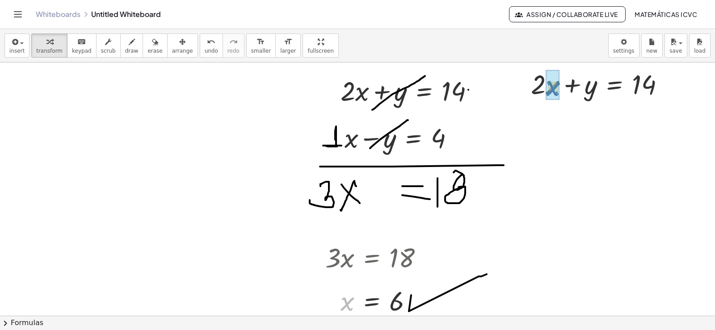
drag, startPoint x: 347, startPoint y: 303, endPoint x: 555, endPoint y: 87, distance: 299.1
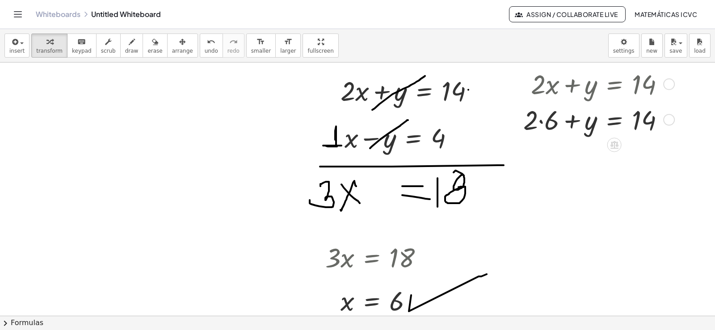
click at [542, 122] on div at bounding box center [597, 119] width 157 height 36
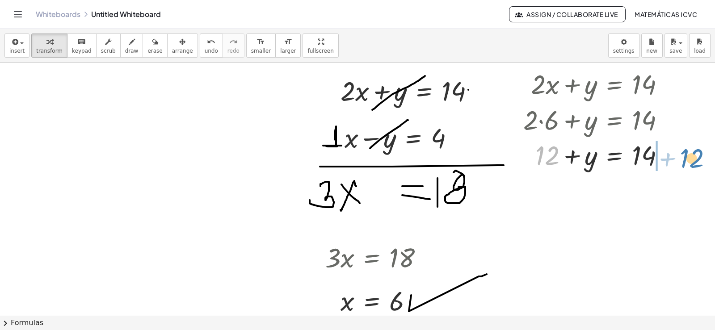
drag, startPoint x: 550, startPoint y: 157, endPoint x: 693, endPoint y: 160, distance: 143.5
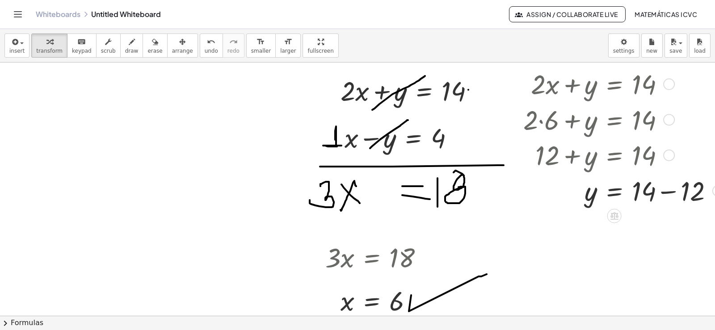
click at [667, 194] on div at bounding box center [622, 191] width 206 height 36
click at [125, 48] on span "draw" at bounding box center [131, 51] width 13 height 6
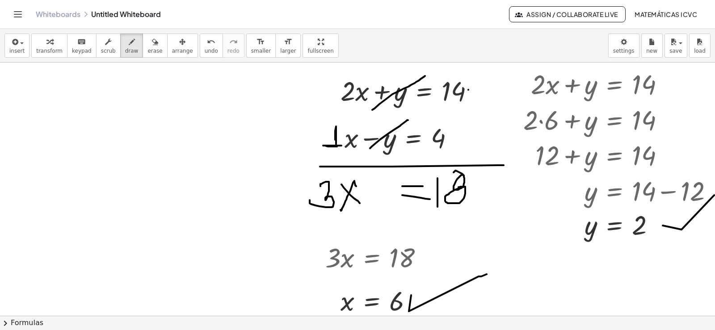
click at [714, 195] on div "+ y + · 2 · x = 10 y · 2 · x = 10 + − + y + · 2 · x = 10 y · 2 · x = 10 + − + y…" at bounding box center [357, 189] width 715 height 253
drag, startPoint x: 50, startPoint y: 44, endPoint x: 715, endPoint y: 307, distance: 714.7
click at [50, 44] on div "button" at bounding box center [49, 41] width 26 height 11
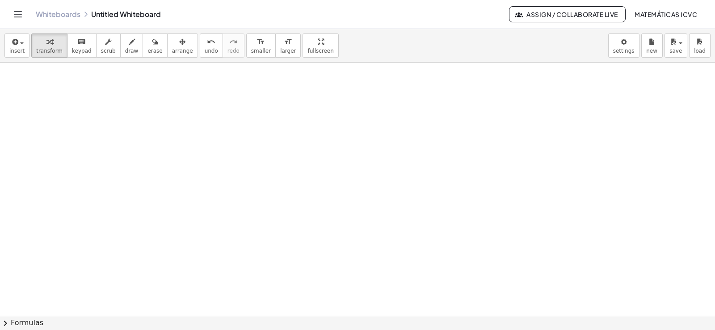
scroll to position [9594, 0]
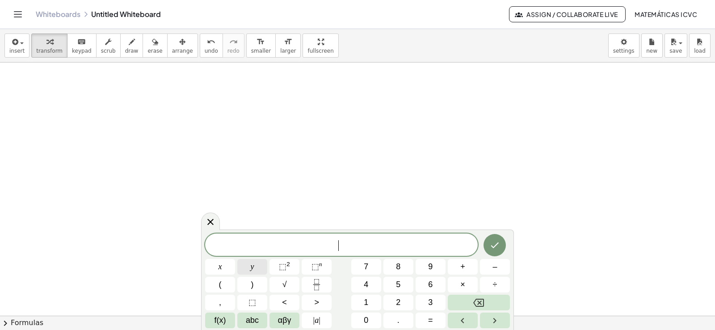
click at [437, 304] on button "3" at bounding box center [431, 303] width 30 height 16
click at [223, 265] on button "x" at bounding box center [220, 267] width 30 height 16
click at [463, 264] on span "+" at bounding box center [462, 267] width 5 height 12
click at [393, 285] on button "5" at bounding box center [399, 285] width 30 height 16
click at [257, 264] on button "y" at bounding box center [252, 267] width 30 height 16
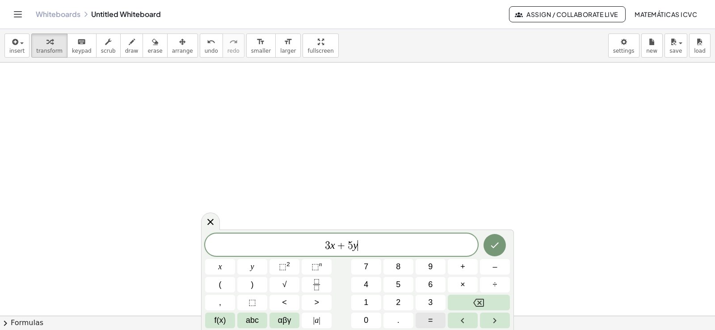
click at [432, 320] on span "=" at bounding box center [430, 321] width 5 height 12
click at [405, 302] on button "2" at bounding box center [399, 303] width 30 height 16
click at [437, 279] on button "6" at bounding box center [431, 285] width 30 height 16
click at [492, 249] on icon "Done" at bounding box center [495, 245] width 11 height 11
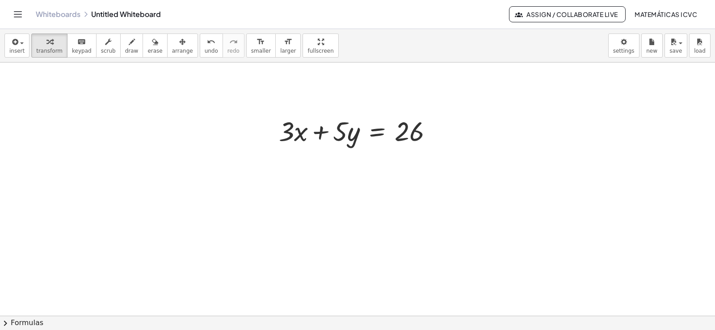
scroll to position [9684, 0]
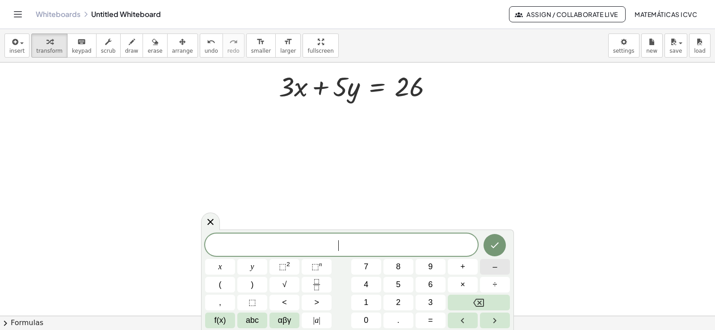
click at [498, 265] on button "–" at bounding box center [495, 267] width 30 height 16
click at [434, 300] on button "3" at bounding box center [431, 303] width 30 height 16
click at [220, 265] on span "x" at bounding box center [221, 267] width 4 height 12
click at [467, 269] on button "+" at bounding box center [463, 267] width 30 height 16
click at [402, 300] on button "2" at bounding box center [399, 303] width 30 height 16
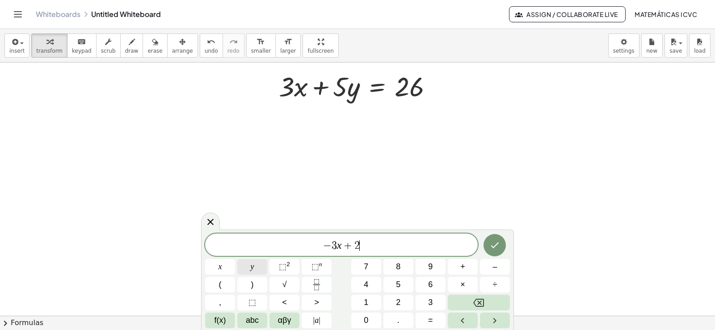
click at [256, 266] on button "y" at bounding box center [252, 267] width 30 height 16
click at [431, 323] on span "=" at bounding box center [430, 321] width 5 height 12
click at [401, 302] on button "2" at bounding box center [399, 303] width 30 height 16
click at [496, 245] on icon "Done" at bounding box center [495, 245] width 11 height 11
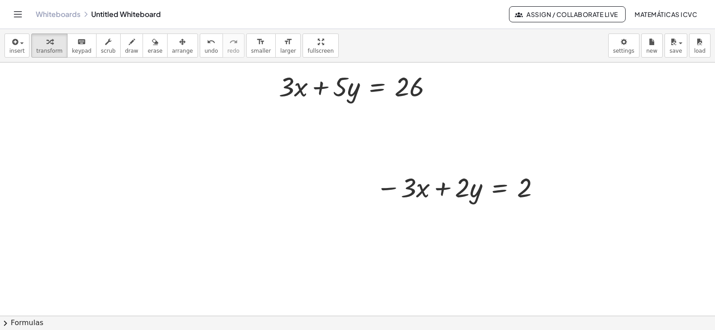
click at [172, 42] on div "button" at bounding box center [182, 41] width 21 height 11
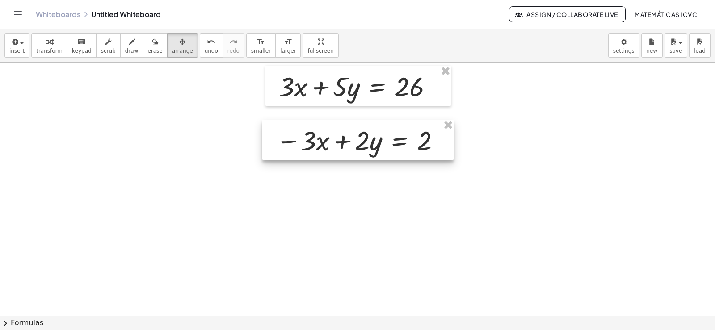
click at [361, 144] on div at bounding box center [357, 140] width 191 height 40
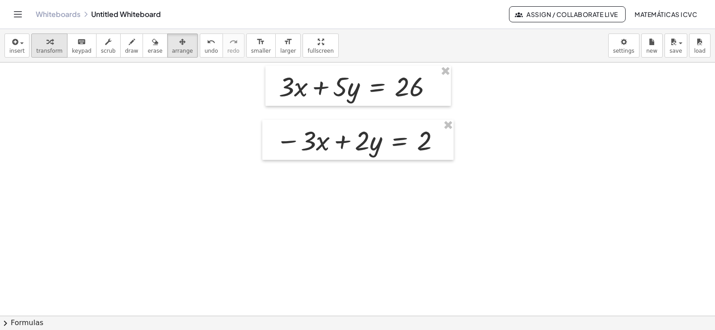
click at [46, 44] on icon "button" at bounding box center [49, 42] width 6 height 11
click at [129, 46] on icon "button" at bounding box center [132, 42] width 6 height 11
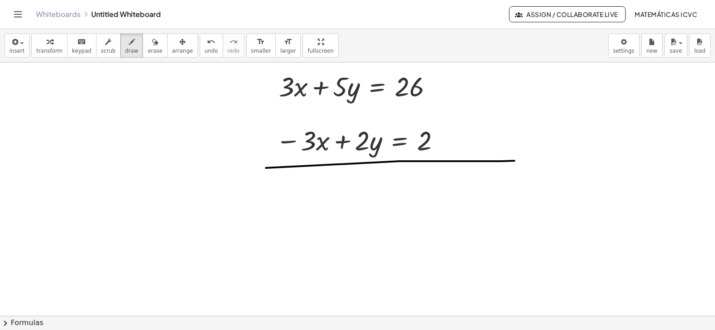
drag, startPoint x: 399, startPoint y: 161, endPoint x: 515, endPoint y: 160, distance: 115.3
drag, startPoint x: 264, startPoint y: 105, endPoint x: 330, endPoint y: 63, distance: 78.4
drag, startPoint x: 259, startPoint y: 168, endPoint x: 333, endPoint y: 131, distance: 82.6
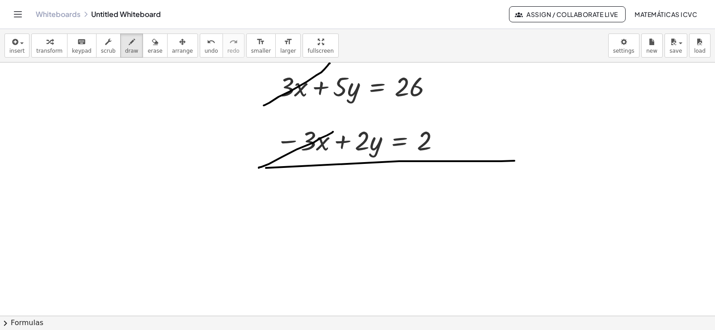
drag, startPoint x: 339, startPoint y: 172, endPoint x: 347, endPoint y: 200, distance: 28.9
drag, startPoint x: 345, startPoint y: 182, endPoint x: 360, endPoint y: 182, distance: 15.2
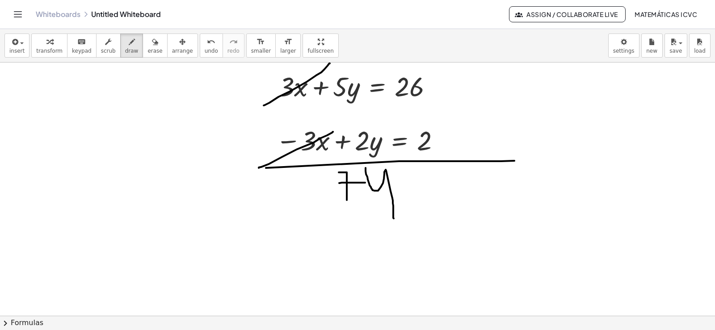
drag, startPoint x: 366, startPoint y: 168, endPoint x: 398, endPoint y: 194, distance: 41.9
drag, startPoint x: 402, startPoint y: 180, endPoint x: 414, endPoint y: 179, distance: 11.7
drag, startPoint x: 413, startPoint y: 194, endPoint x: 425, endPoint y: 192, distance: 12.1
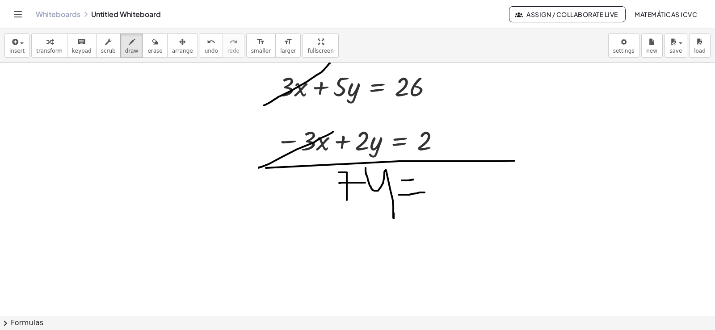
drag, startPoint x: 428, startPoint y: 176, endPoint x: 462, endPoint y: 178, distance: 33.6
drag, startPoint x: 458, startPoint y: 166, endPoint x: 463, endPoint y: 171, distance: 7.0
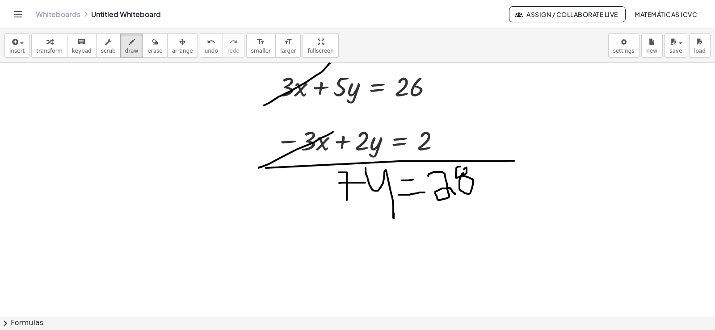
drag, startPoint x: 464, startPoint y: 173, endPoint x: 456, endPoint y: 175, distance: 7.5
click at [47, 43] on icon "button" at bounding box center [49, 42] width 6 height 11
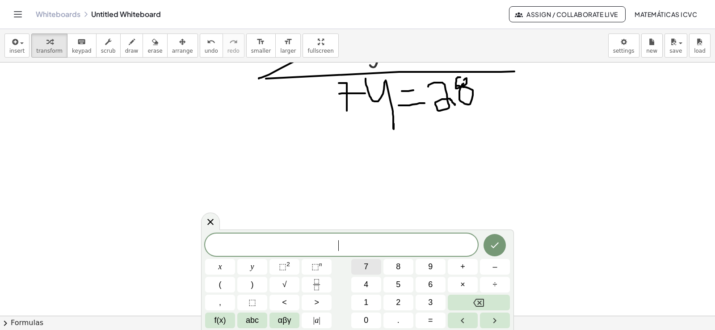
click at [375, 264] on button "7" at bounding box center [366, 267] width 30 height 16
click at [249, 266] on button "y" at bounding box center [252, 267] width 30 height 16
click at [434, 322] on button "=" at bounding box center [431, 321] width 30 height 16
click at [401, 302] on button "2" at bounding box center [399, 303] width 30 height 16
click at [404, 270] on button "8" at bounding box center [399, 267] width 30 height 16
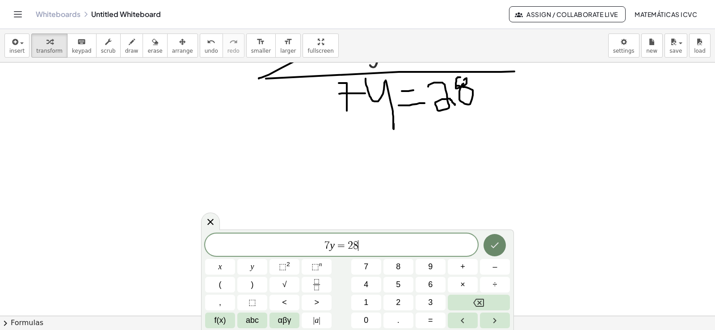
click at [496, 246] on icon "Done" at bounding box center [495, 246] width 8 height 6
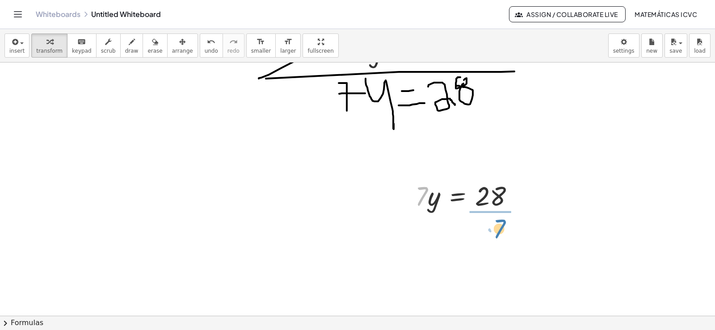
drag, startPoint x: 418, startPoint y: 203, endPoint x: 494, endPoint y: 235, distance: 82.4
click at [495, 241] on div at bounding box center [469, 239] width 116 height 53
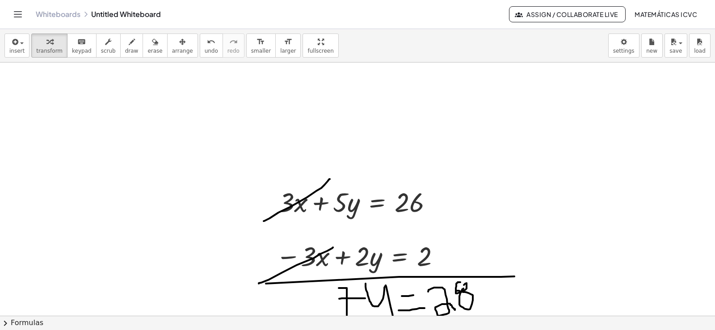
scroll to position [9639, 0]
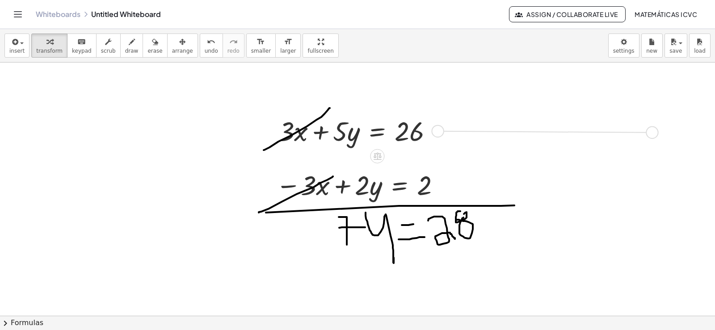
drag, startPoint x: 435, startPoint y: 134, endPoint x: 656, endPoint y: 135, distance: 221.7
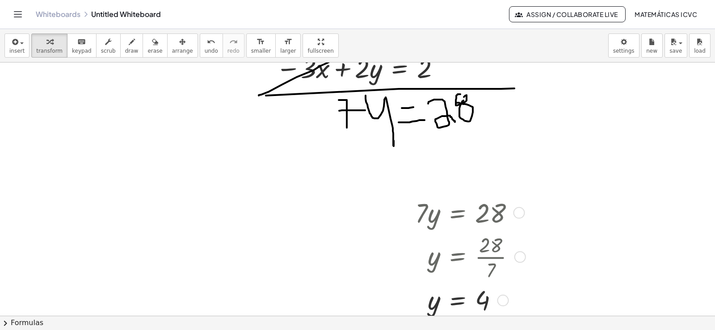
scroll to position [9773, 0]
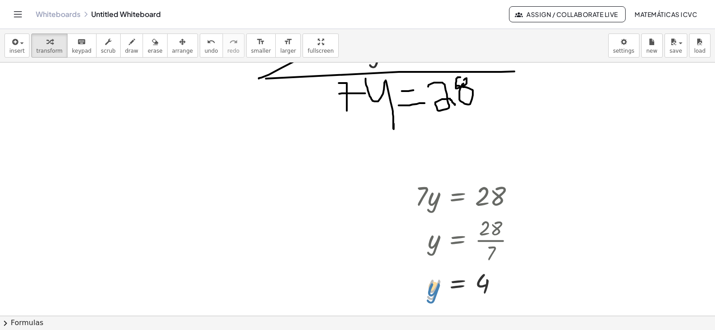
drag, startPoint x: 434, startPoint y: 291, endPoint x: 396, endPoint y: 111, distance: 184.0
click at [434, 292] on div at bounding box center [469, 283] width 116 height 34
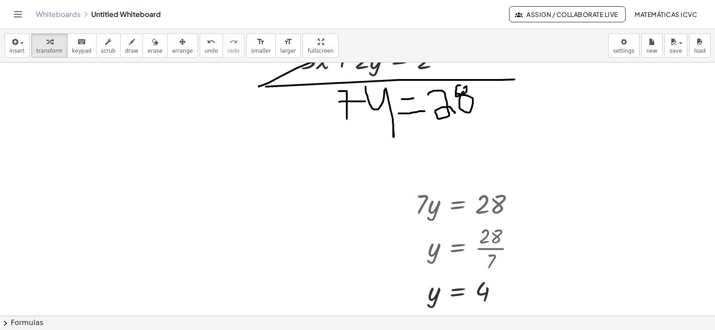
scroll to position [9728, 0]
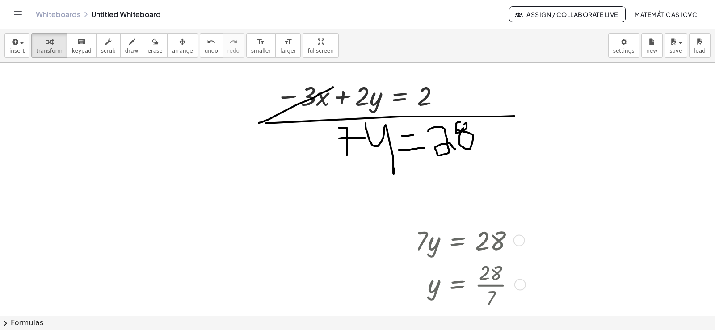
click at [439, 271] on div at bounding box center [469, 284] width 116 height 53
click at [172, 48] on span "arrange" at bounding box center [182, 51] width 21 height 6
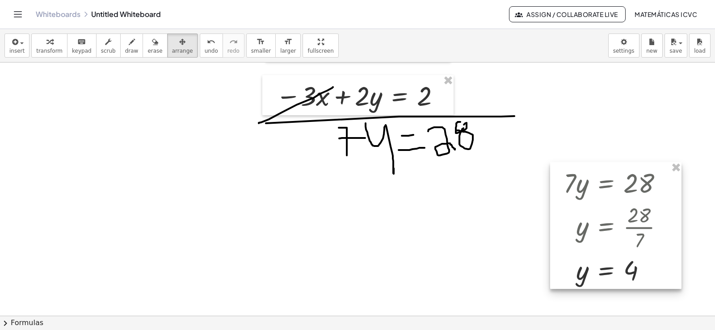
click at [592, 203] on div at bounding box center [615, 225] width 131 height 127
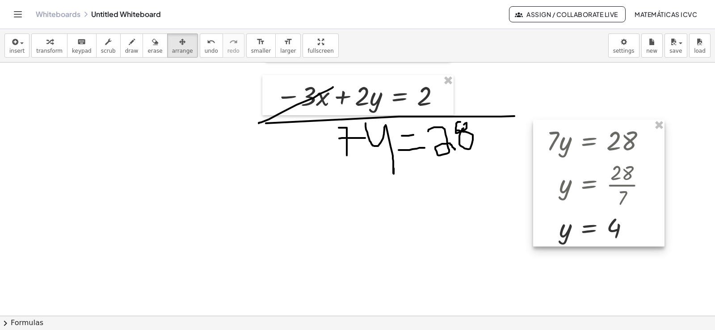
drag, startPoint x: 616, startPoint y: 220, endPoint x: 601, endPoint y: 179, distance: 43.1
click at [601, 179] on div at bounding box center [598, 183] width 131 height 127
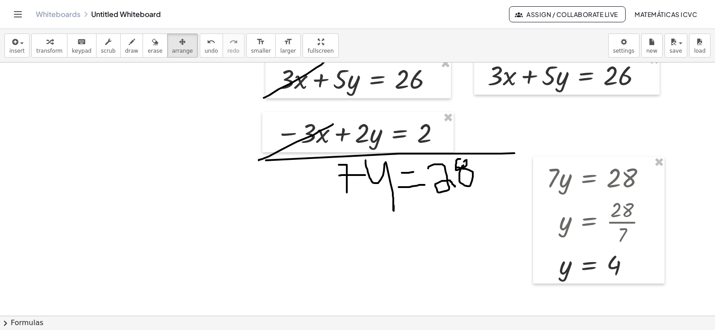
scroll to position [9684, 0]
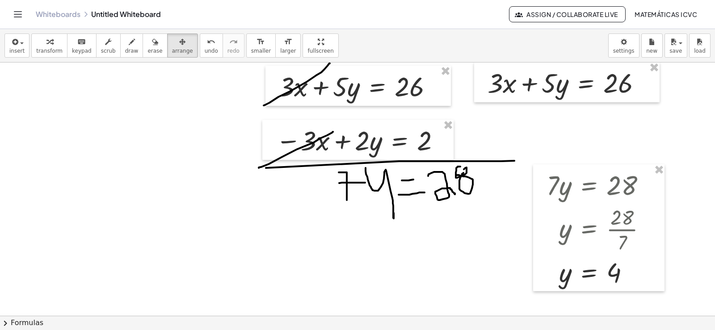
click at [46, 38] on icon "button" at bounding box center [49, 42] width 6 height 11
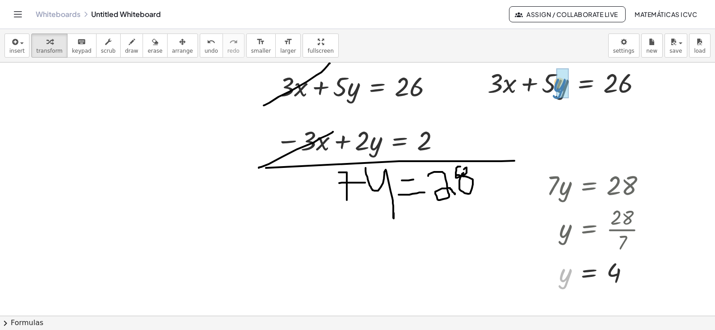
drag, startPoint x: 562, startPoint y: 103, endPoint x: 557, endPoint y: 87, distance: 16.8
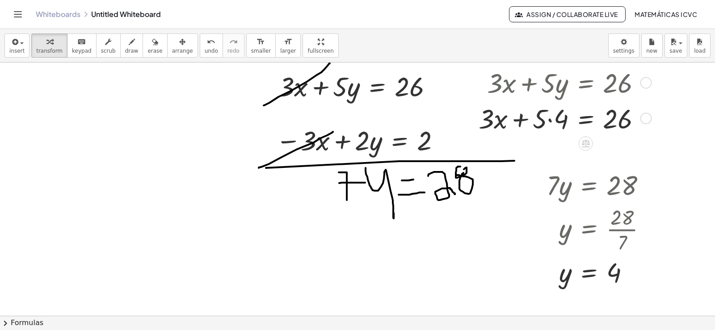
click at [551, 121] on div at bounding box center [563, 118] width 179 height 36
drag, startPoint x: 527, startPoint y: 122, endPoint x: 648, endPoint y: 121, distance: 120.7
click at [648, 121] on div at bounding box center [567, 118] width 171 height 36
click at [647, 118] on div at bounding box center [595, 118] width 224 height 36
drag, startPoint x: 549, startPoint y: 123, endPoint x: 395, endPoint y: 298, distance: 232.5
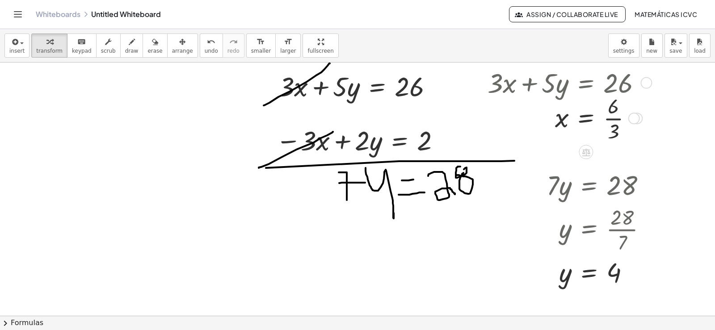
click at [612, 119] on div at bounding box center [568, 117] width 170 height 53
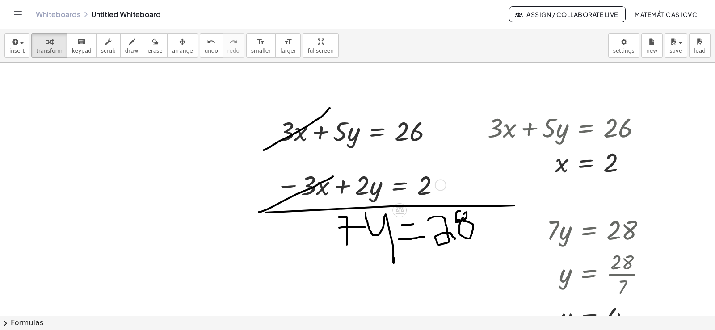
scroll to position [9728, 0]
